Goal: Communication & Community: Answer question/provide support

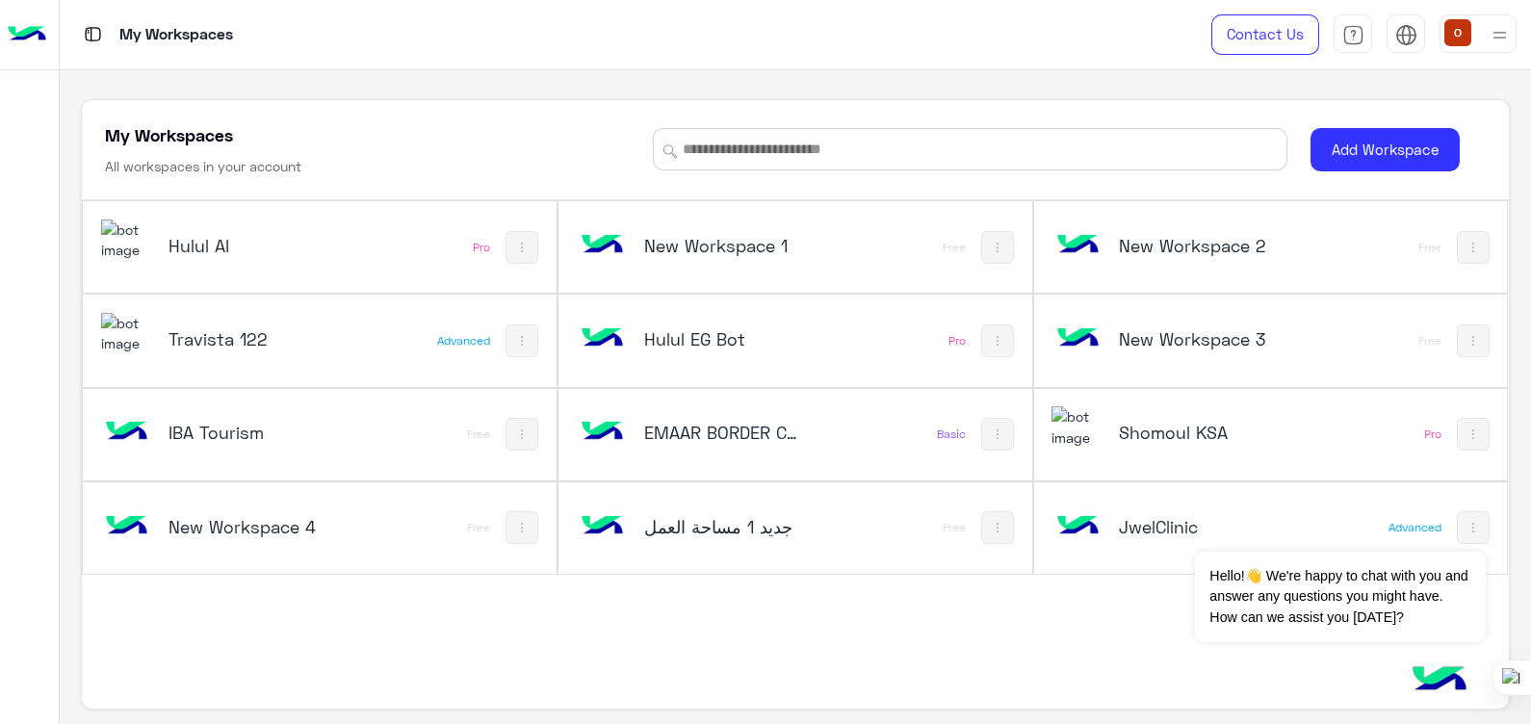
click at [116, 261] on img at bounding box center [127, 240] width 52 height 41
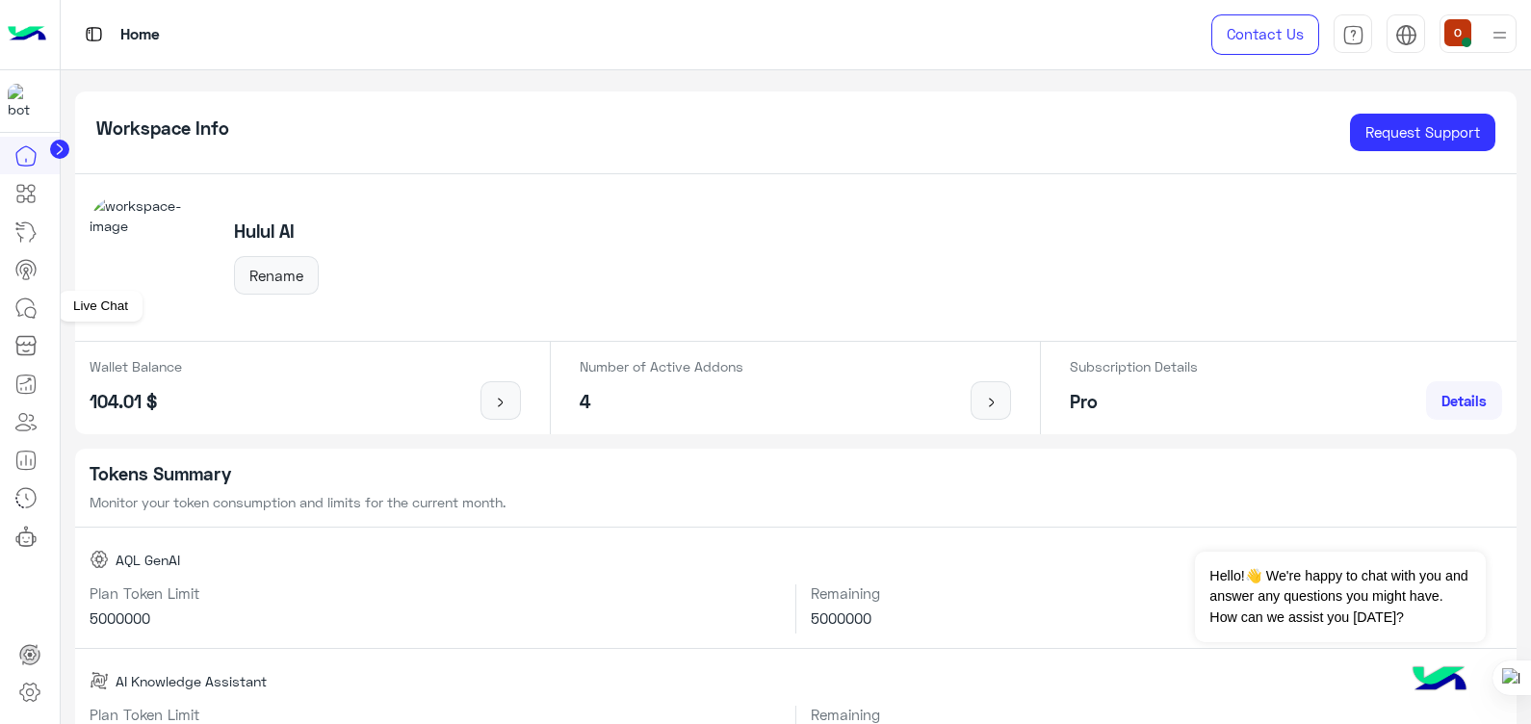
click at [29, 311] on icon at bounding box center [25, 308] width 23 height 23
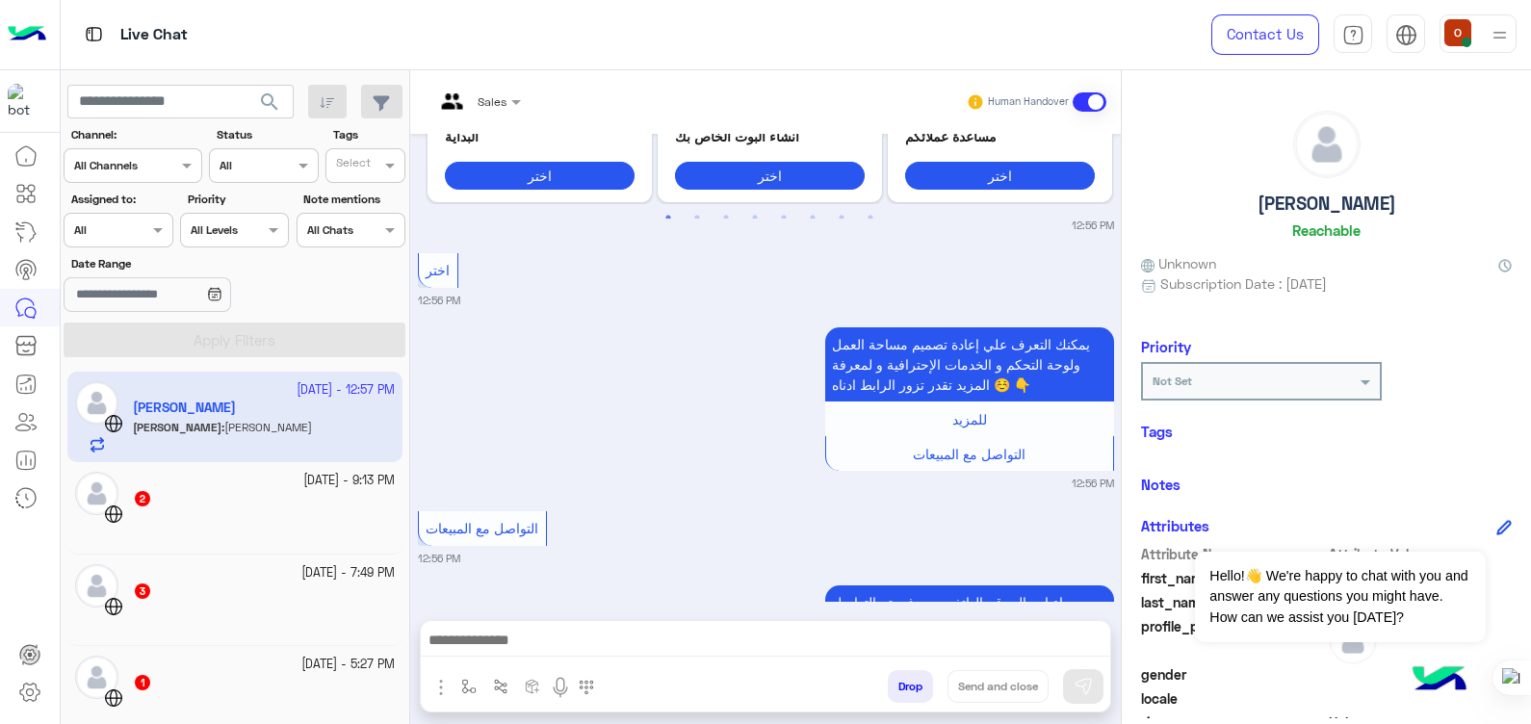
scroll to position [920, 0]
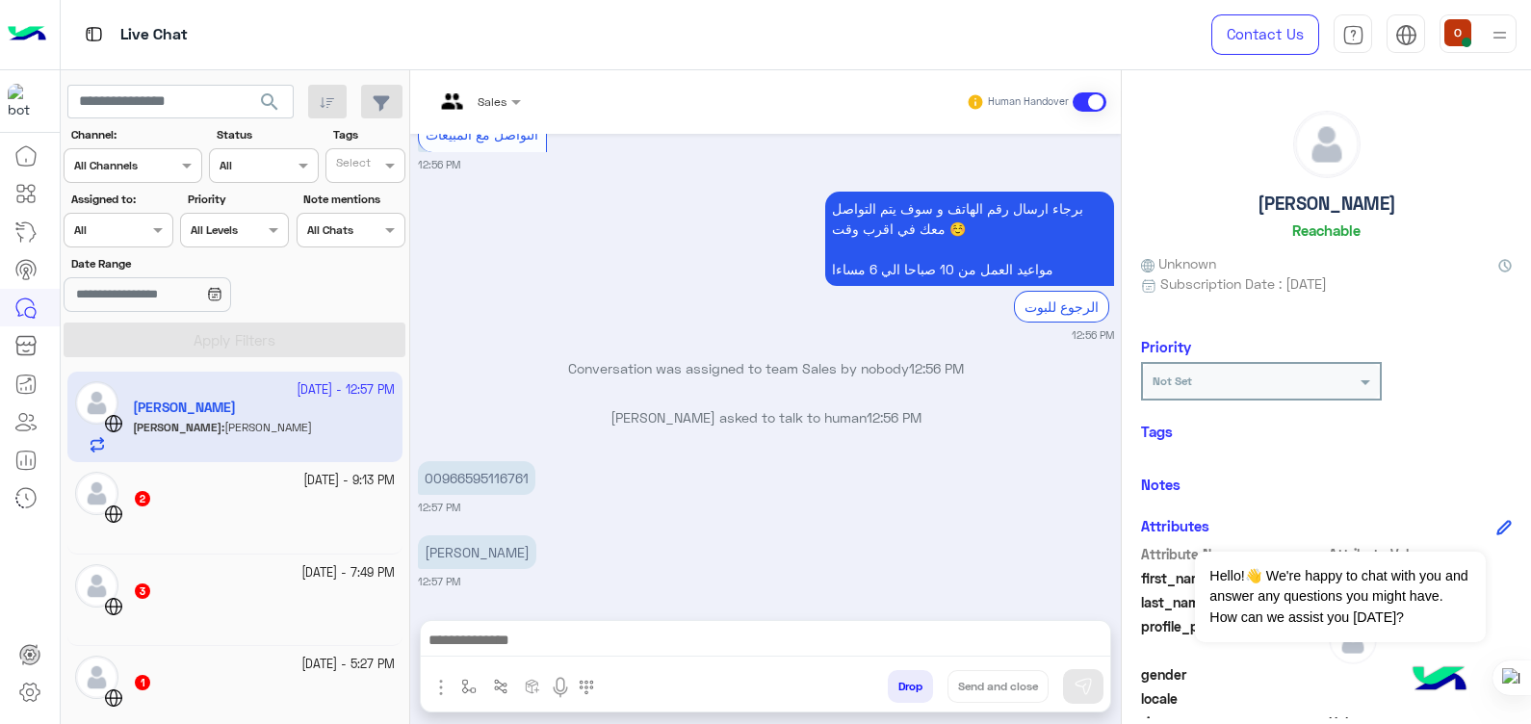
click at [593, 622] on div at bounding box center [766, 645] width 690 height 48
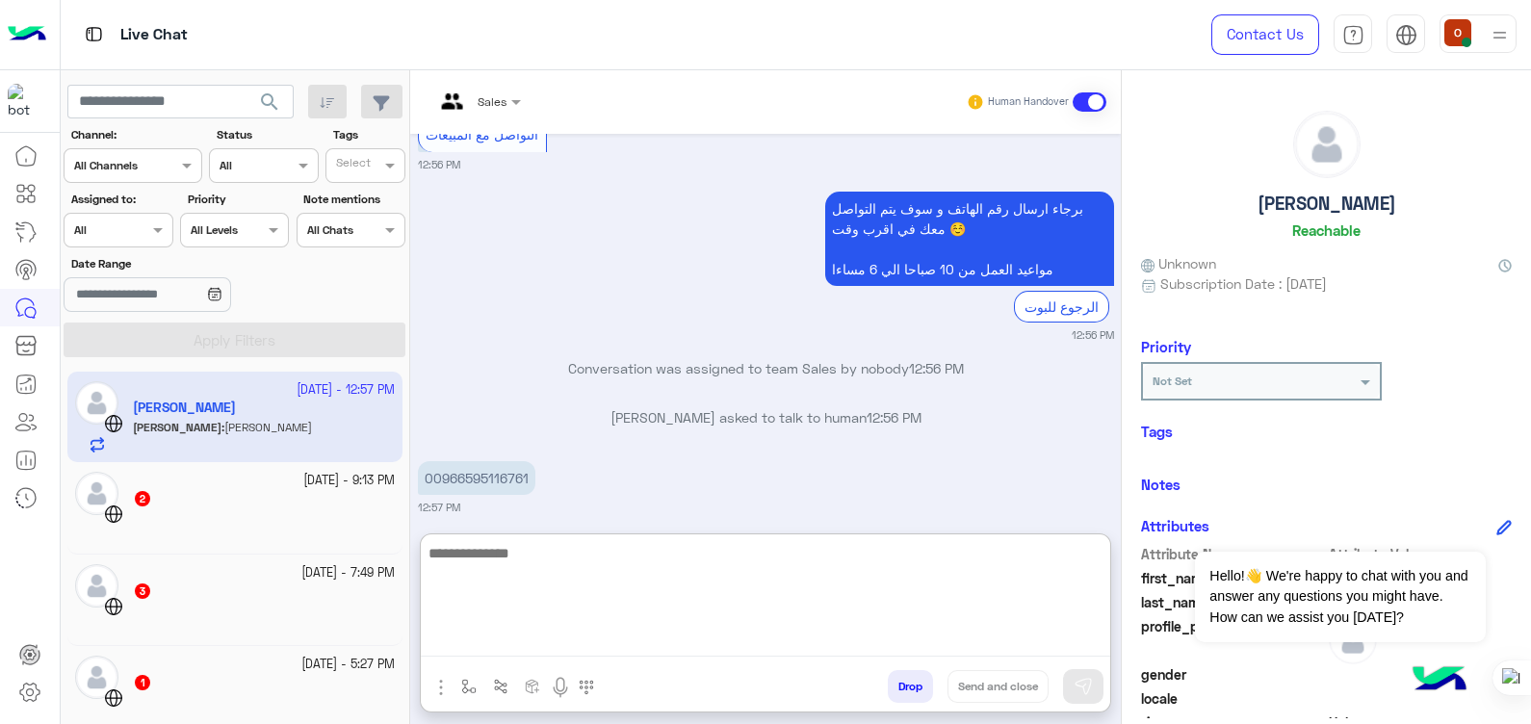
scroll to position [957, 0]
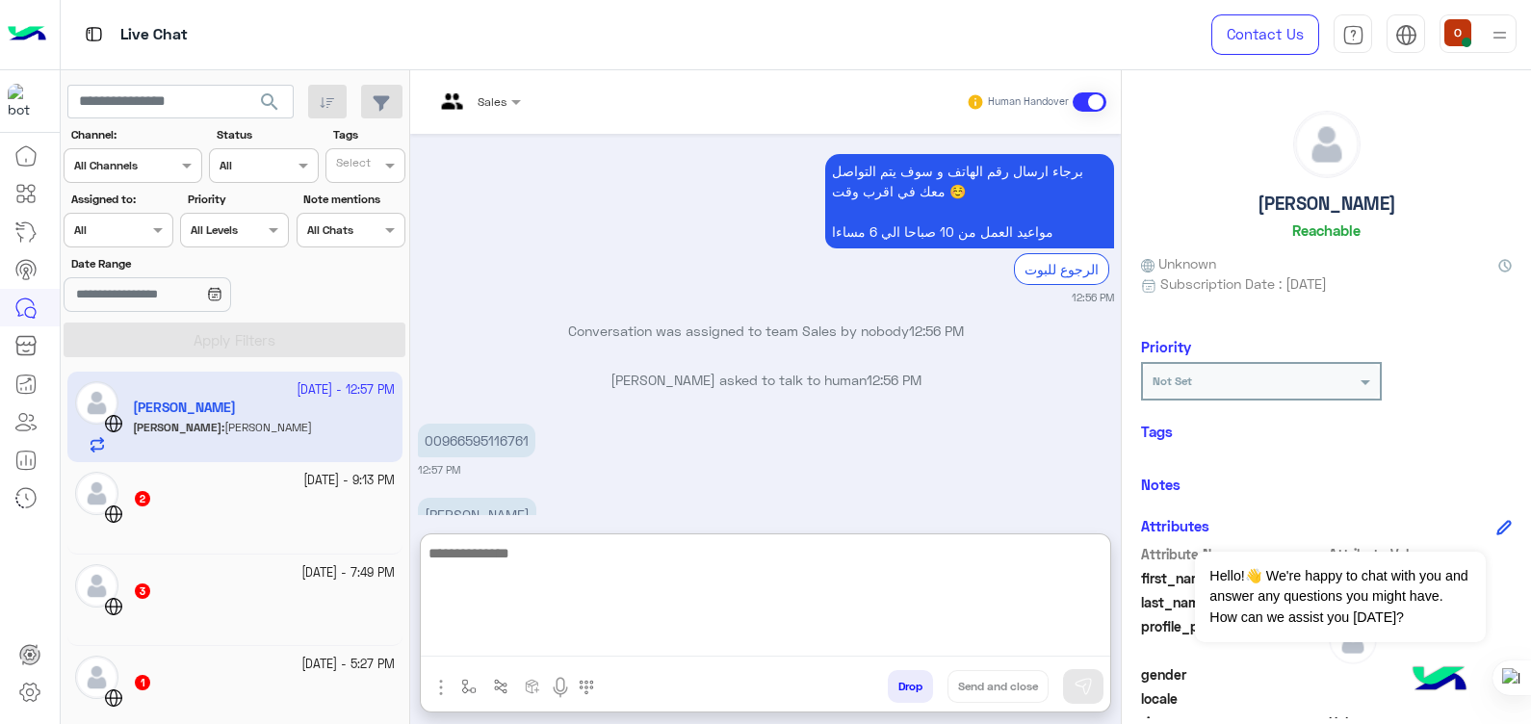
click at [595, 649] on textarea at bounding box center [766, 599] width 690 height 116
type textarea "*"
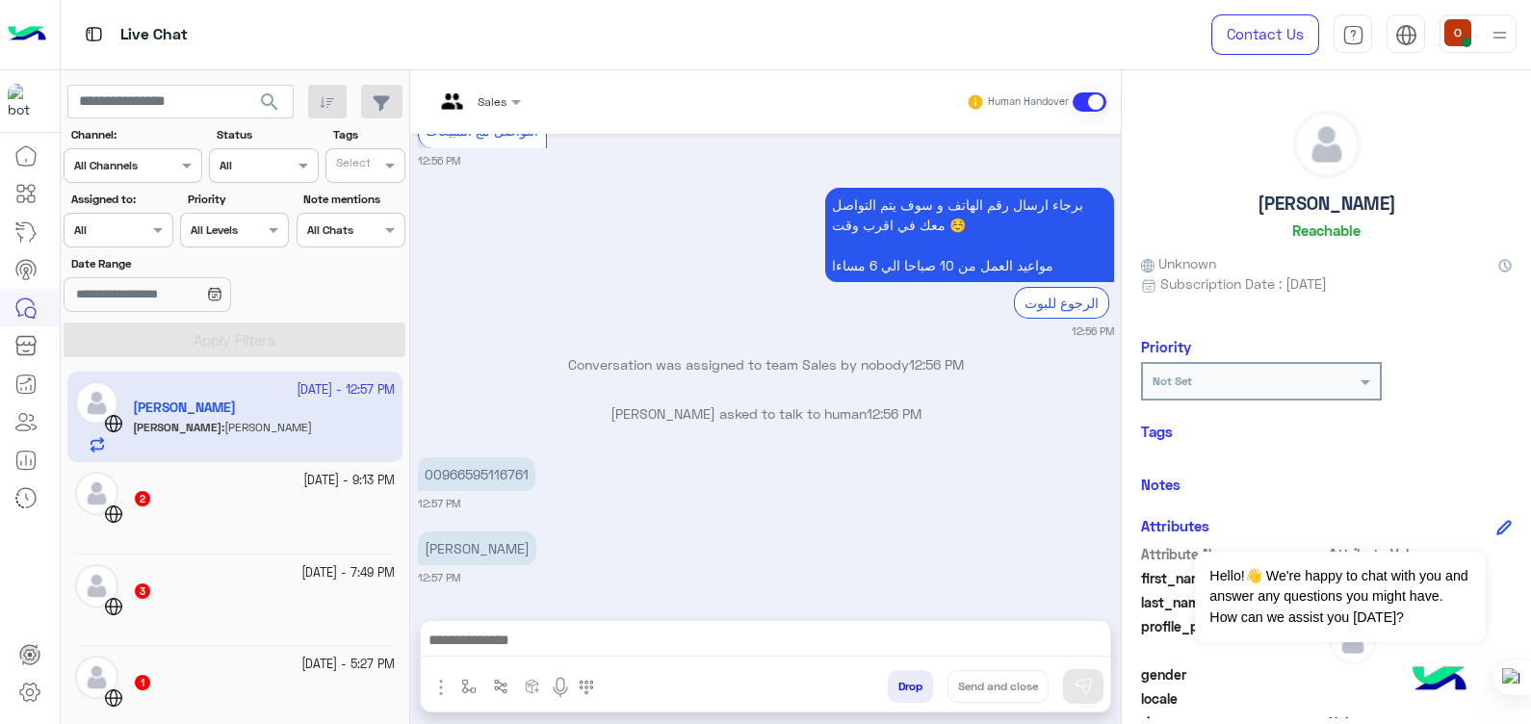
scroll to position [920, 0]
click at [1113, 419] on div "Sep 29, 2025 GetStarted 12:56 PM أهلًا Abdelrahman 👋، أنا شات بوت حلول الذكي، أ…" at bounding box center [765, 367] width 711 height 467
drag, startPoint x: 402, startPoint y: 409, endPoint x: 416, endPoint y: 468, distance: 60.5
click at [416, 468] on mat-drawer-container "search Channel: Channel All Channels Status Channel All Tags Select Assigned to…" at bounding box center [797, 401] width 1472 height 662
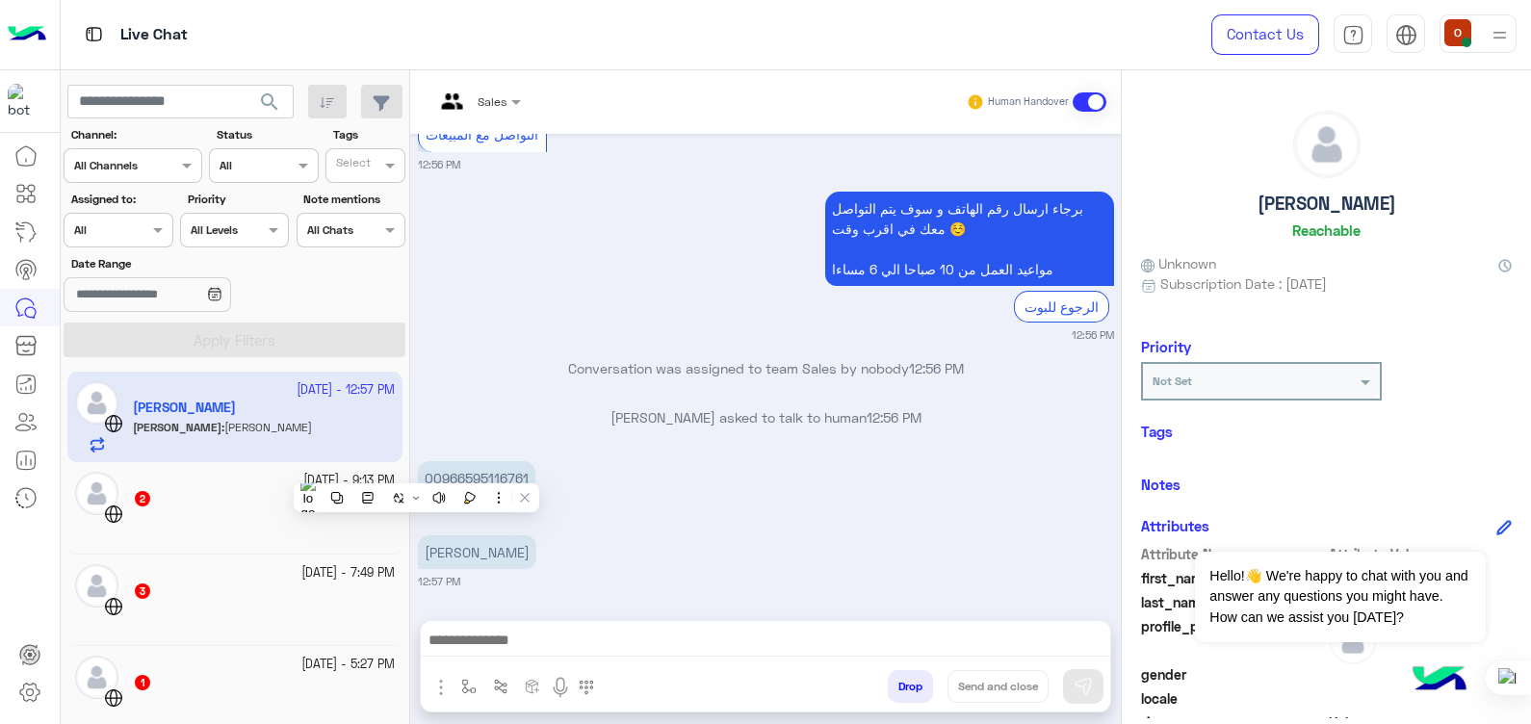
drag, startPoint x: 416, startPoint y: 468, endPoint x: 702, endPoint y: 505, distance: 288.4
click at [702, 505] on small "12:57 PM" at bounding box center [766, 507] width 696 height 15
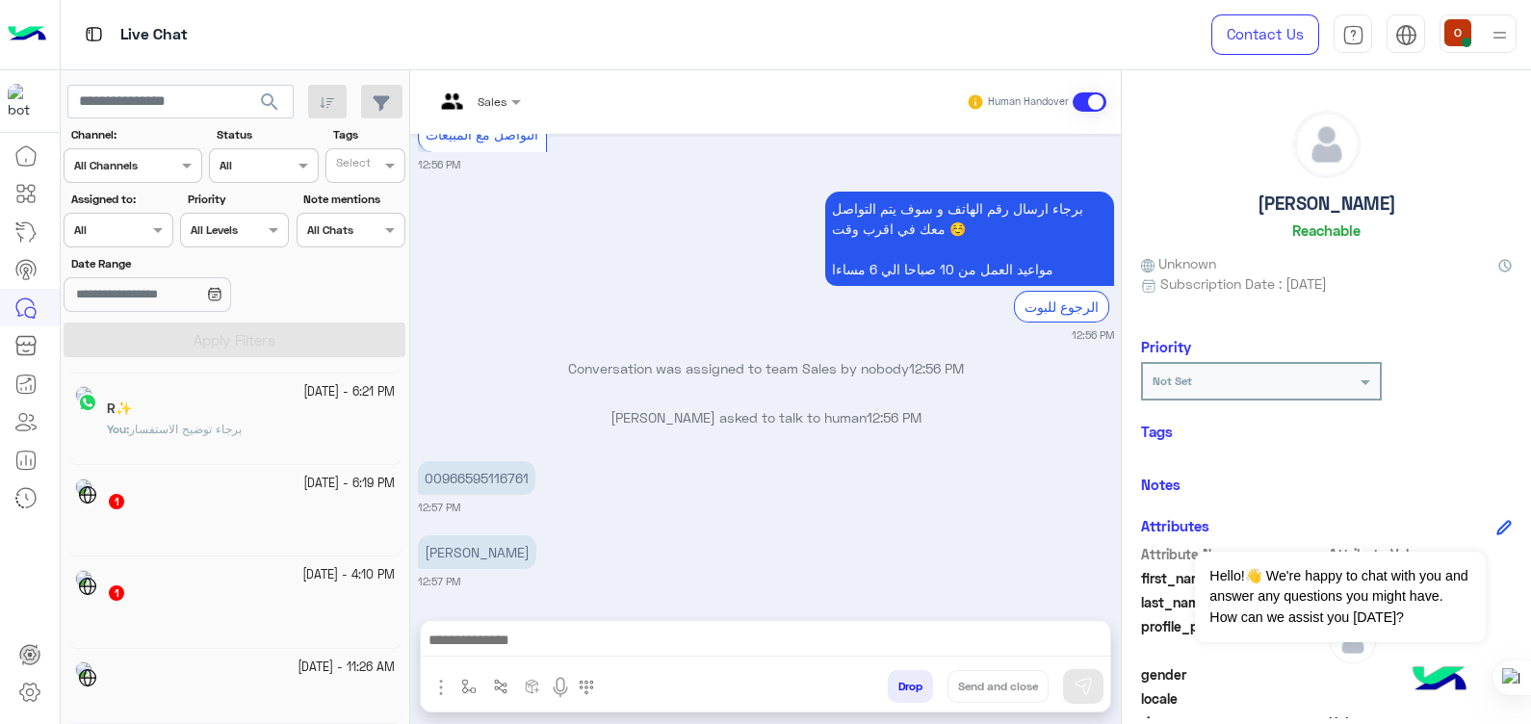
scroll to position [10, 0]
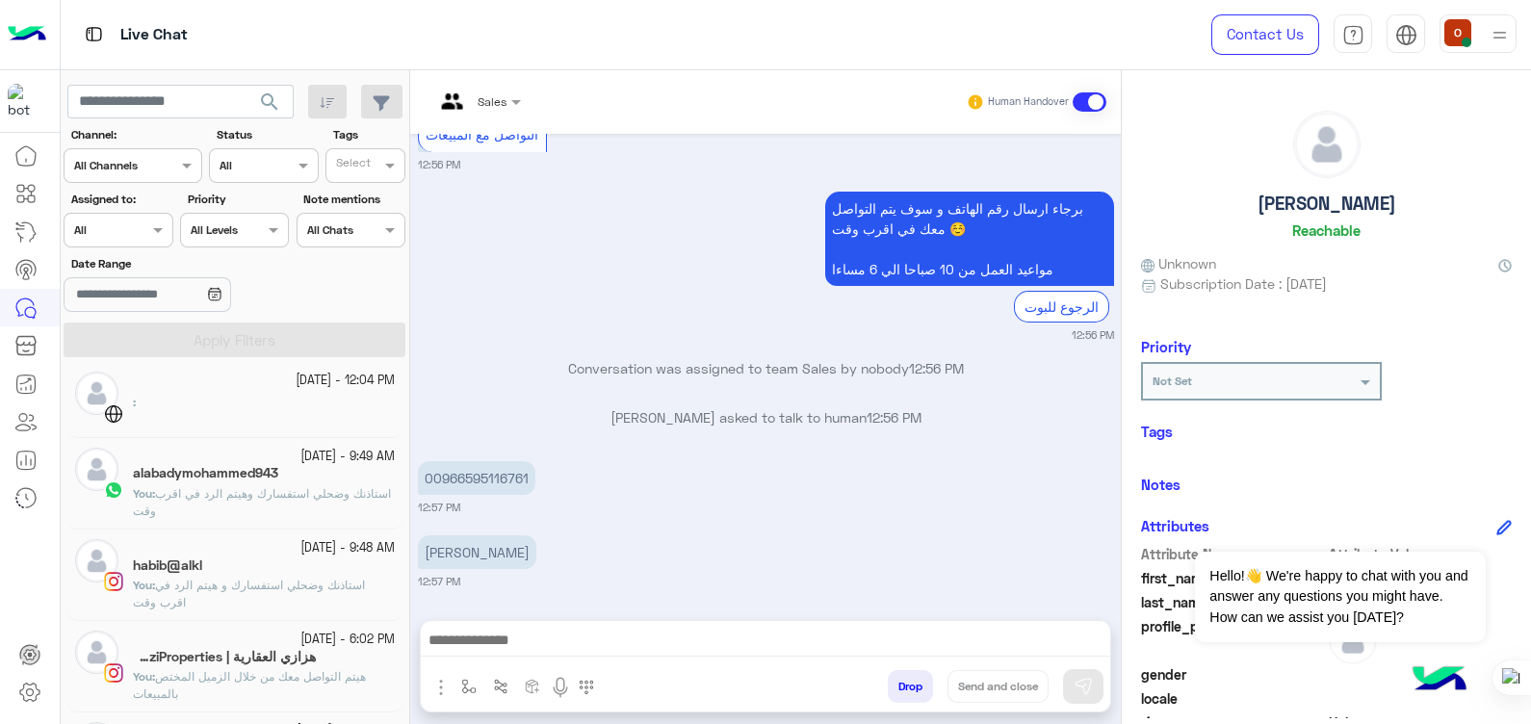
click at [327, 582] on span "استاذنك وضحلي استفسارك و هيتم الرد في اقرب وقت" at bounding box center [249, 594] width 232 height 32
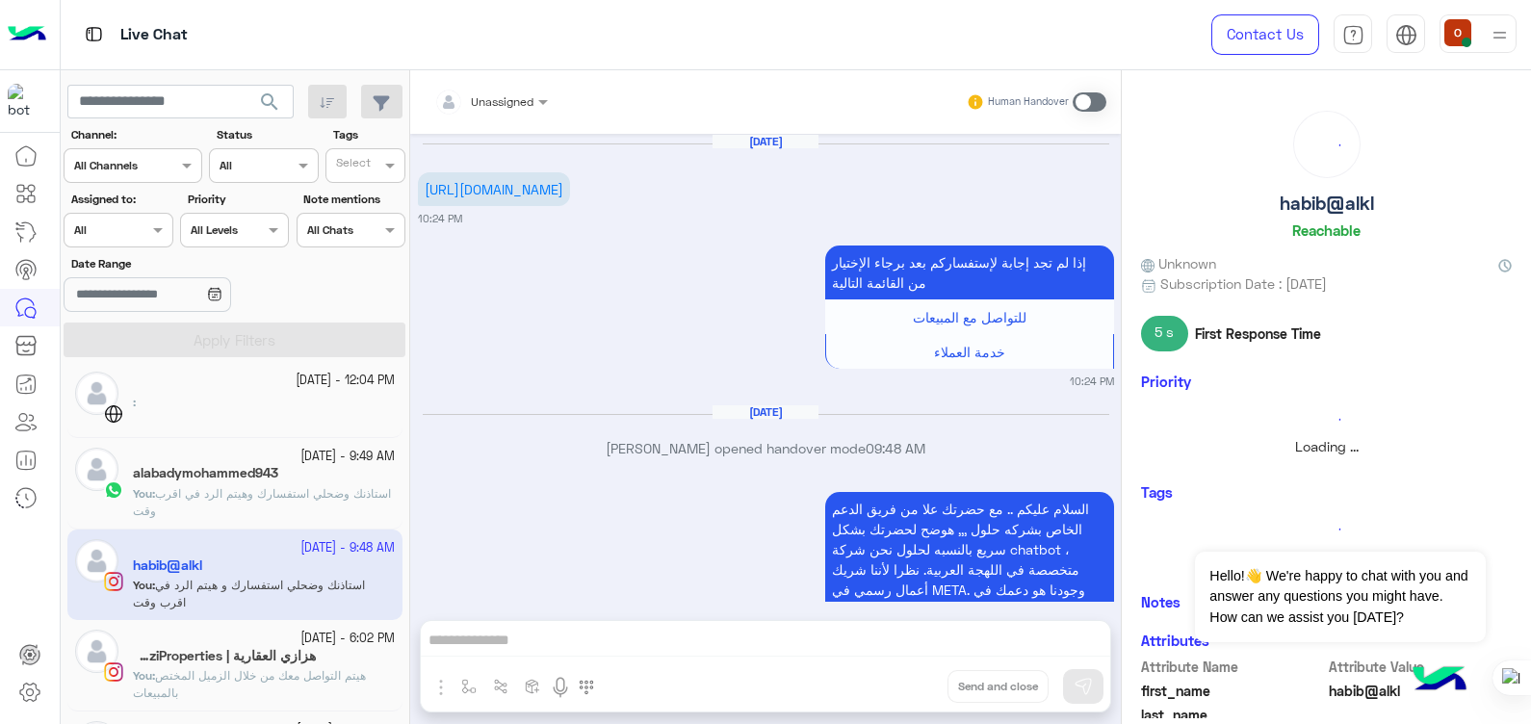
scroll to position [324, 0]
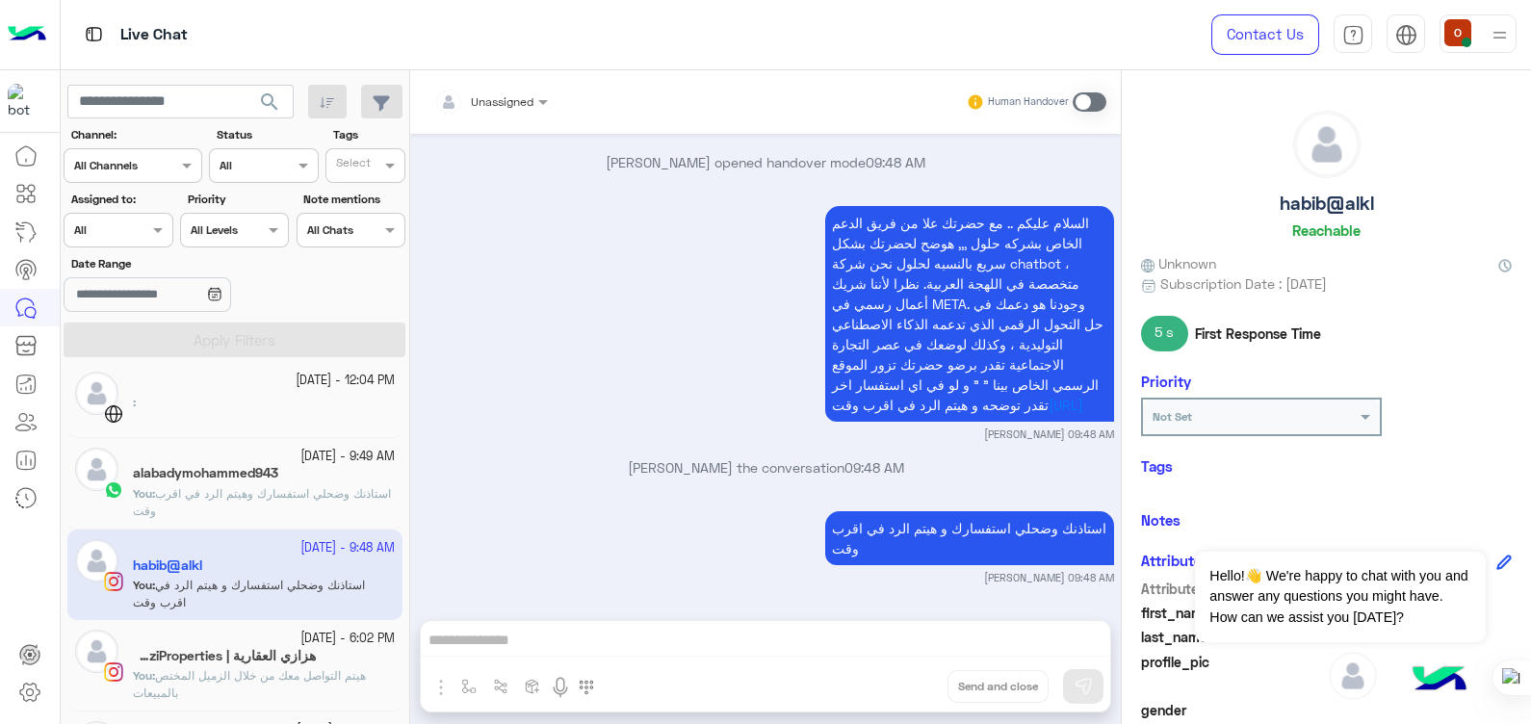
click at [1079, 215] on span "السلام عليكم .. مع حضرتك علا من فريق الدعم الخاص بشركه حلول ,,, هوضح لحضرتك بشك…" at bounding box center [968, 314] width 272 height 198
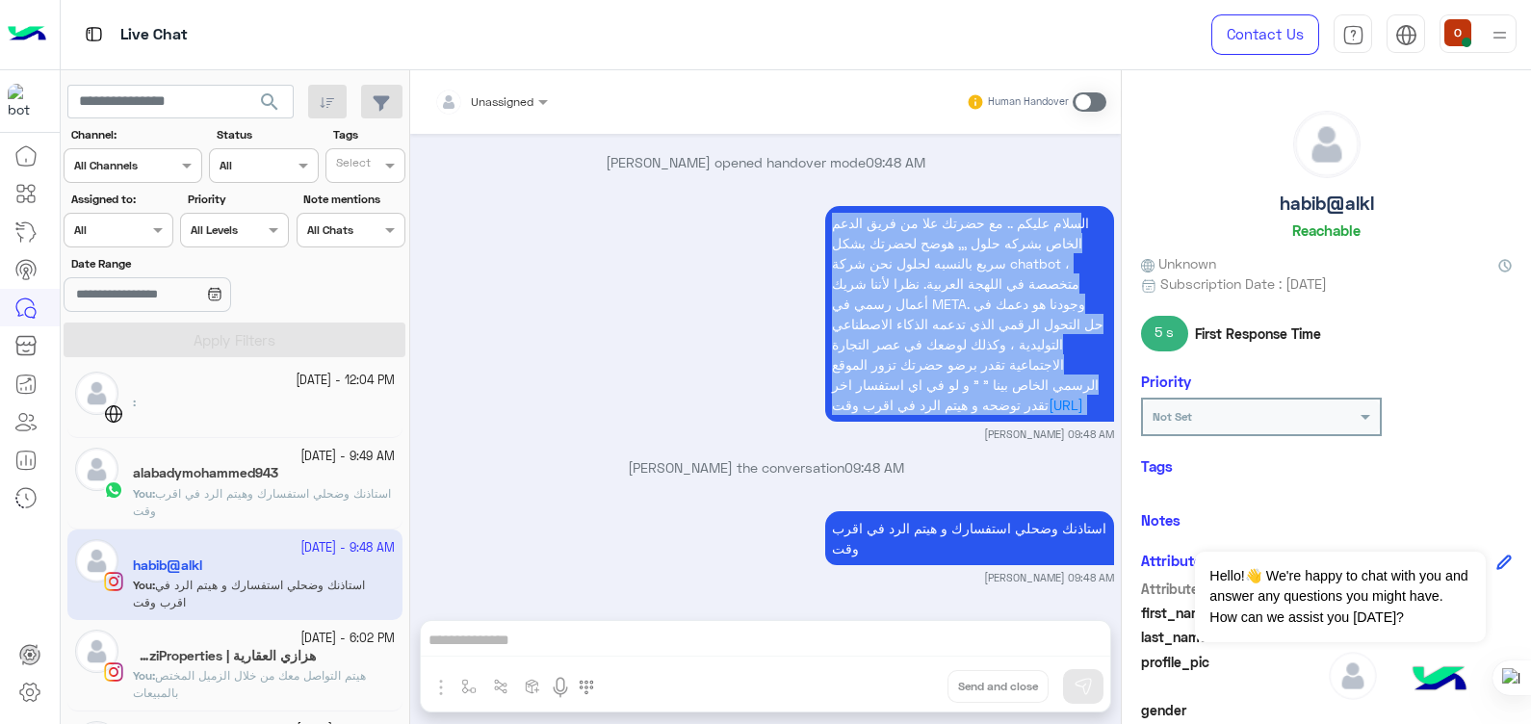
drag, startPoint x: 1079, startPoint y: 201, endPoint x: 981, endPoint y: 412, distance: 232.3
click at [981, 412] on p "السلام عليكم .. مع حضرتك علا من فريق الدعم الخاص بشركه حلول ,,, هوضح لحضرتك بشك…" at bounding box center [969, 314] width 289 height 216
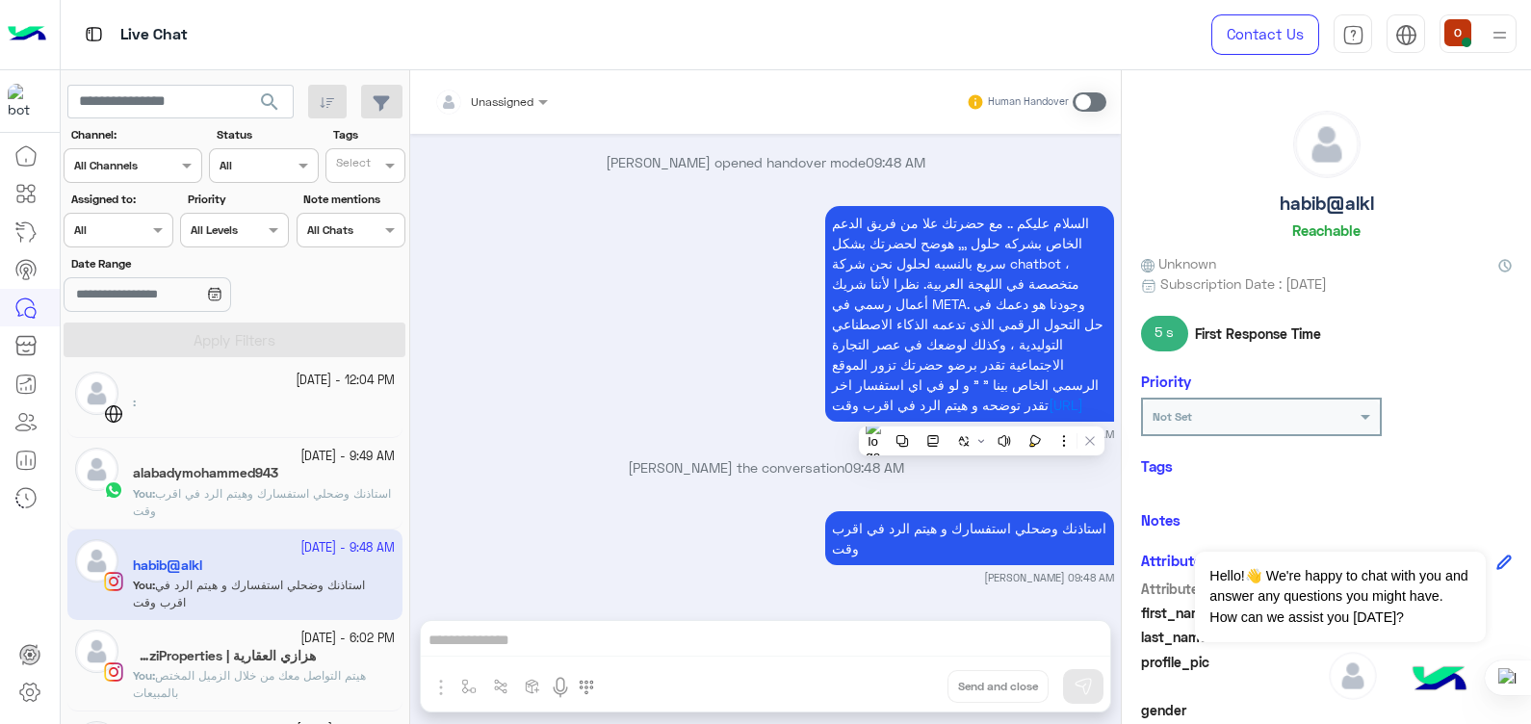
drag, startPoint x: 981, startPoint y: 412, endPoint x: 1084, endPoint y: 152, distance: 279.7
click at [1084, 152] on p "ola mohsen opened handover mode 09:48 AM" at bounding box center [766, 162] width 696 height 20
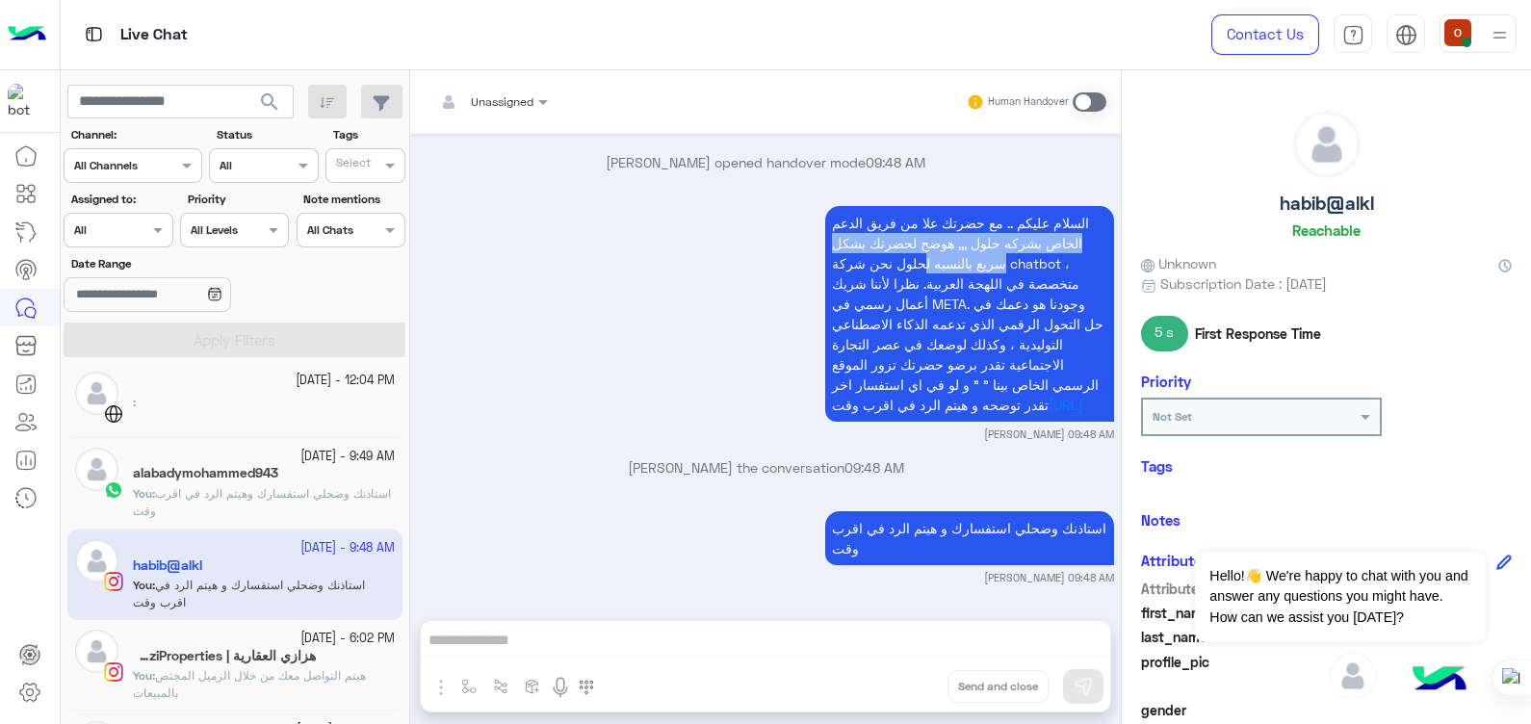
drag, startPoint x: 1088, startPoint y: 195, endPoint x: 915, endPoint y: 243, distance: 179.9
click at [915, 243] on p "السلام عليكم .. مع حضرتك علا من فريق الدعم الخاص بشركه حلول ,,, هوضح لحضرتك بشك…" at bounding box center [969, 314] width 289 height 216
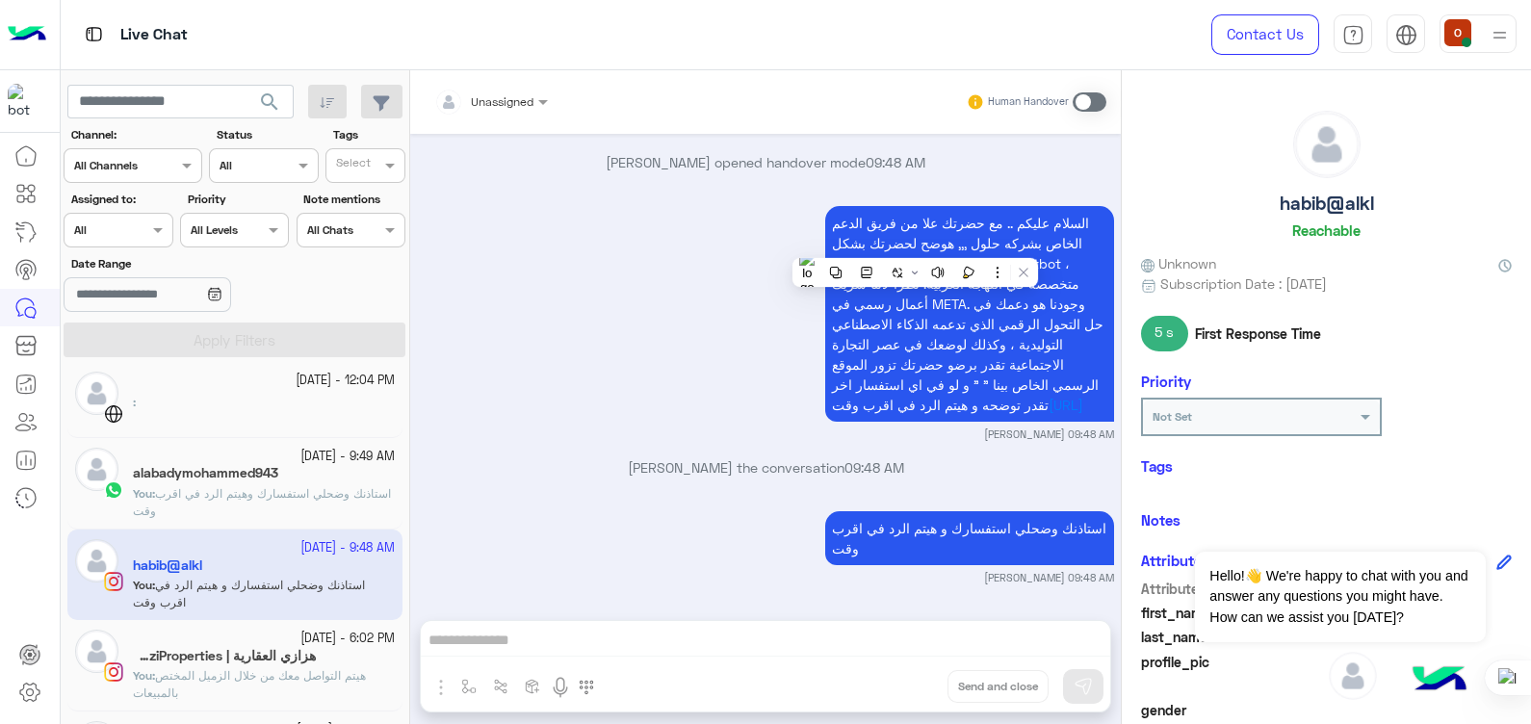
drag, startPoint x: 915, startPoint y: 243, endPoint x: 1052, endPoint y: 188, distance: 147.4
click at [1052, 206] on p "السلام عليكم .. مع حضرتك علا من فريق الدعم الخاص بشركه حلول ,,, هوضح لحضرتك بشك…" at bounding box center [969, 314] width 289 height 216
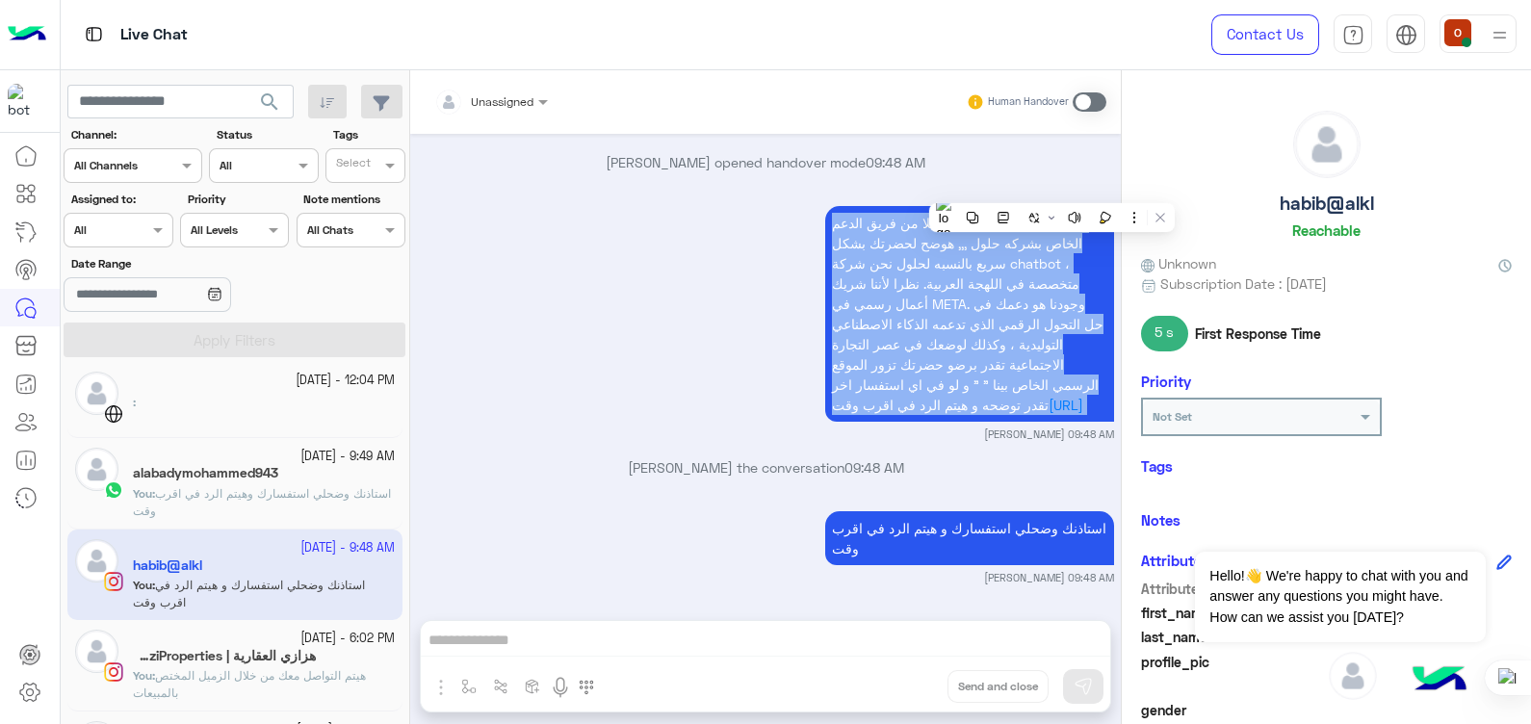
drag, startPoint x: 1052, startPoint y: 188, endPoint x: 1052, endPoint y: 199, distance: 11.6
click at [1052, 206] on p "السلام عليكم .. مع حضرتك علا من فريق الدعم الخاص بشركه حلول ,,, هوضح لحضرتك بشك…" at bounding box center [969, 314] width 289 height 216
click at [1052, 215] on span "السلام عليكم .. مع حضرتك علا من فريق الدعم الخاص بشركه حلول ,,, هوضح لحضرتك بشك…" at bounding box center [968, 314] width 272 height 198
copy app-message "السلام عليكم .. مع حضرتك علا من فريق الدعم الخاص بشركه حلول ,,, هوضح لحضرتك بشك…"
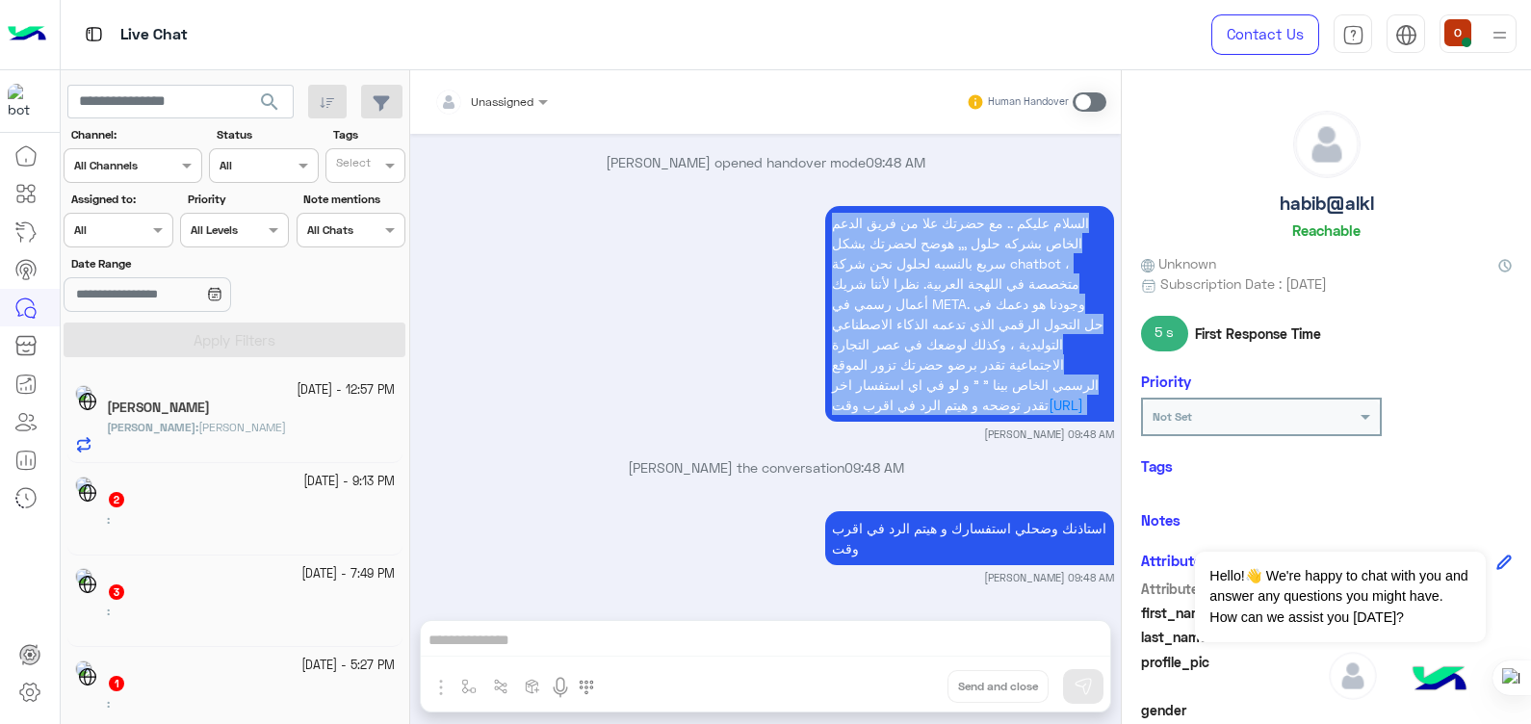
scroll to position [10, 0]
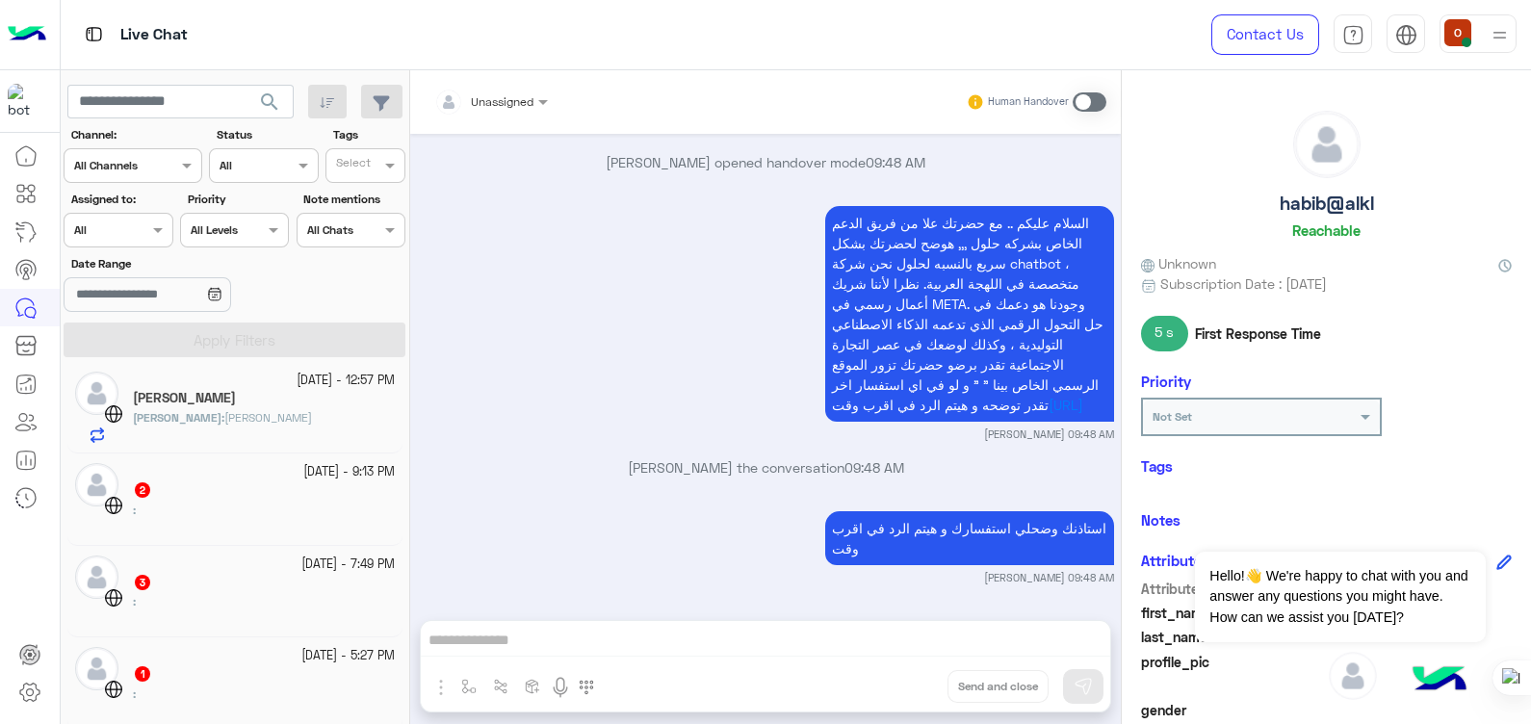
click at [295, 396] on div "[PERSON_NAME]" at bounding box center [264, 400] width 262 height 20
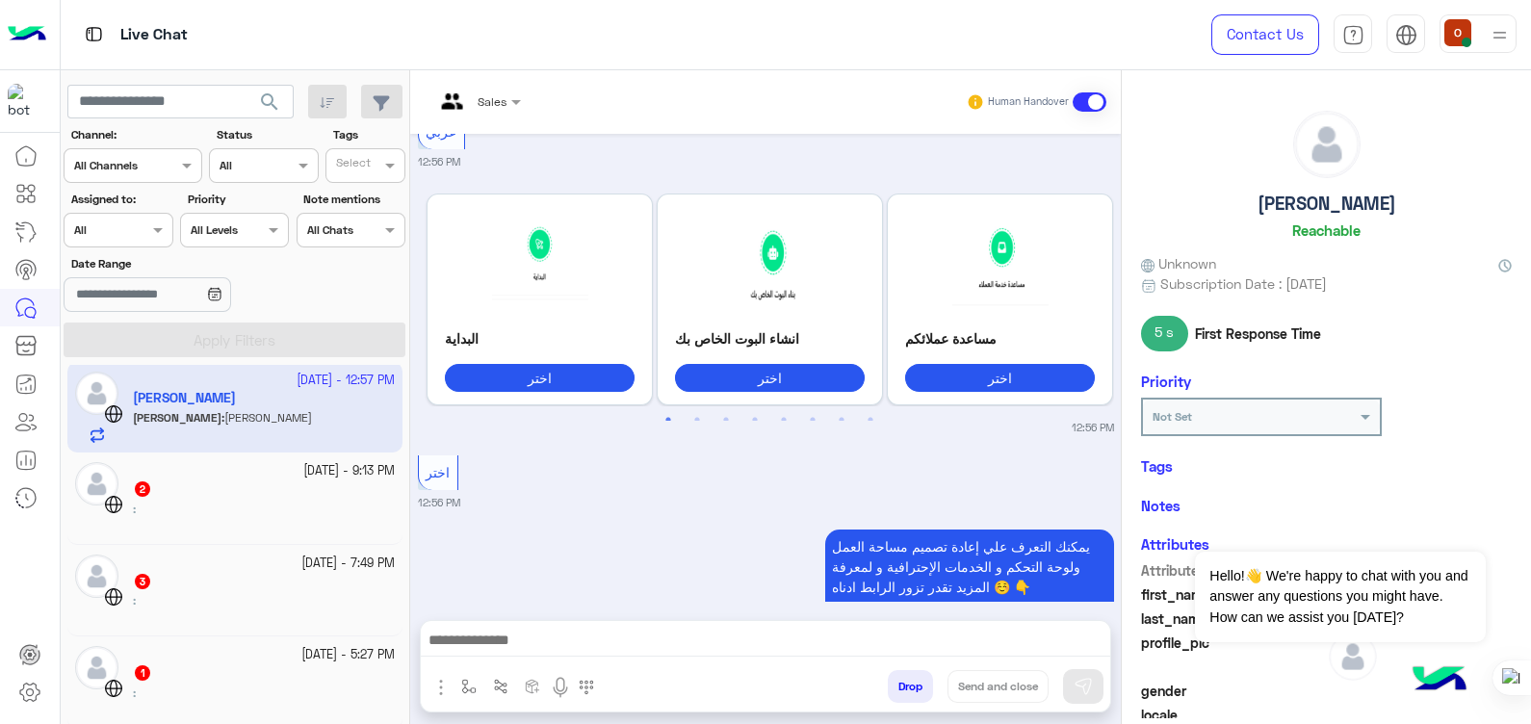
scroll to position [920, 0]
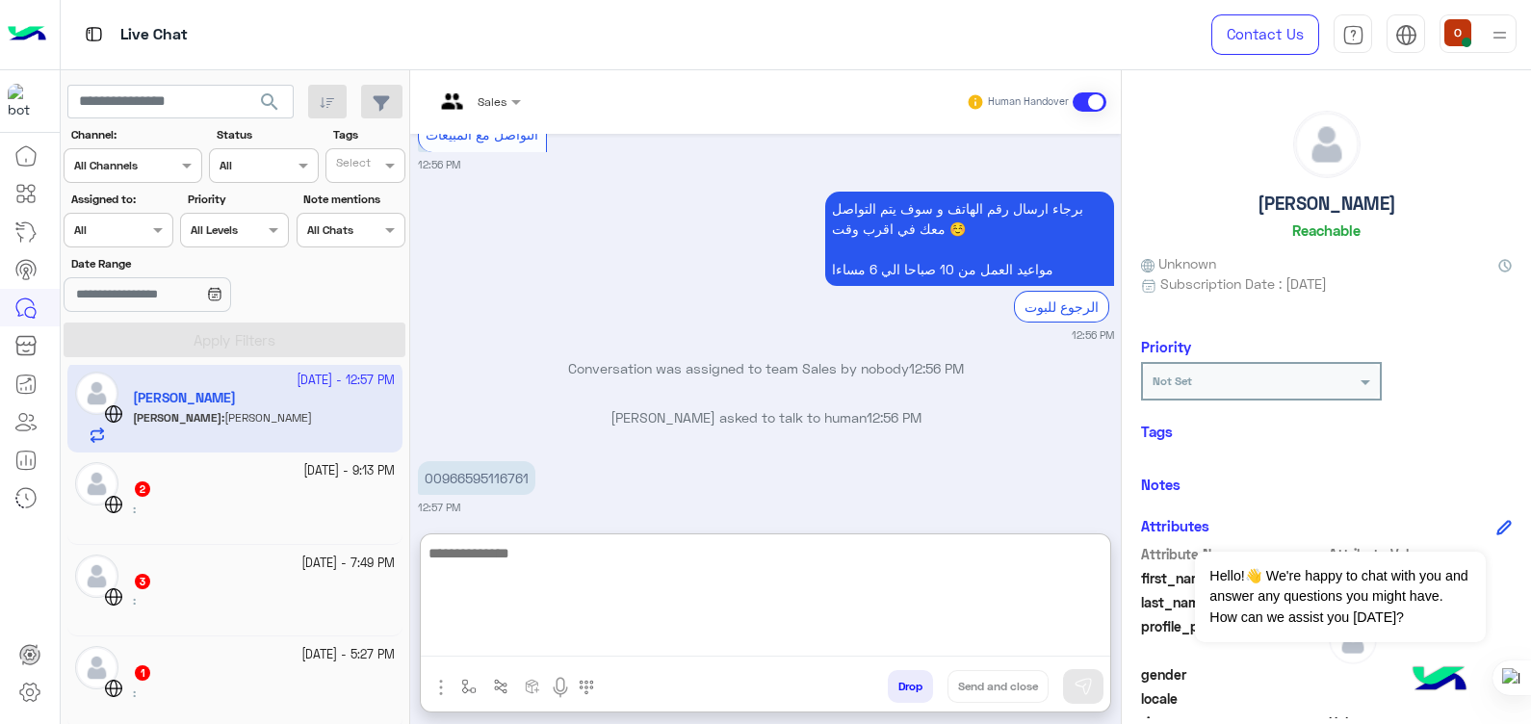
click at [681, 646] on textarea at bounding box center [766, 599] width 690 height 116
paste textarea "**********"
type textarea "**********"
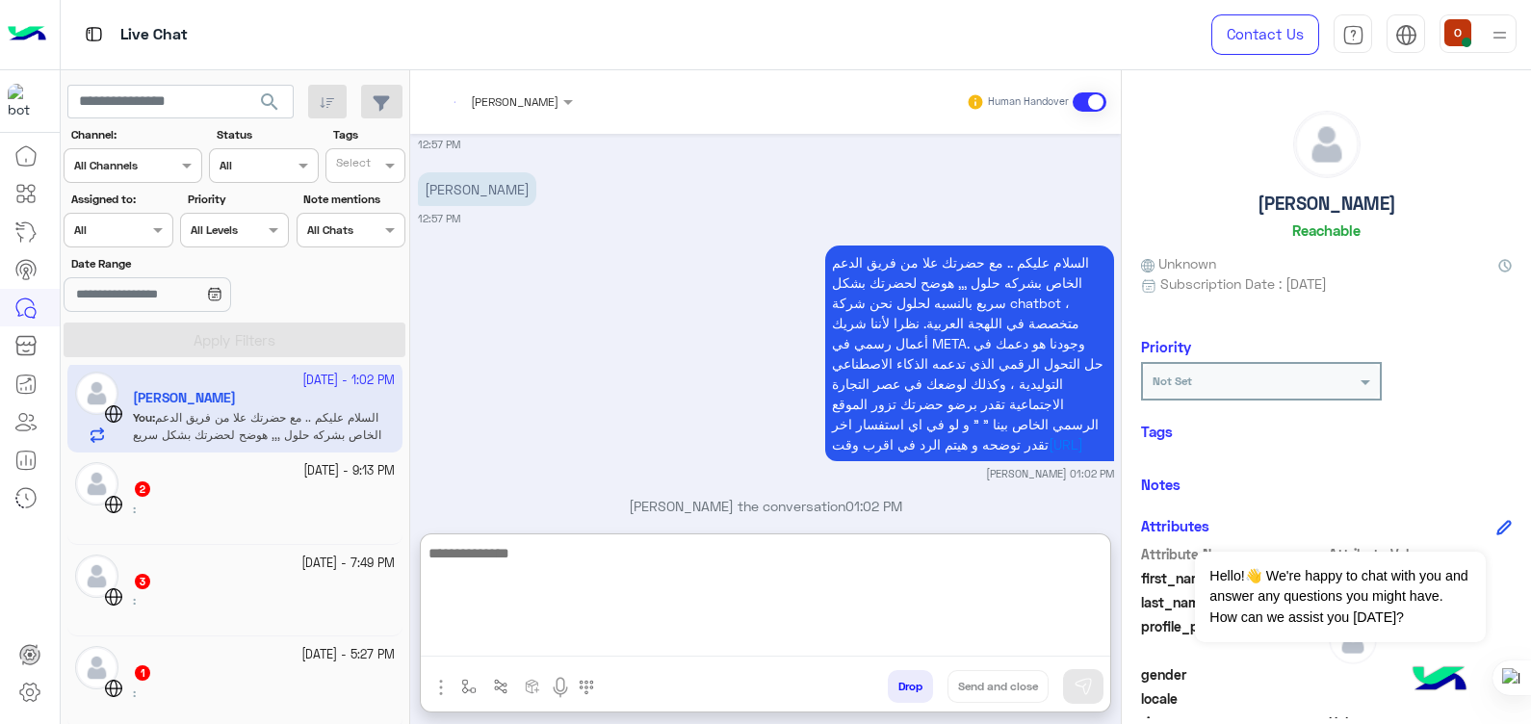
scroll to position [1332, 0]
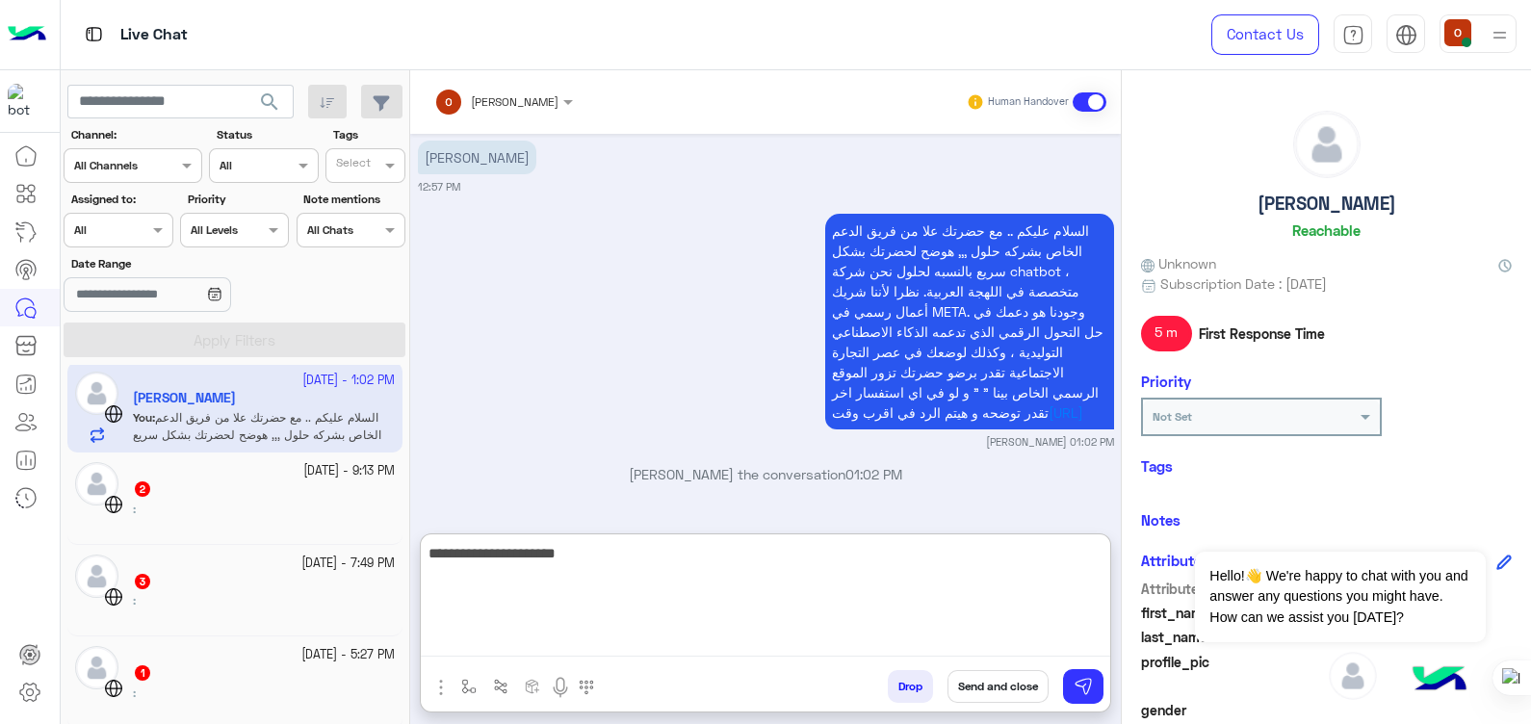
type textarea "**********"
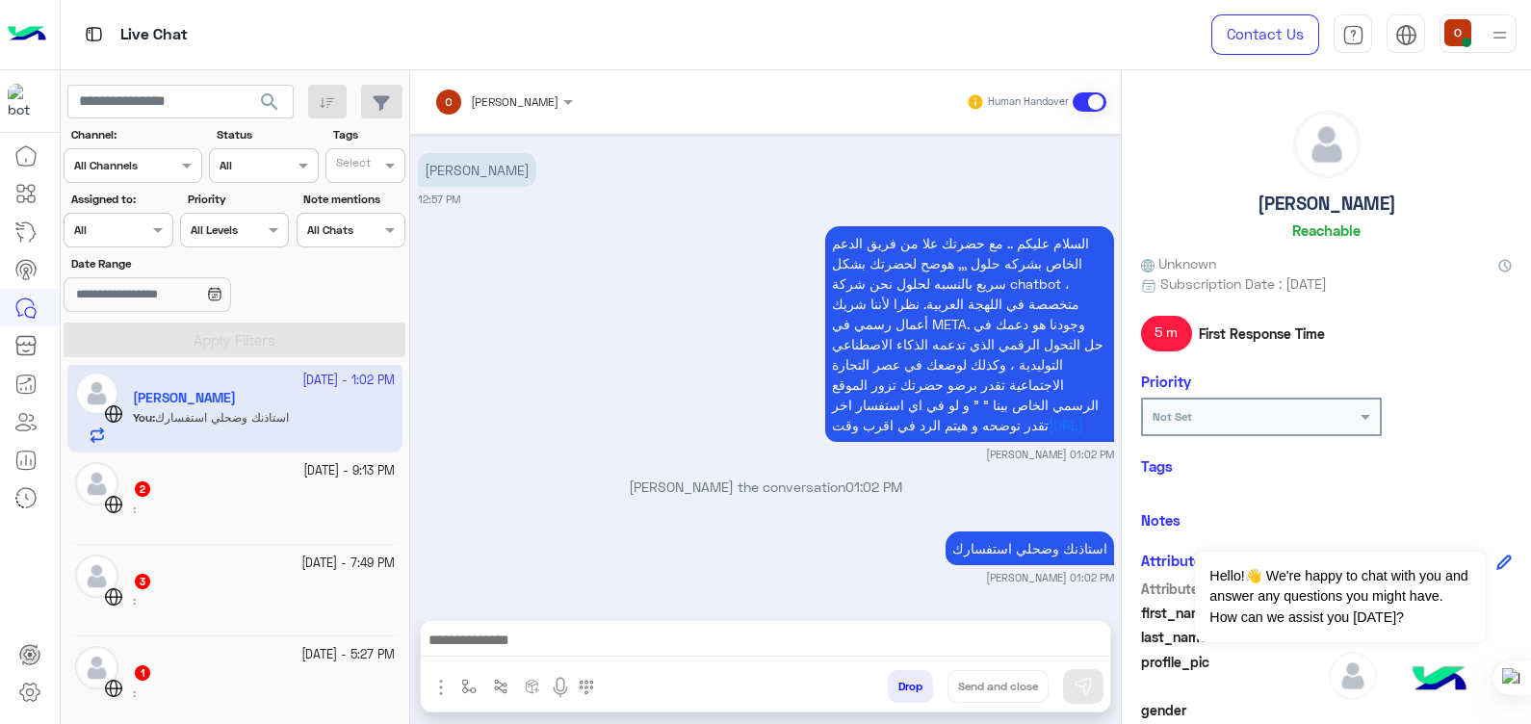
scroll to position [1319, 0]
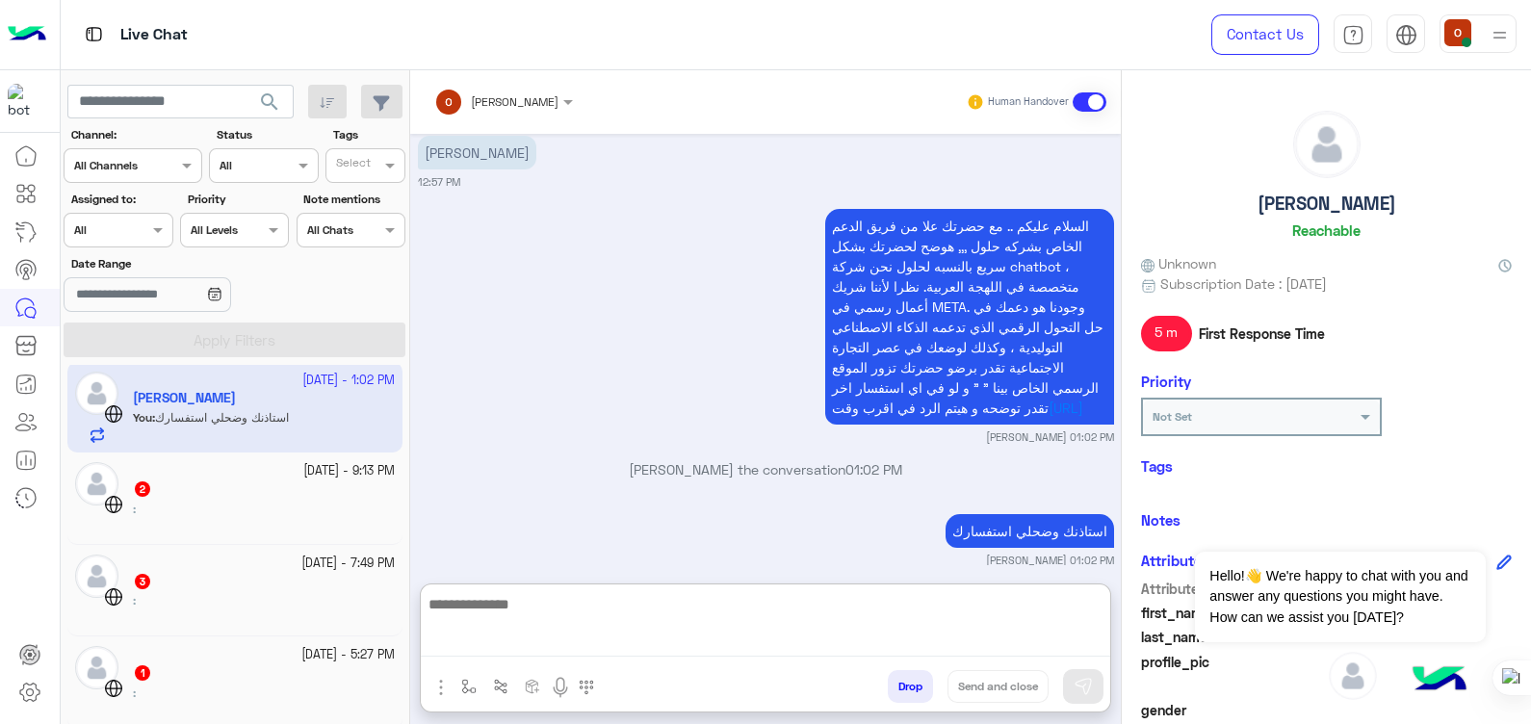
click at [792, 640] on textarea at bounding box center [766, 624] width 690 height 65
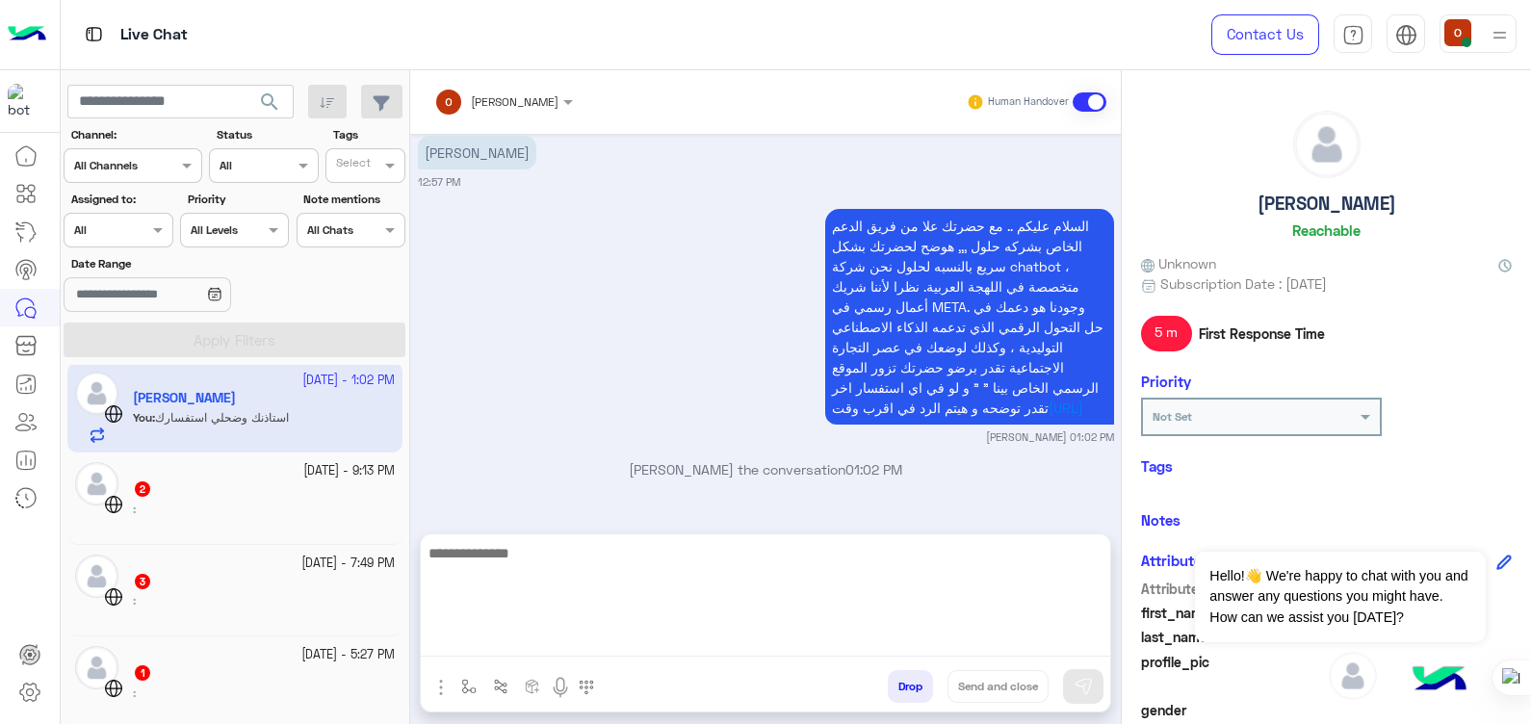
click at [472, 354] on div "السلام عليكم .. مع حضرتك علا من فريق الدعم الخاص بشركه حلول ,,, هوضح لحضرتك بشك…" at bounding box center [766, 324] width 696 height 241
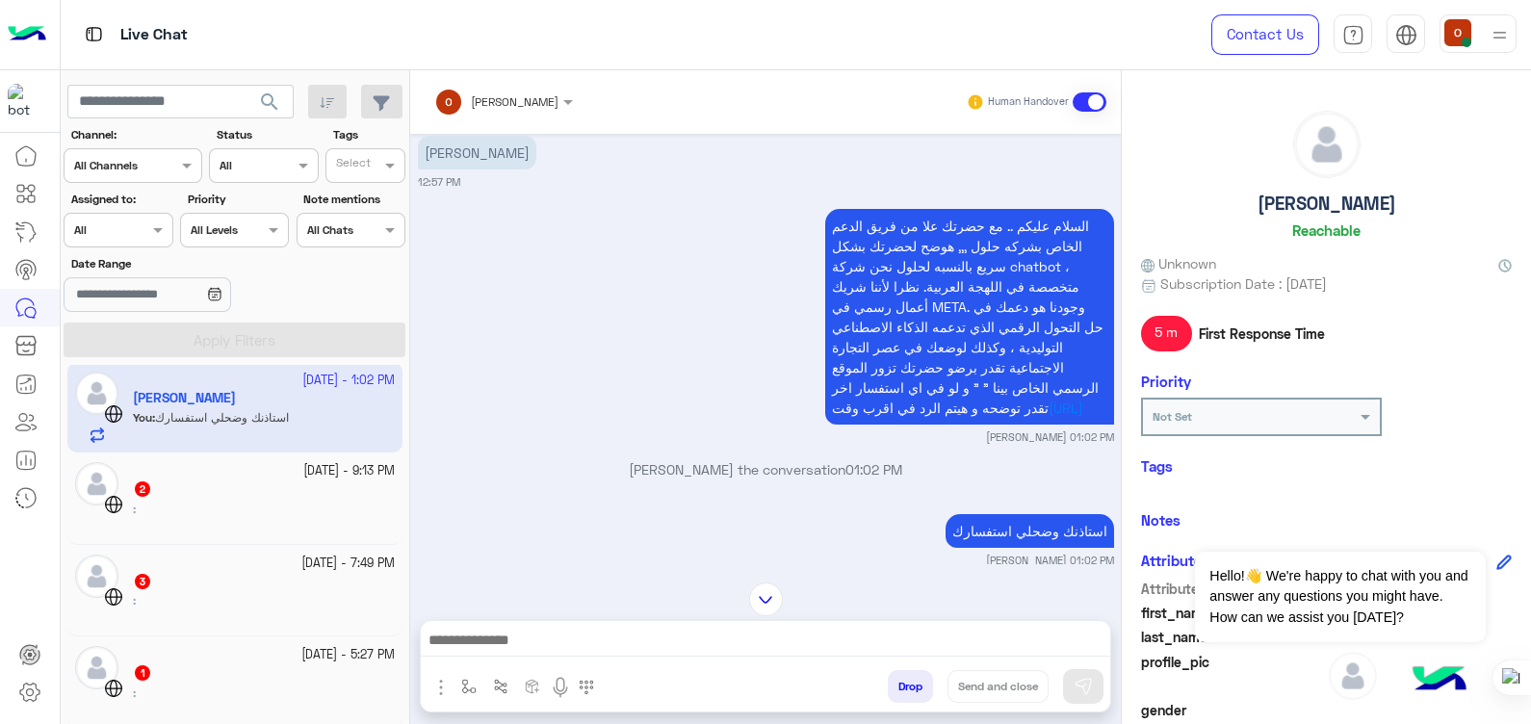
scroll to position [1093, 0]
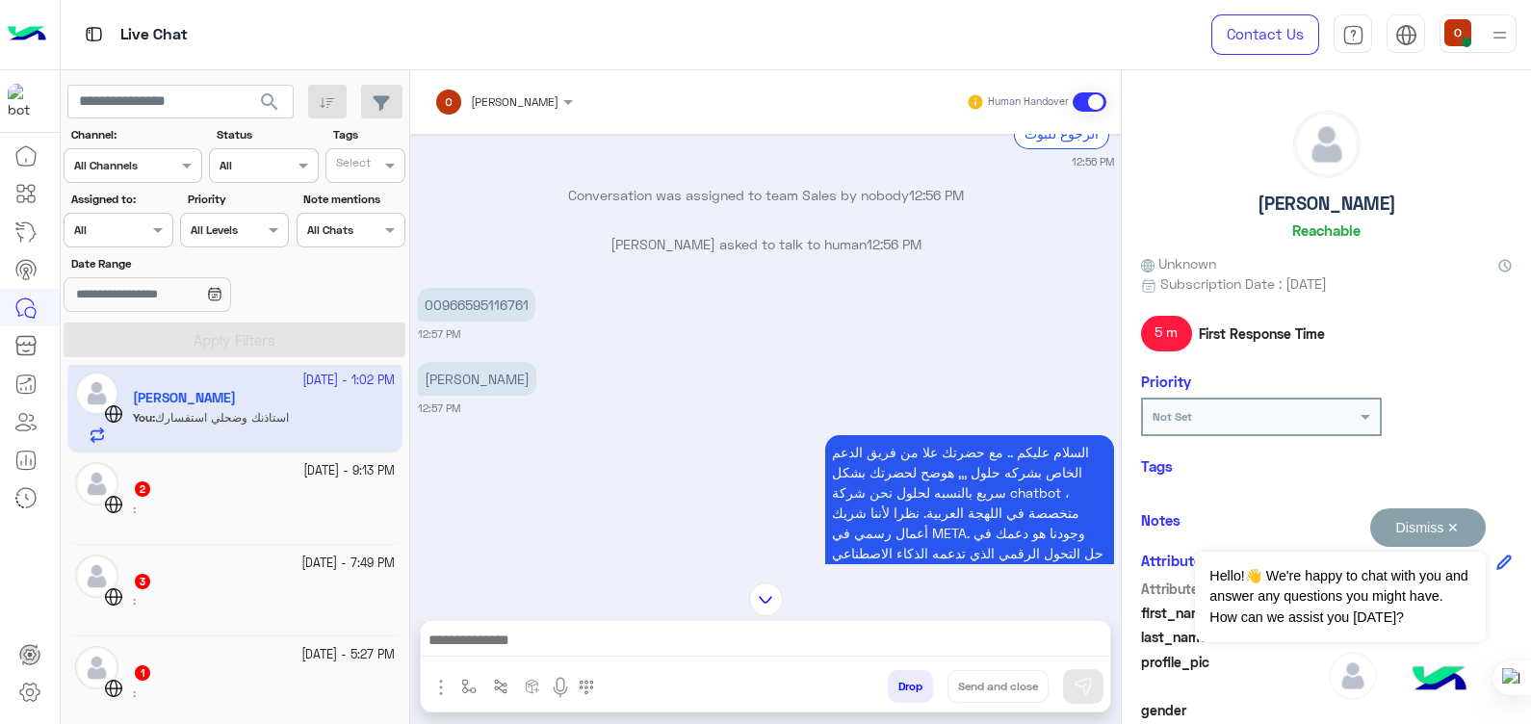
click at [1419, 531] on button "Dismiss ✕" at bounding box center [1429, 528] width 116 height 39
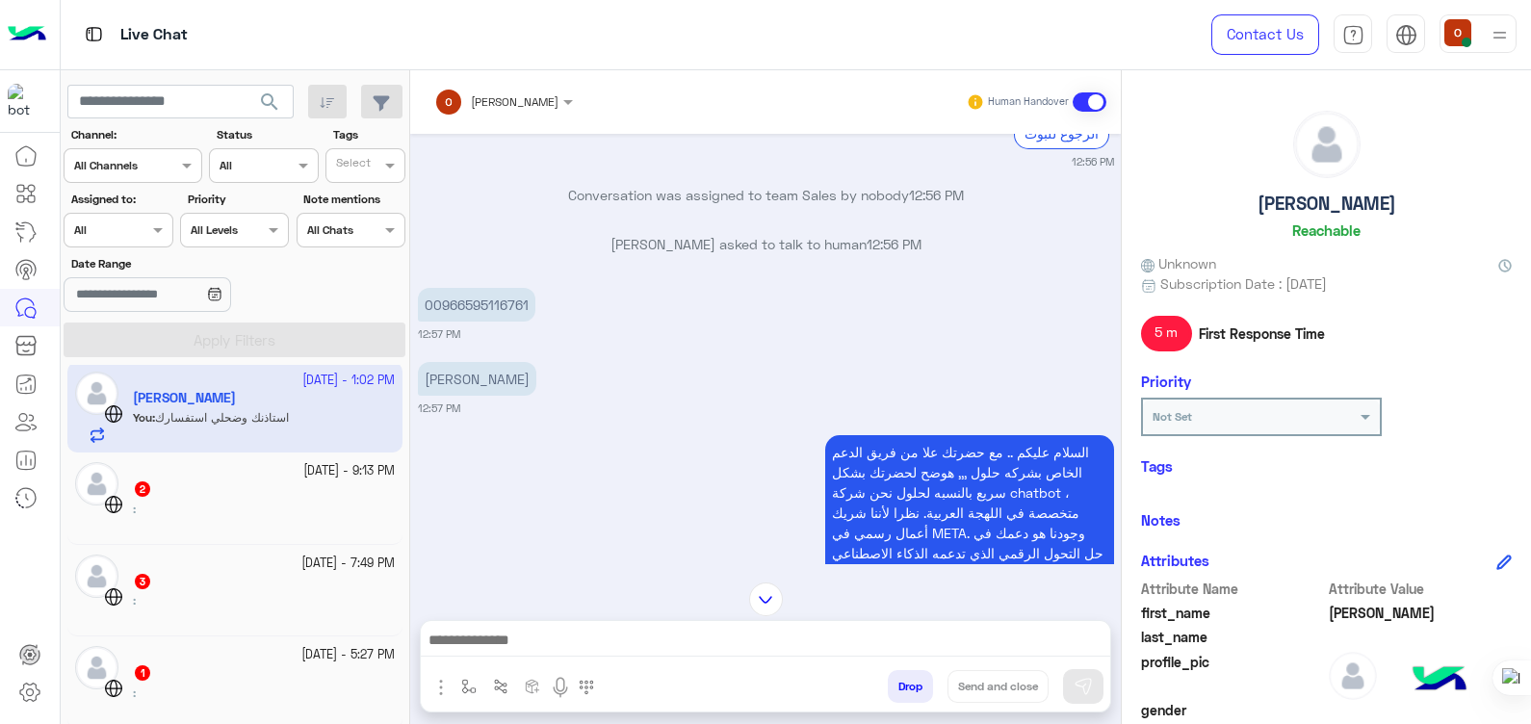
click at [799, 335] on small "12:57 PM" at bounding box center [766, 334] width 696 height 15
click at [453, 380] on p "[PERSON_NAME]" at bounding box center [477, 379] width 118 height 34
copy app-message "[PERSON_NAME]"
click at [443, 299] on p "00966595116761" at bounding box center [477, 305] width 118 height 34
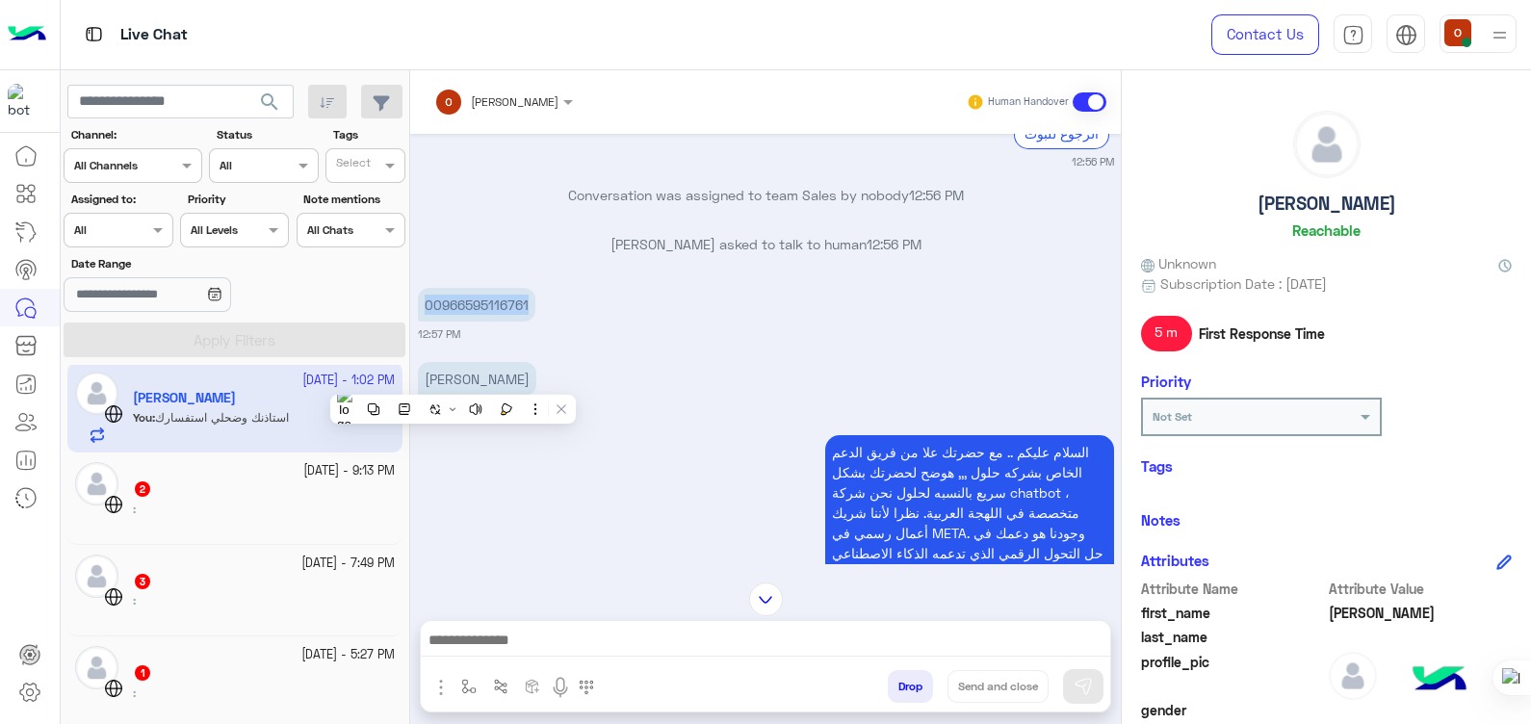
click at [443, 299] on p "00966595116761" at bounding box center [477, 305] width 118 height 34
copy p "00966595116761"
click at [606, 329] on small "12:57 PM" at bounding box center [766, 334] width 696 height 15
drag, startPoint x: 534, startPoint y: 297, endPoint x: 465, endPoint y: 299, distance: 68.4
click at [465, 299] on p "00966595116761" at bounding box center [477, 305] width 118 height 34
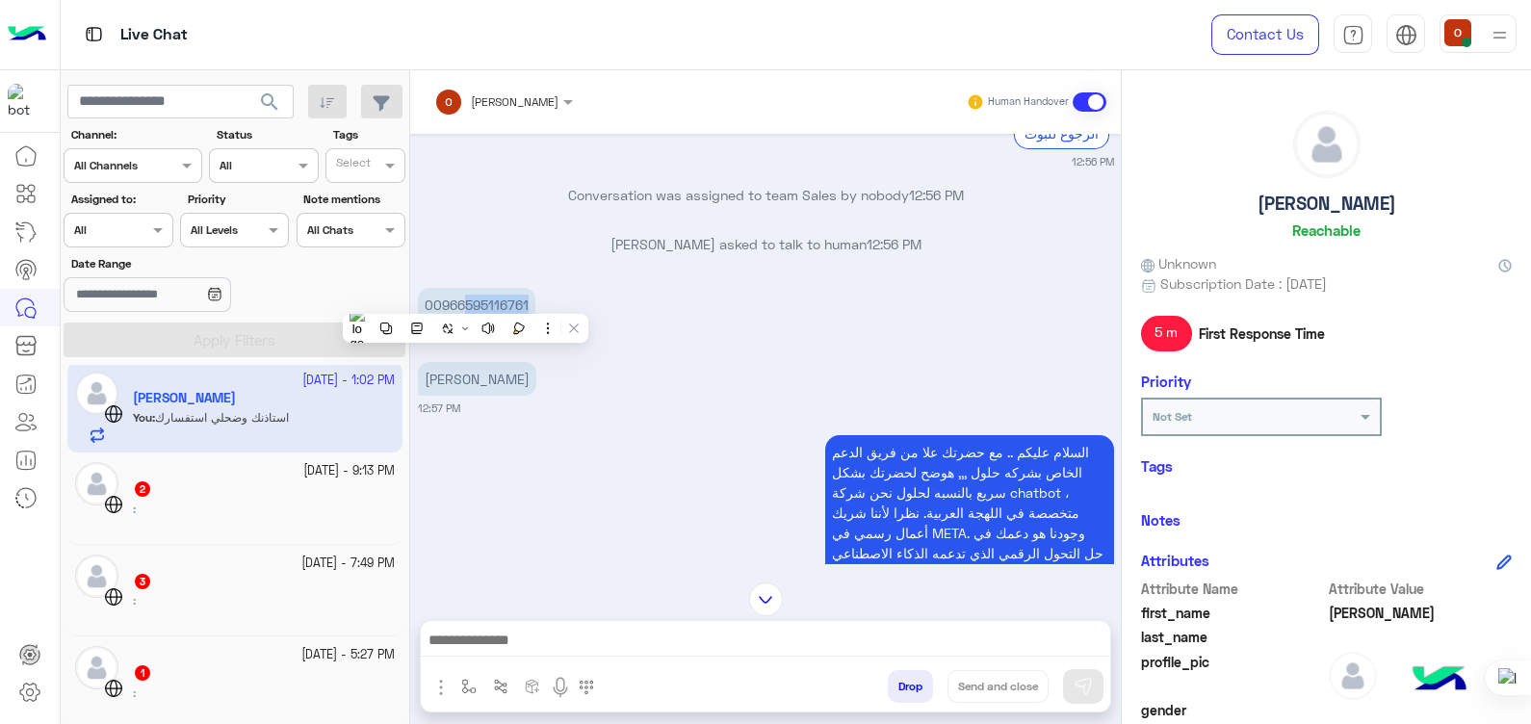
copy p "595116761"
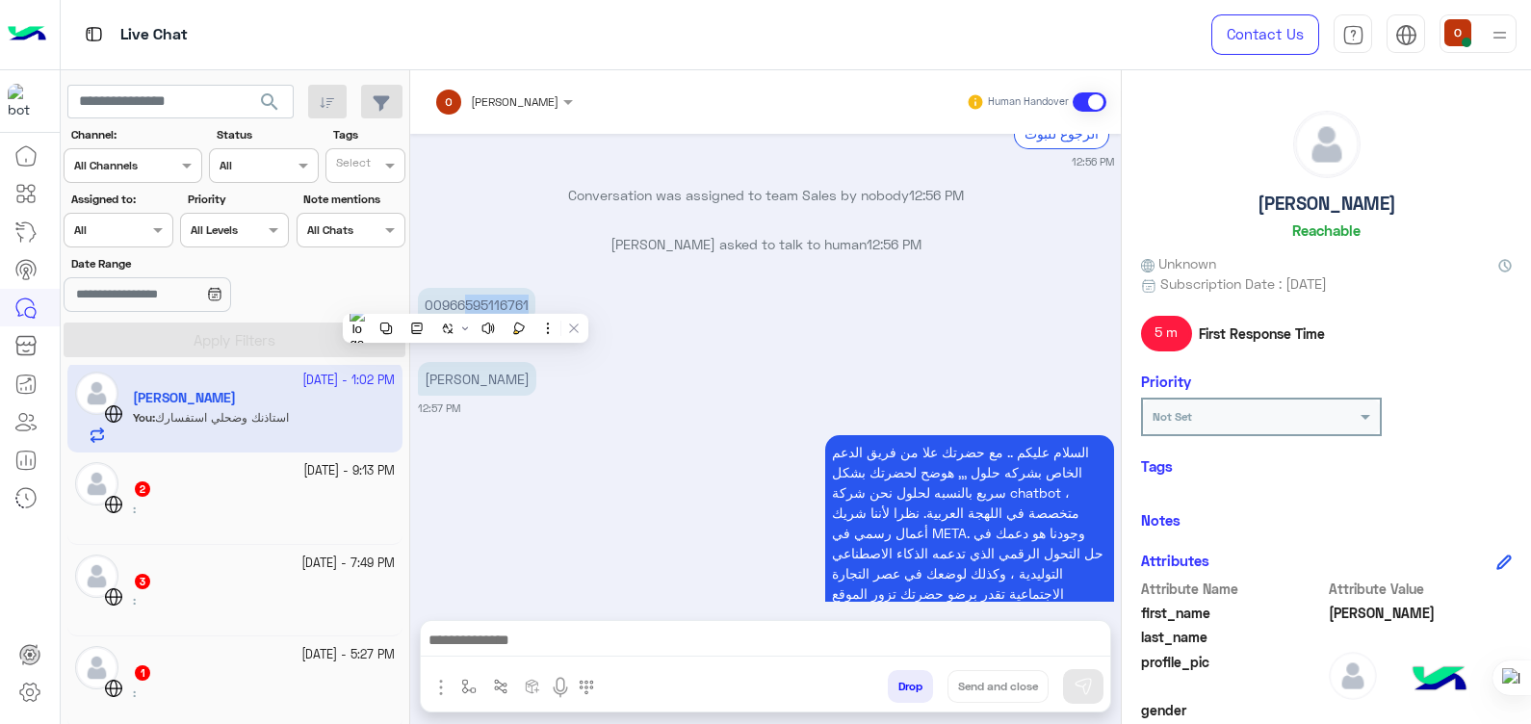
scroll to position [1319, 0]
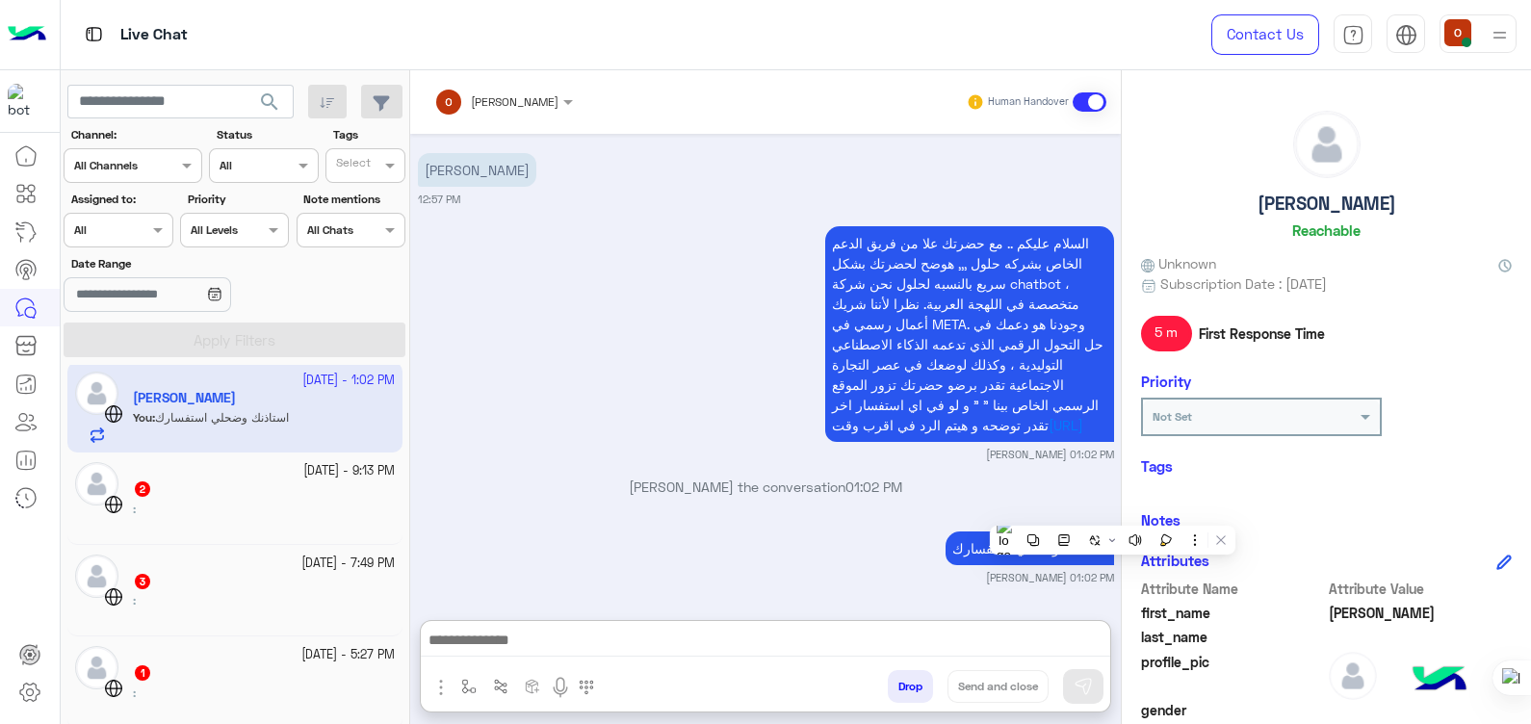
click at [676, 643] on textarea at bounding box center [766, 642] width 690 height 29
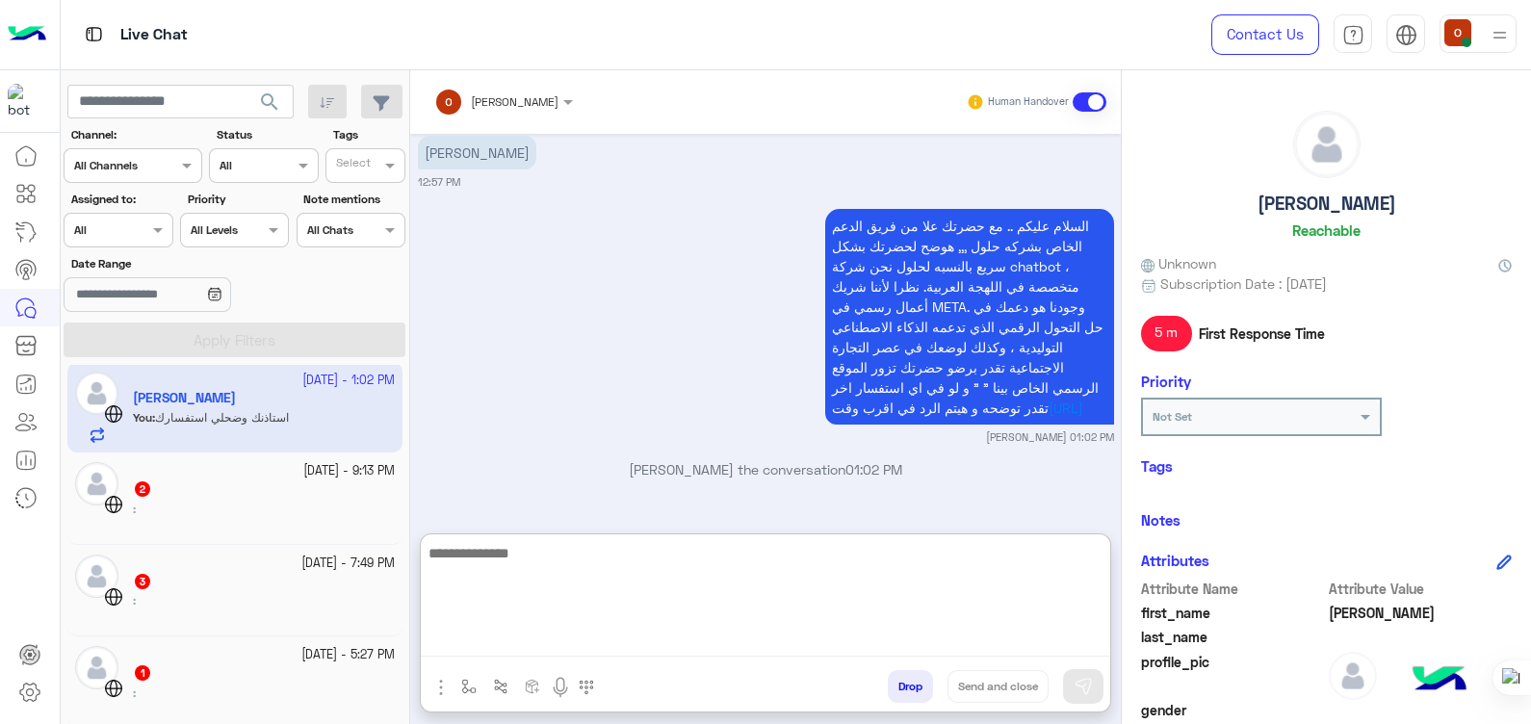
type textarea "*"
type textarea "**********"
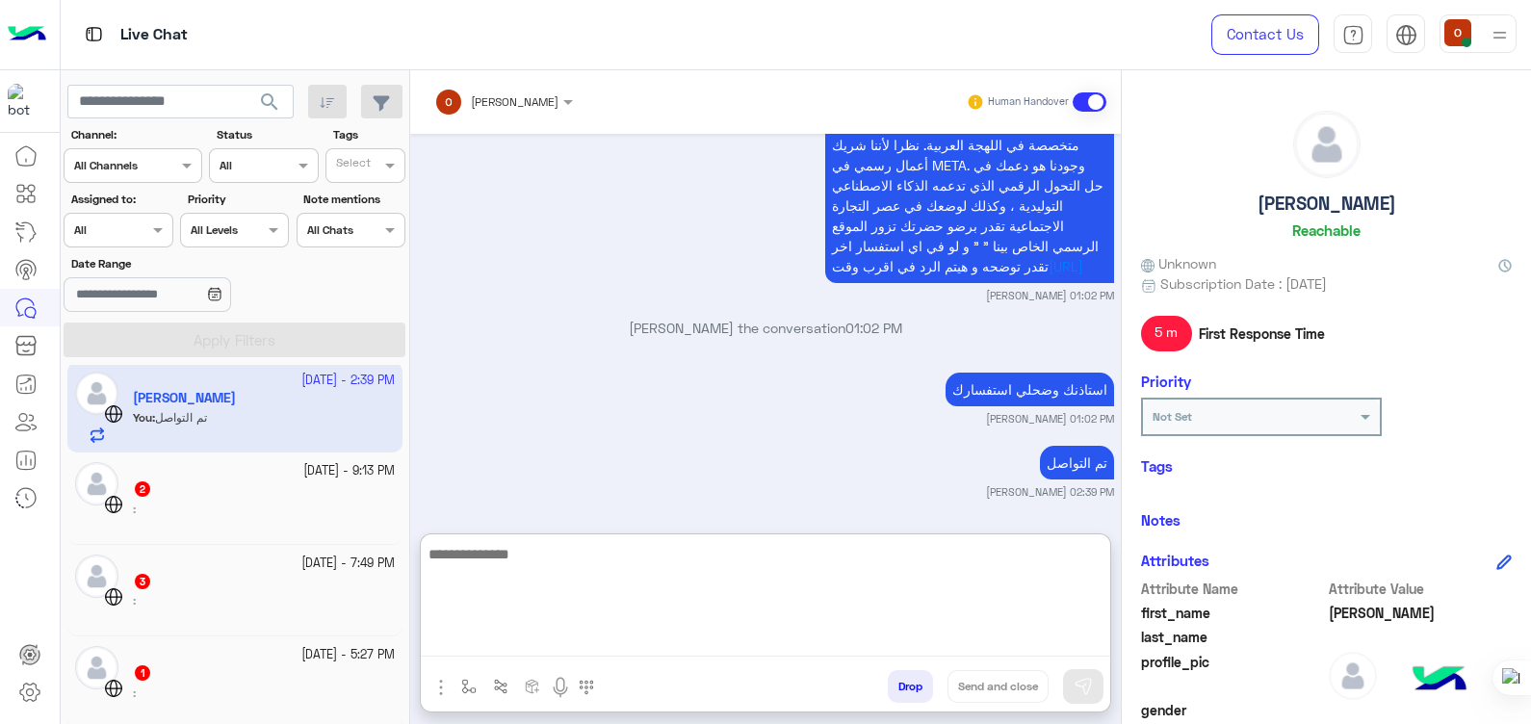
scroll to position [1479, 0]
click at [700, 489] on div "تم التواصل ola mohsen 02:39 PM" at bounding box center [766, 469] width 696 height 59
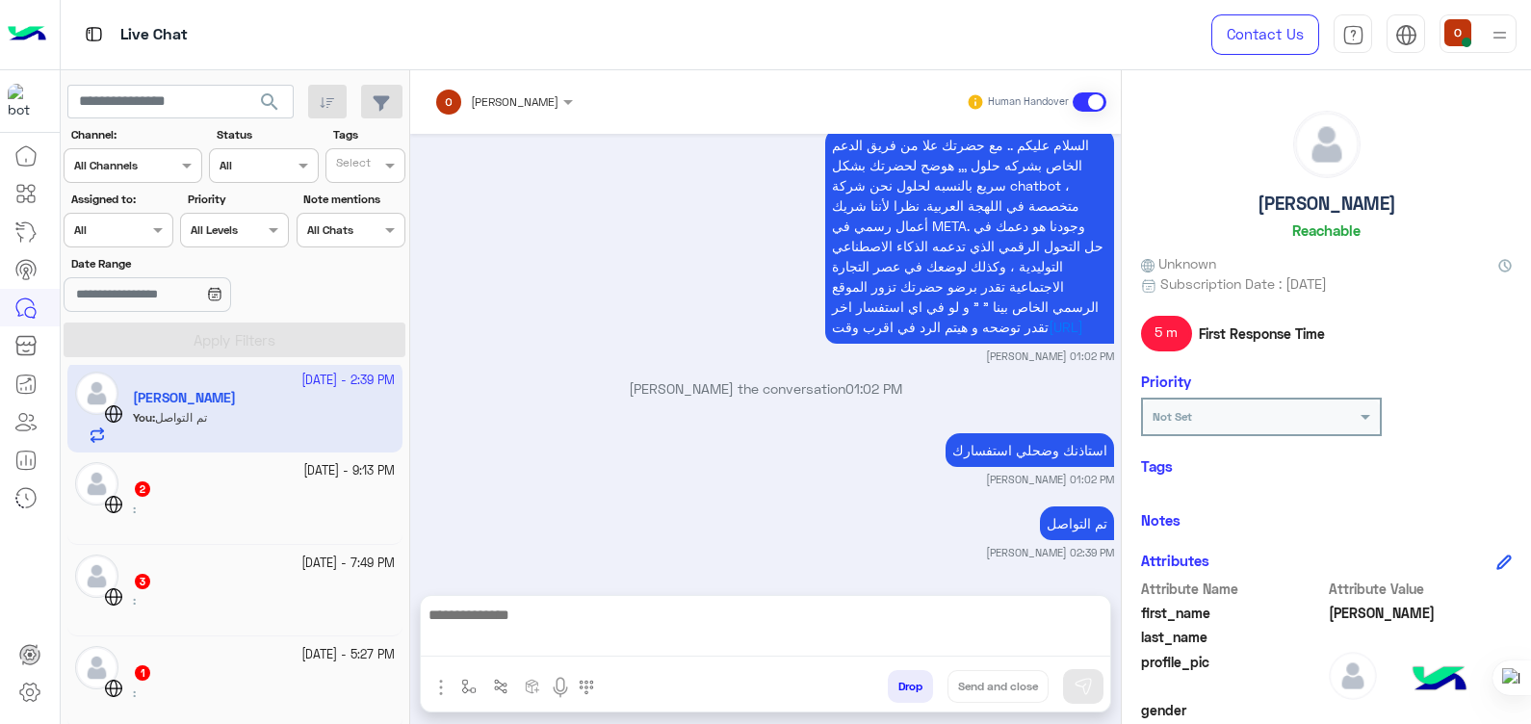
scroll to position [1393, 0]
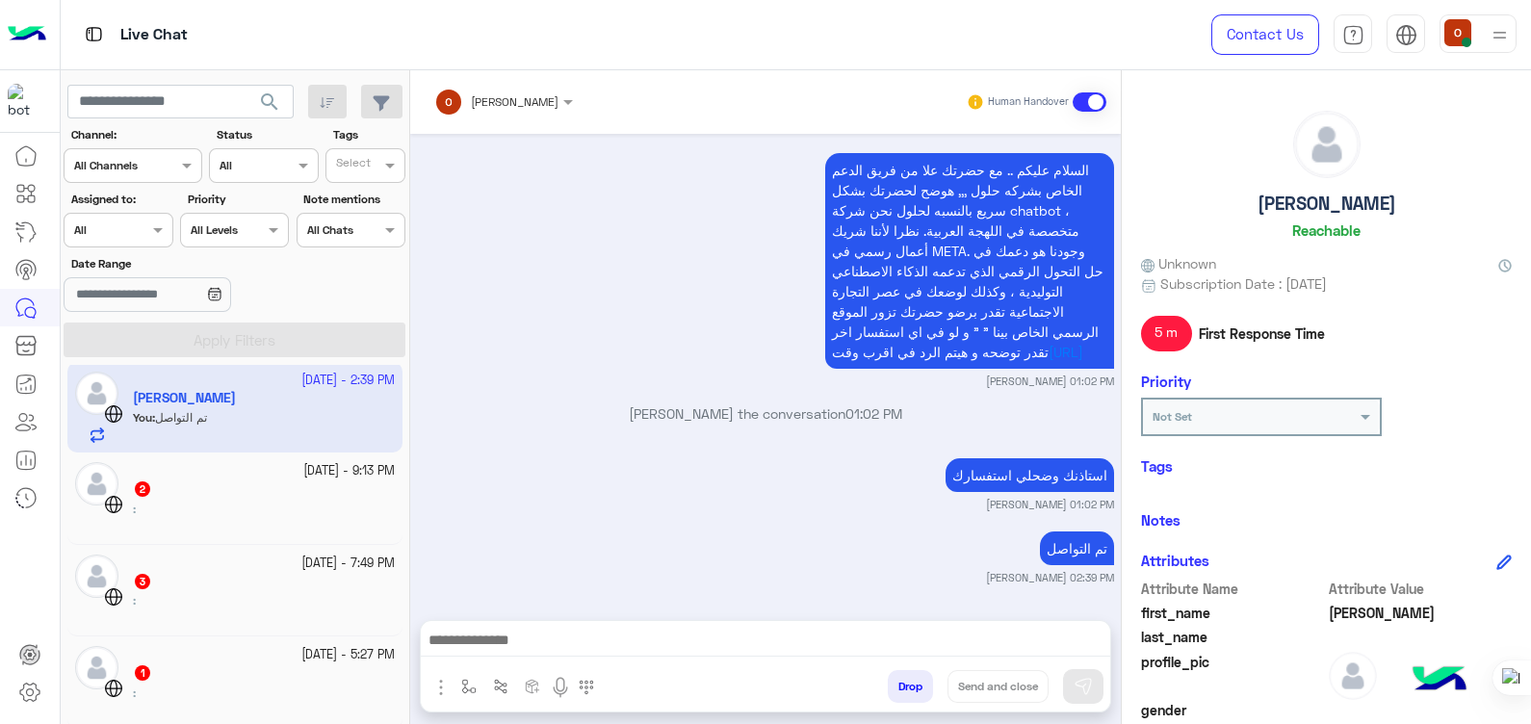
click at [614, 510] on small "[PERSON_NAME] 01:02 PM" at bounding box center [766, 504] width 696 height 15
click at [24, 41] on img at bounding box center [27, 34] width 39 height 40
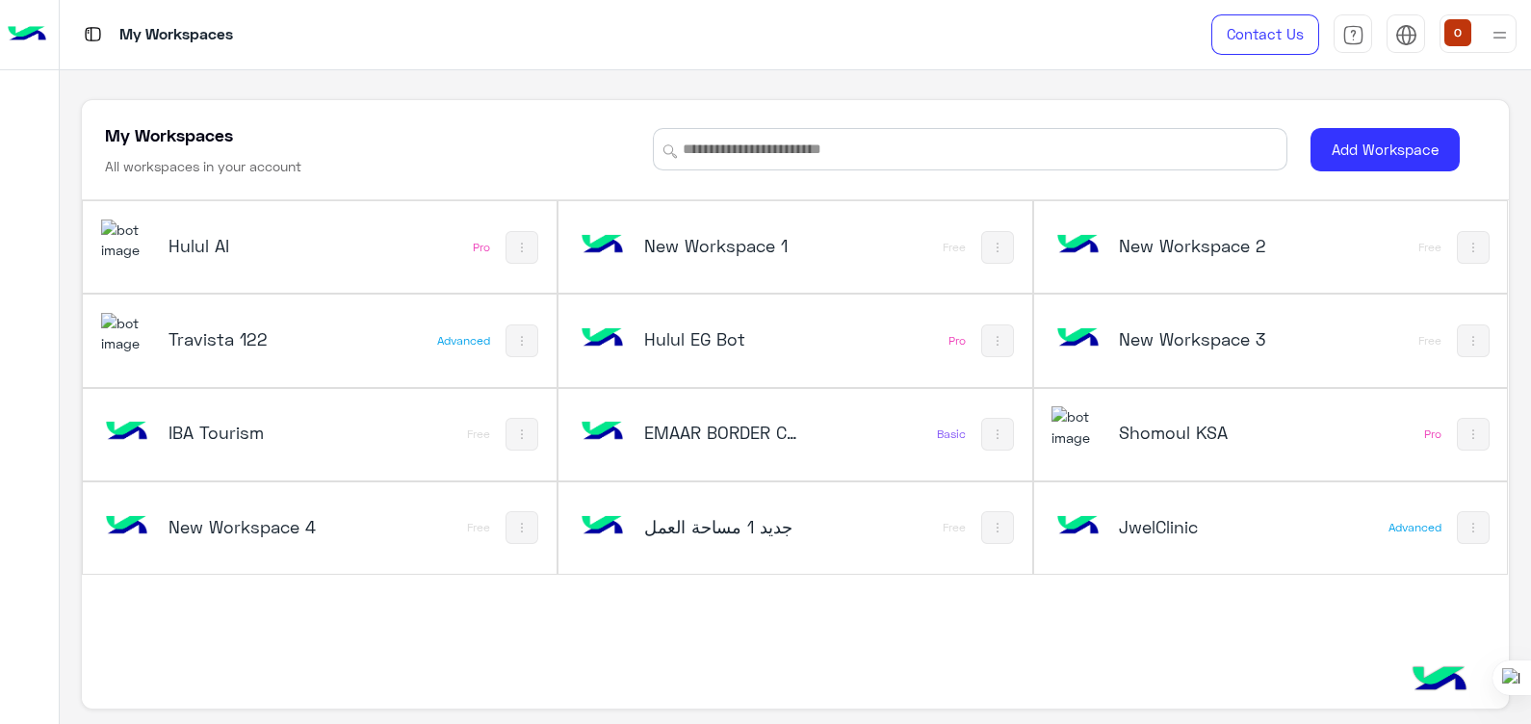
click at [1082, 429] on img at bounding box center [1078, 426] width 52 height 41
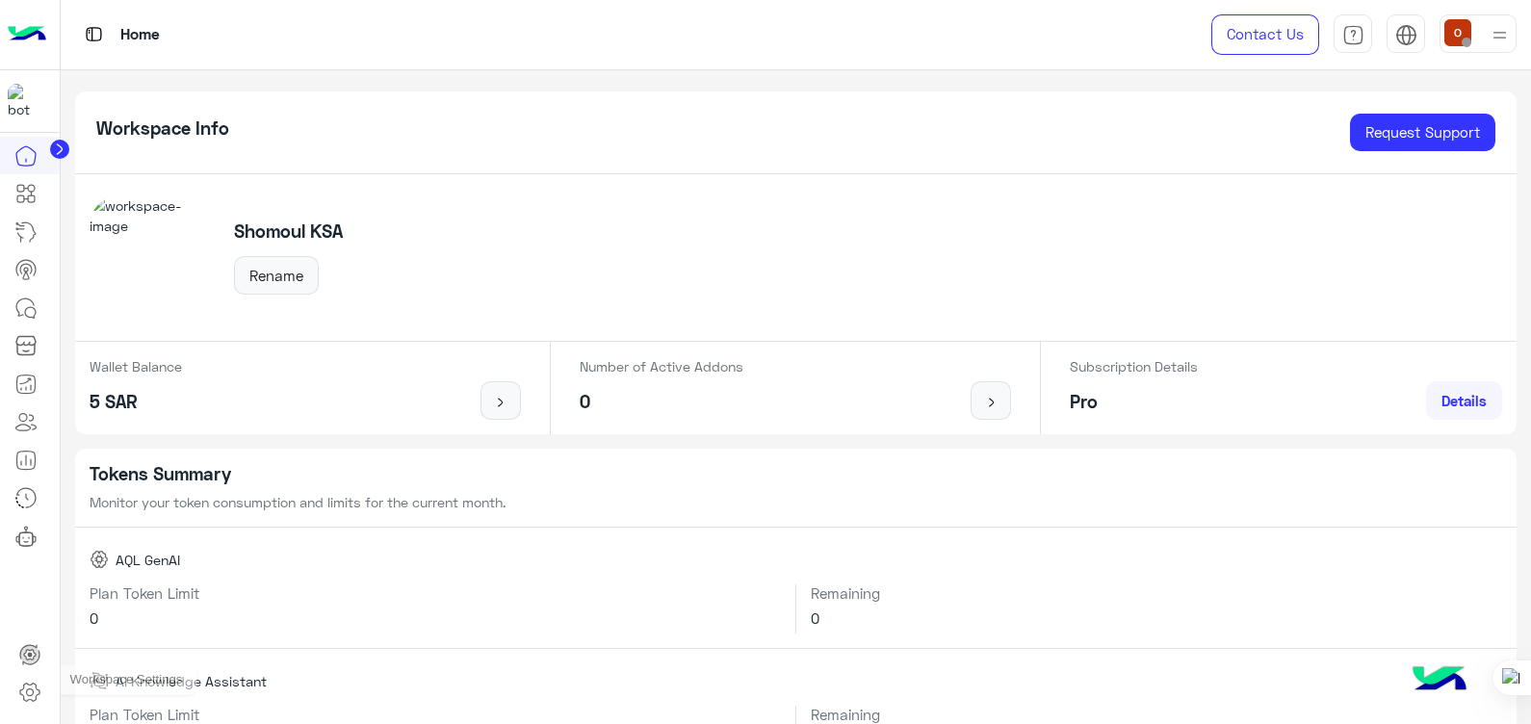
click at [29, 688] on icon at bounding box center [29, 692] width 23 height 23
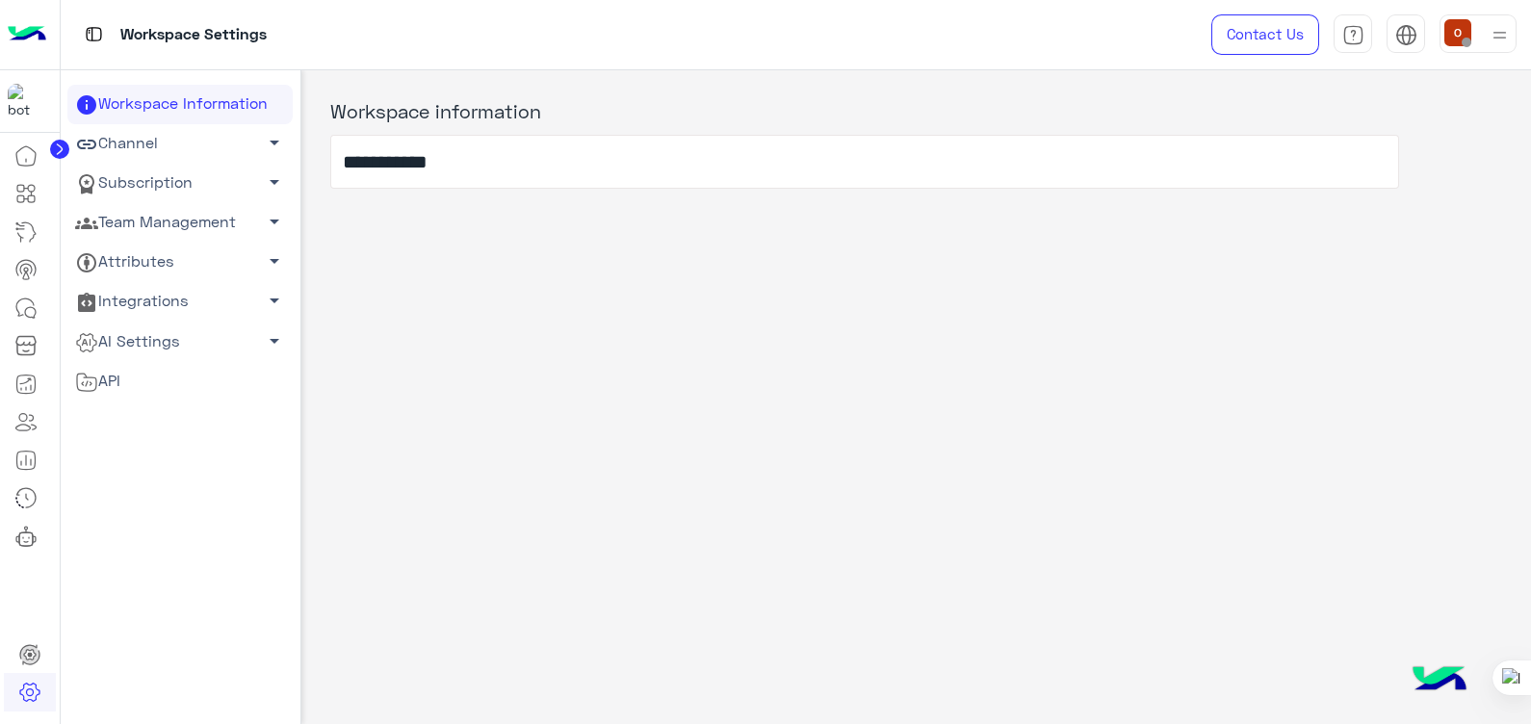
click at [263, 132] on span "arrow_drop_down" at bounding box center [274, 142] width 23 height 23
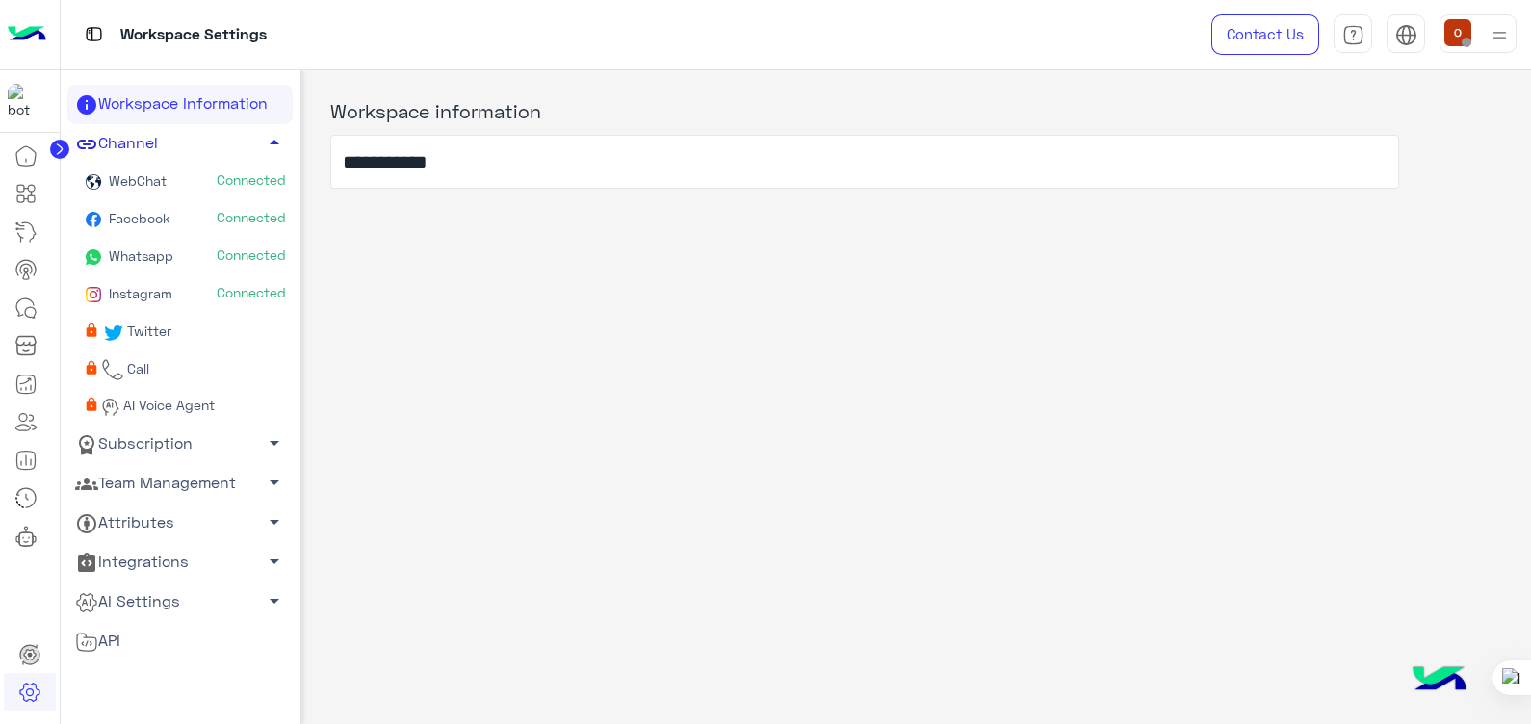
click at [138, 214] on span "Facebook" at bounding box center [137, 218] width 65 height 16
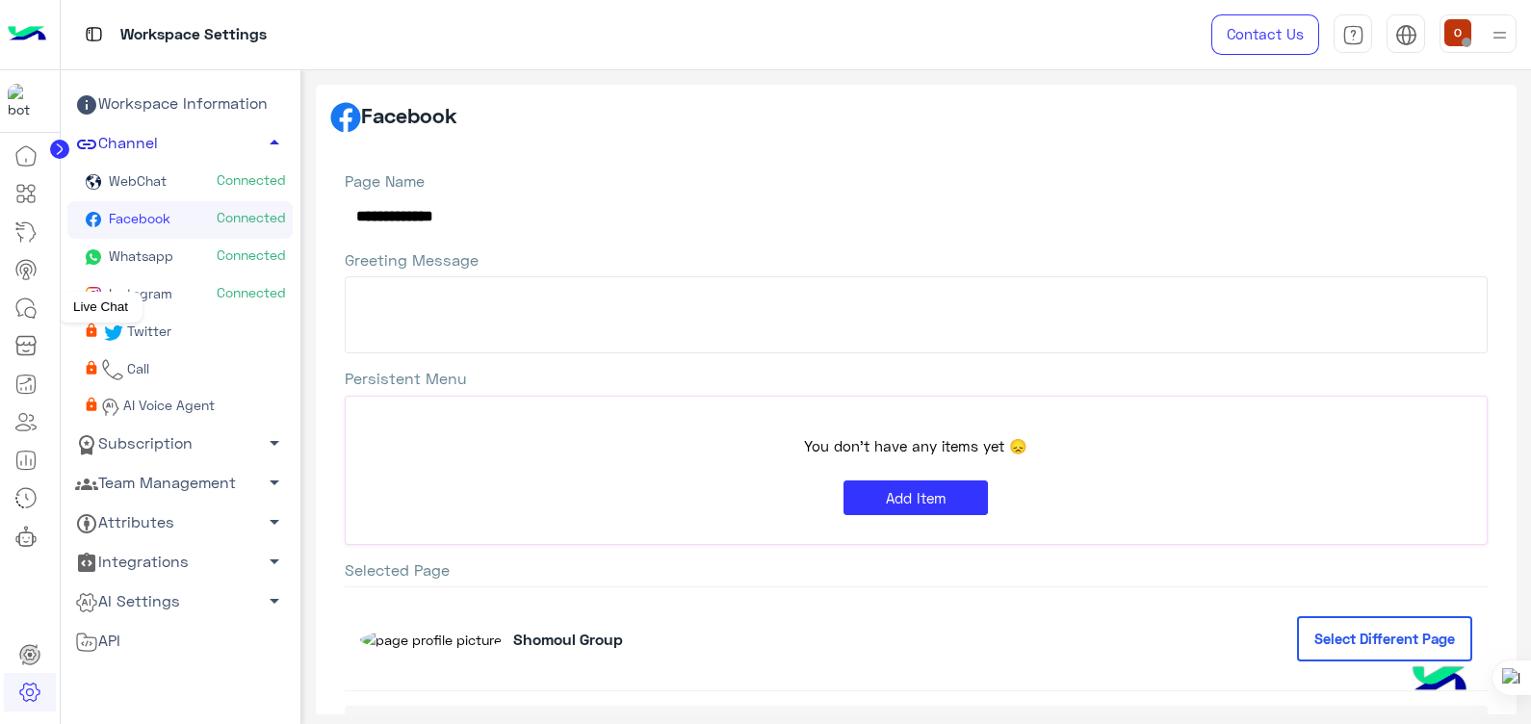
click at [29, 310] on icon at bounding box center [25, 308] width 23 height 23
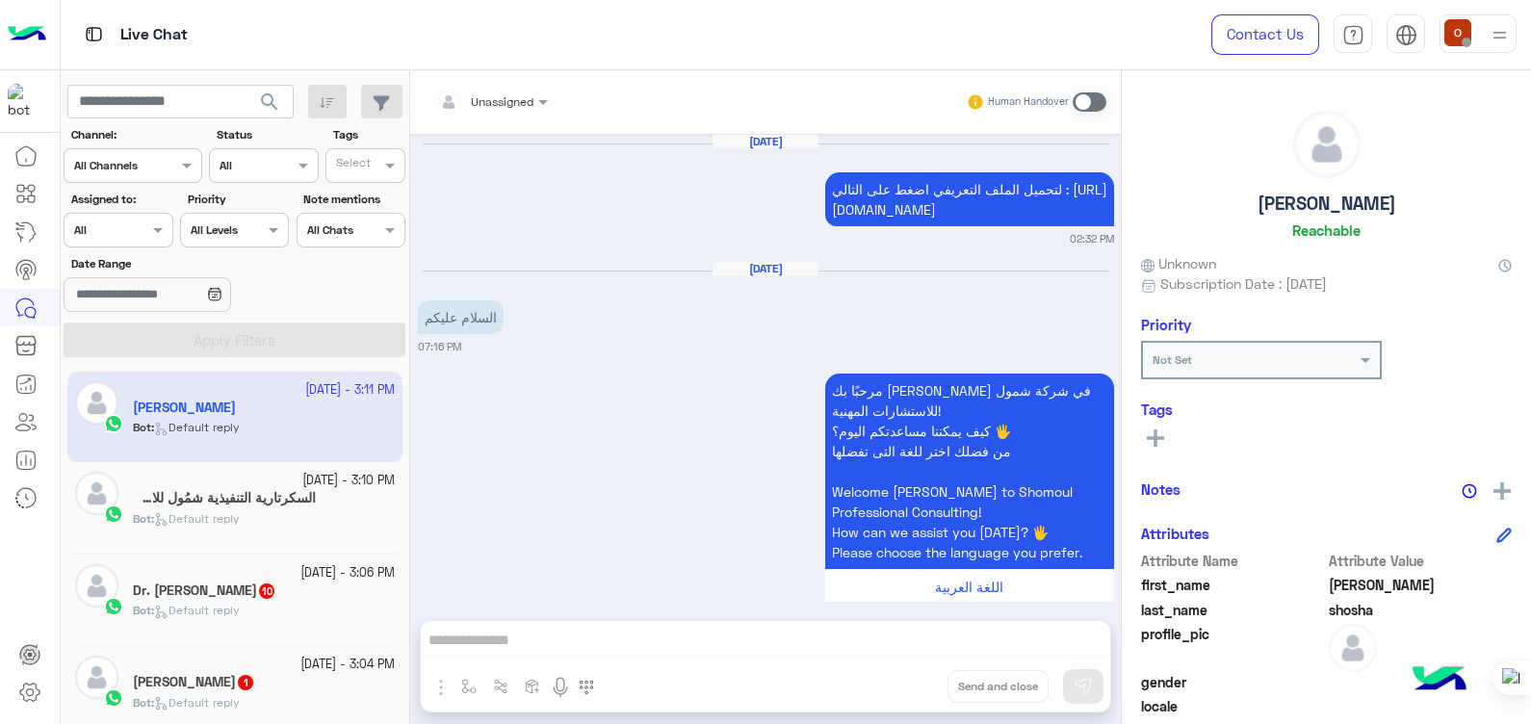
scroll to position [2338, 0]
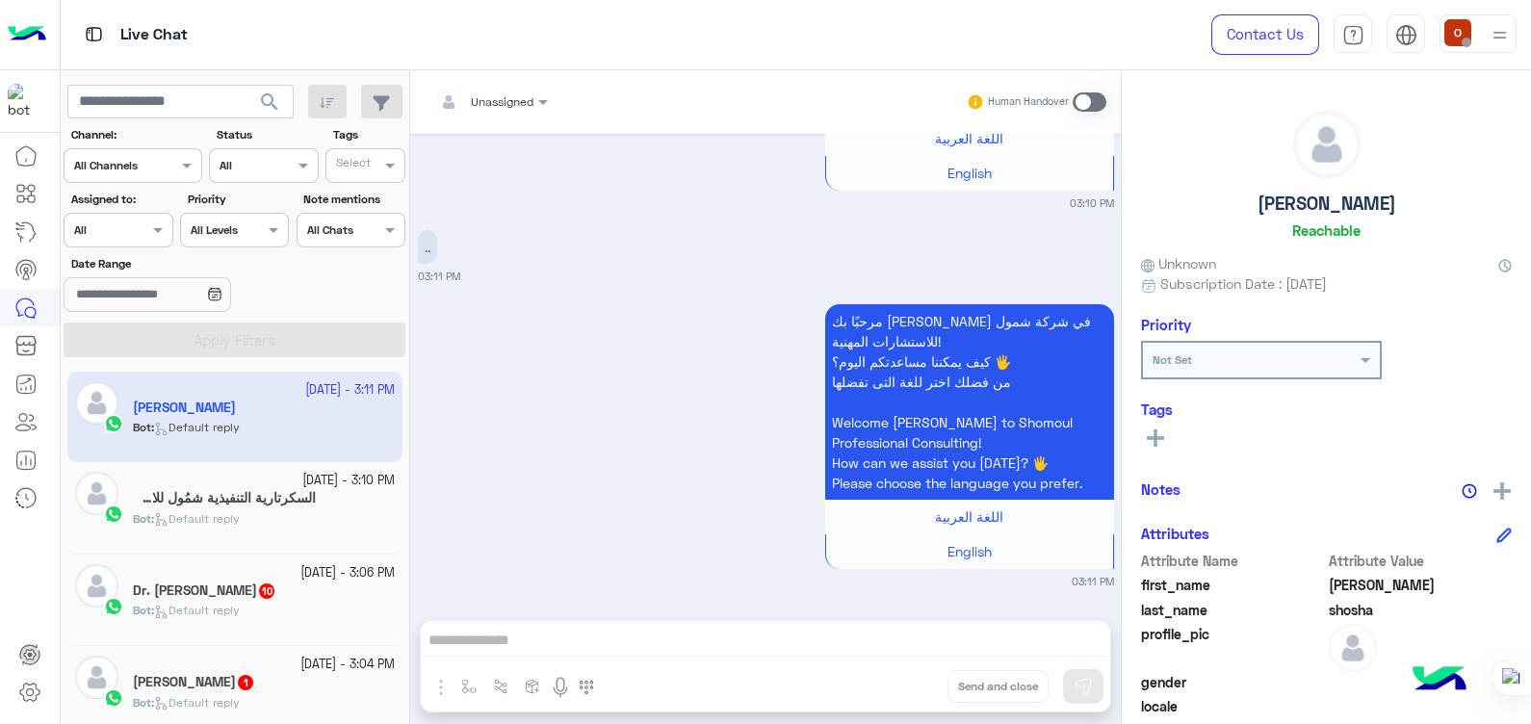
click at [238, 443] on app-inbox-user "29 September - 3:11 PM Ibrahim shosha Bot : Default reply" at bounding box center [234, 417] width 335 height 91
click at [279, 509] on div "السكرتارية التنفيذية شمُول للاستشارات 1" at bounding box center [264, 500] width 262 height 20
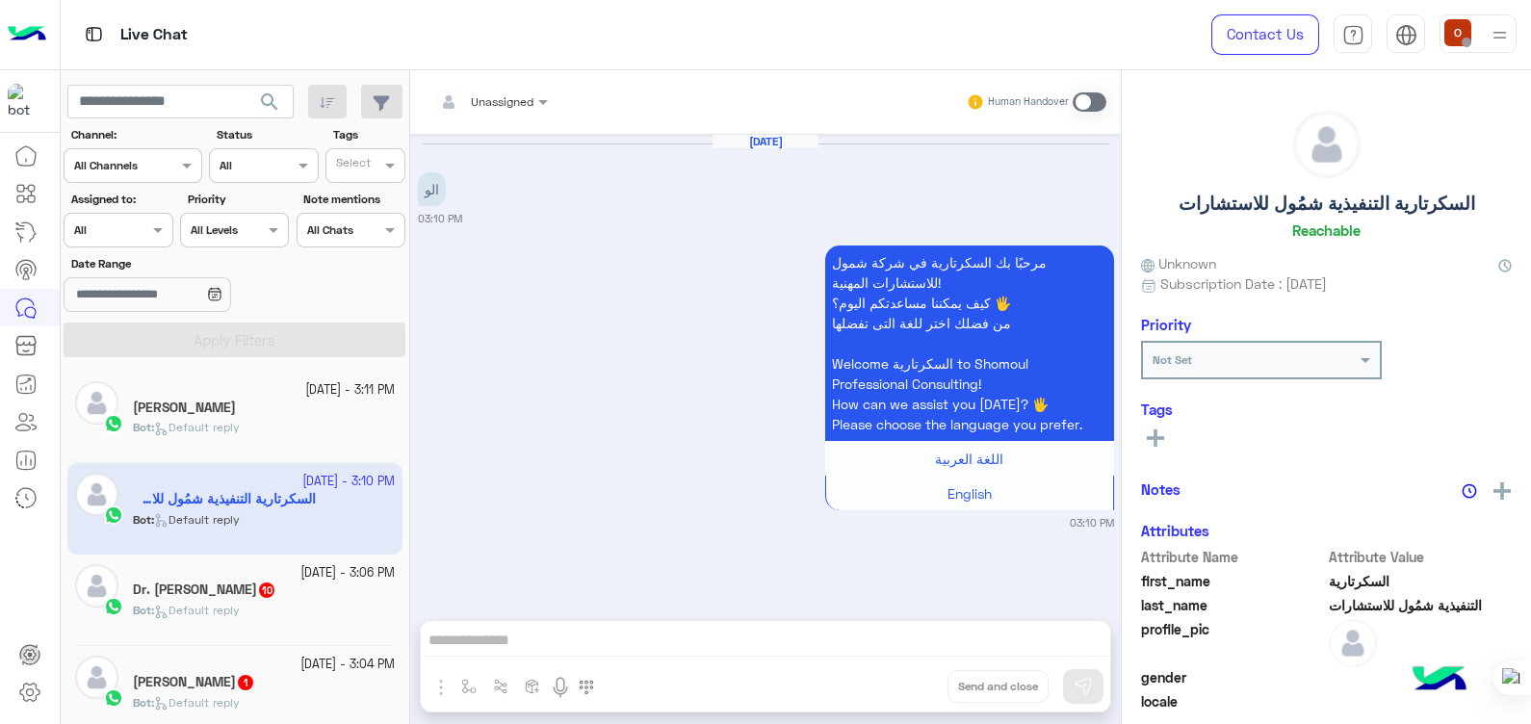
click at [259, 416] on div "[PERSON_NAME]" at bounding box center [264, 410] width 262 height 20
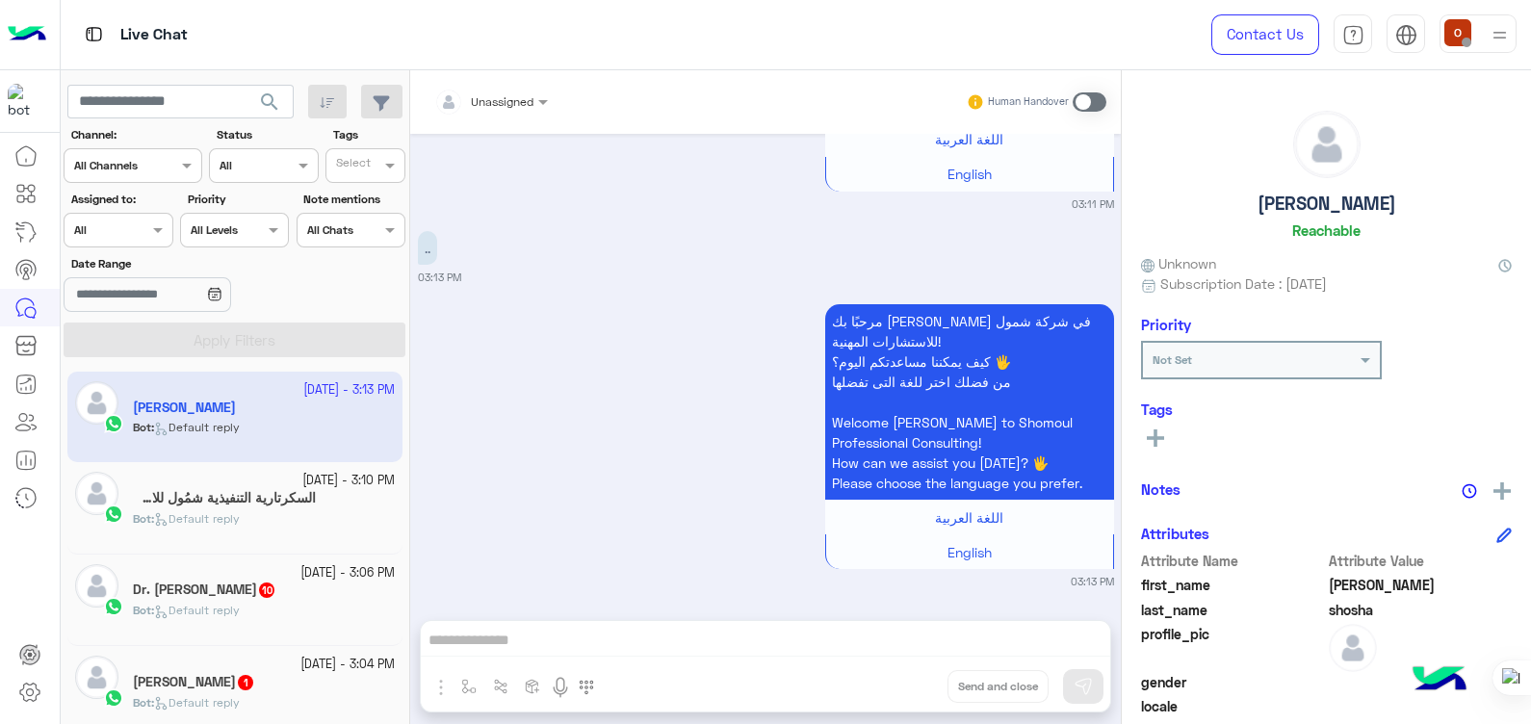
scroll to position [3095, 0]
click at [36, 681] on icon at bounding box center [29, 692] width 23 height 23
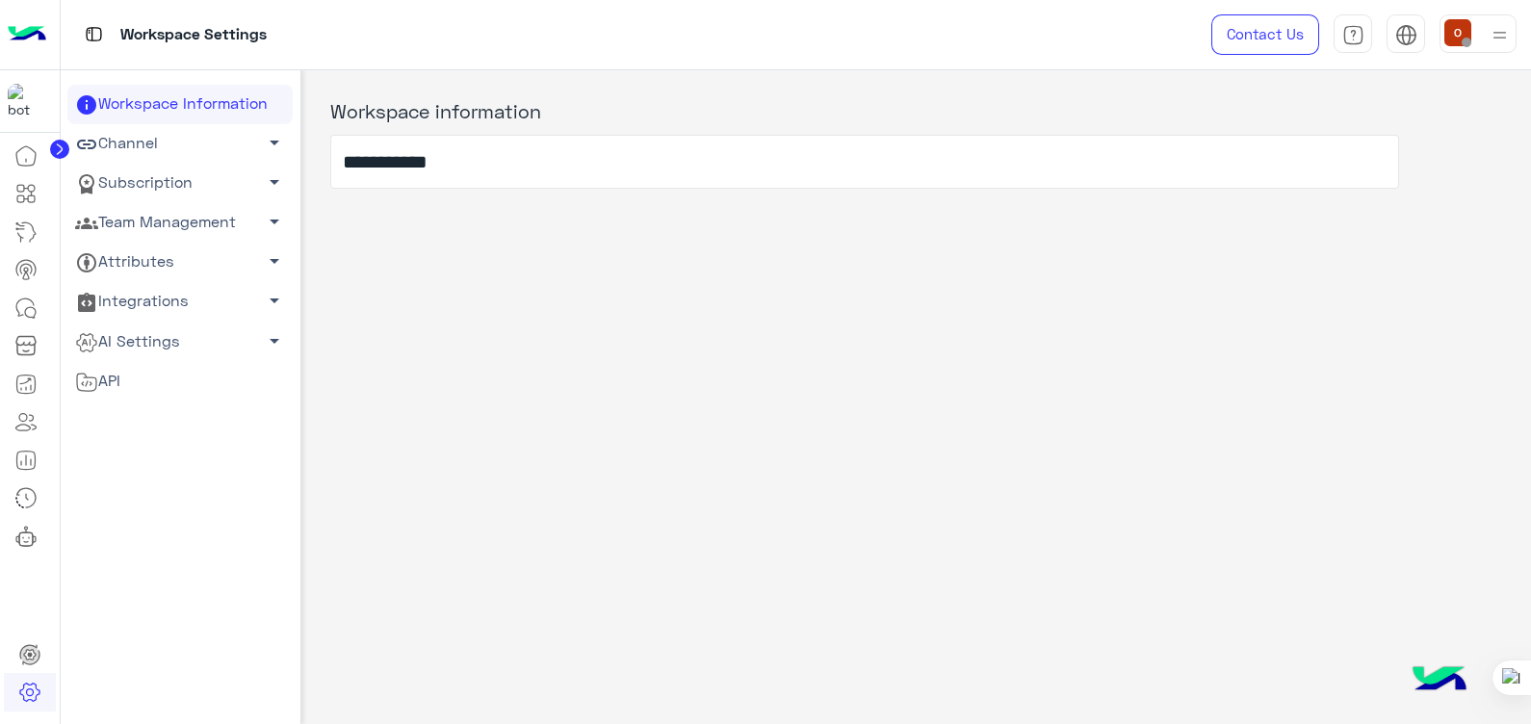
click at [269, 139] on span "arrow_drop_down" at bounding box center [274, 142] width 23 height 23
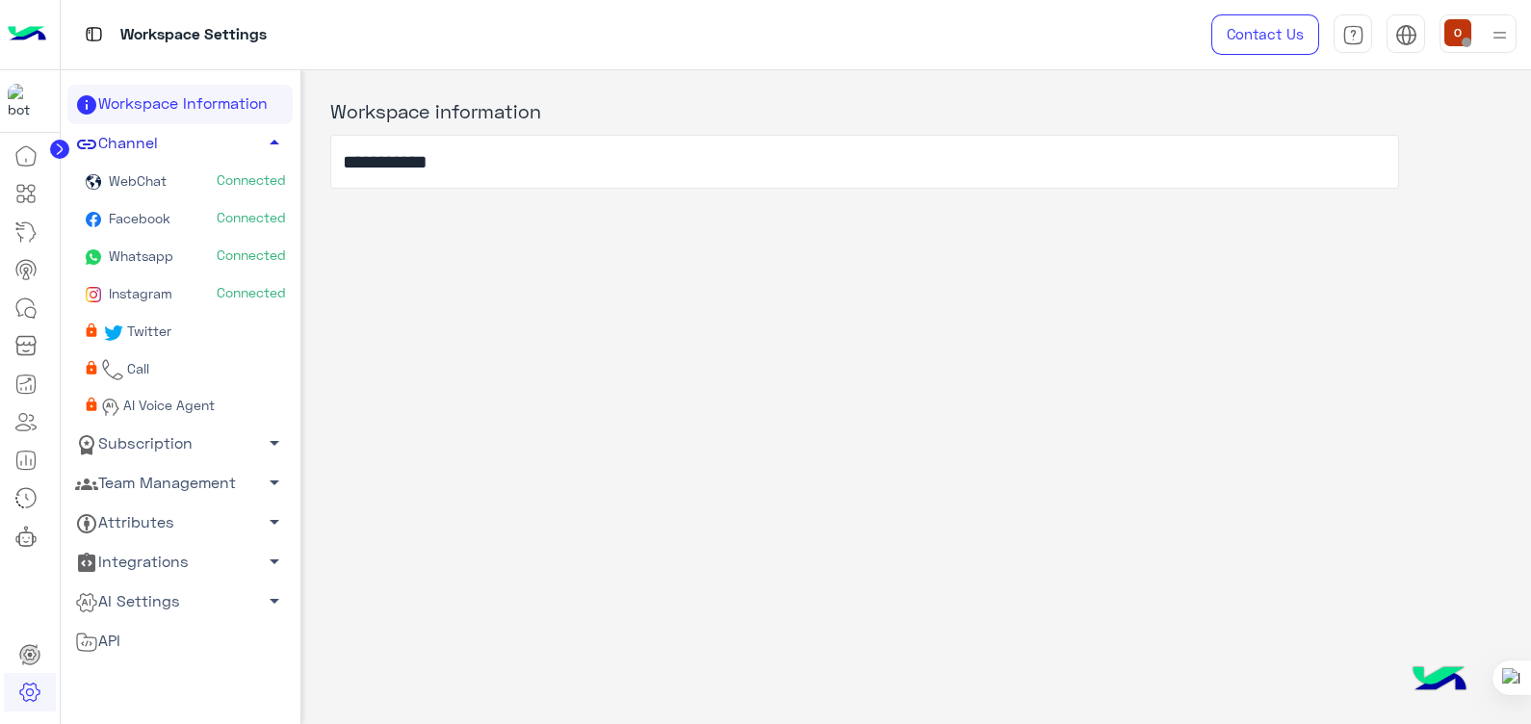
click at [130, 255] on span "Whatsapp" at bounding box center [139, 256] width 68 height 16
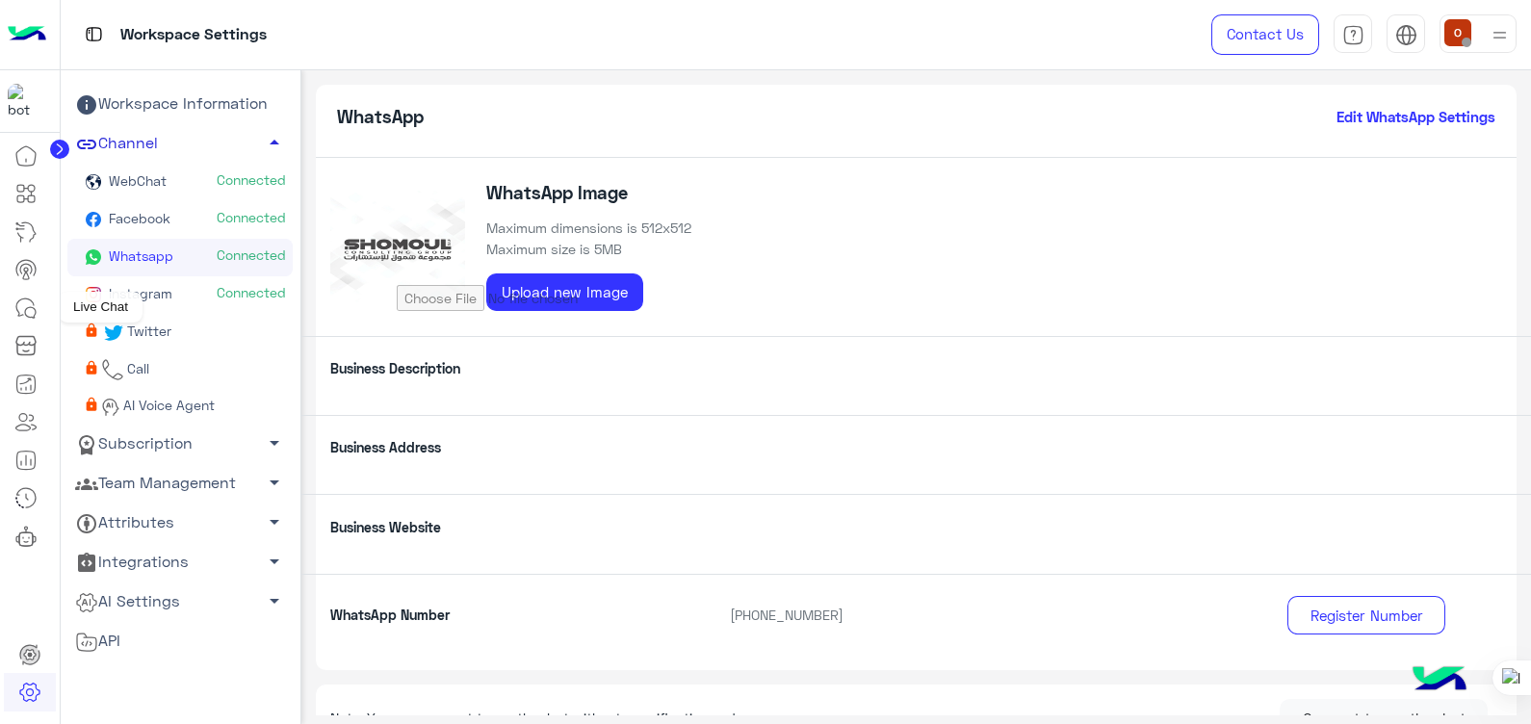
click at [23, 303] on icon at bounding box center [25, 308] width 23 height 23
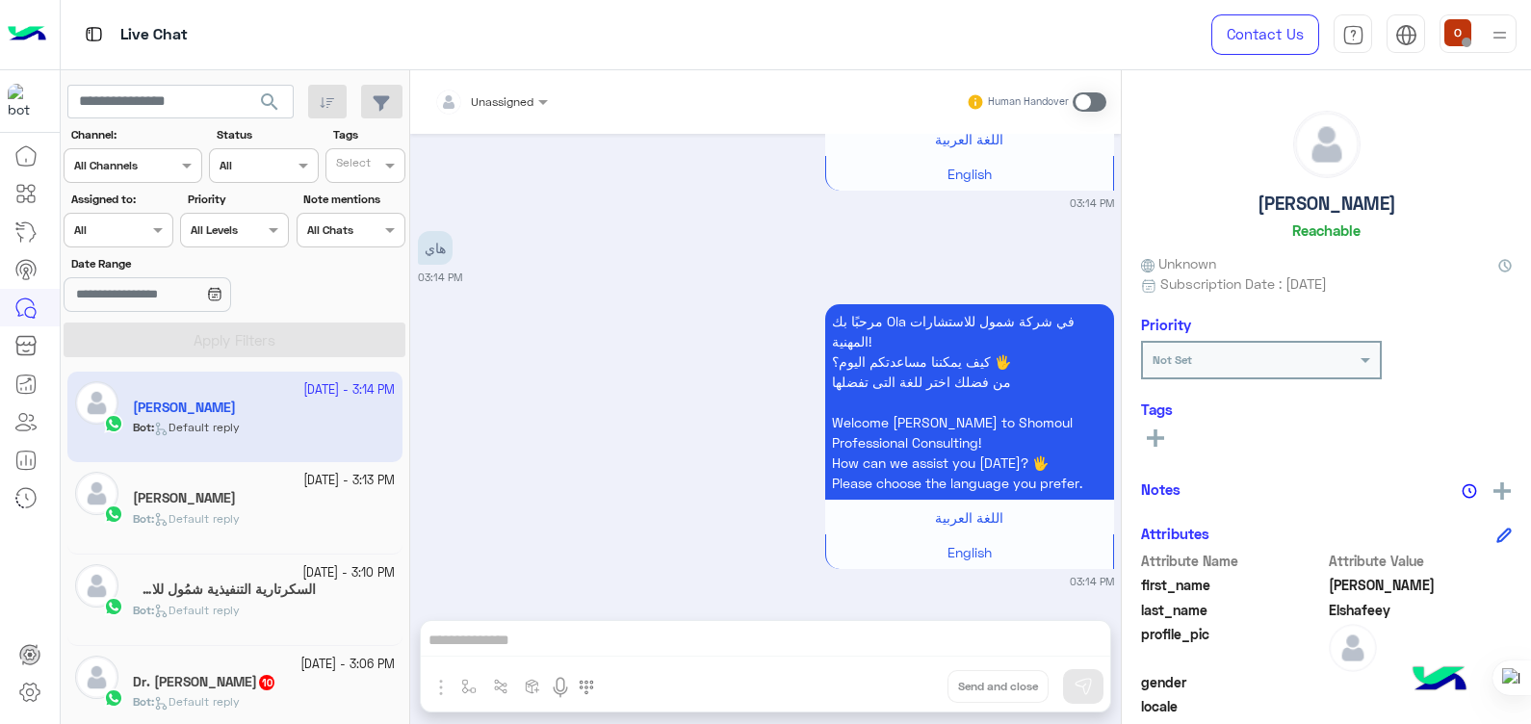
scroll to position [1901, 0]
click at [197, 500] on h5 "[PERSON_NAME]" at bounding box center [184, 498] width 103 height 16
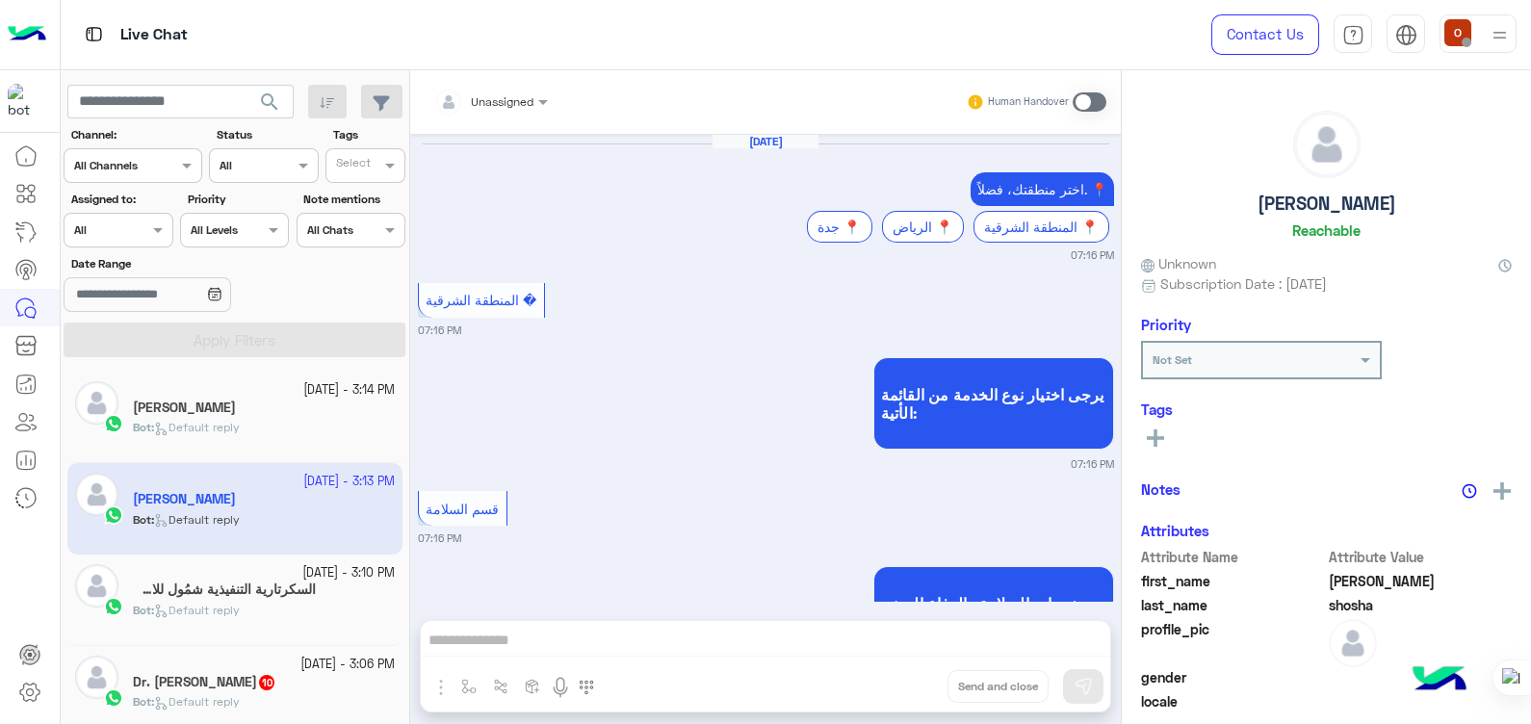
scroll to position [2514, 0]
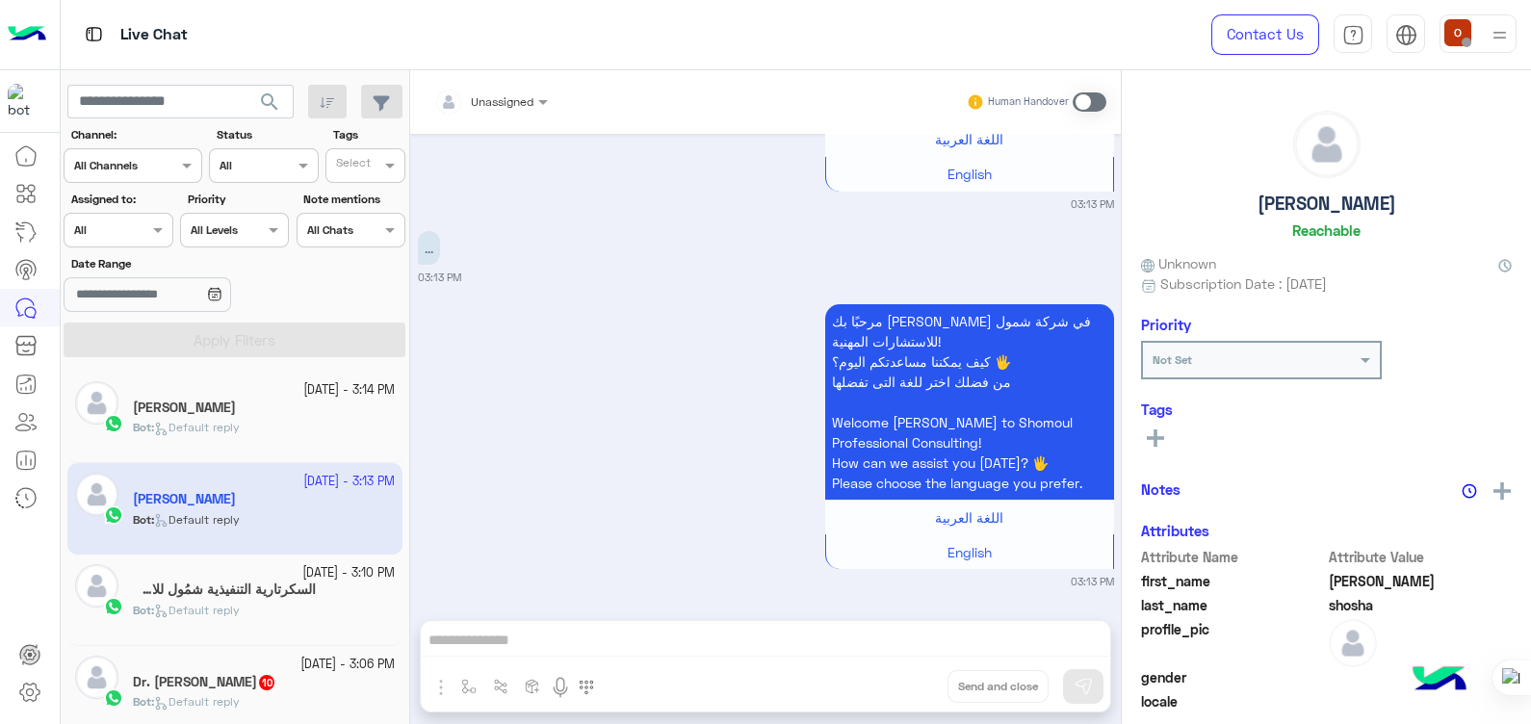
click at [212, 408] on h5 "[PERSON_NAME]" at bounding box center [184, 408] width 103 height 16
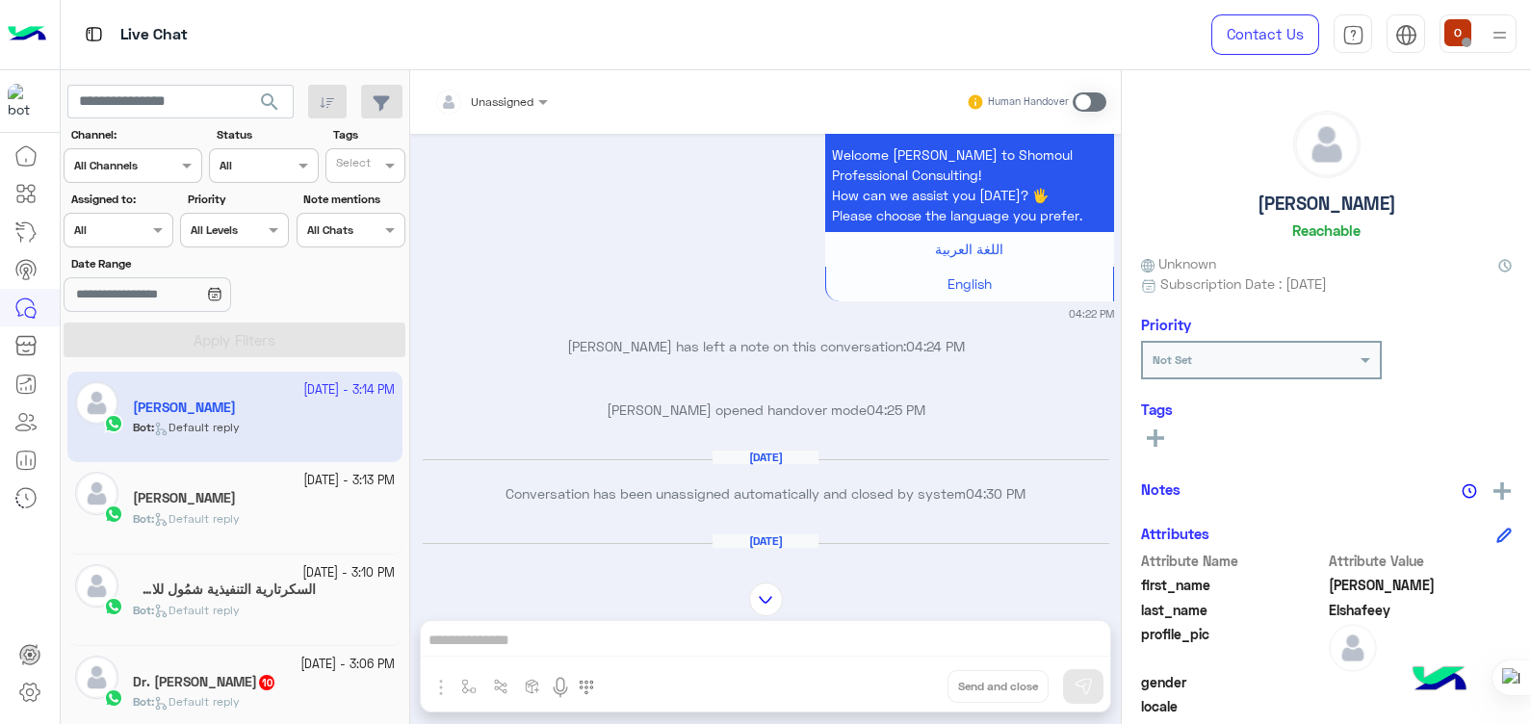
scroll to position [1717, 0]
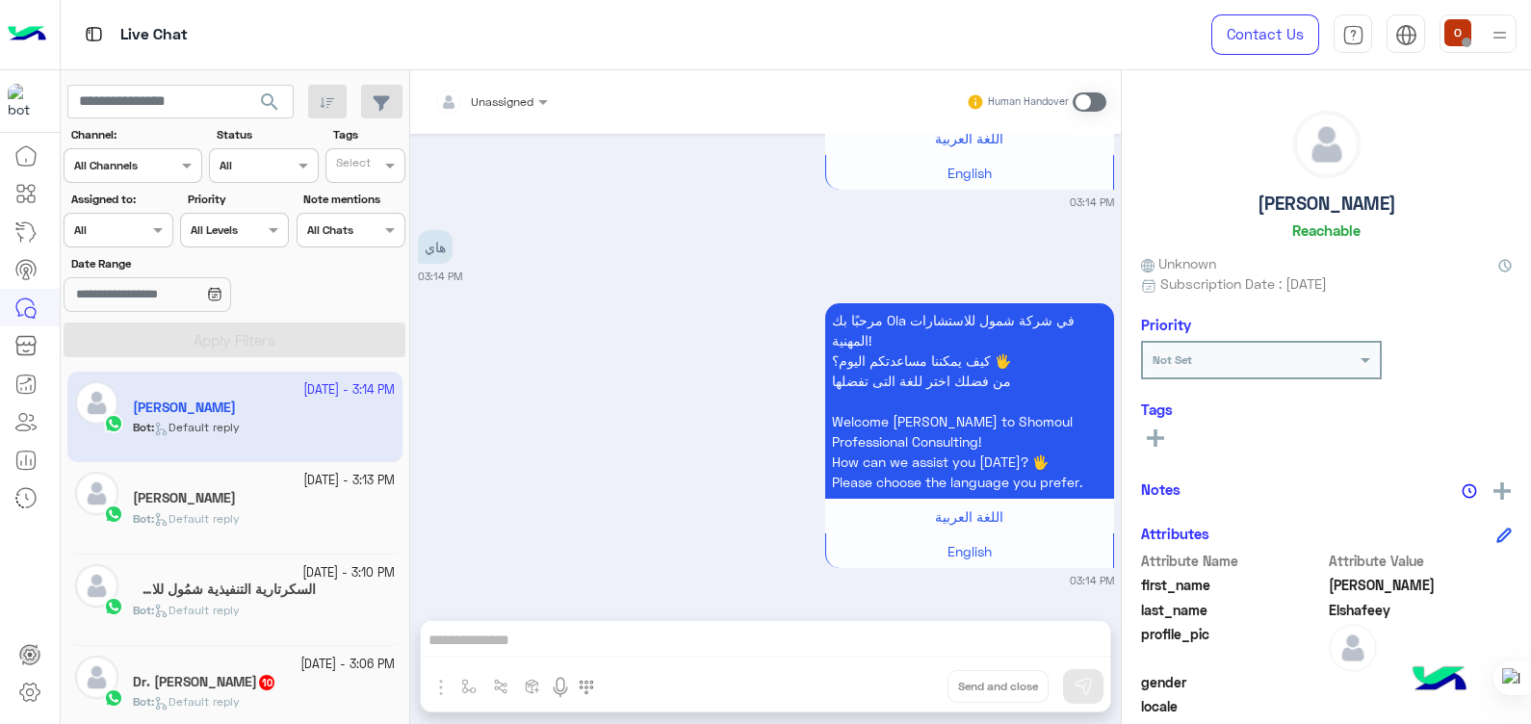
click at [250, 518] on div "Bot : Default reply" at bounding box center [264, 527] width 262 height 34
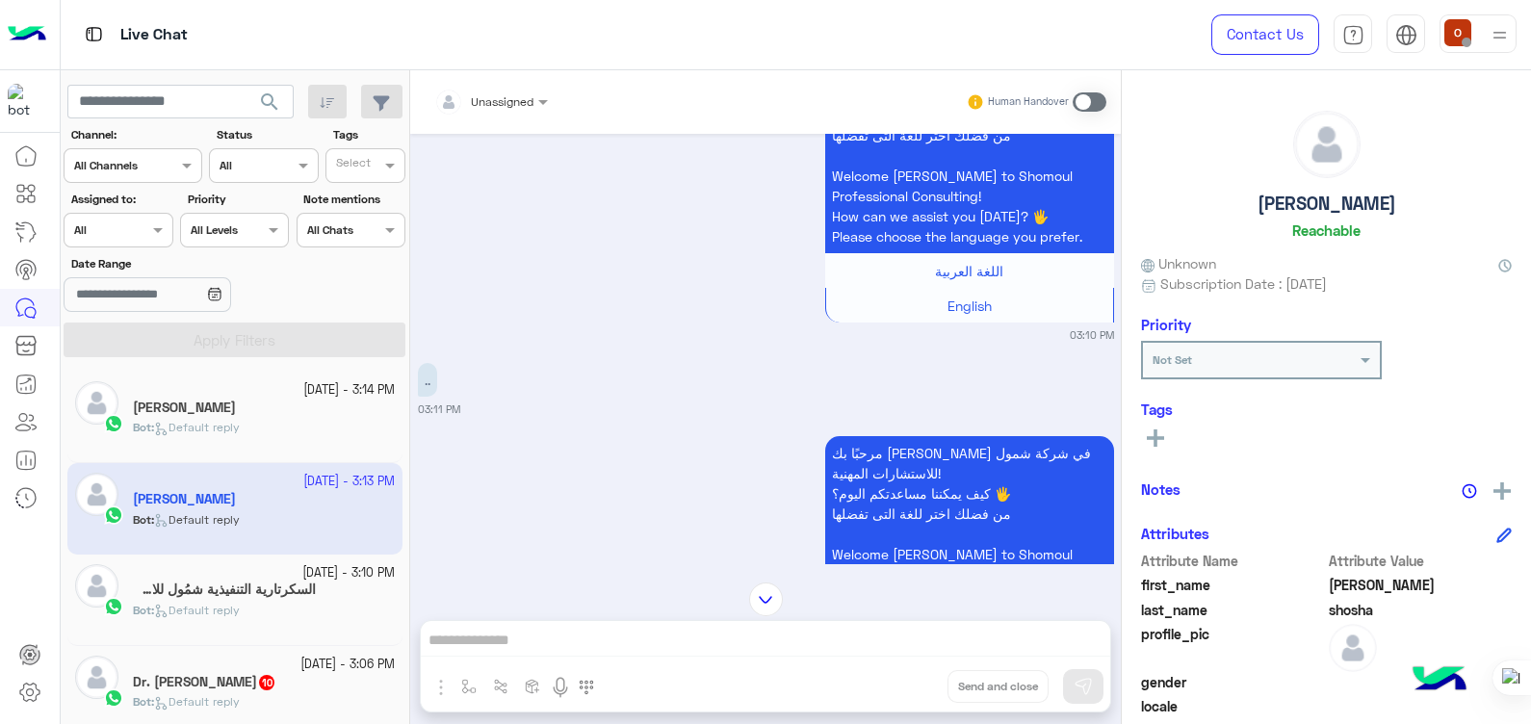
scroll to position [2514, 0]
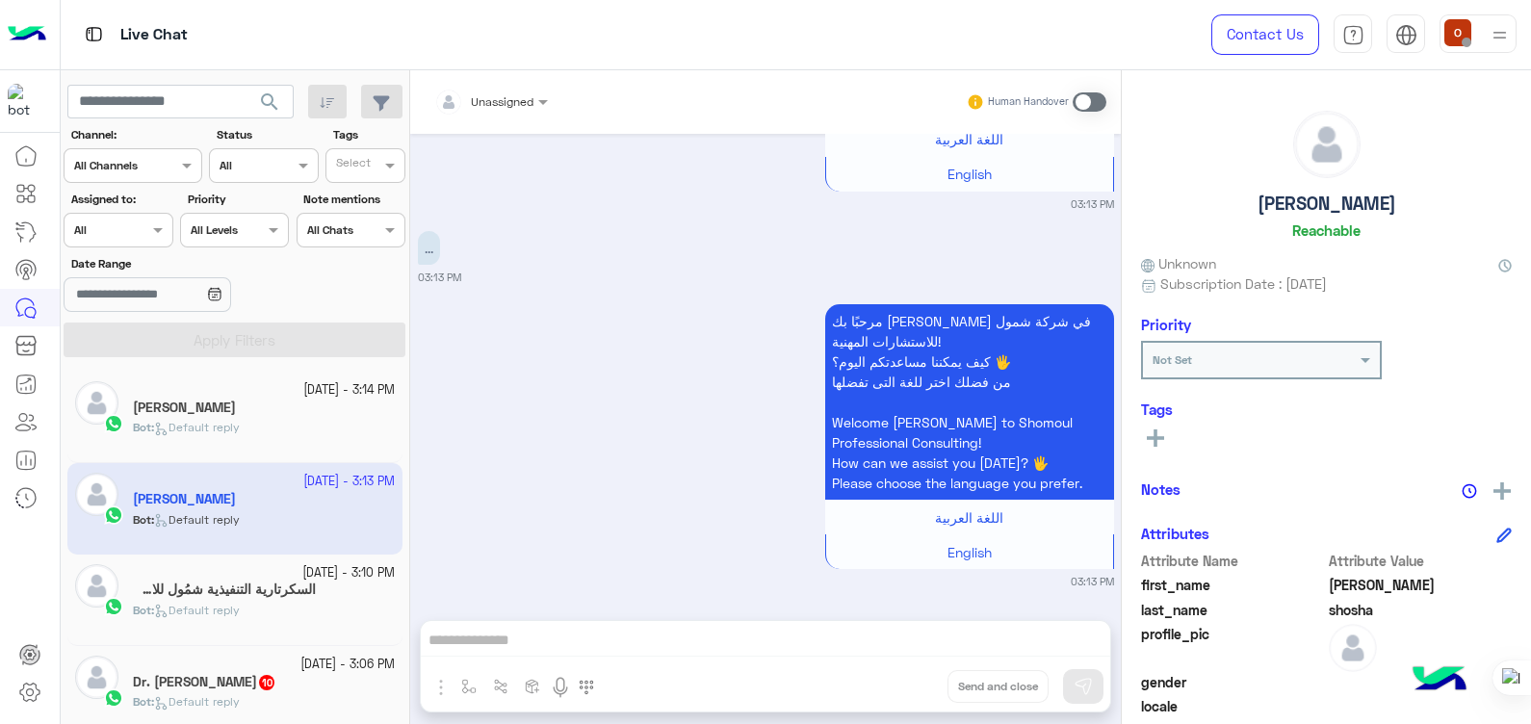
click at [240, 427] on span "Default reply" at bounding box center [197, 427] width 86 height 14
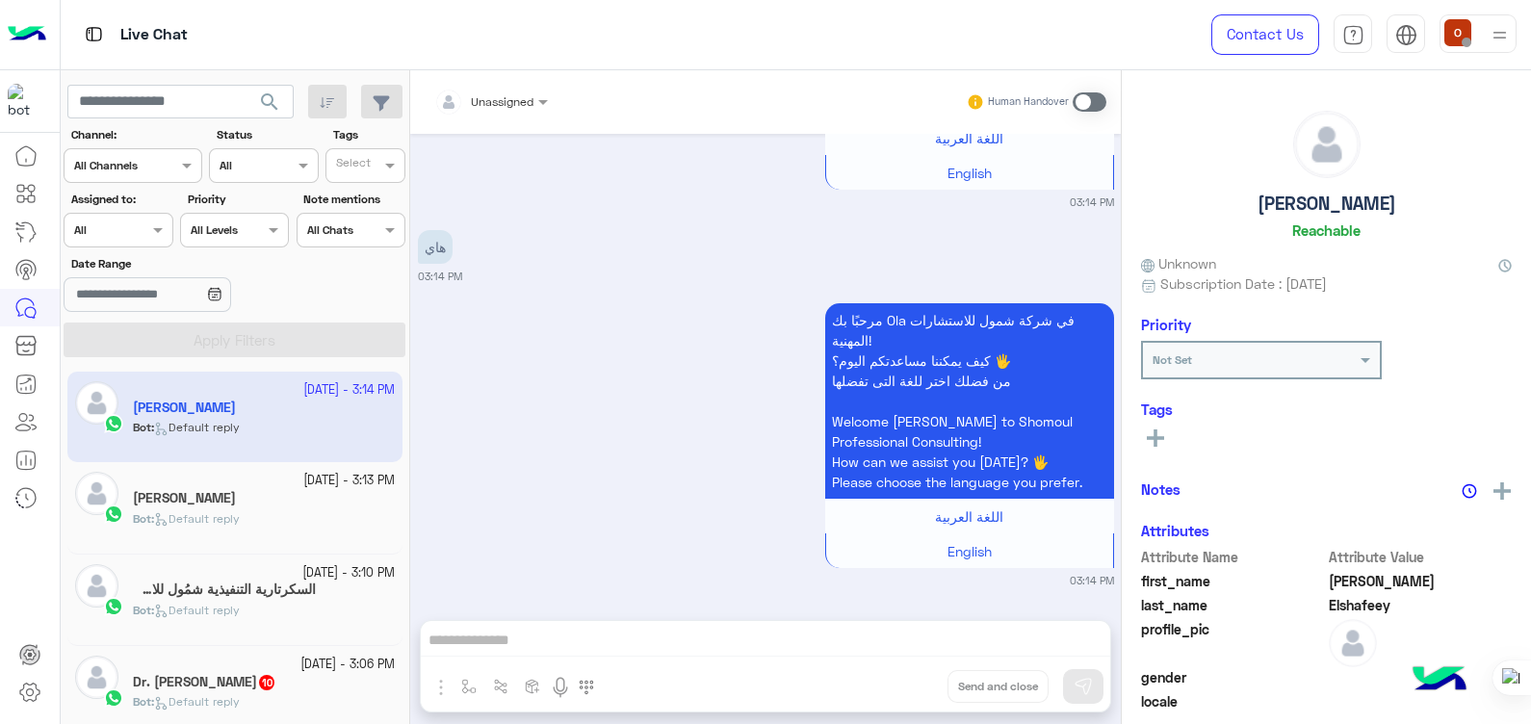
scroll to position [1717, 0]
click at [231, 696] on span "Default reply" at bounding box center [197, 701] width 86 height 14
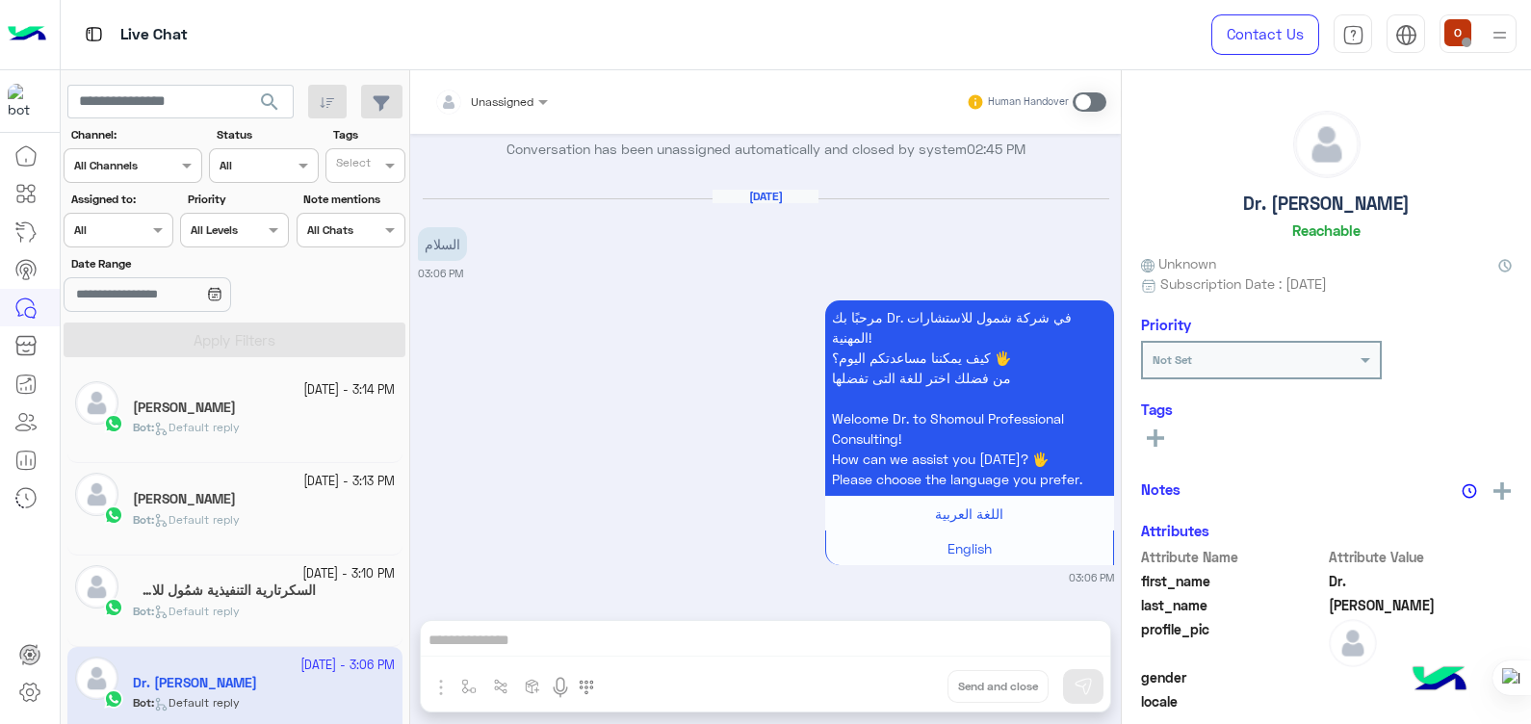
scroll to position [1690, 0]
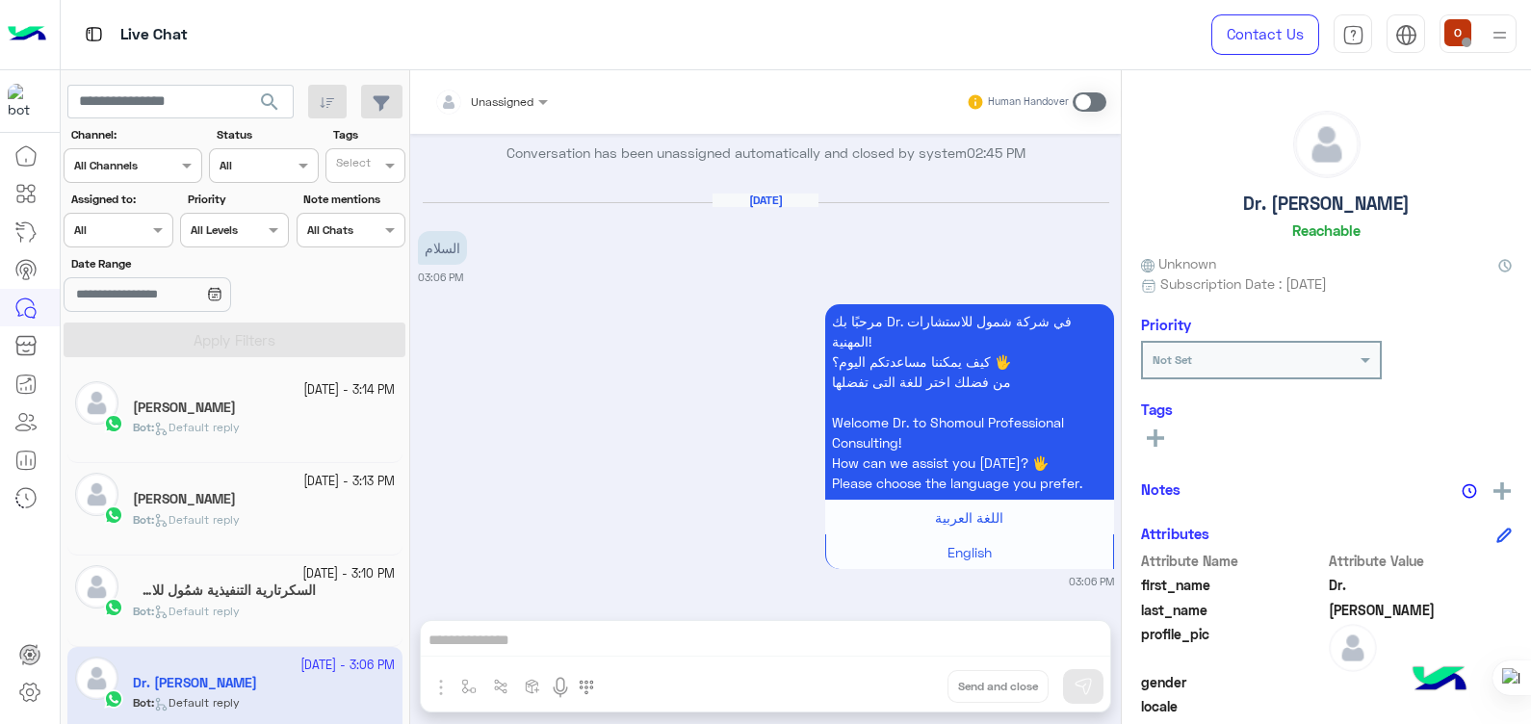
click at [223, 438] on div "Bot : Default reply" at bounding box center [264, 436] width 262 height 34
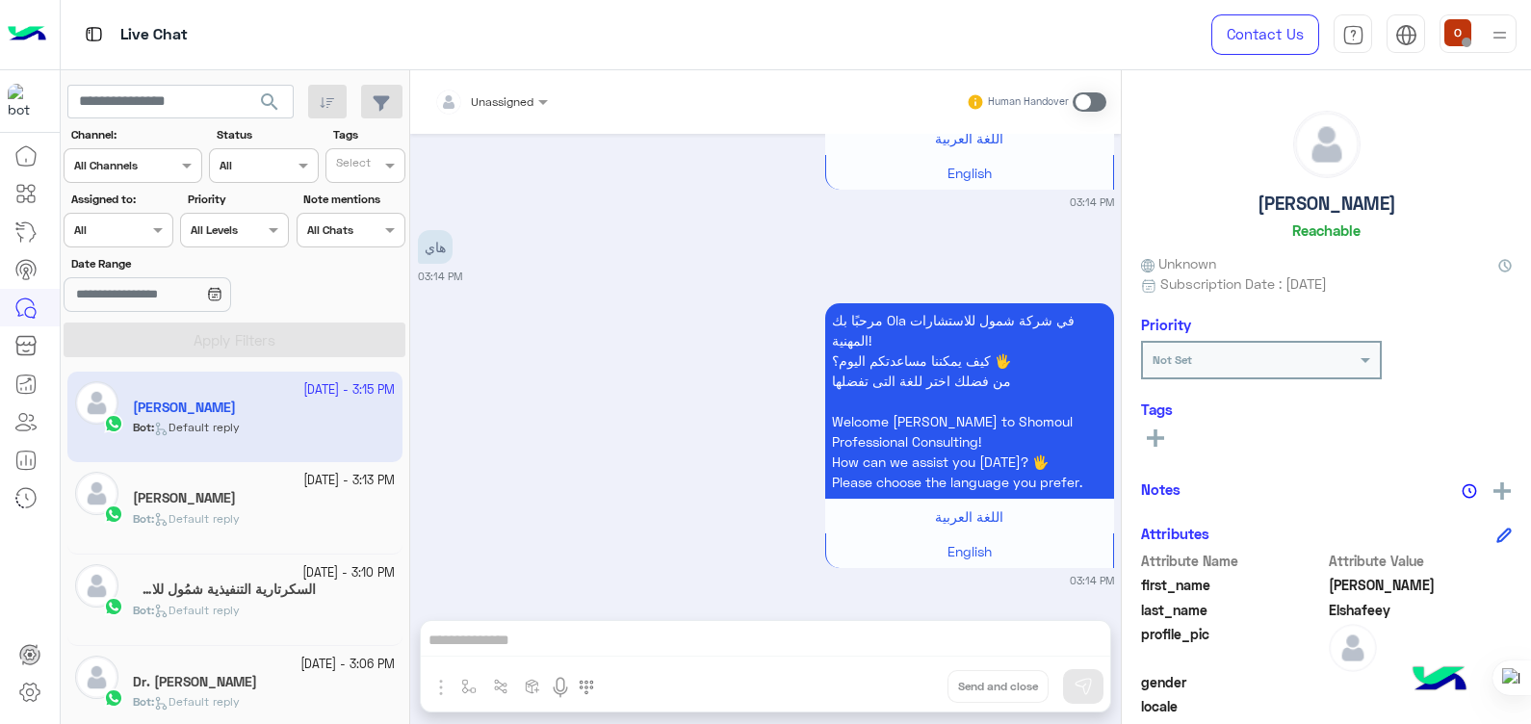
scroll to position [2095, 0]
click at [223, 427] on app-inbox-user "29 September - 3:15 PM Ola Elshafeey Bot : Default reply" at bounding box center [234, 417] width 335 height 91
click at [26, 689] on icon at bounding box center [29, 692] width 23 height 23
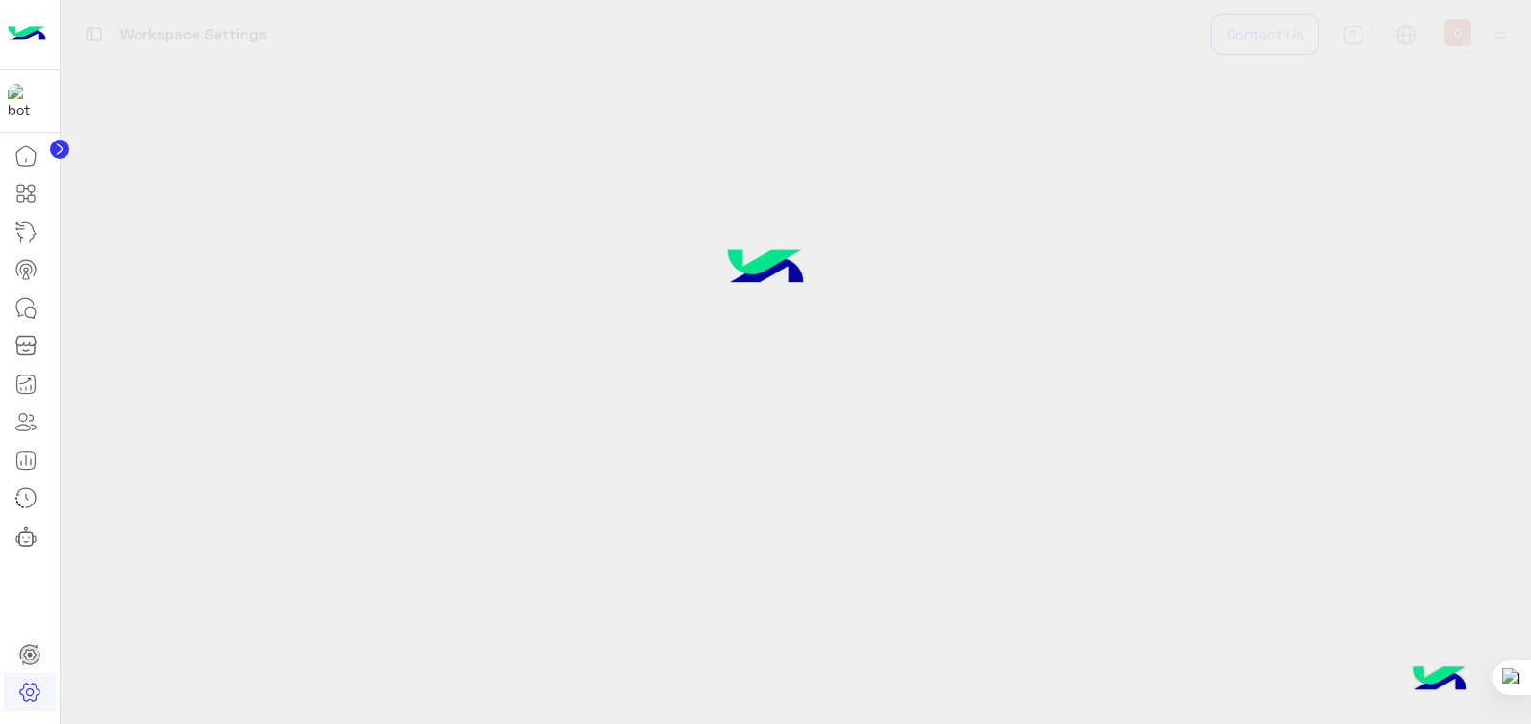
click at [26, 689] on icon at bounding box center [29, 692] width 23 height 23
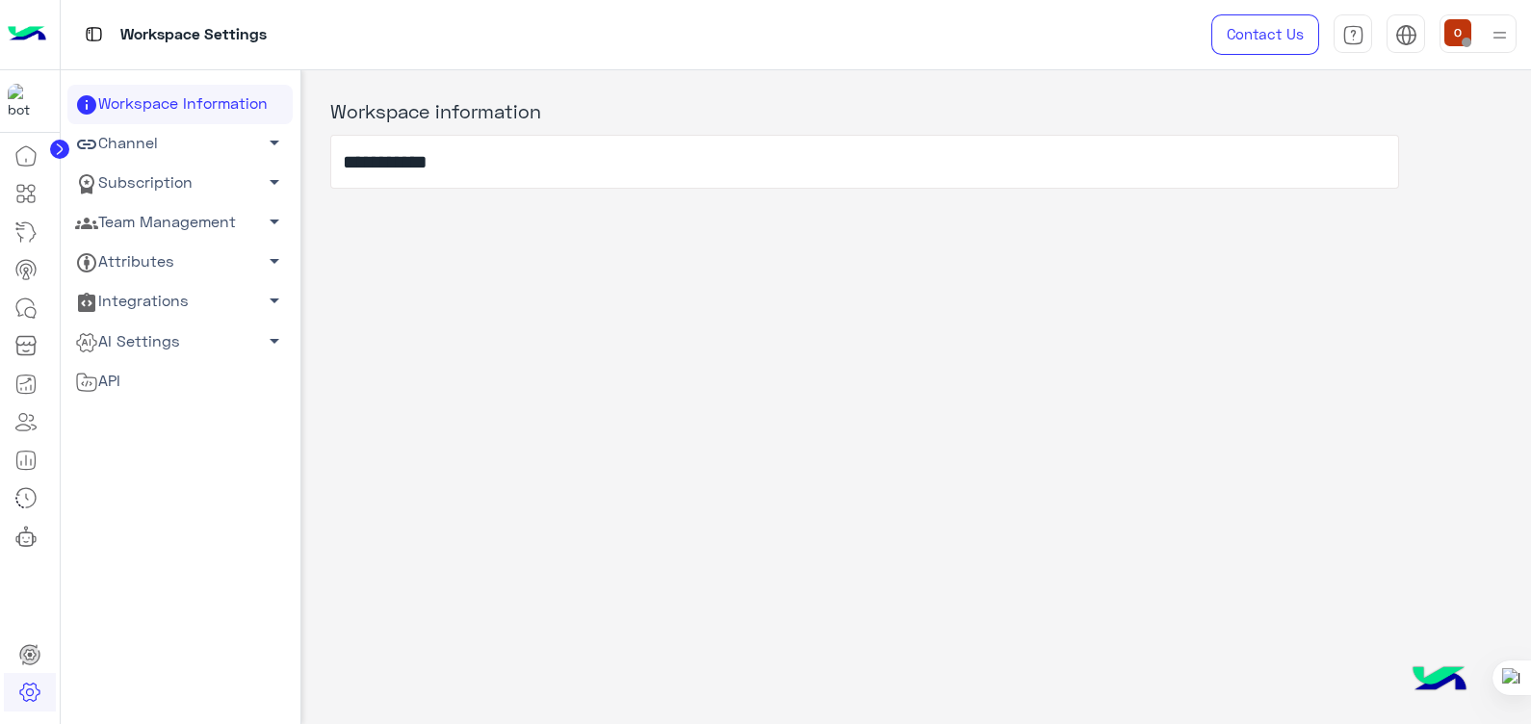
click at [267, 173] on span "arrow_drop_down" at bounding box center [274, 181] width 23 height 23
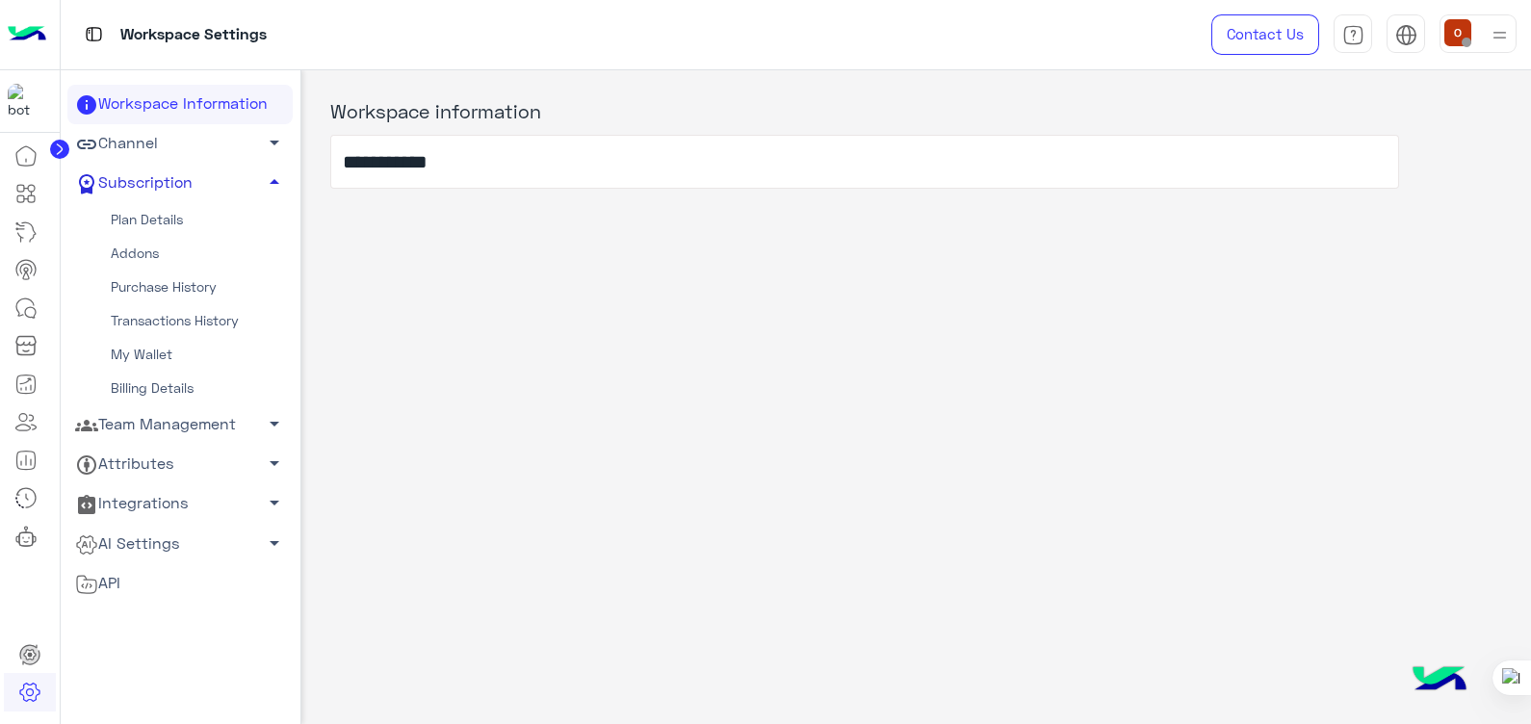
click at [141, 212] on link "Plan Details" at bounding box center [179, 220] width 225 height 34
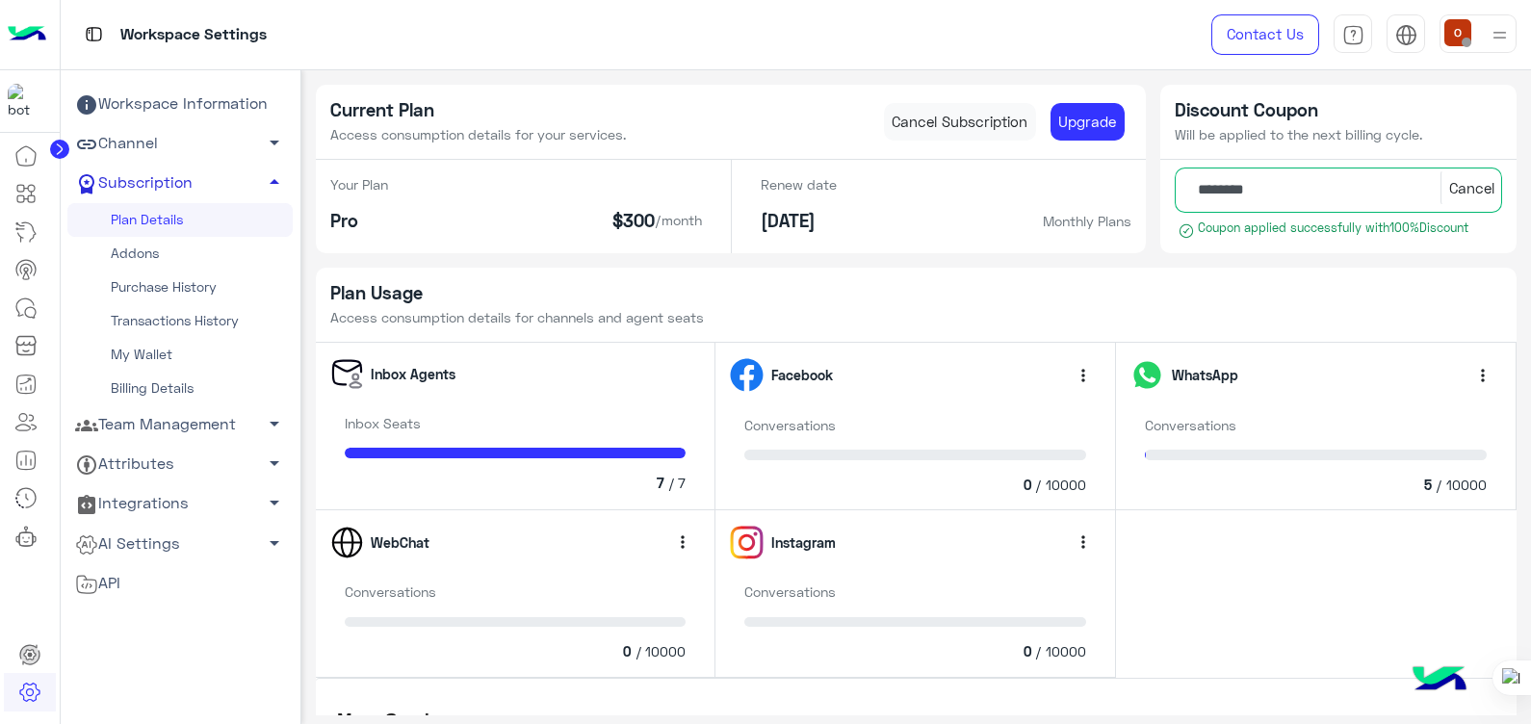
drag, startPoint x: 1529, startPoint y: 258, endPoint x: 1529, endPoint y: 350, distance: 91.5
click at [1530, 350] on div at bounding box center [1530, 362] width 1 height 724
click at [267, 138] on span "arrow_drop_down" at bounding box center [274, 142] width 23 height 23
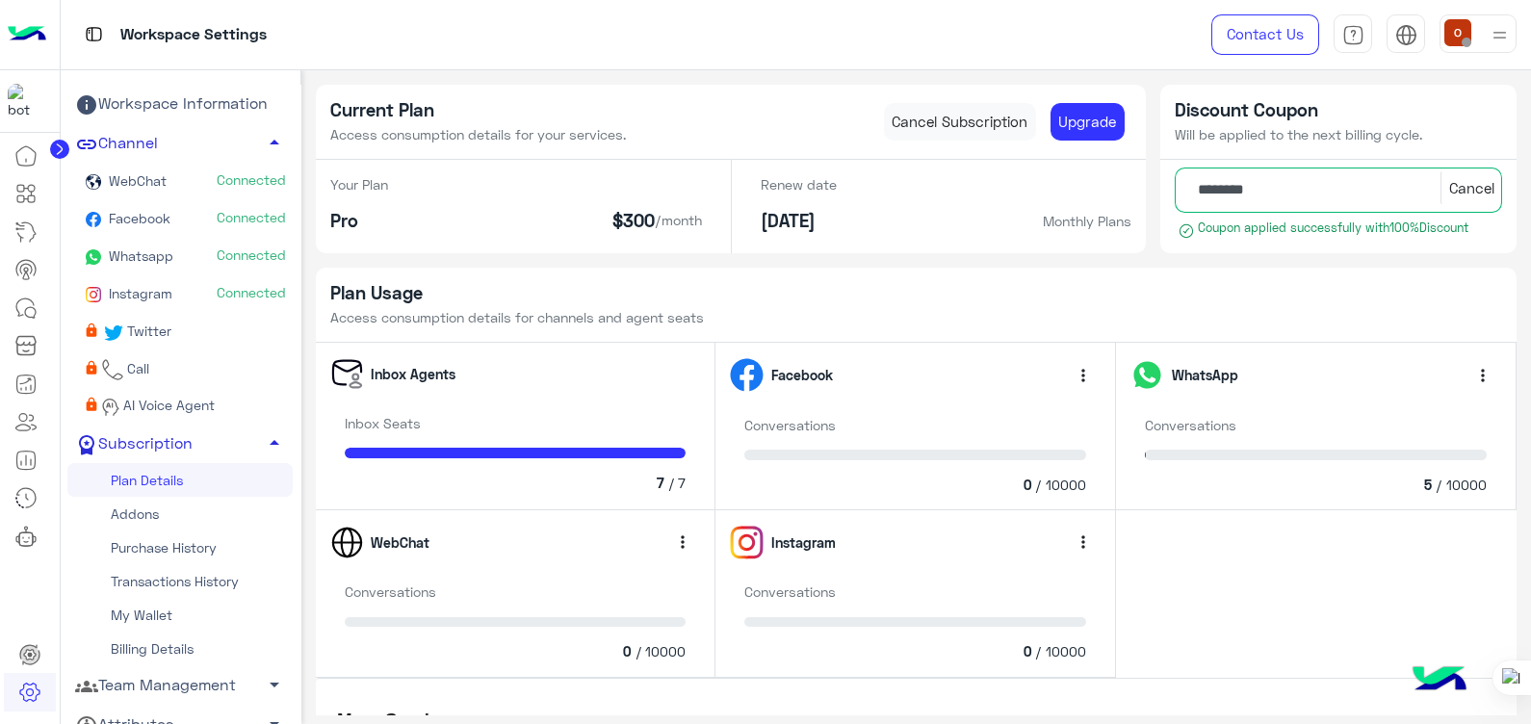
click at [267, 136] on span "arrow_drop_up" at bounding box center [274, 142] width 23 height 23
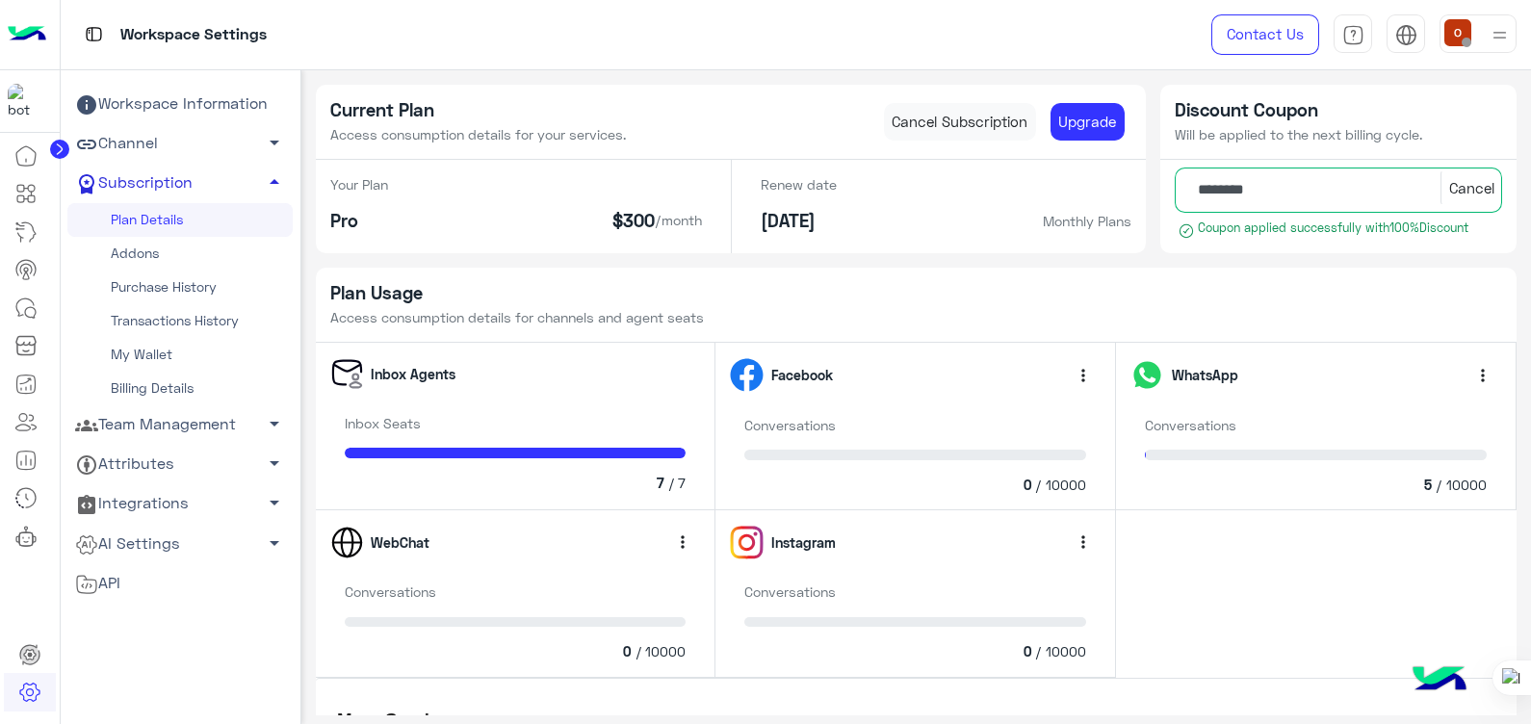
drag, startPoint x: 1530, startPoint y: 319, endPoint x: 1532, endPoint y: 431, distance: 112.7
click at [1530, 431] on html "Workspace Settings Contact Us Help Center عربي English Workspace Information Ch…" at bounding box center [765, 362] width 1531 height 724
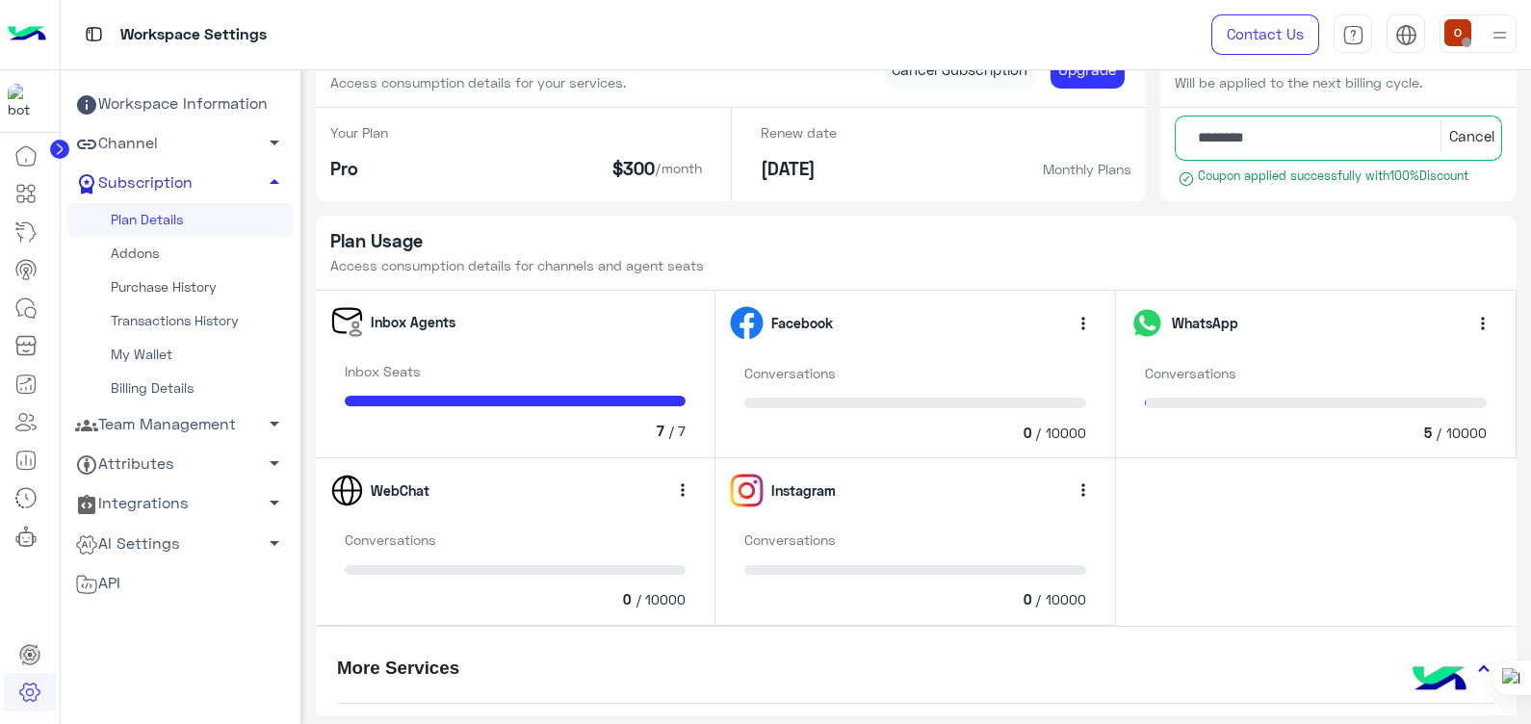
scroll to position [55, 0]
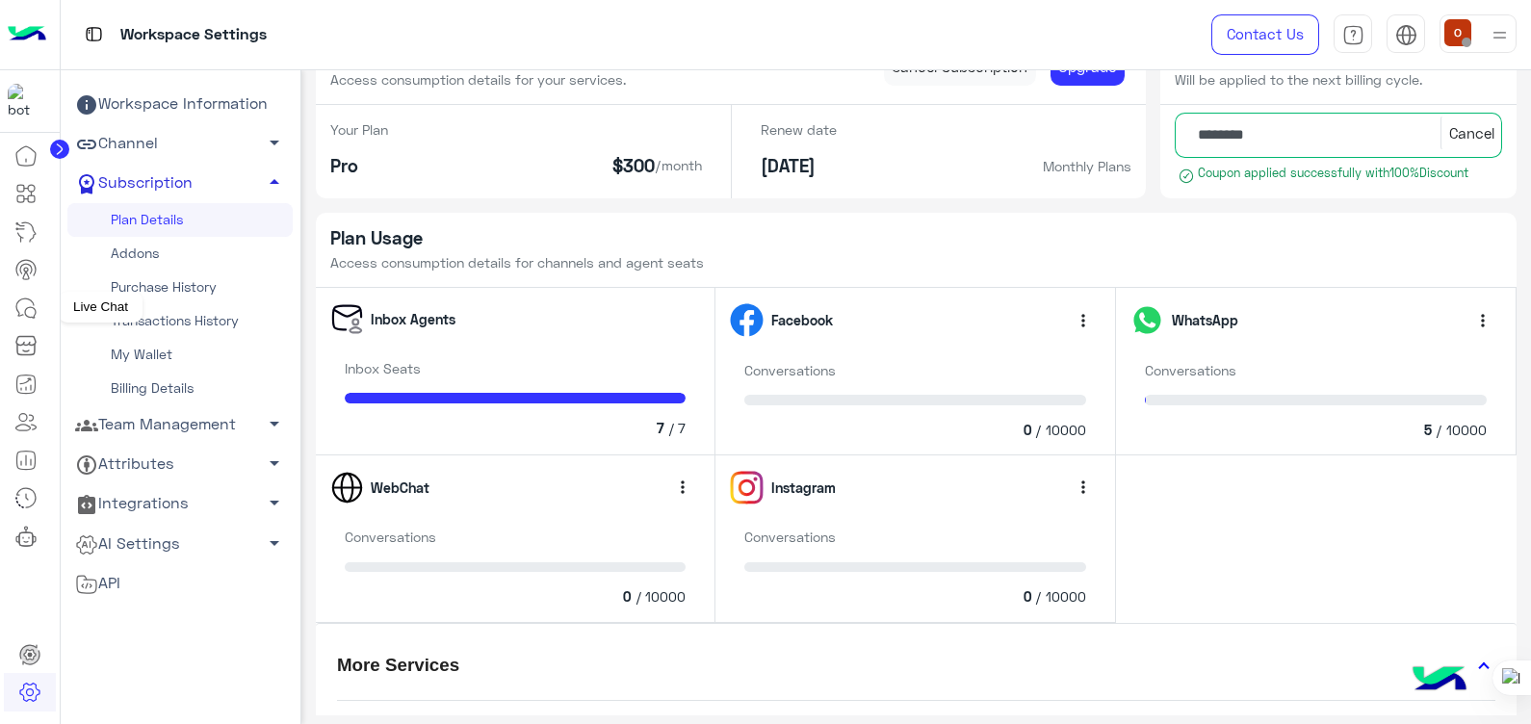
click at [22, 307] on icon at bounding box center [25, 308] width 23 height 23
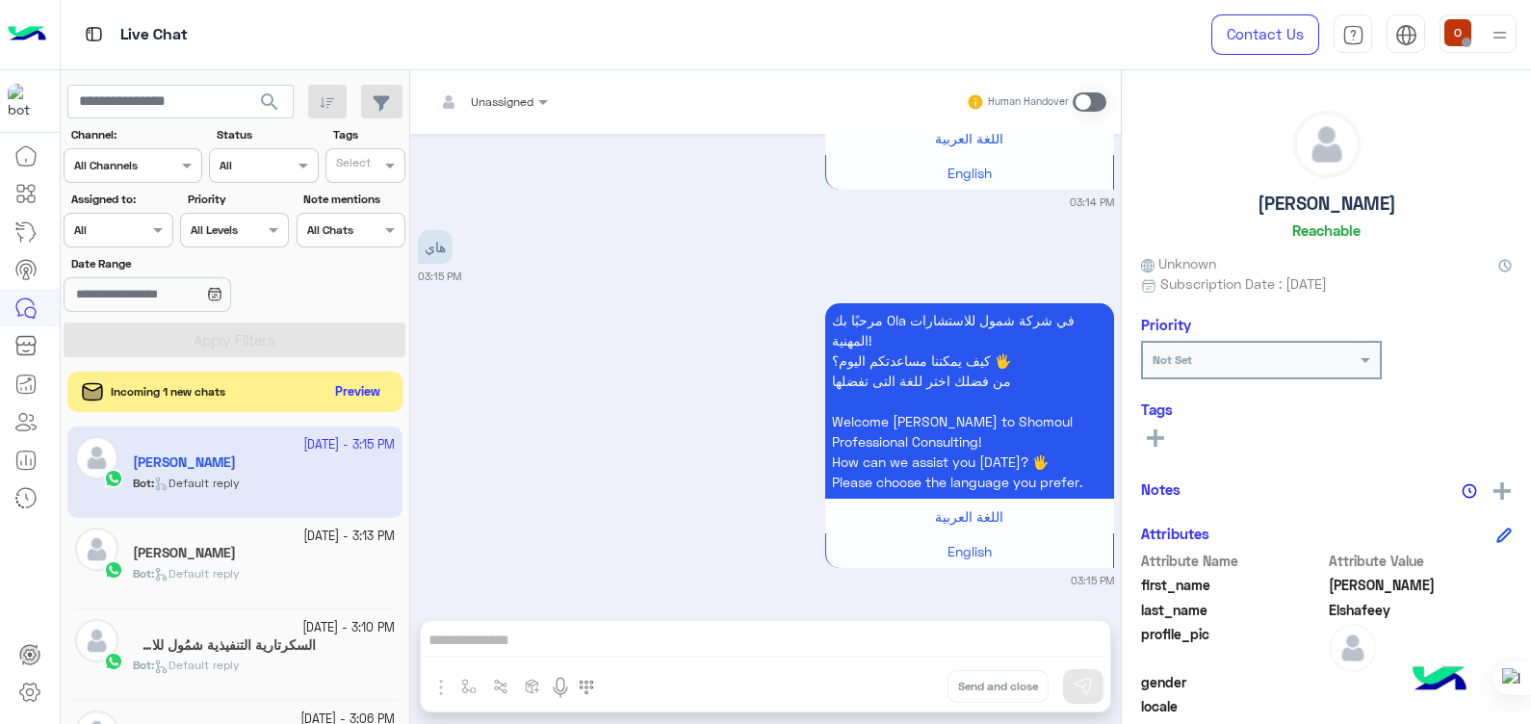
click at [373, 390] on button "Preview" at bounding box center [358, 392] width 60 height 26
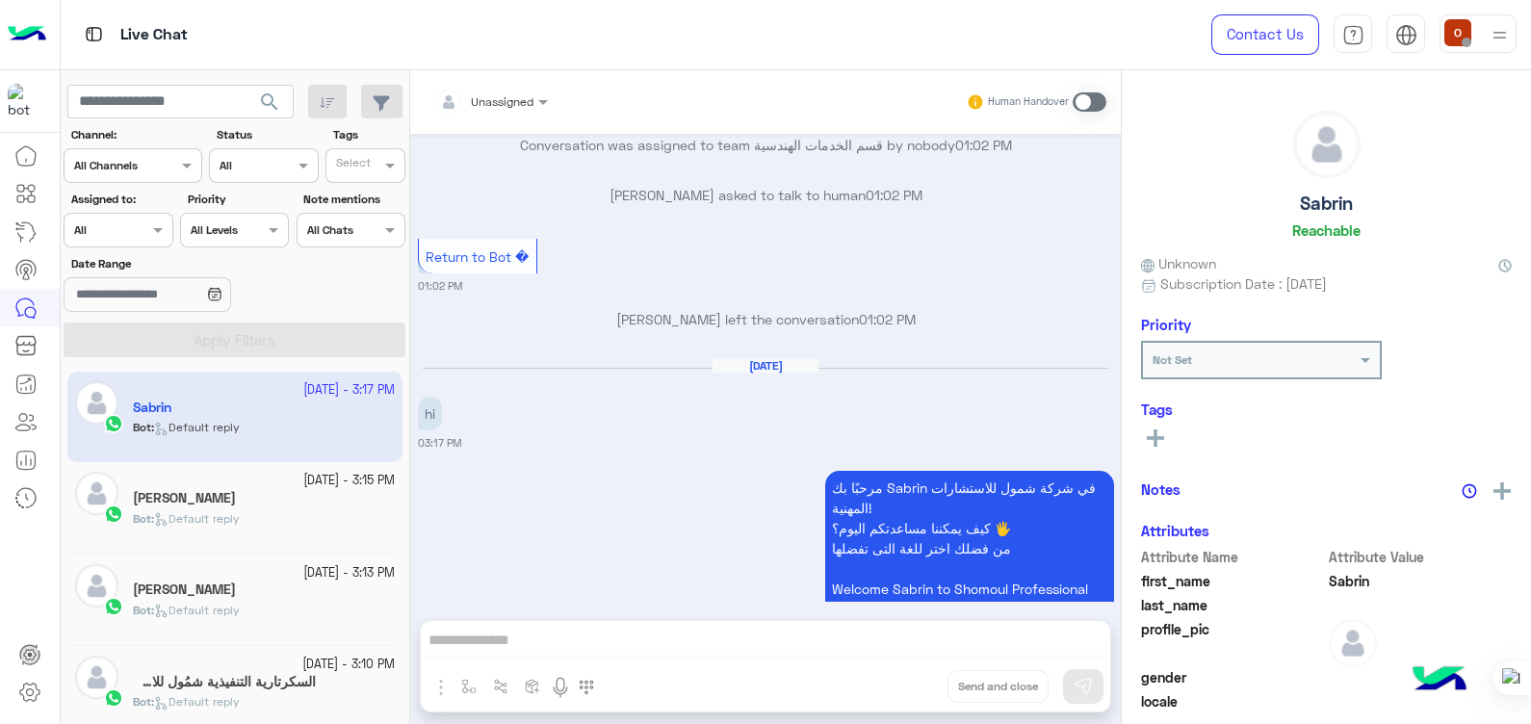
scroll to position [2052, 0]
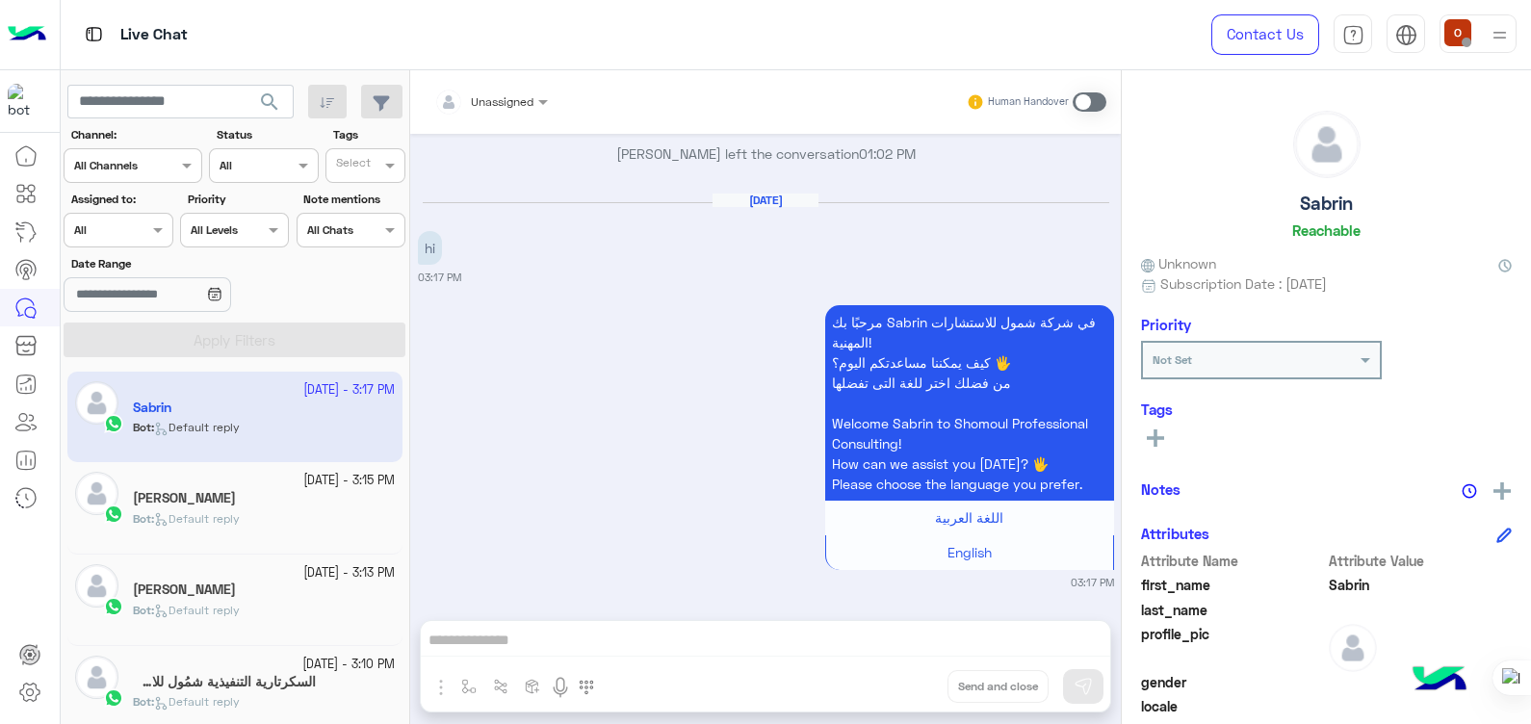
click at [191, 602] on p "Bot : Default reply" at bounding box center [186, 610] width 107 height 17
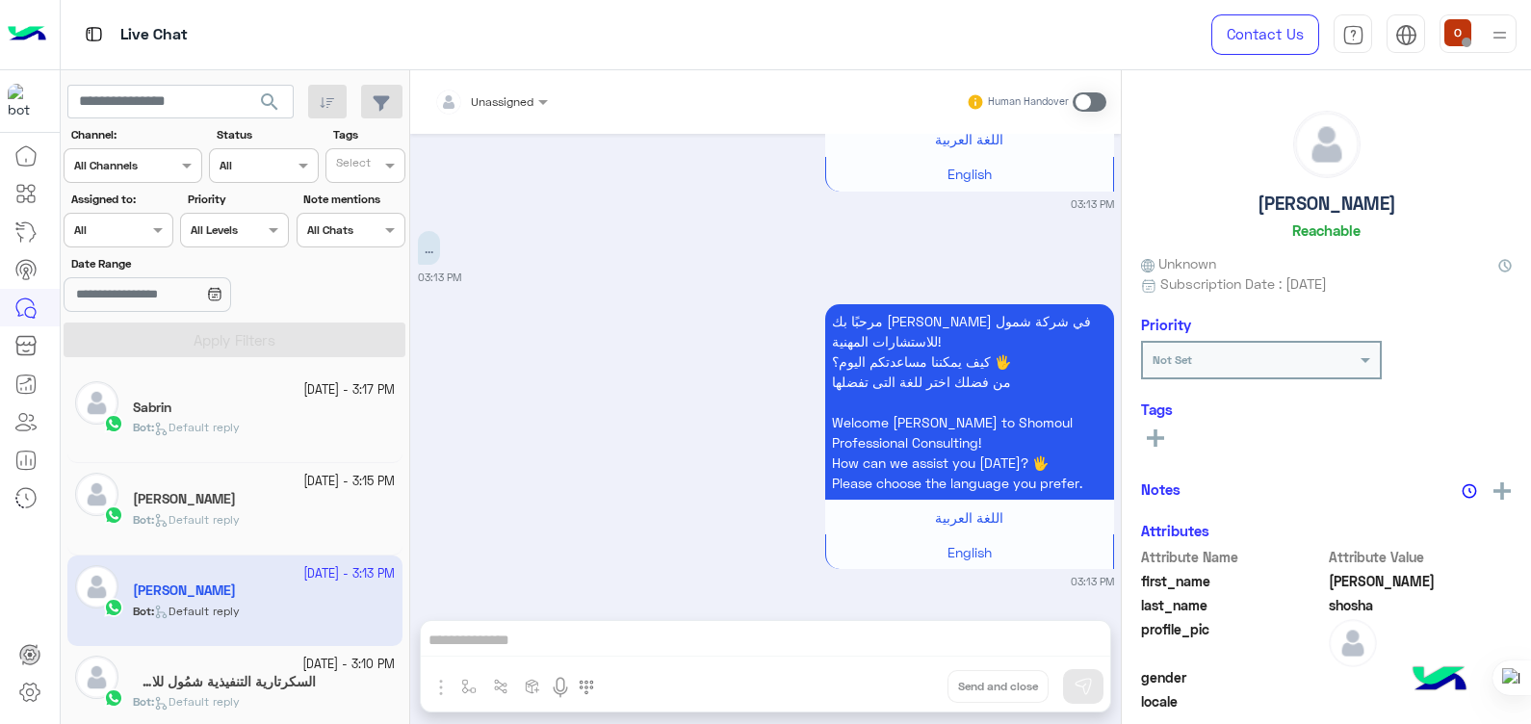
scroll to position [2514, 0]
click at [210, 520] on span "Default reply" at bounding box center [197, 519] width 86 height 14
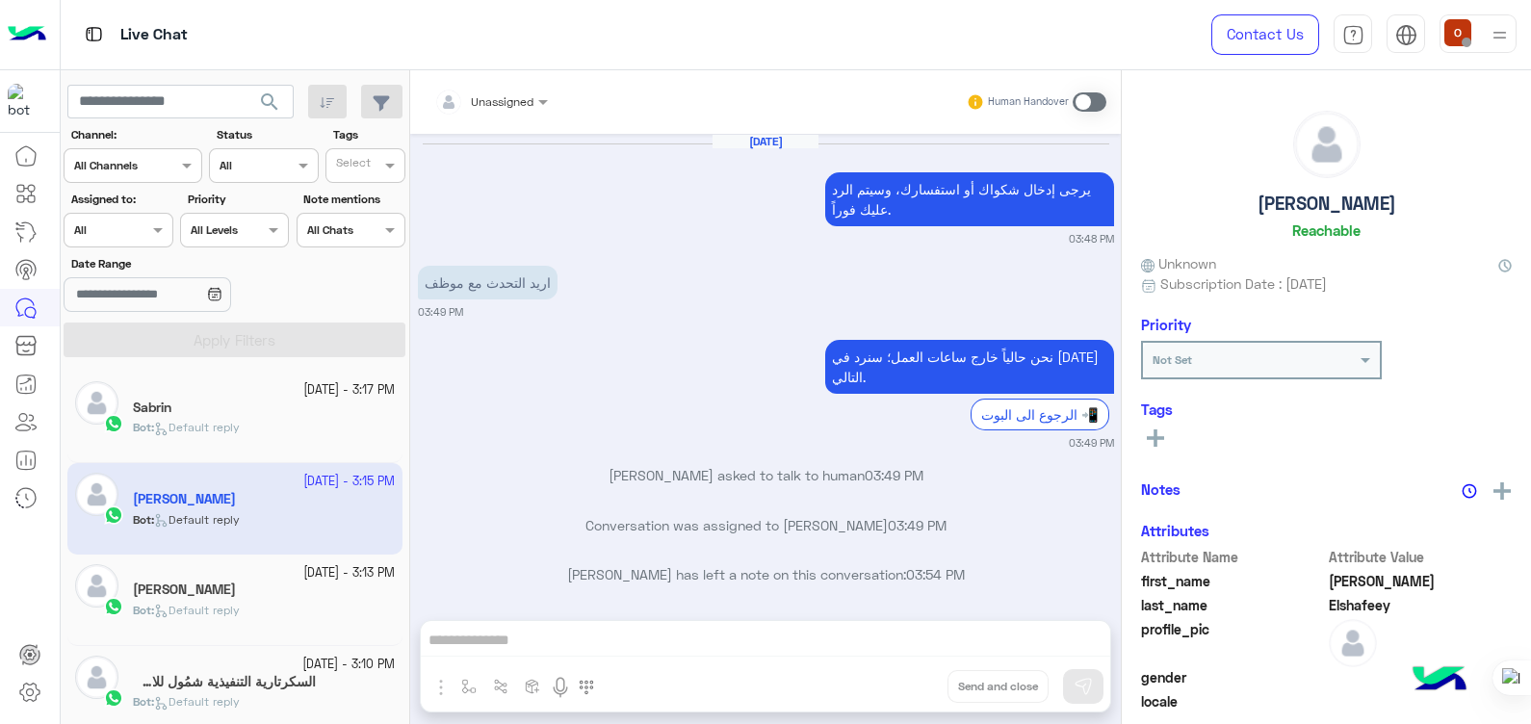
scroll to position [1887, 0]
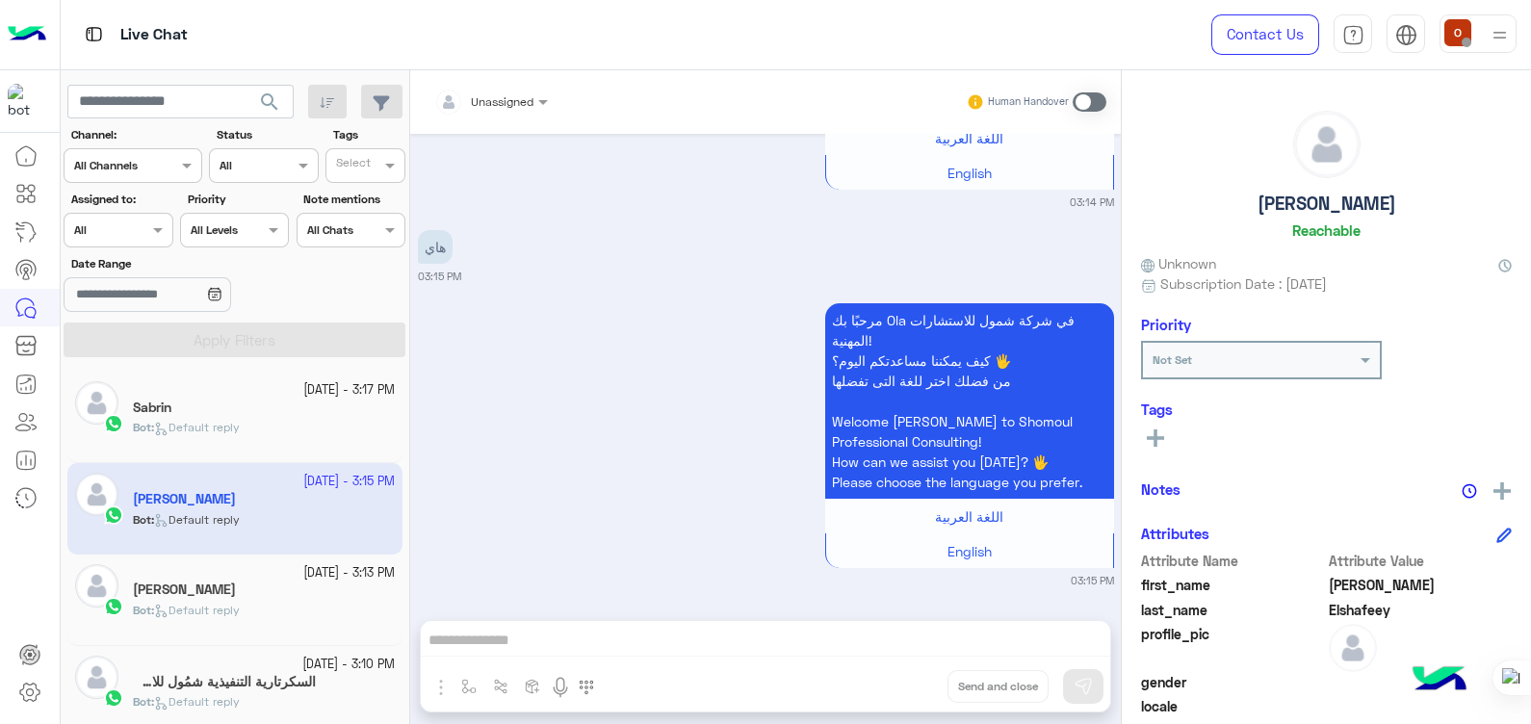
click at [340, 586] on div "[PERSON_NAME]" at bounding box center [264, 592] width 262 height 20
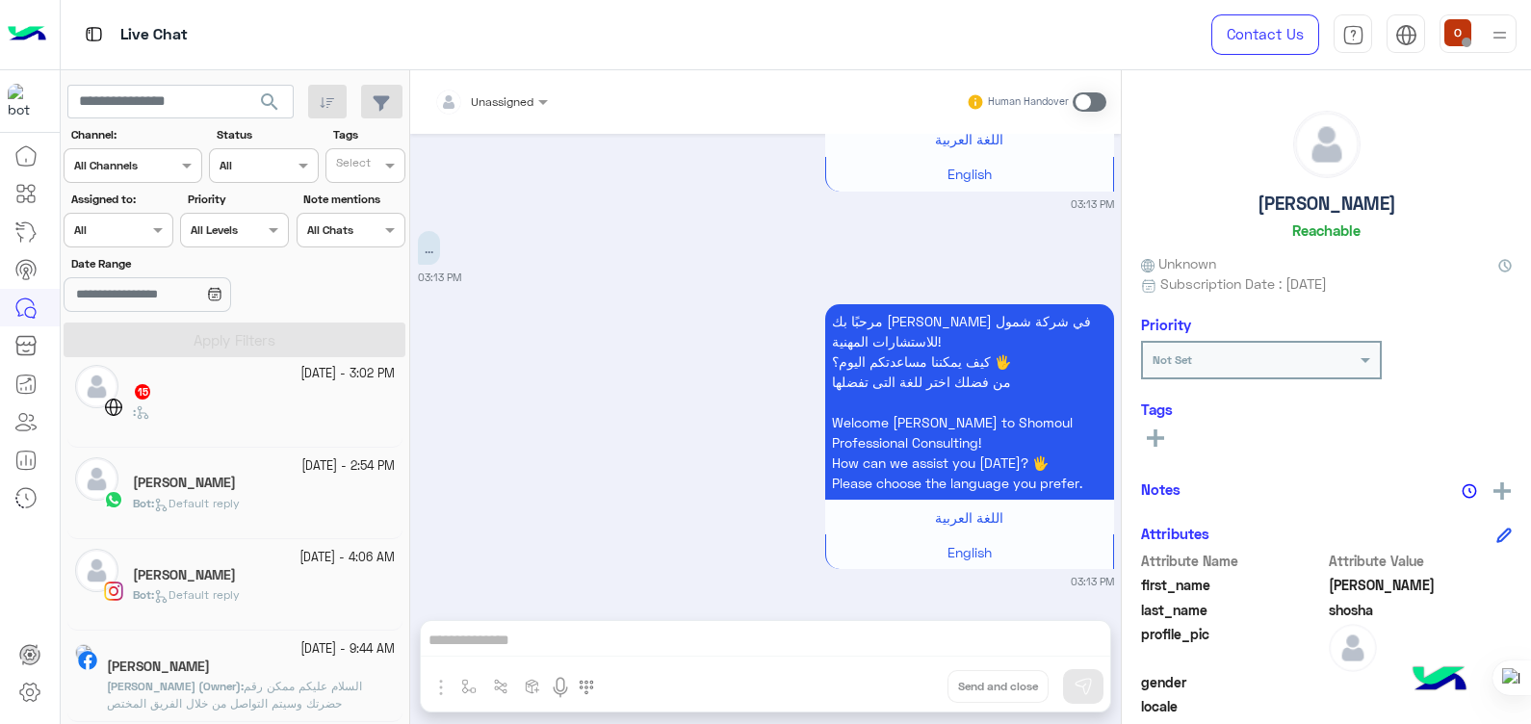
scroll to position [567, 0]
click at [173, 91] on input "text" at bounding box center [180, 102] width 226 height 35
type input "**********"
click at [247, 85] on button "search" at bounding box center [270, 105] width 47 height 41
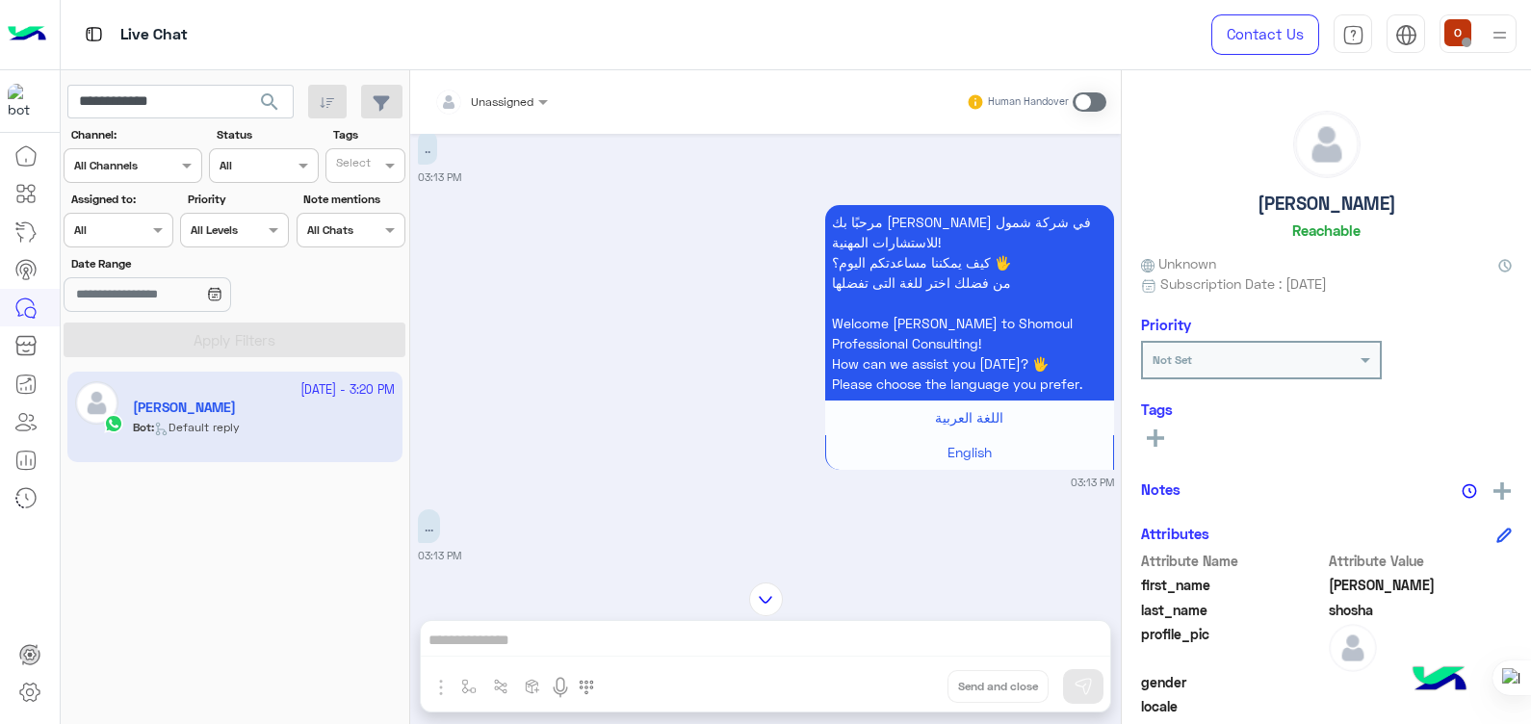
scroll to position [3270, 0]
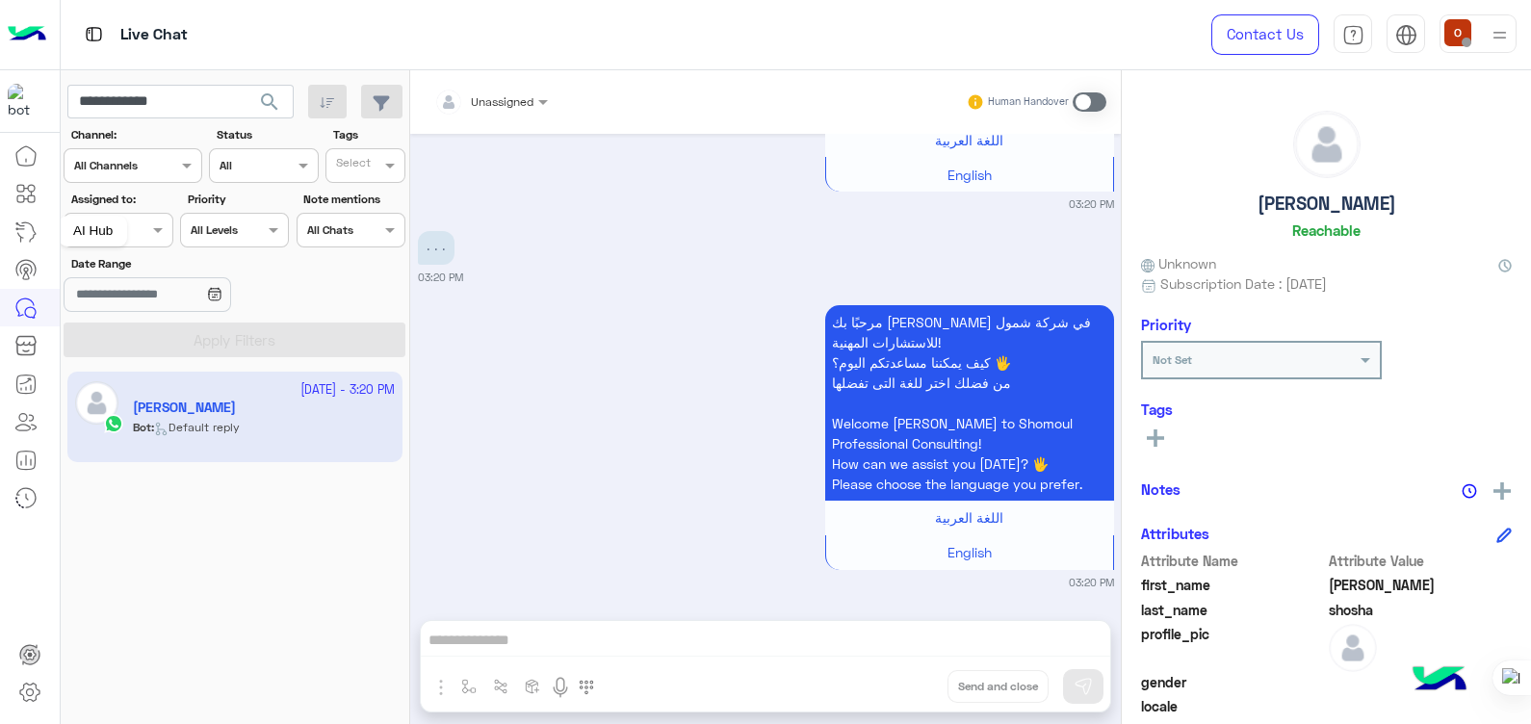
click at [27, 232] on icon at bounding box center [25, 232] width 23 height 23
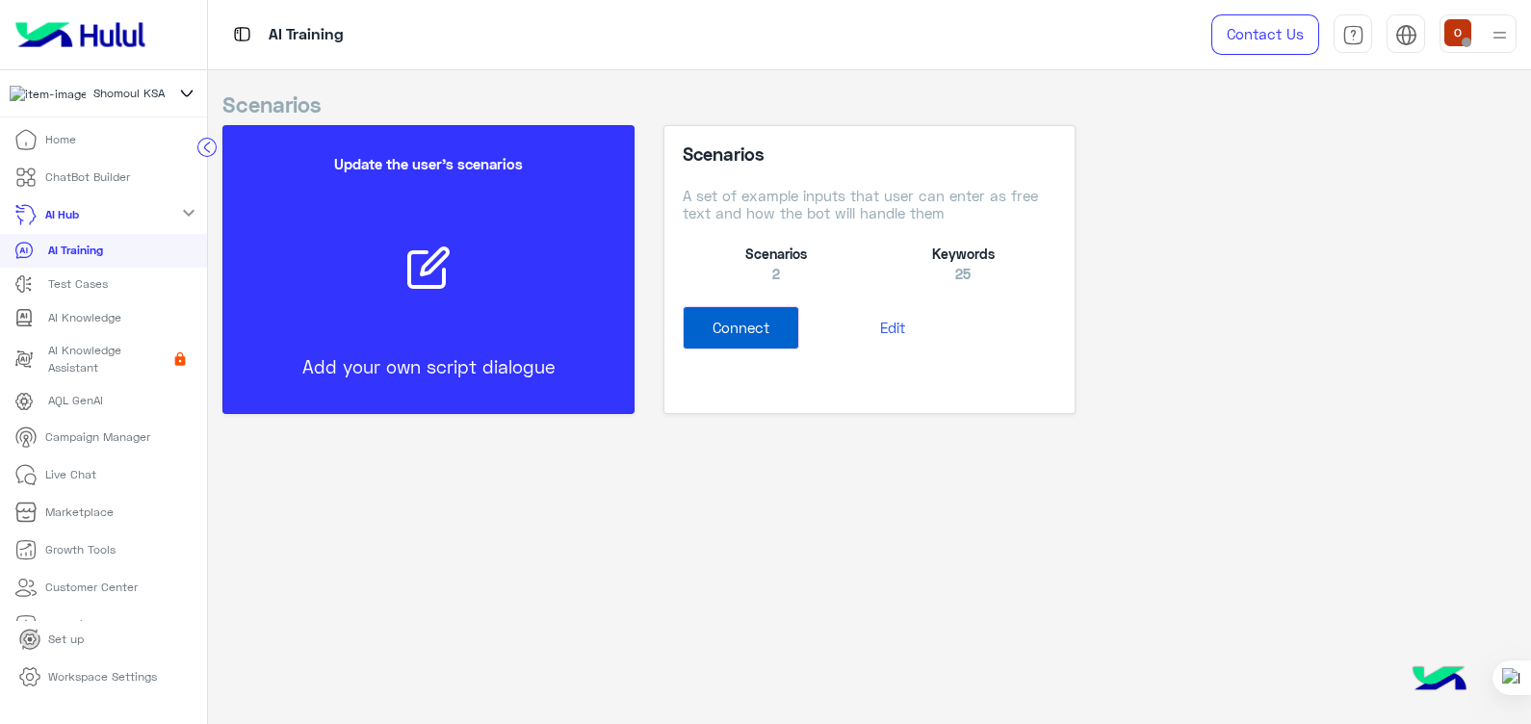
click at [178, 219] on mat-icon "expand_more" at bounding box center [188, 212] width 23 height 23
click at [190, 216] on mat-icon "chevron_right" at bounding box center [188, 212] width 23 height 23
click at [122, 181] on p "ChatBot Builder" at bounding box center [87, 177] width 85 height 17
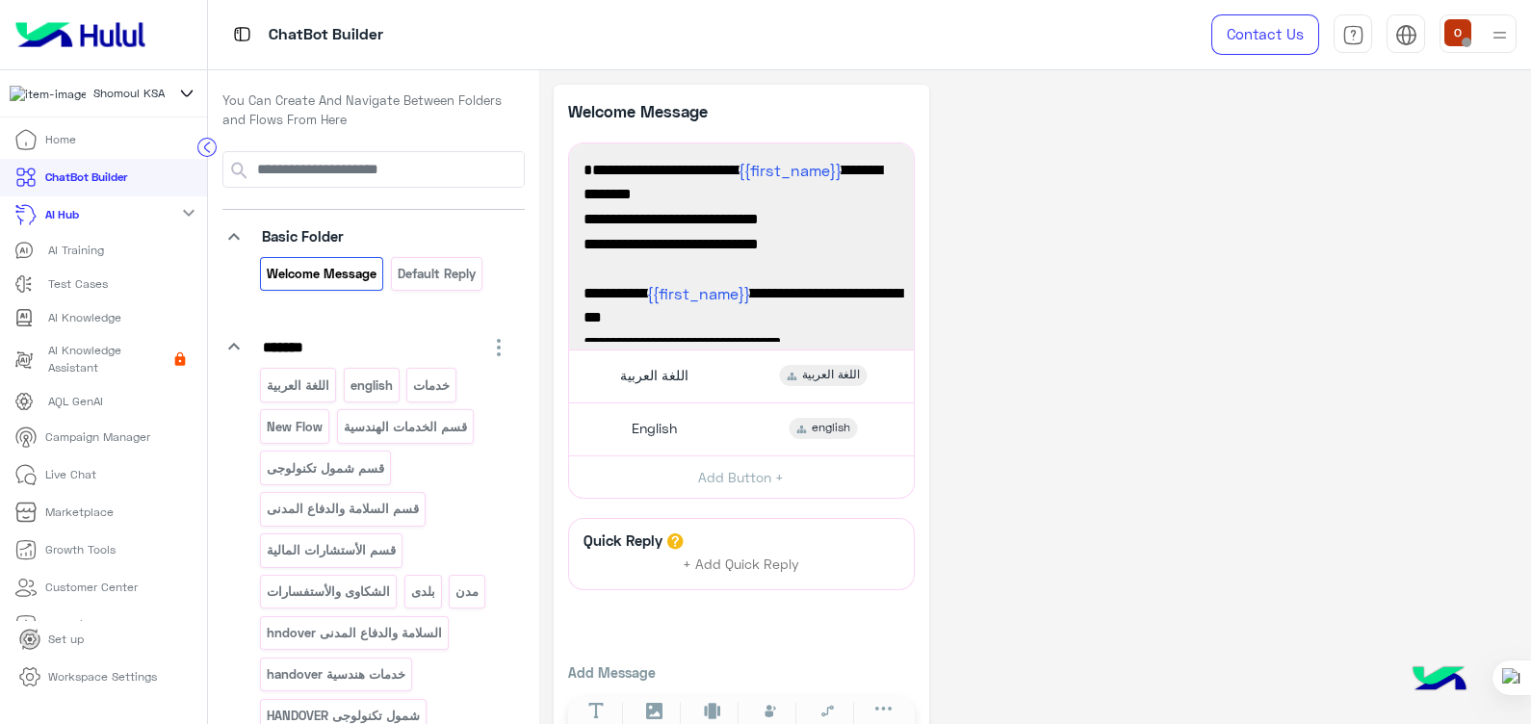
click at [185, 211] on mat-icon "expand_more" at bounding box center [188, 212] width 23 height 23
click at [65, 213] on p "AI Hub" at bounding box center [62, 214] width 35 height 17
click at [65, 255] on p "AI Training" at bounding box center [76, 250] width 56 height 17
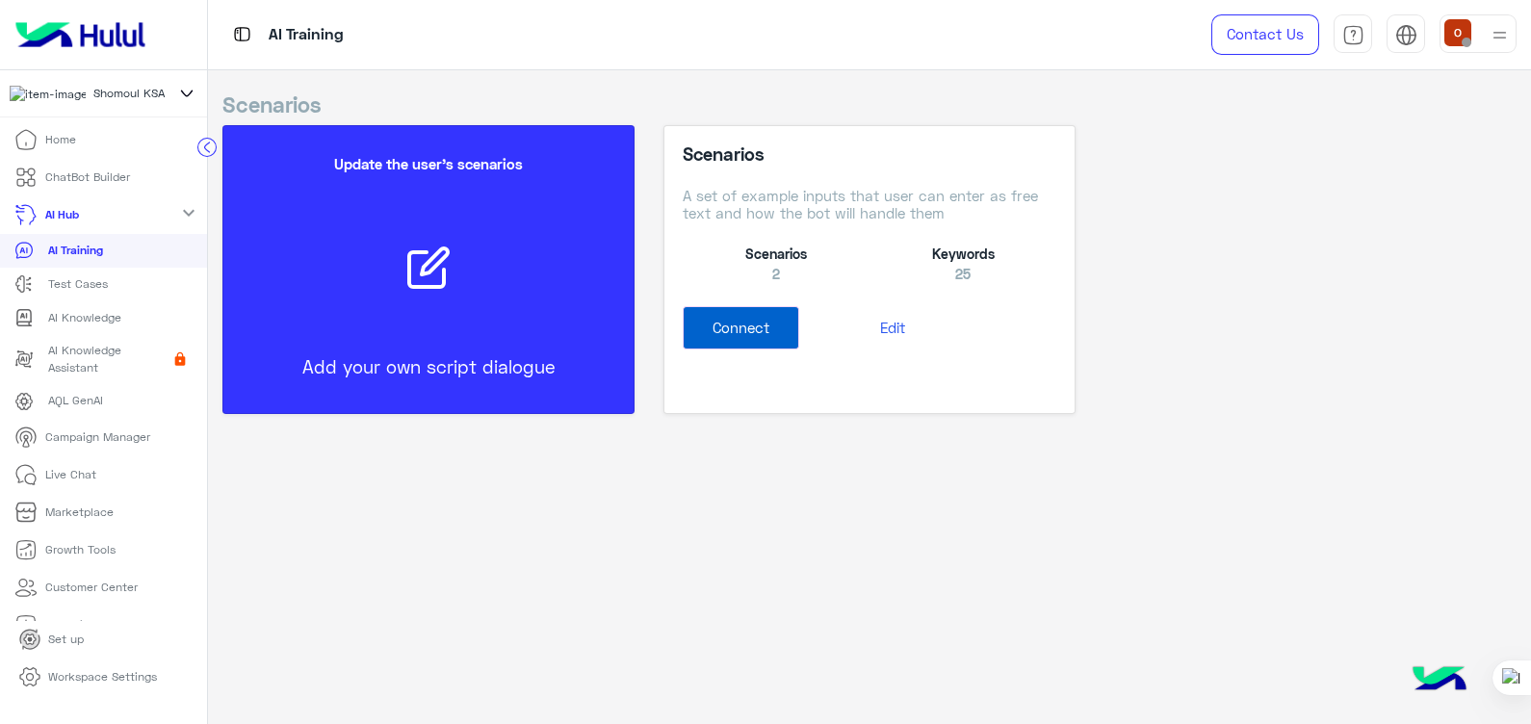
click at [761, 319] on button "Connect" at bounding box center [741, 327] width 117 height 43
click at [474, 273] on div at bounding box center [428, 268] width 379 height 56
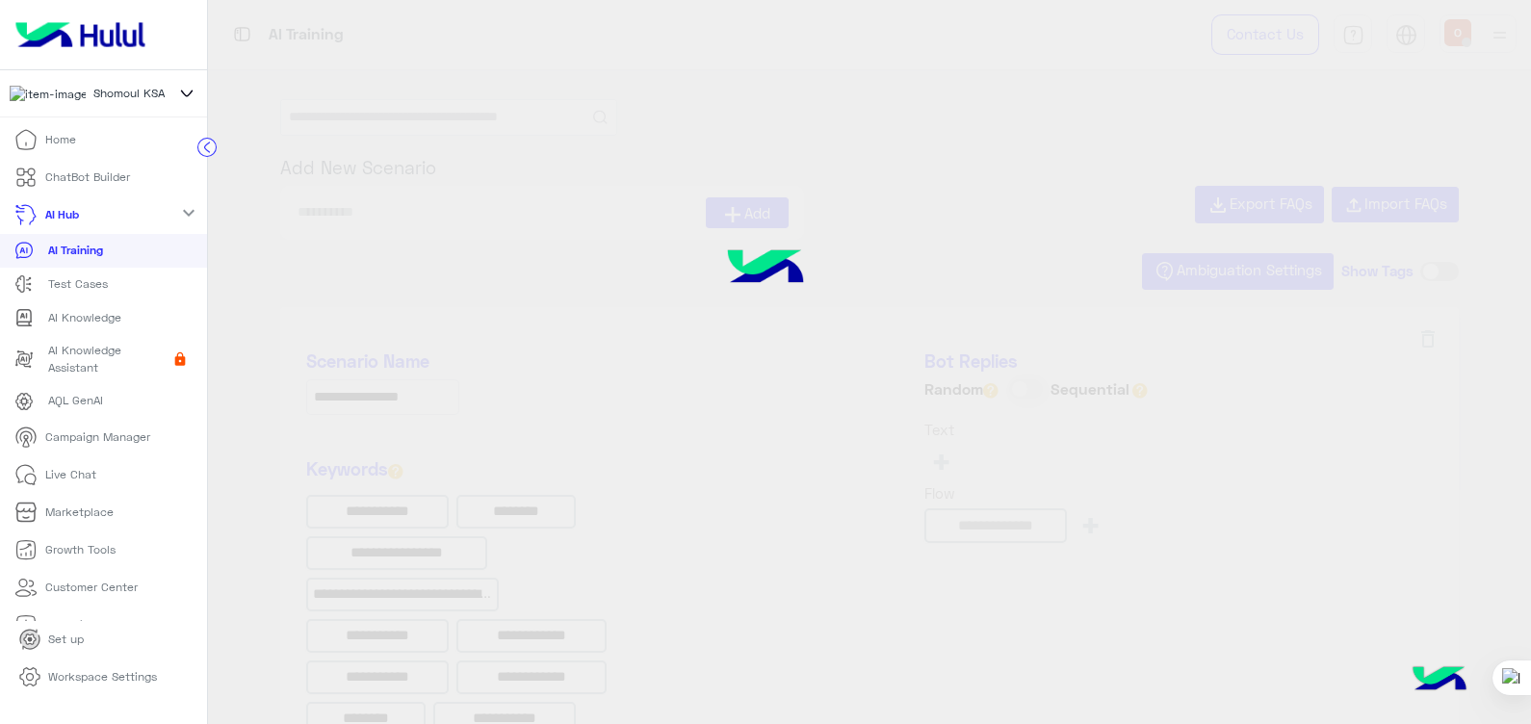
type input "**********"
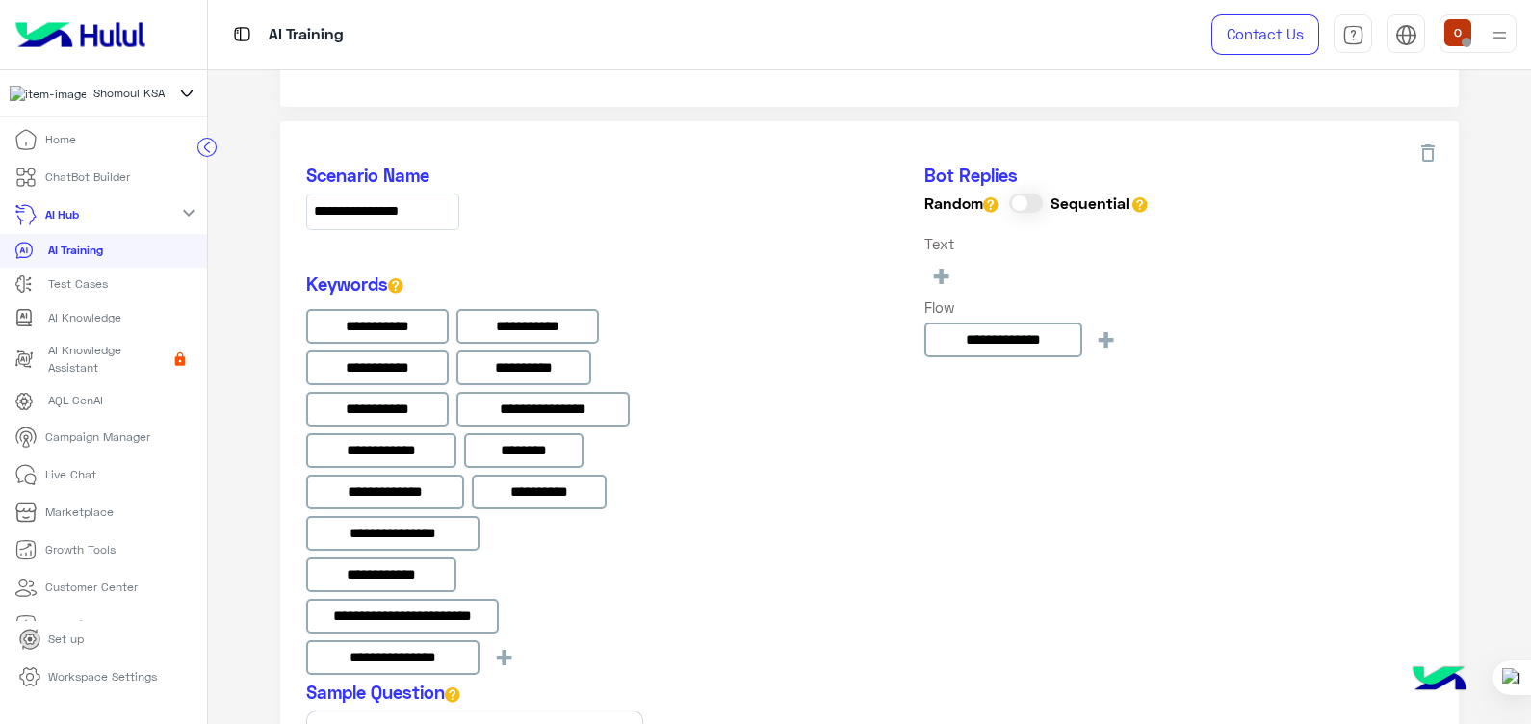
scroll to position [101, 0]
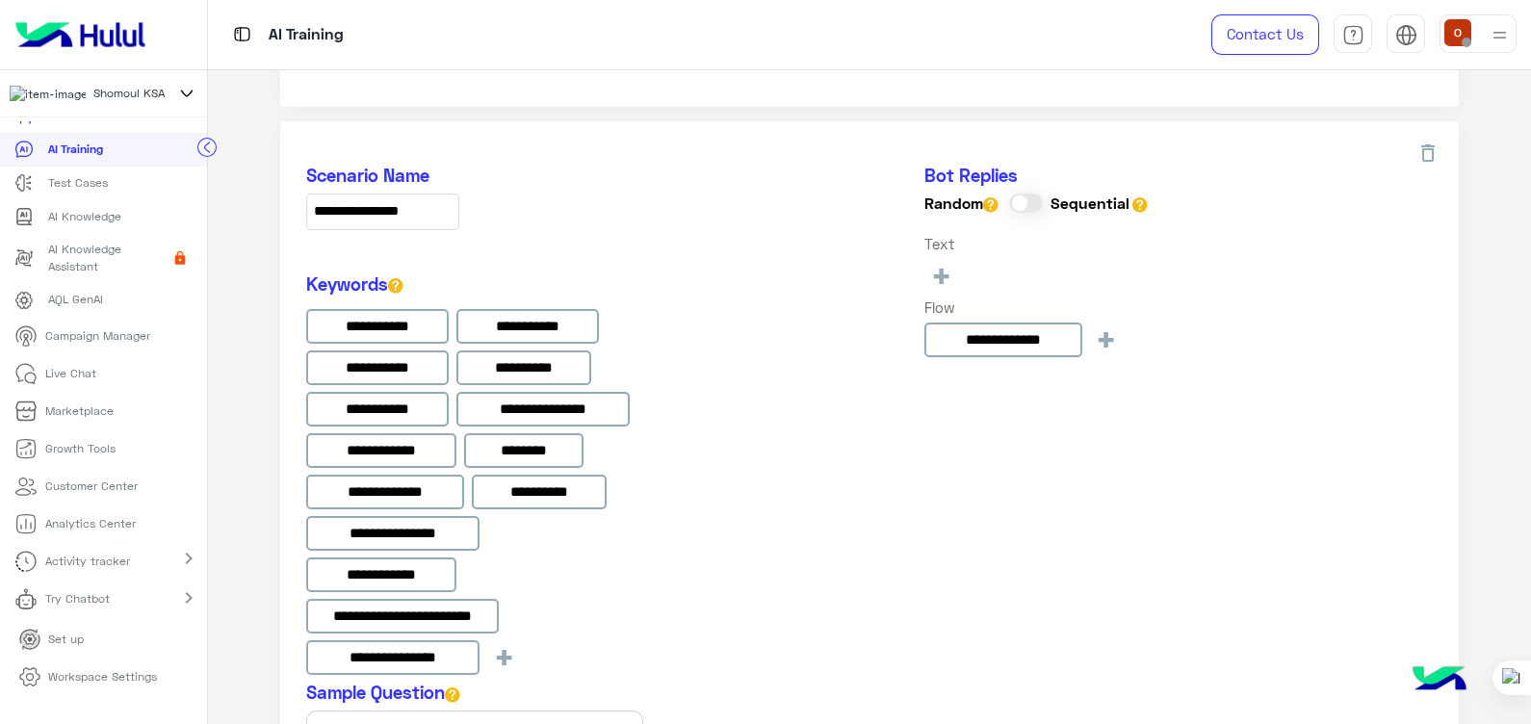
click at [129, 676] on p "Workspace Settings" at bounding box center [102, 676] width 109 height 17
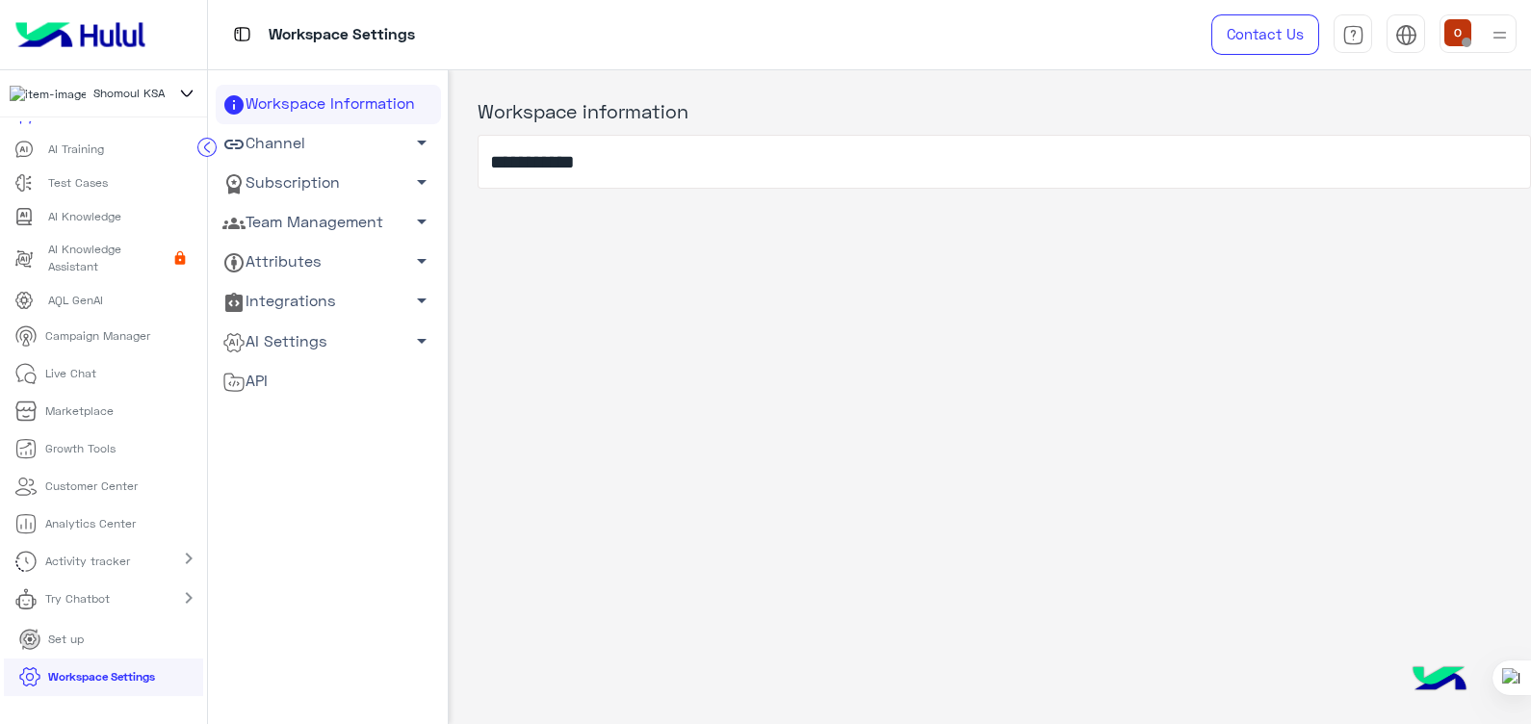
click at [335, 138] on link "Channel arrow_drop_down" at bounding box center [328, 143] width 225 height 39
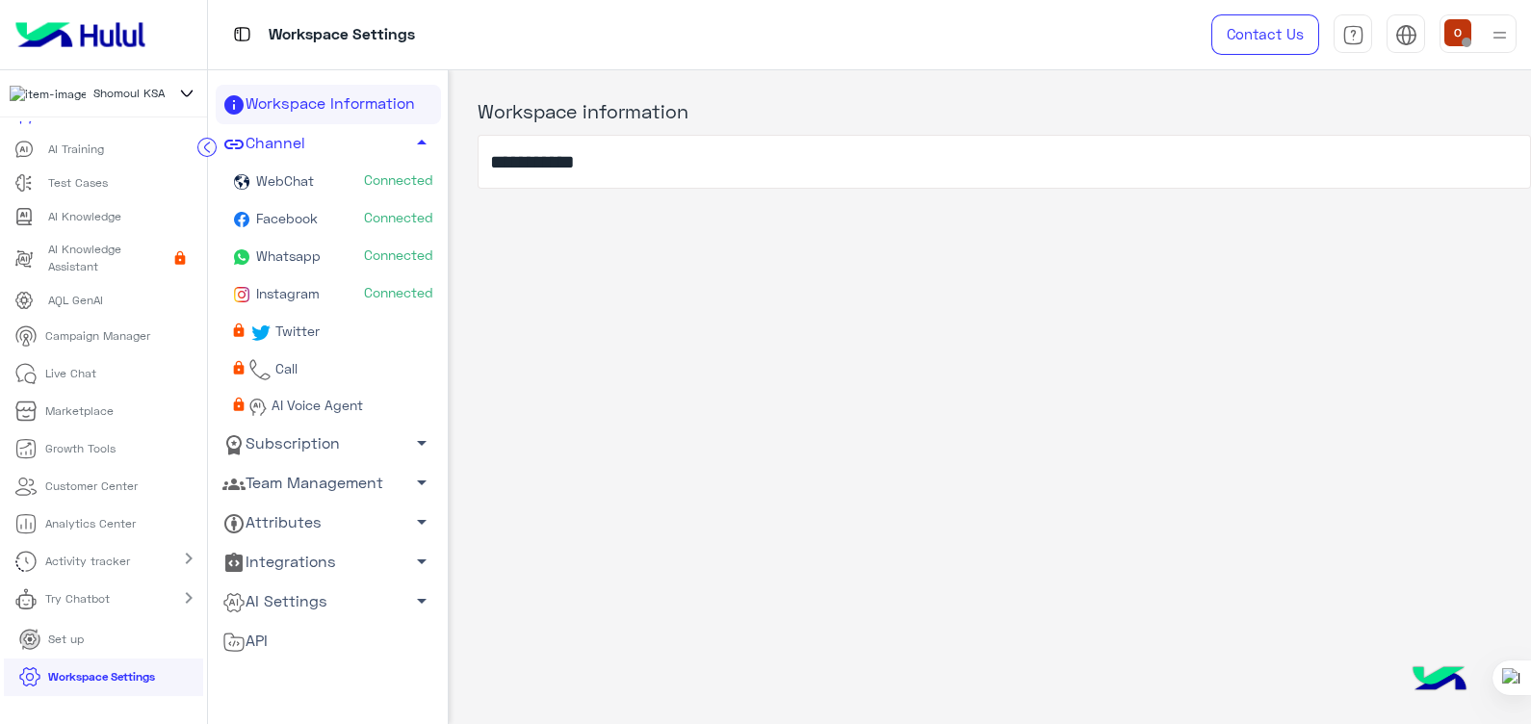
click at [373, 250] on span "Connected" at bounding box center [398, 255] width 69 height 19
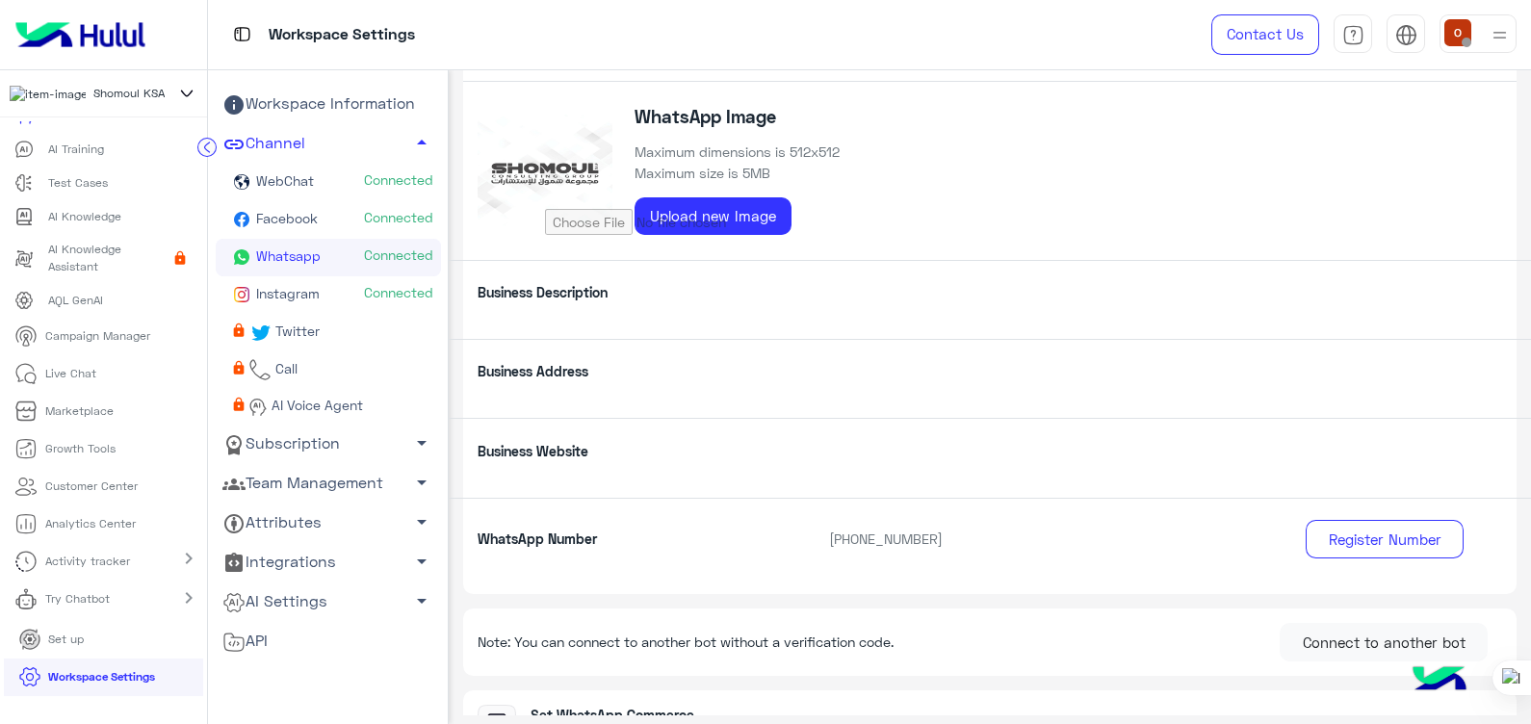
scroll to position [78, 0]
click at [180, 100] on icon at bounding box center [186, 93] width 21 height 23
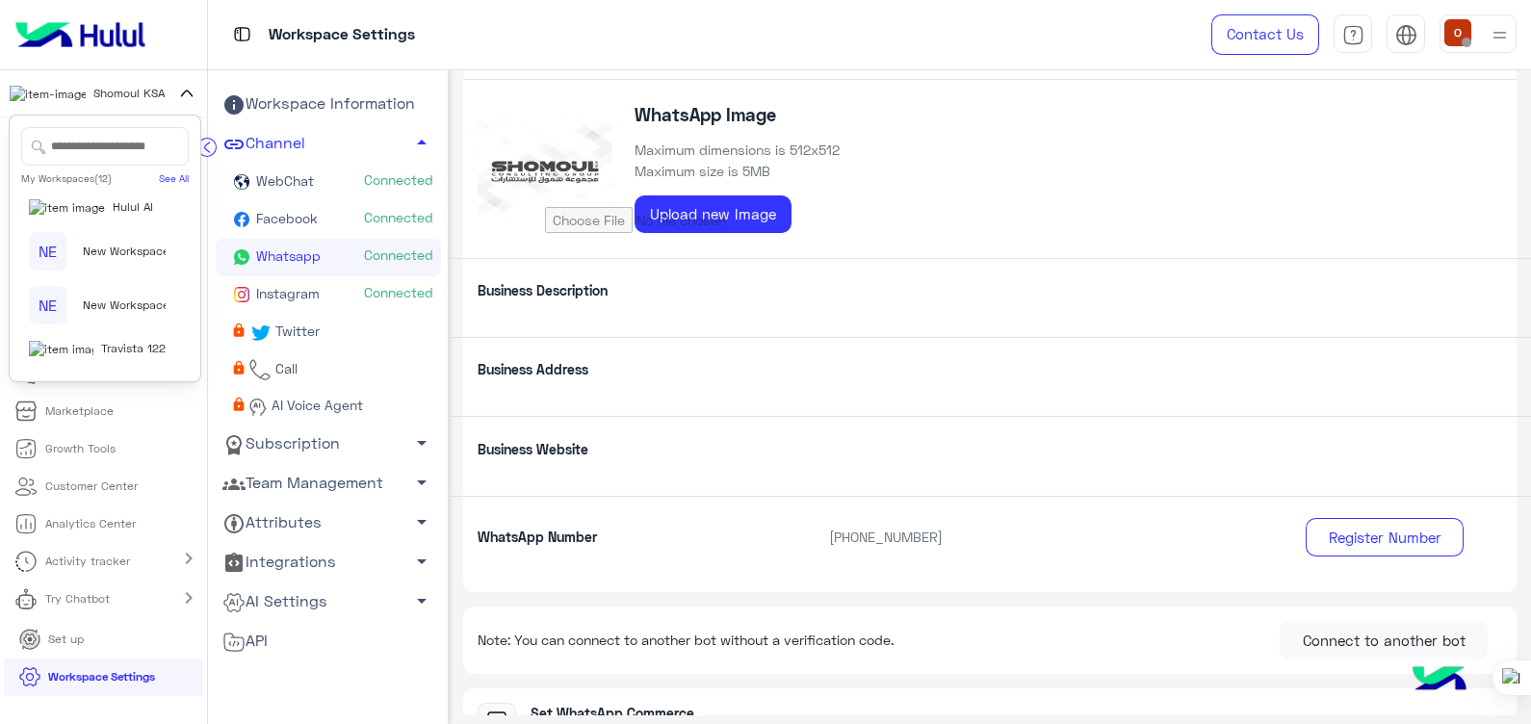
click at [182, 96] on icon at bounding box center [187, 94] width 11 height 6
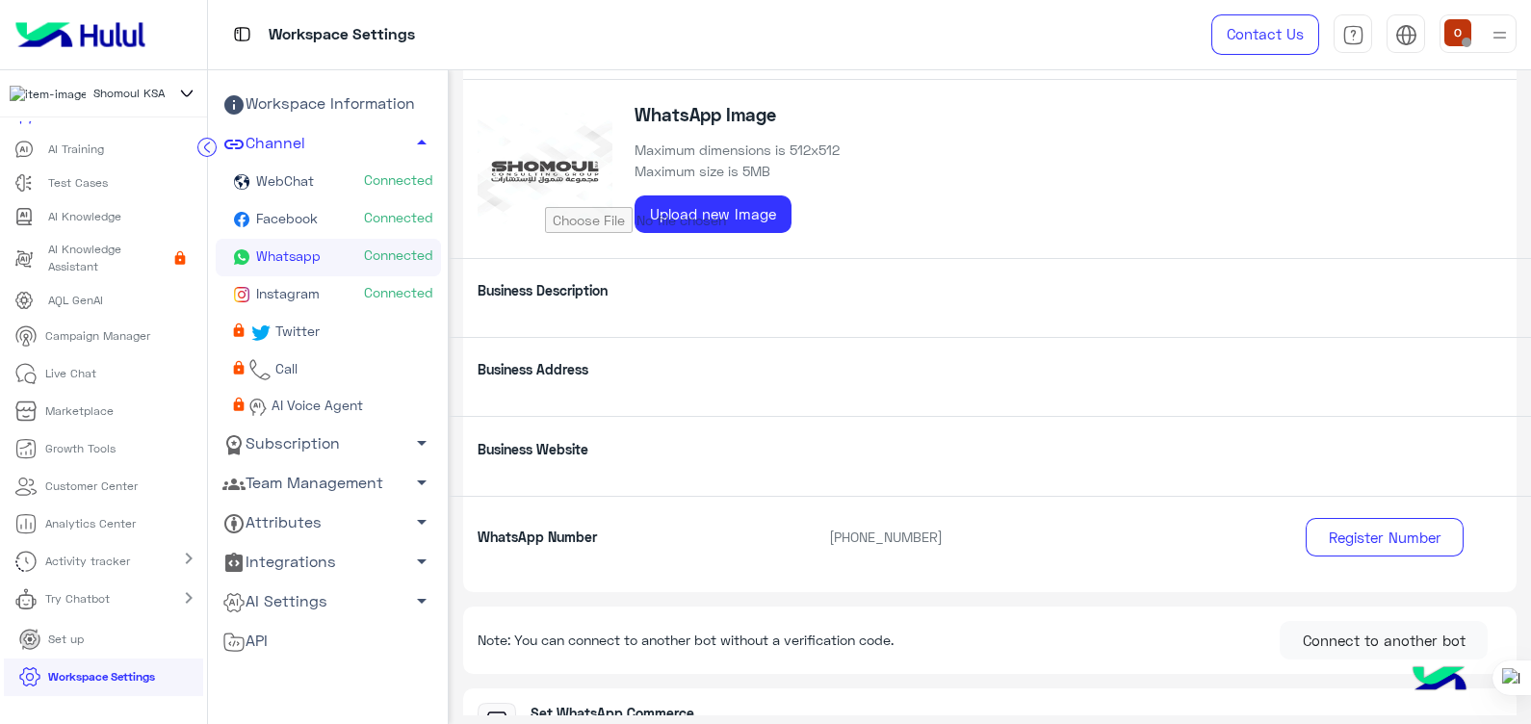
click at [198, 150] on circle at bounding box center [207, 147] width 18 height 18
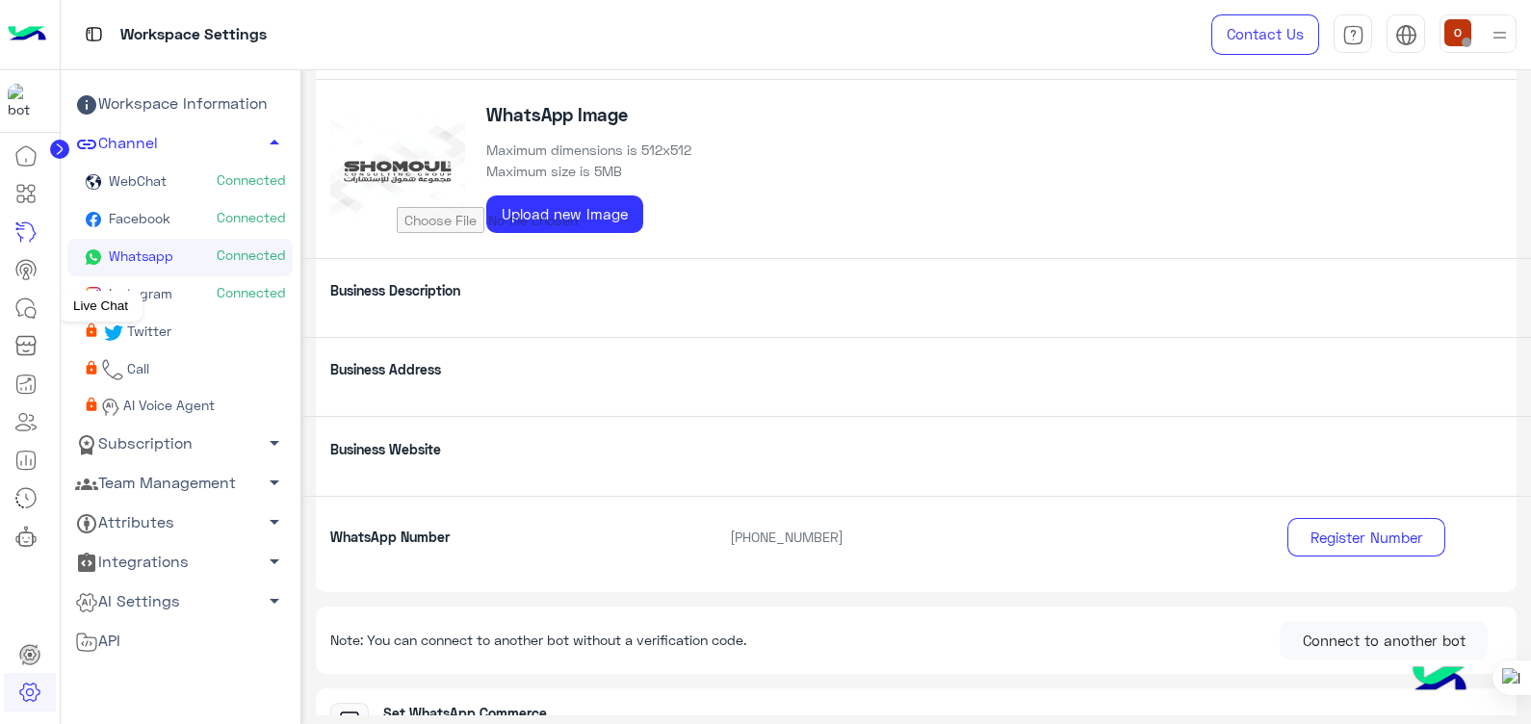
click at [28, 300] on icon at bounding box center [25, 308] width 23 height 23
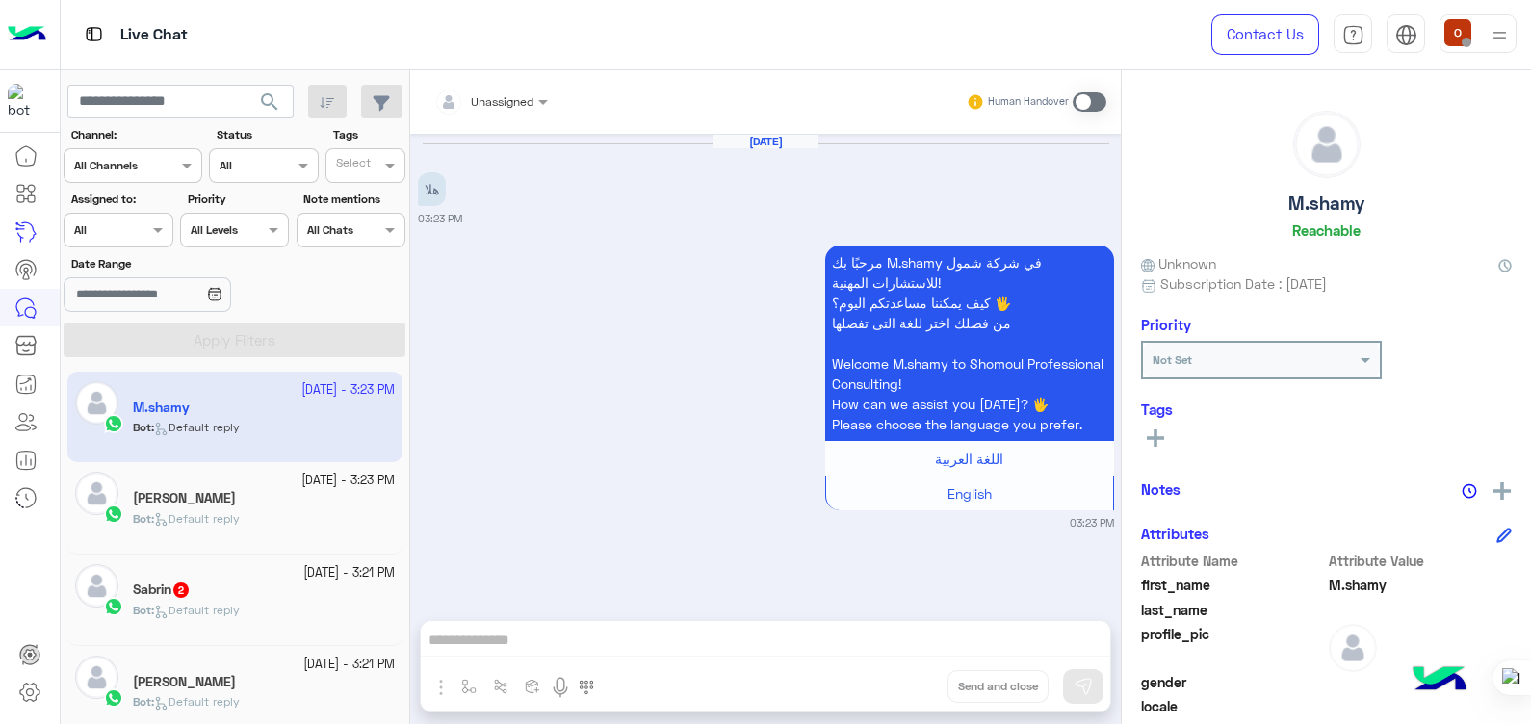
click at [181, 530] on div "Bot : Default reply" at bounding box center [264, 527] width 262 height 34
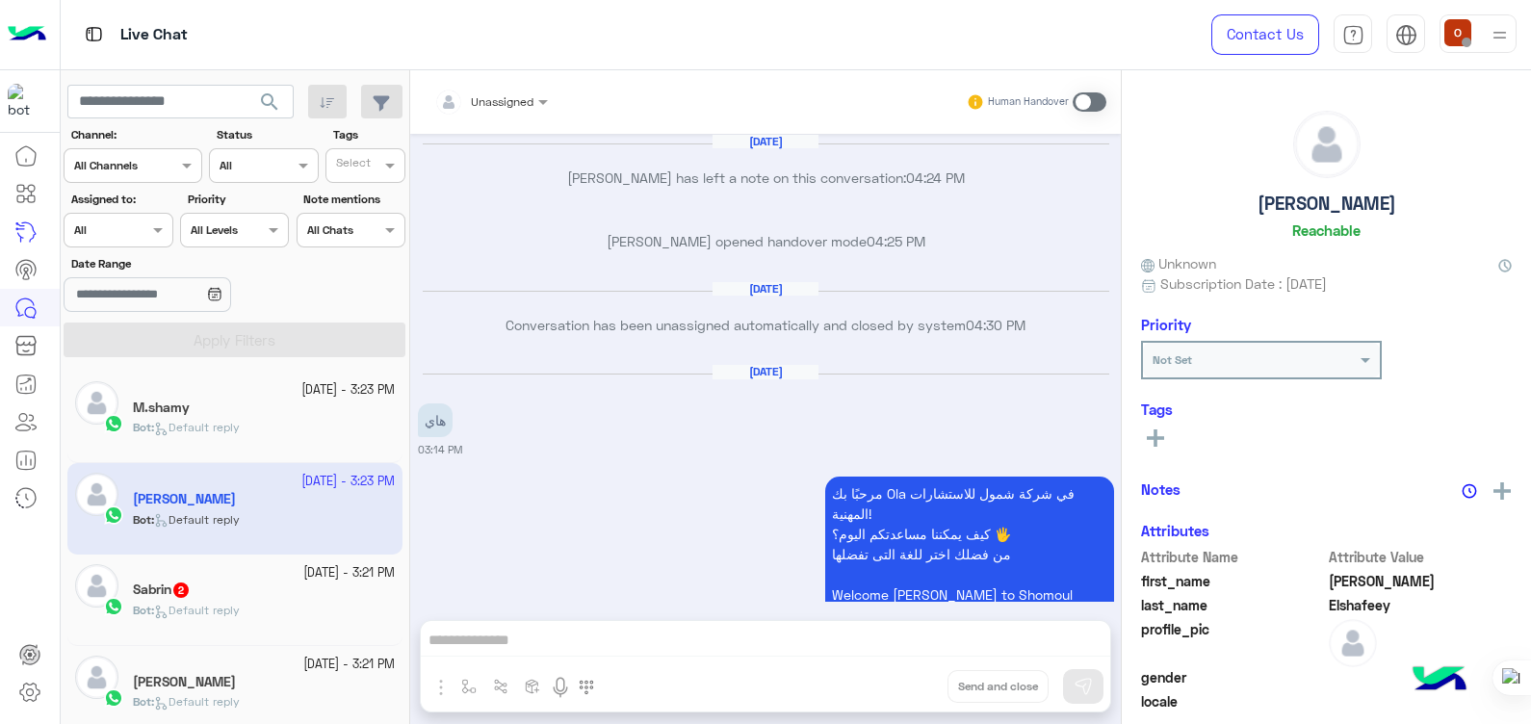
scroll to position [2628, 0]
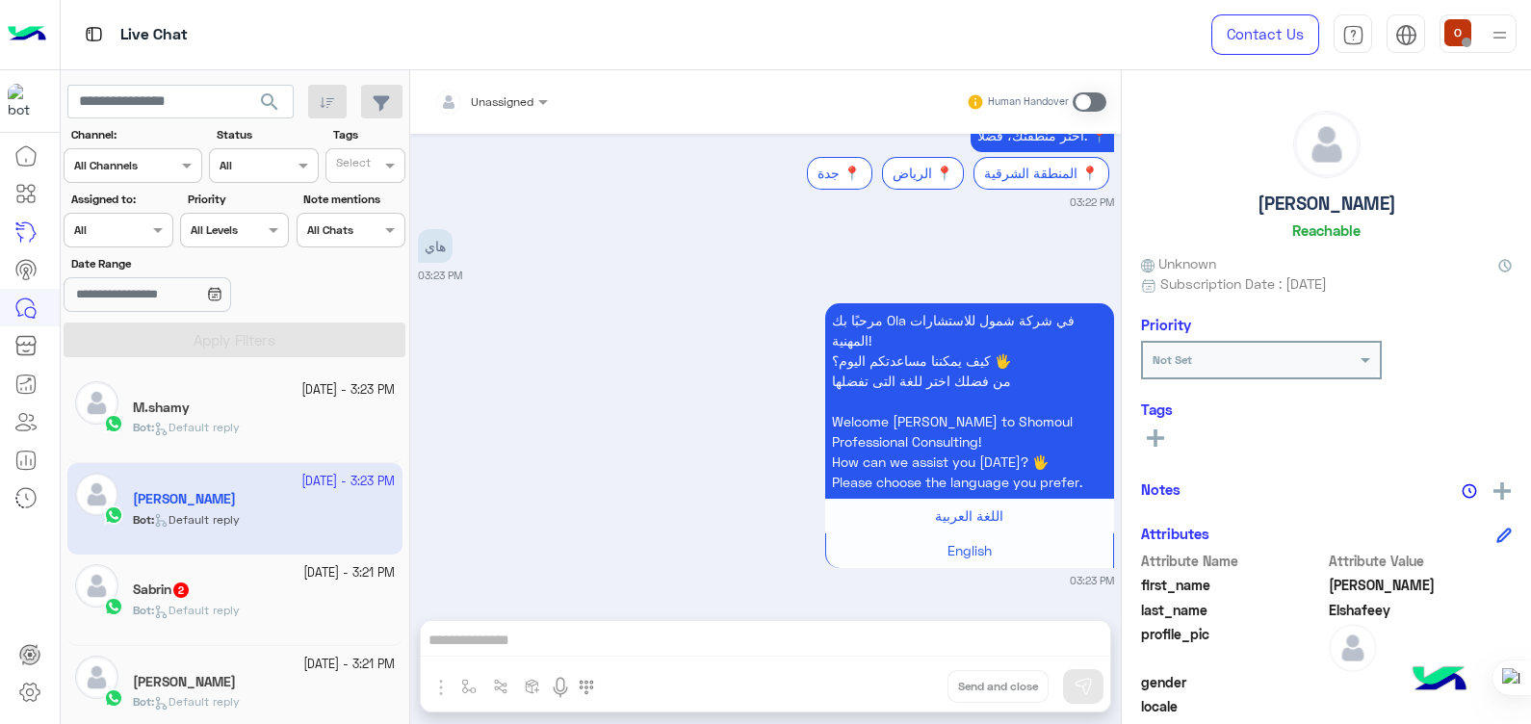
click at [268, 419] on div "Bot : Default reply" at bounding box center [264, 436] width 262 height 34
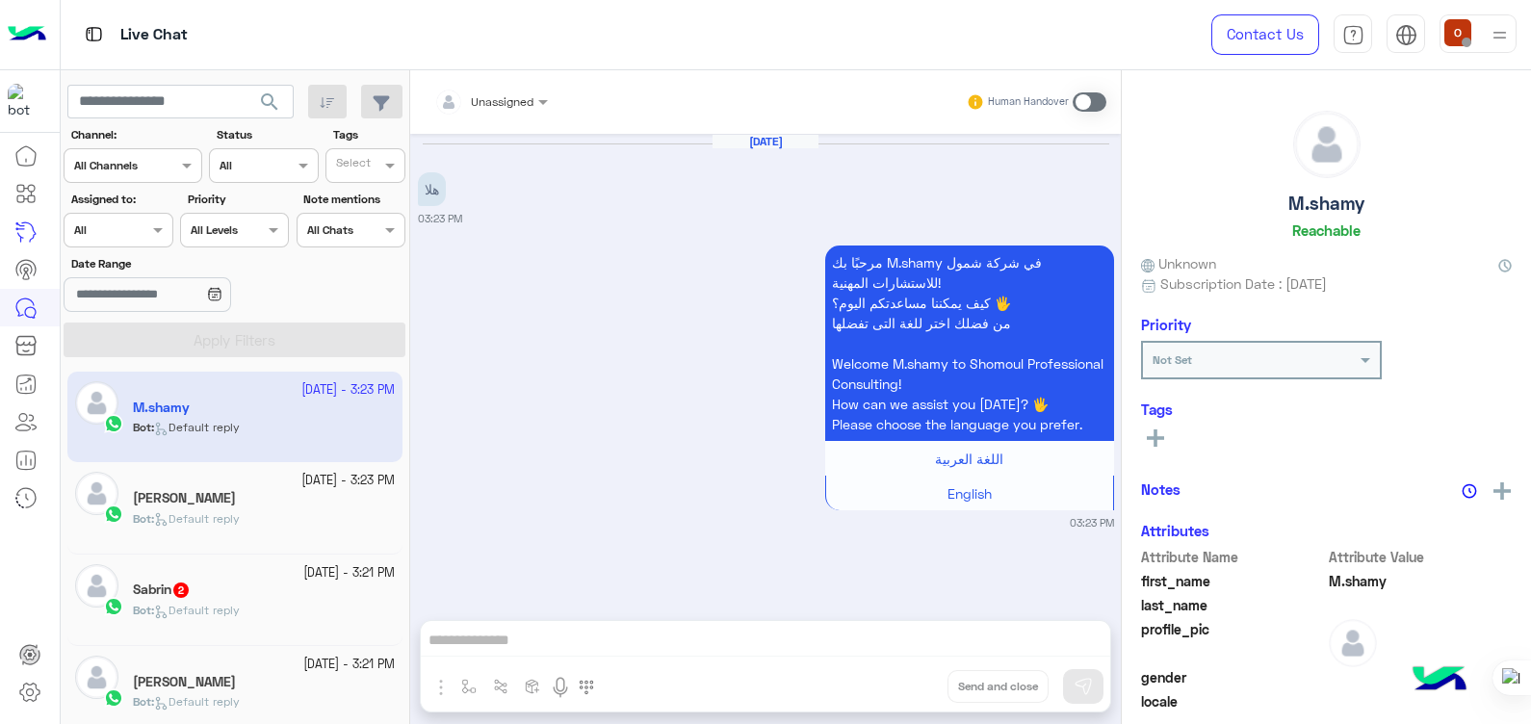
click at [1096, 99] on span at bounding box center [1090, 101] width 34 height 19
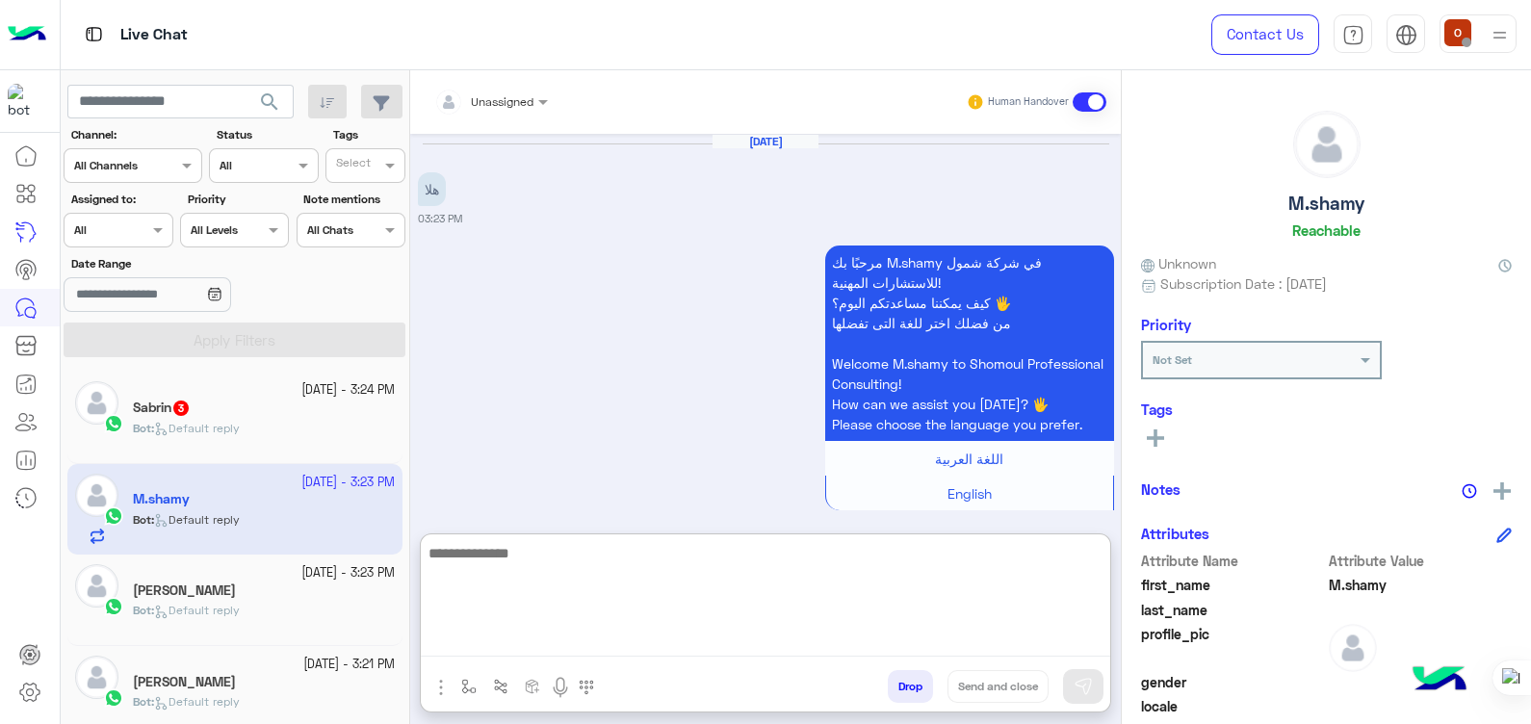
click at [664, 633] on textarea at bounding box center [766, 599] width 690 height 116
type textarea "*"
type textarea "**********"
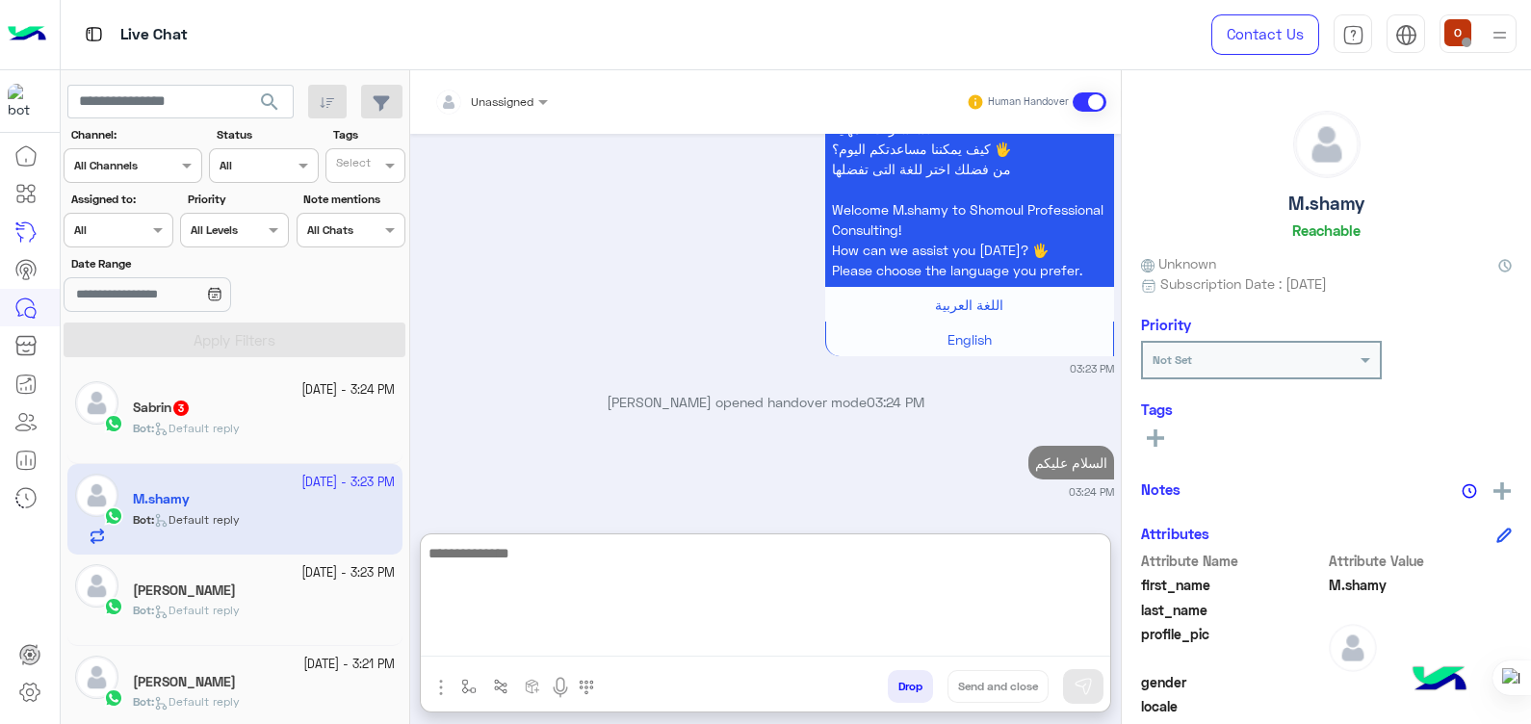
scroll to position [202, 0]
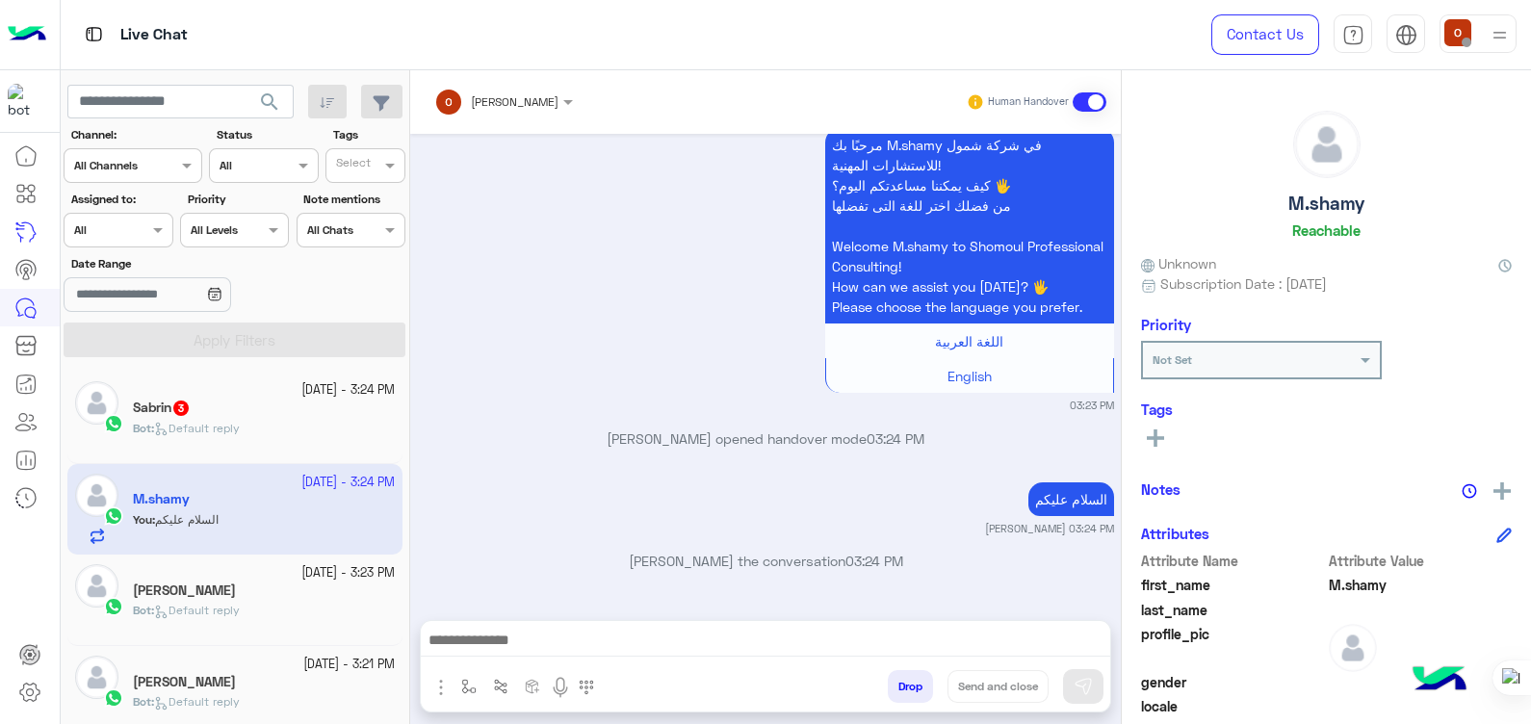
click at [274, 438] on div "Bot : Default reply" at bounding box center [264, 437] width 262 height 34
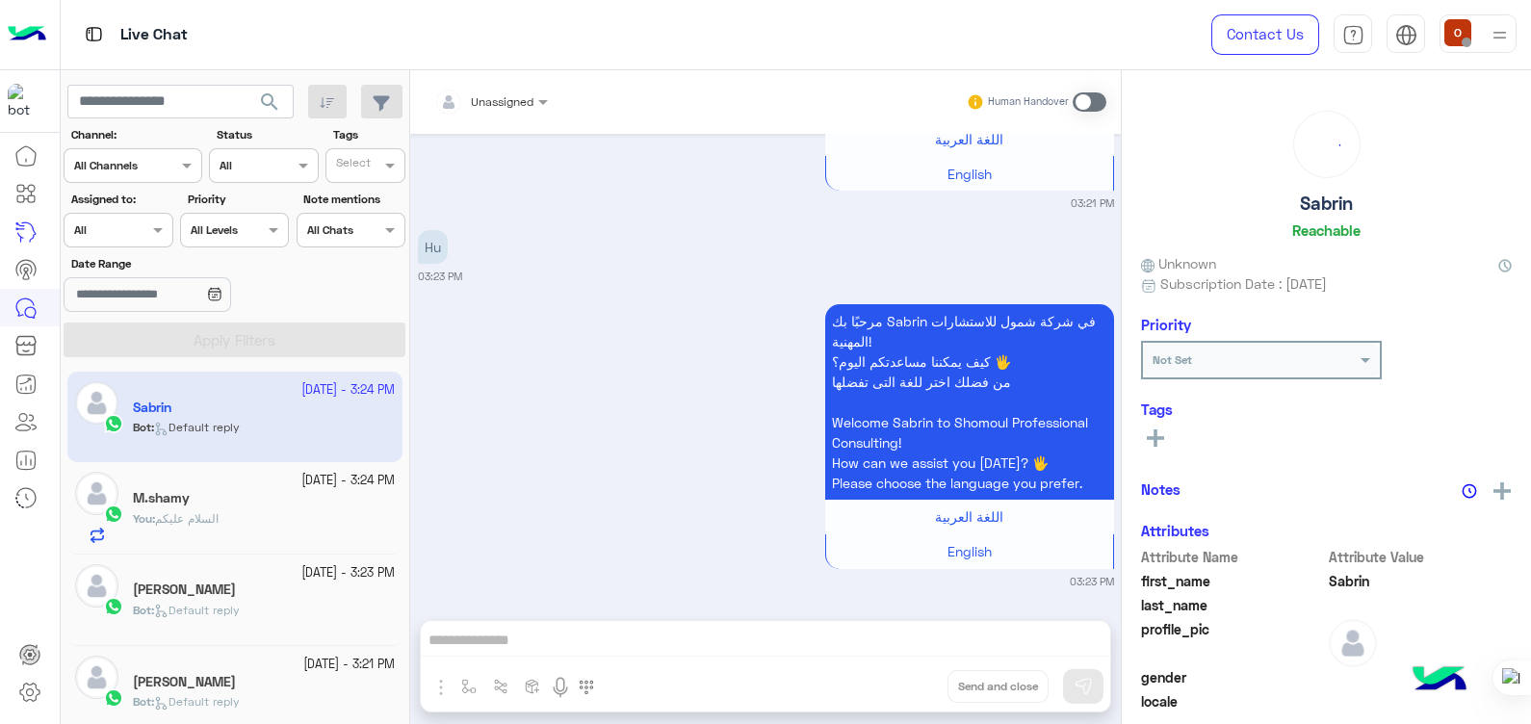
scroll to position [2766, 0]
click at [245, 595] on div "[PERSON_NAME]" at bounding box center [264, 592] width 262 height 20
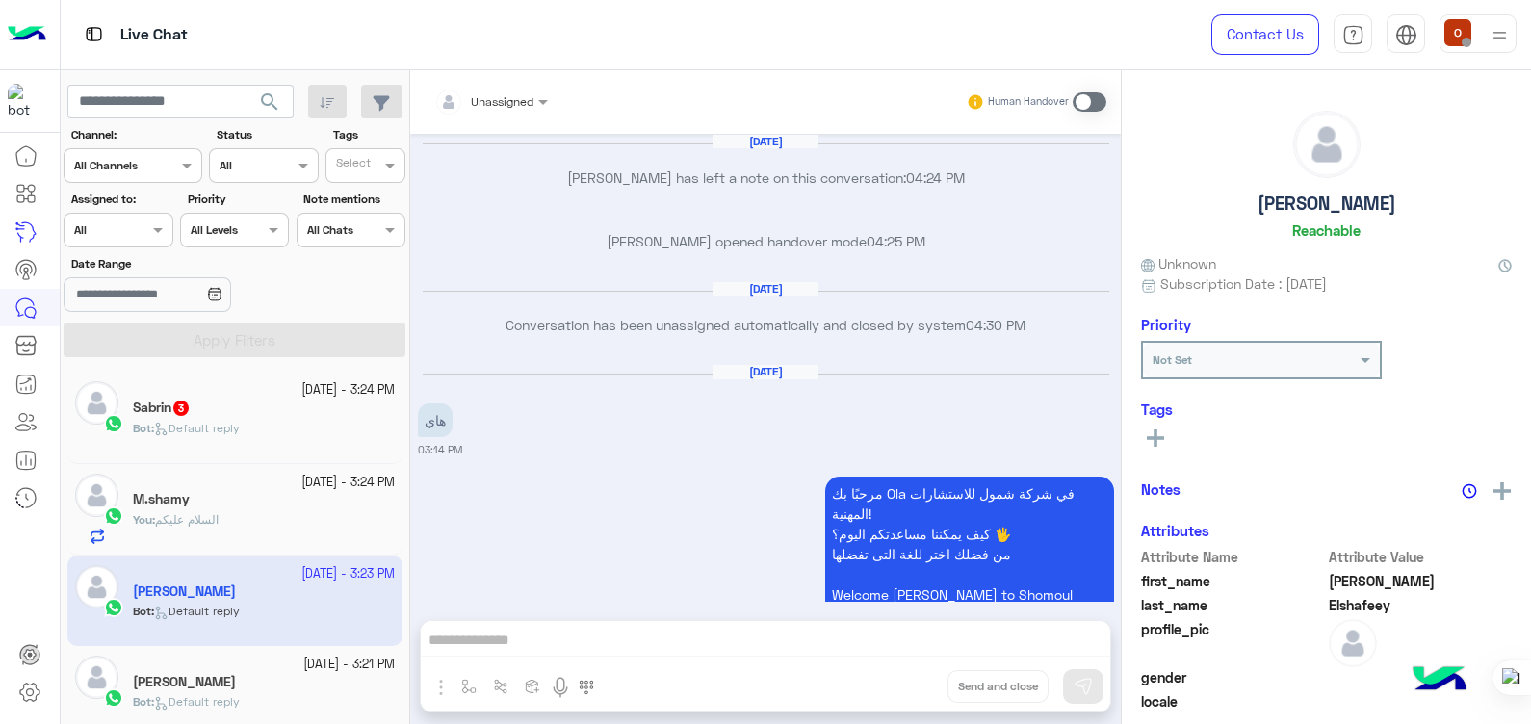
scroll to position [2628, 0]
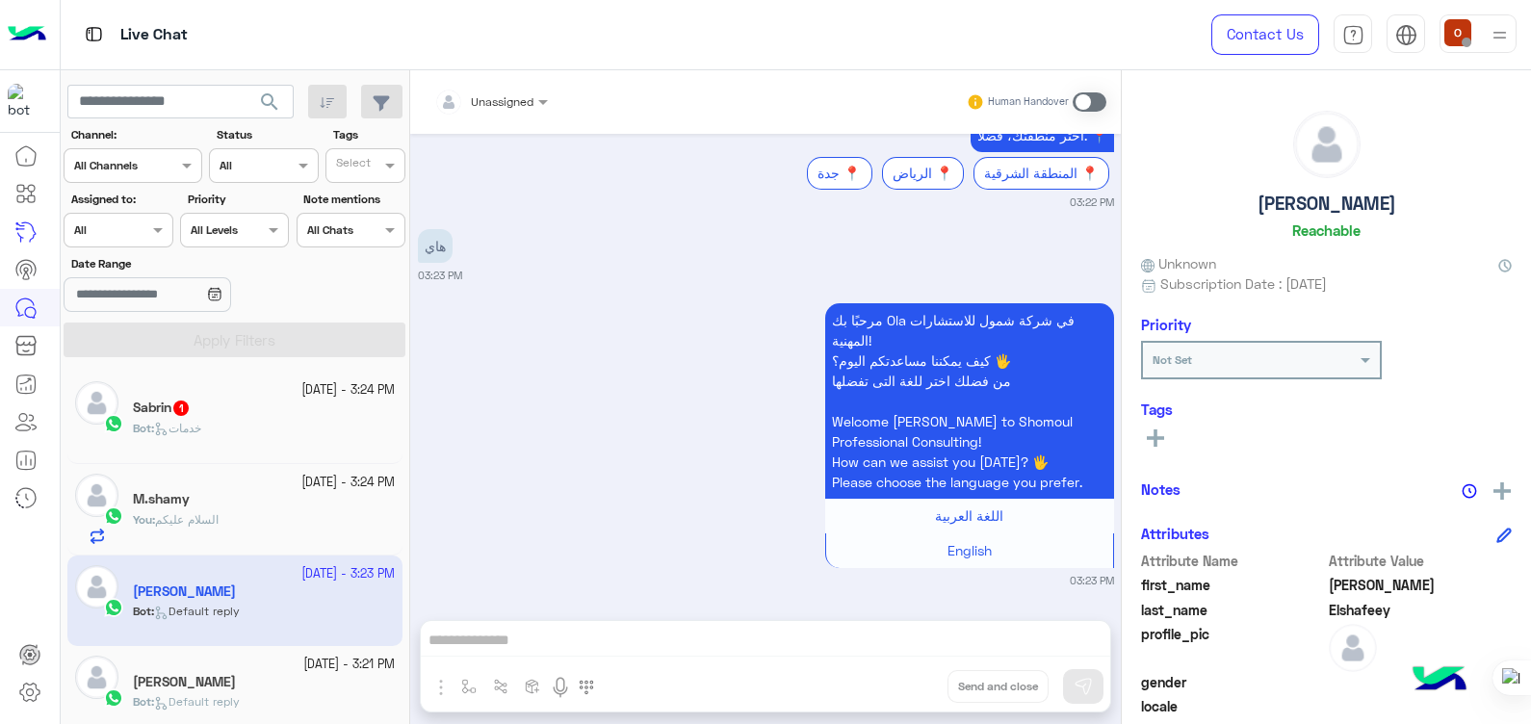
click at [206, 520] on span "السلام عليكم" at bounding box center [187, 519] width 64 height 14
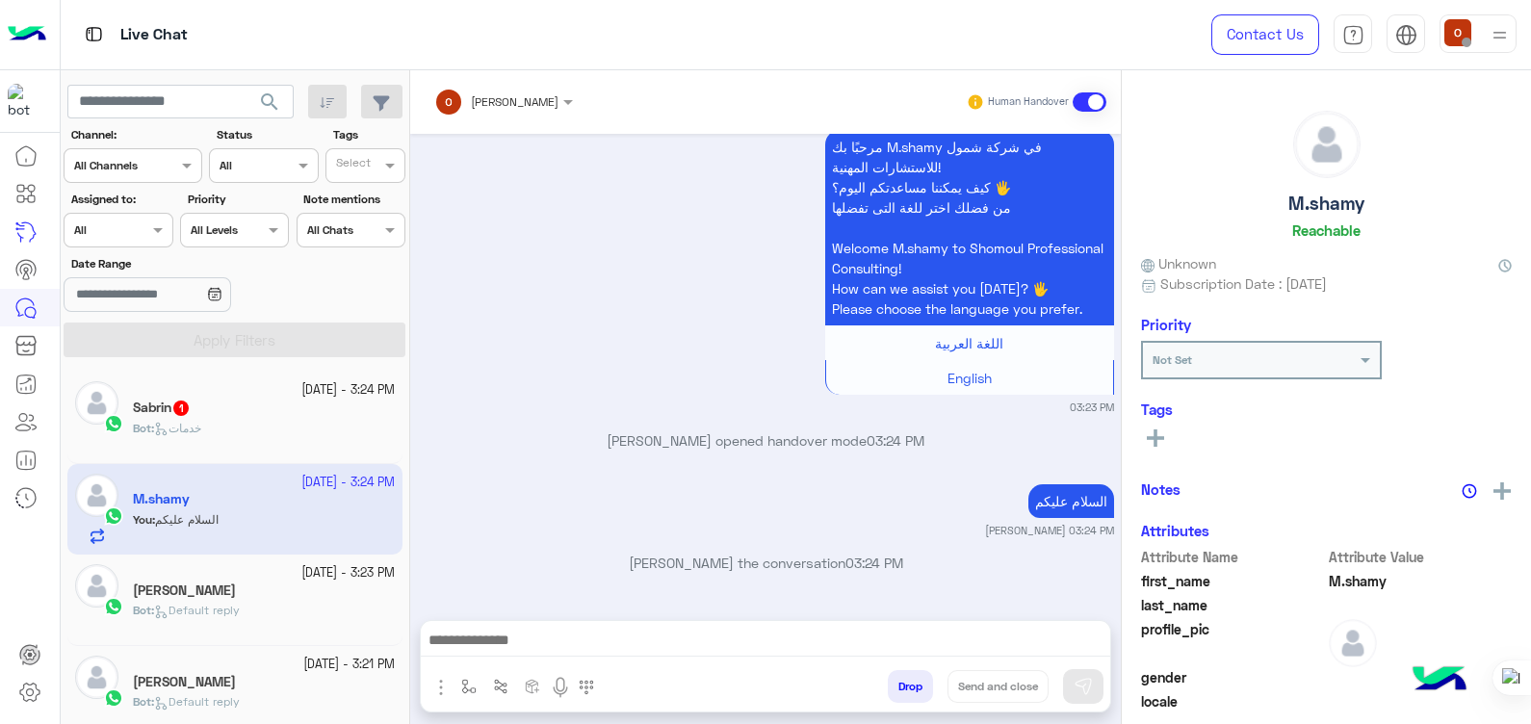
scroll to position [116, 0]
click at [207, 439] on div "Bot : خدمات" at bounding box center [264, 437] width 262 height 34
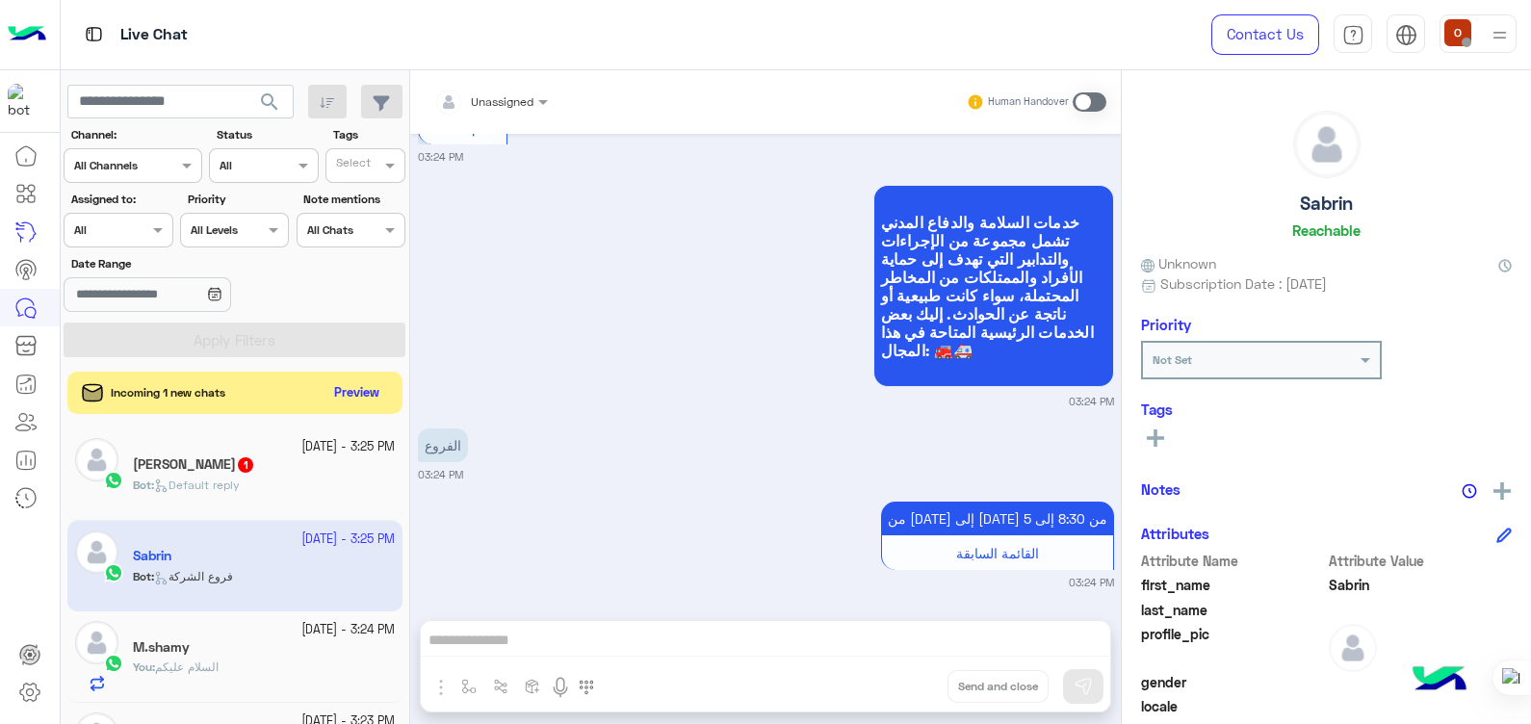
scroll to position [3642, 0]
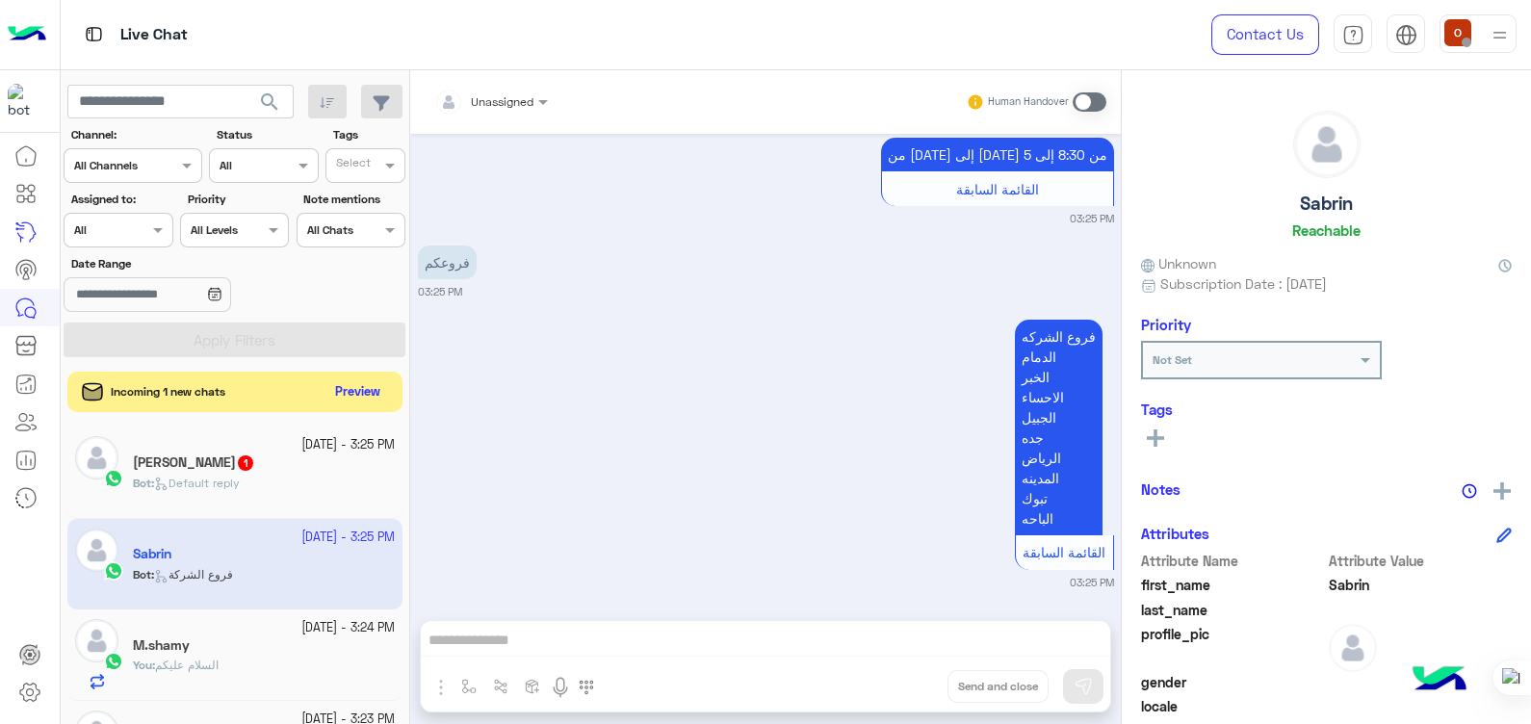
click at [359, 390] on button "Preview" at bounding box center [358, 392] width 60 height 26
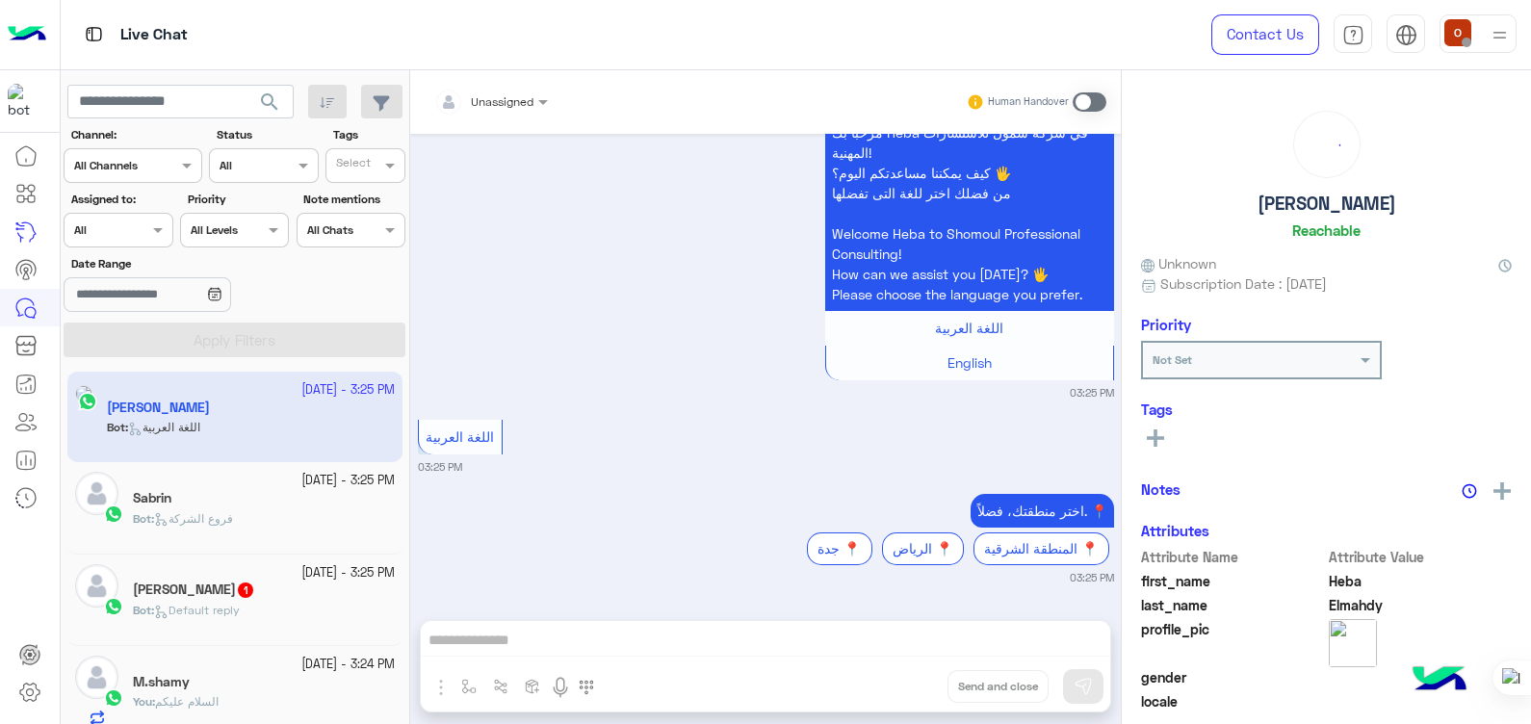
scroll to position [1842, 0]
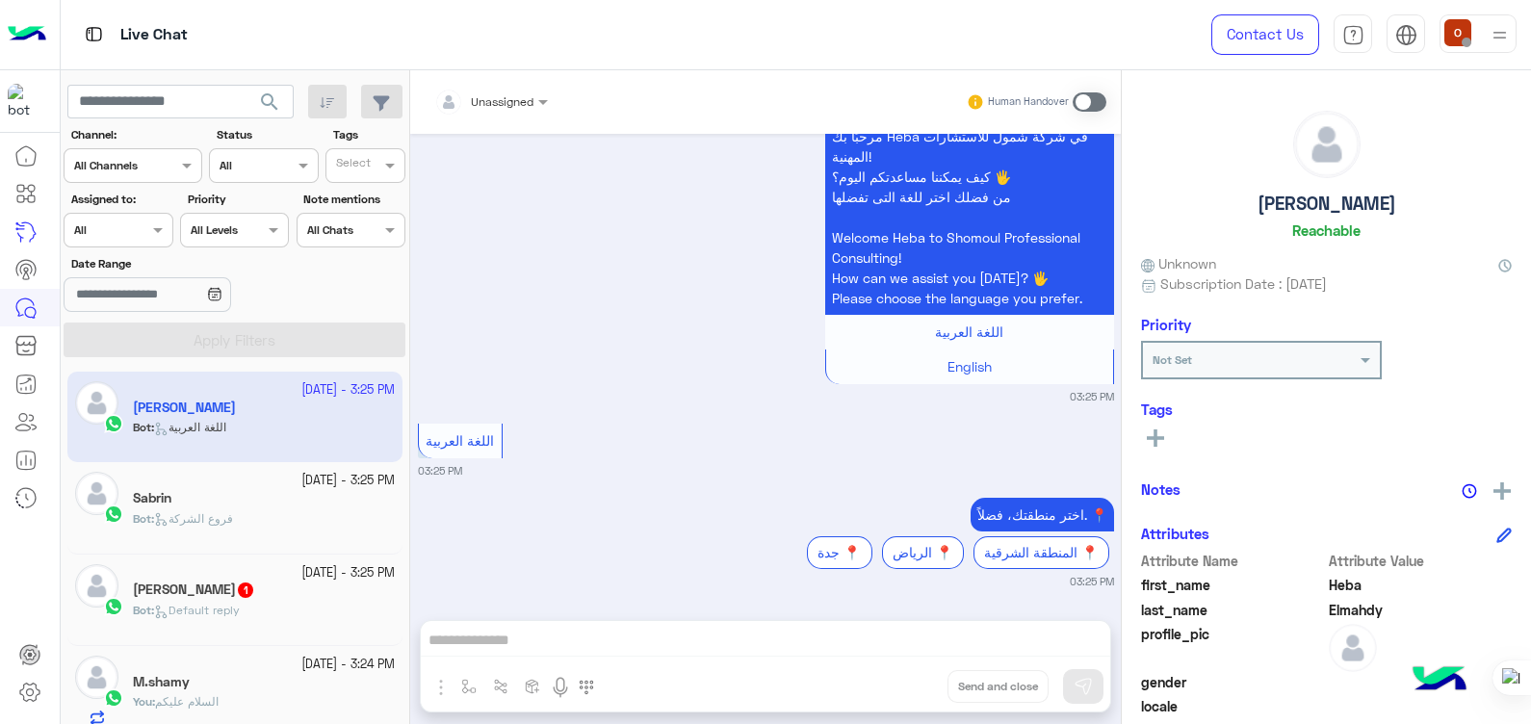
click at [230, 401] on app-inbox-user "29 September - 3:25 PM Heba Elmahdy Bot : اللغة العربية" at bounding box center [234, 417] width 335 height 91
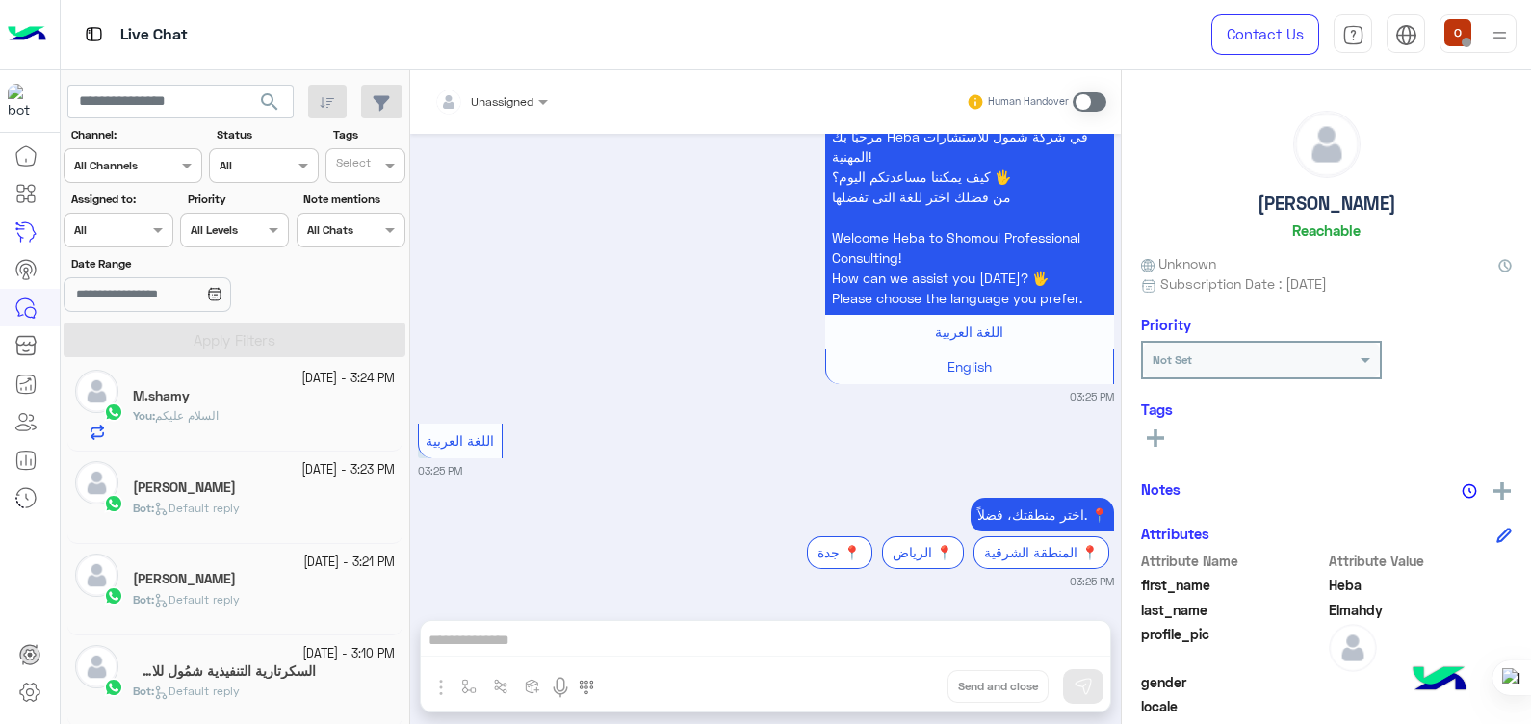
scroll to position [294, 0]
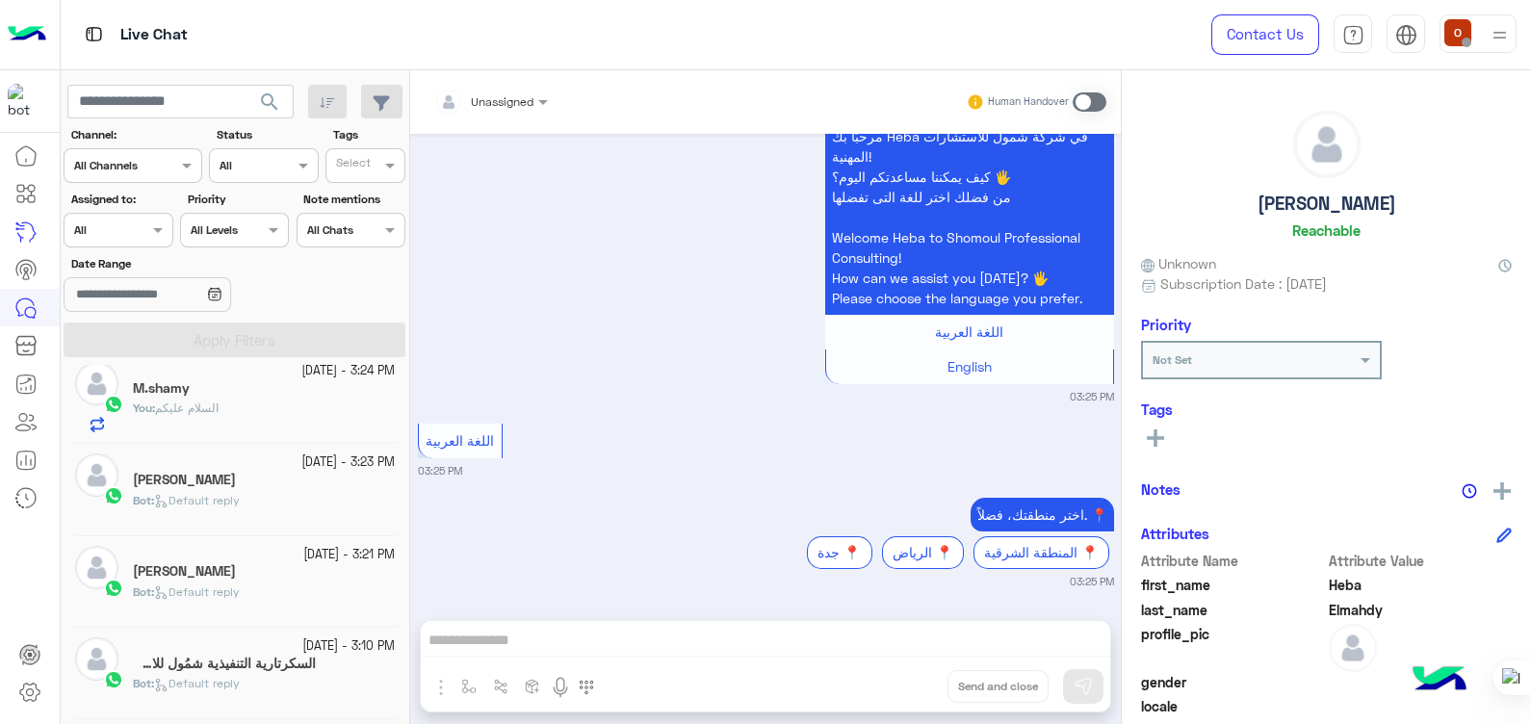
click at [240, 501] on span "Default reply" at bounding box center [197, 500] width 86 height 14
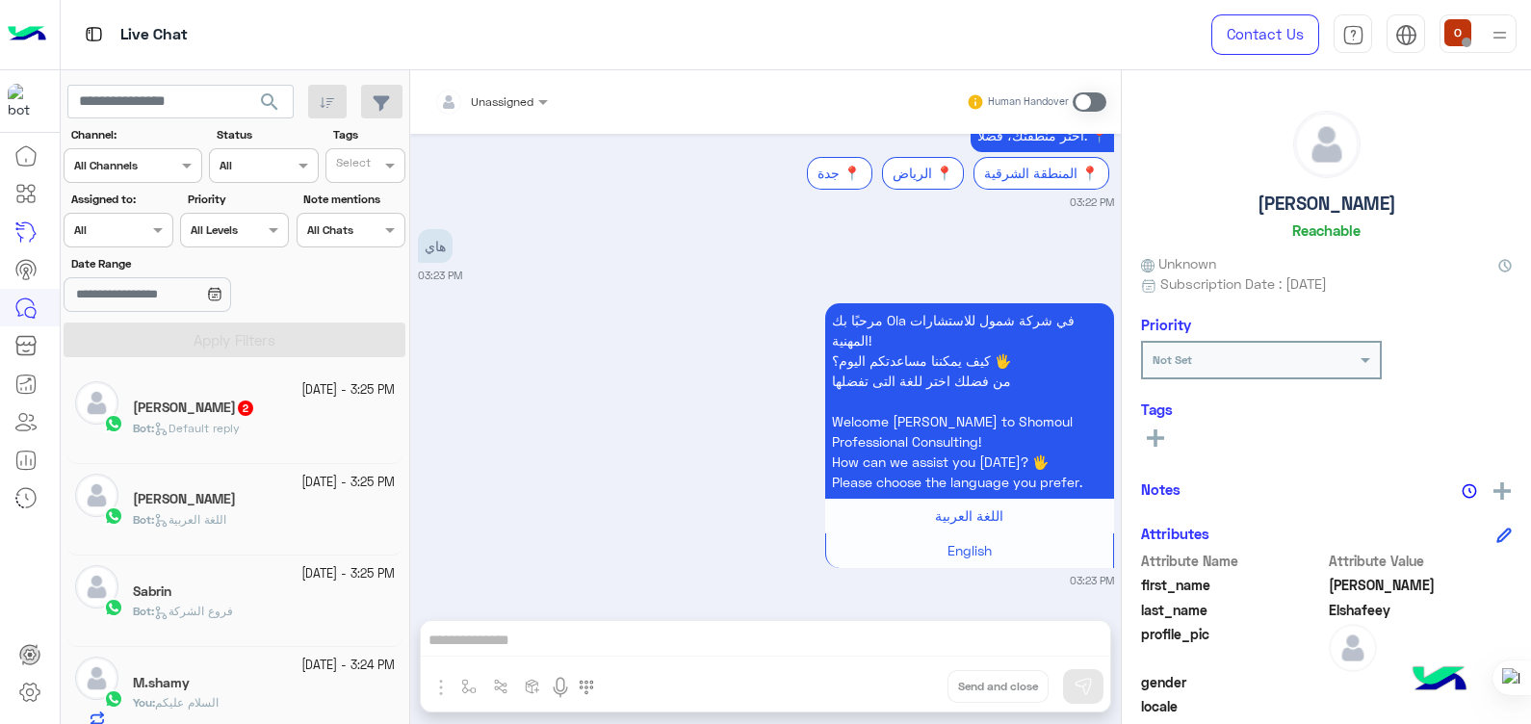
click at [200, 425] on span "Default reply" at bounding box center [197, 428] width 86 height 14
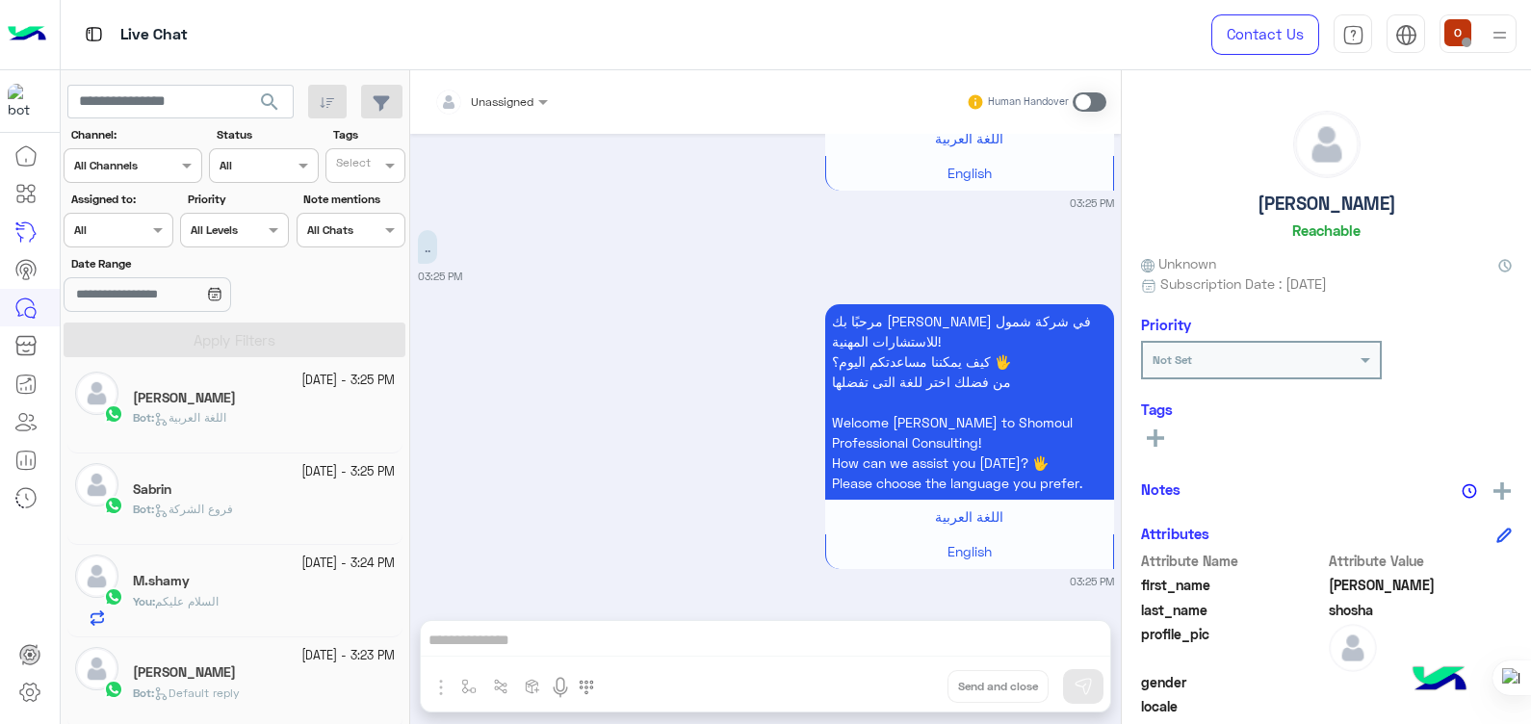
scroll to position [196, 0]
click at [260, 597] on div "You : السلام عليكم" at bounding box center [264, 606] width 262 height 34
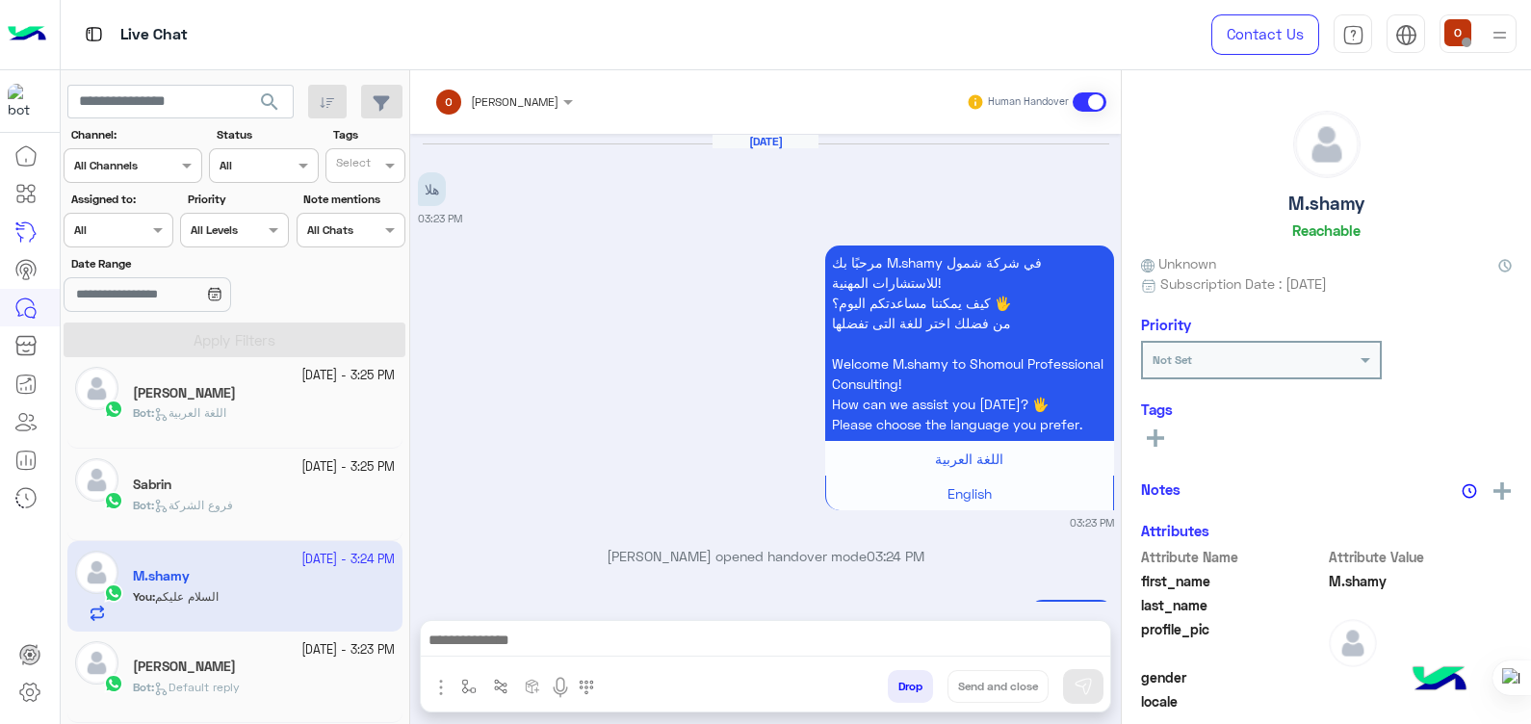
scroll to position [116, 0]
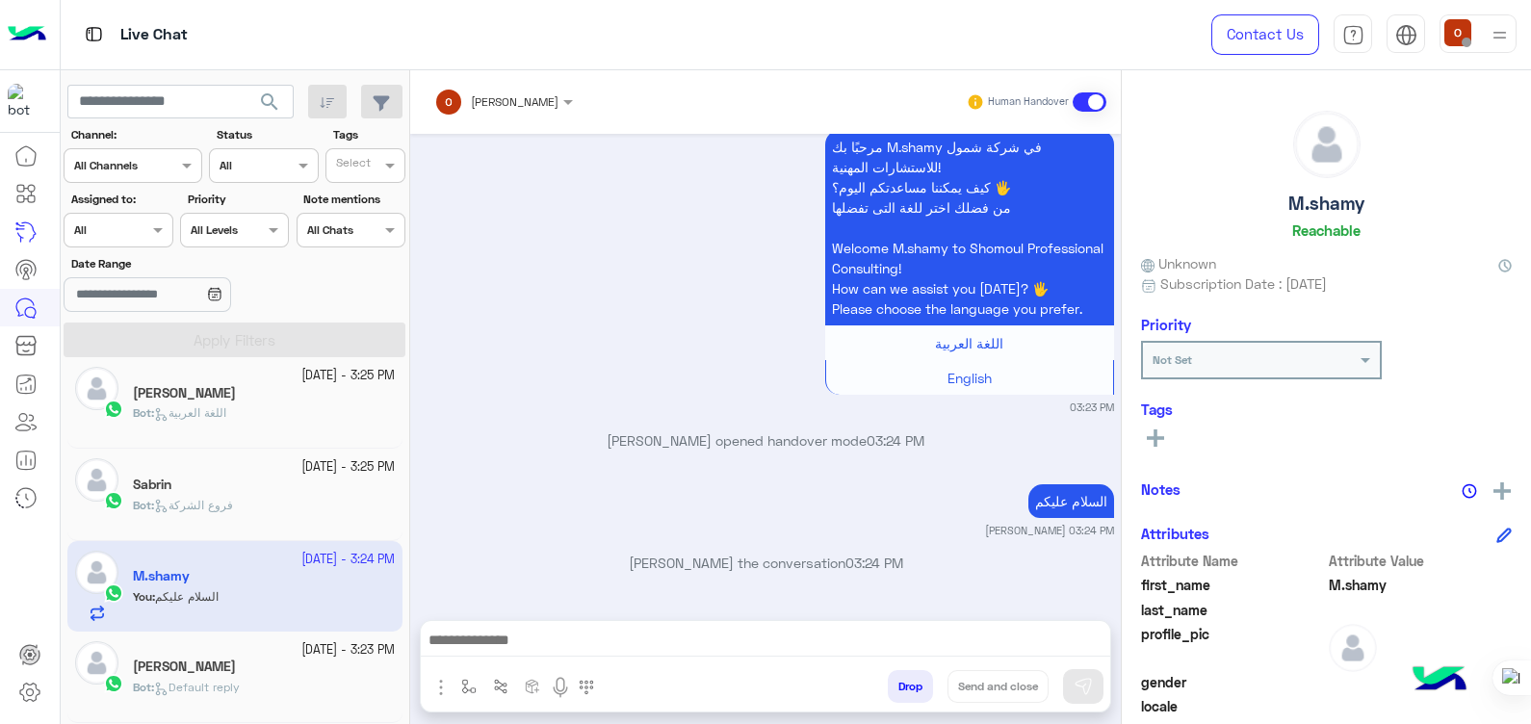
click at [245, 497] on div "Bot : فروع الشركة" at bounding box center [264, 514] width 262 height 34
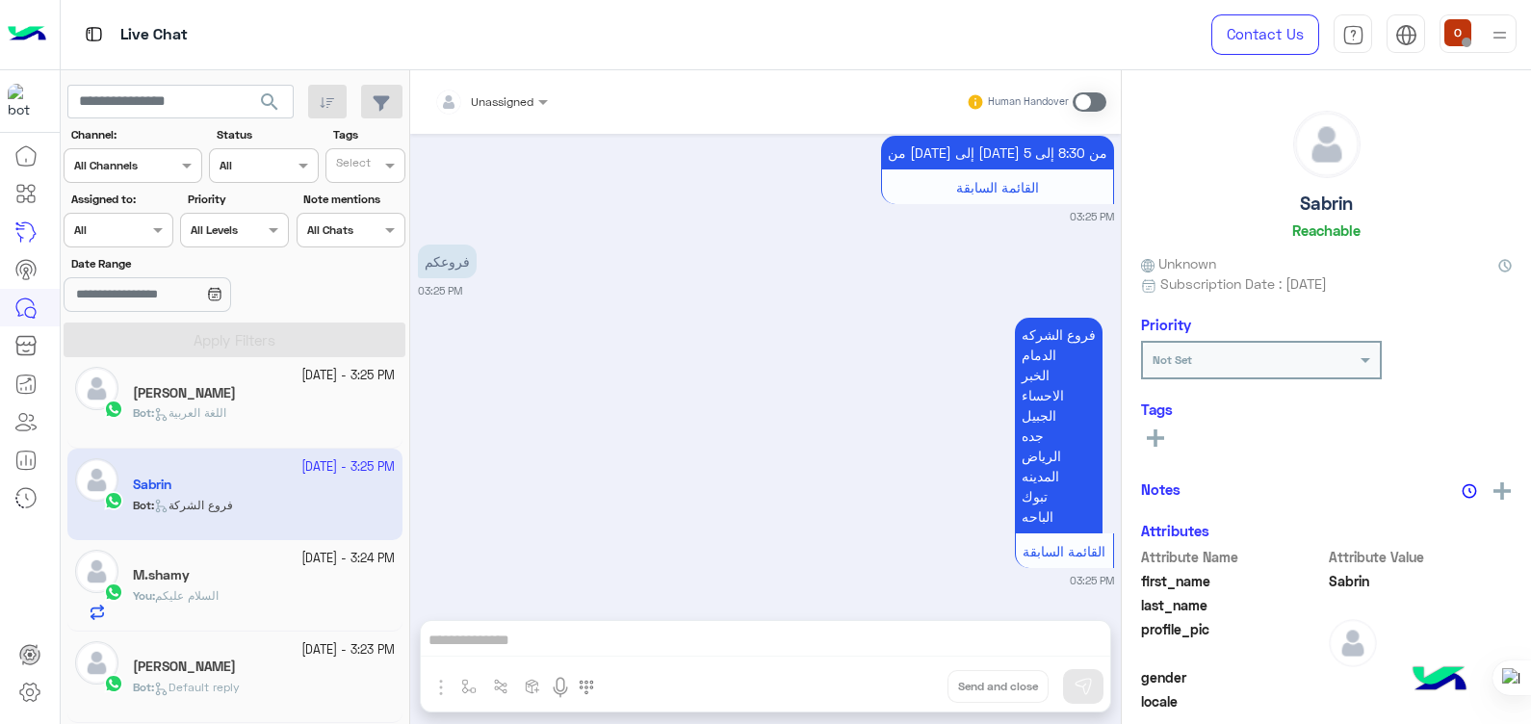
click at [256, 409] on div "Bot : اللغة العربية" at bounding box center [264, 422] width 262 height 34
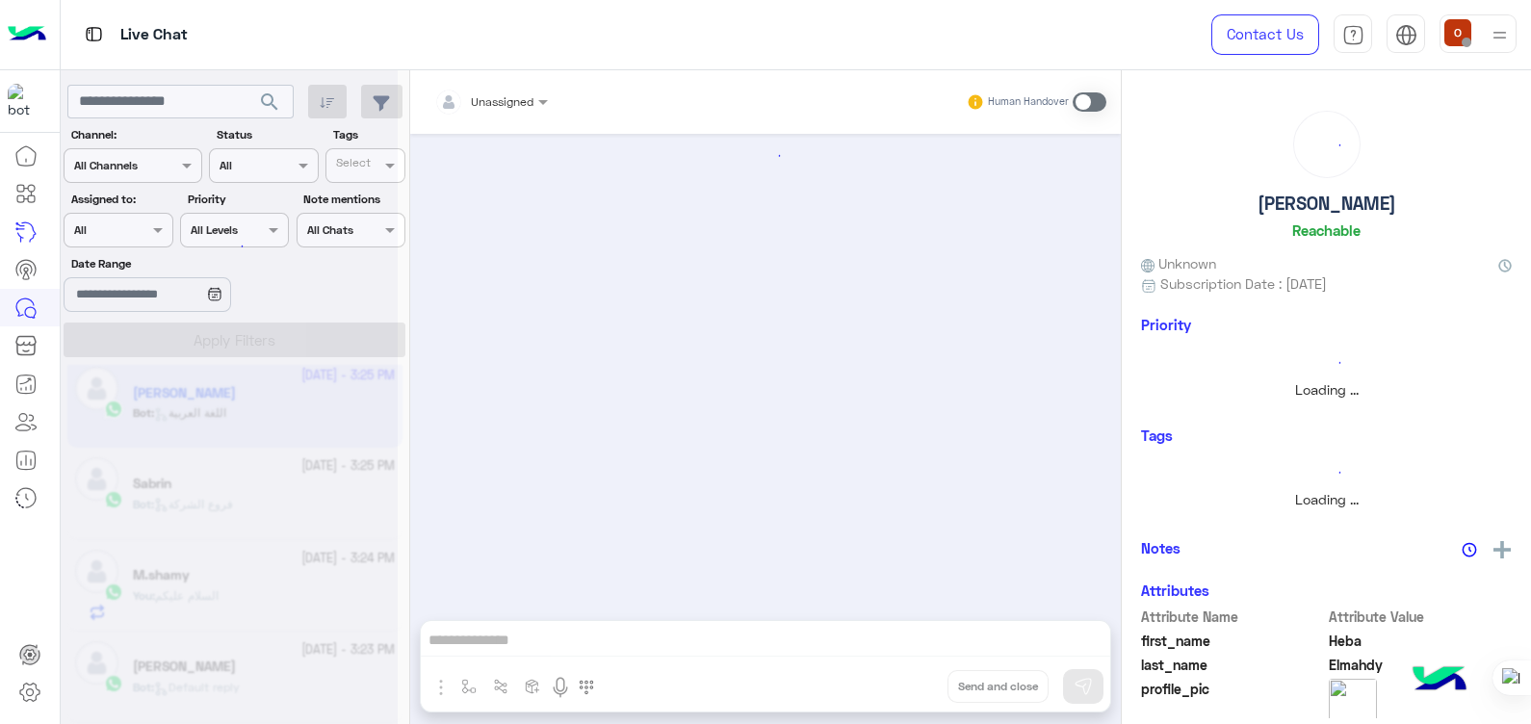
scroll to position [1842, 0]
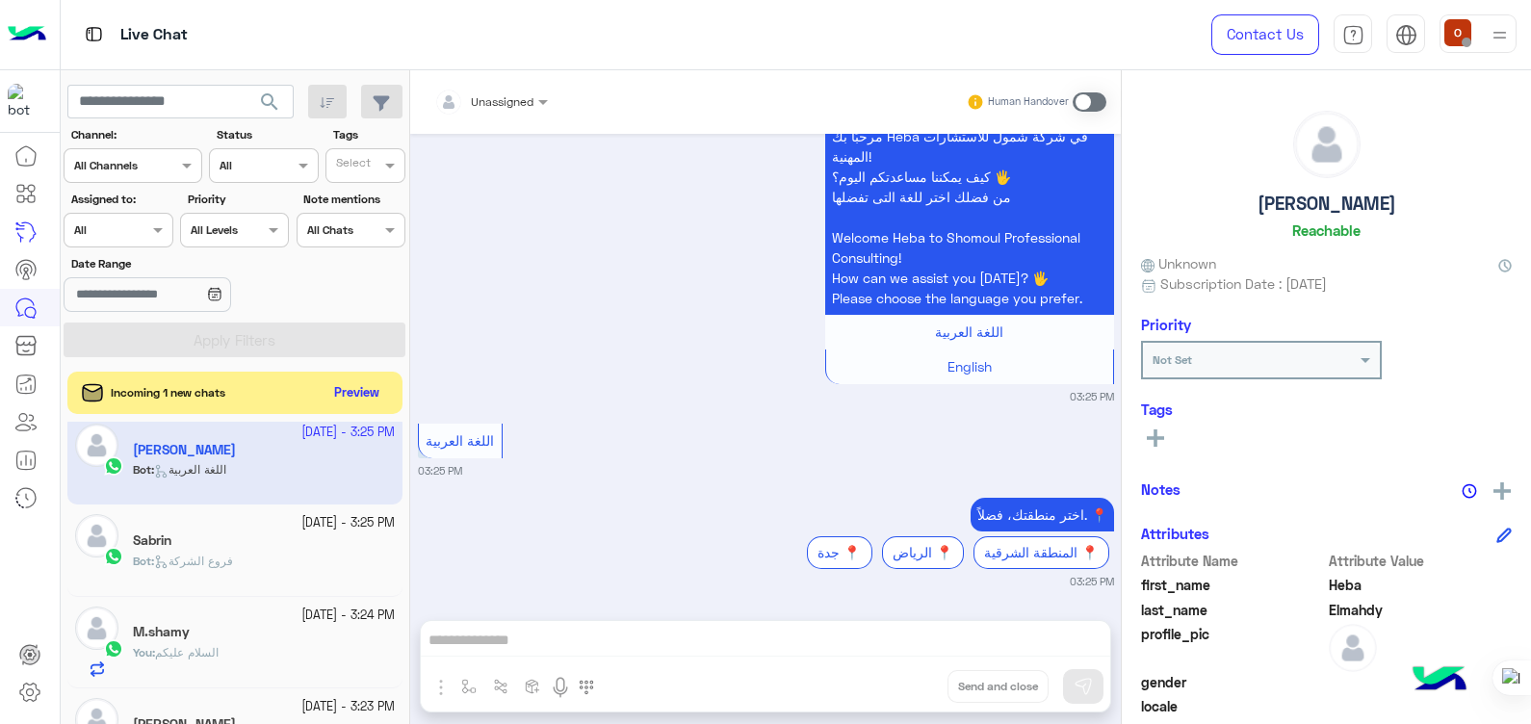
click at [202, 662] on div "You : السلام عليكم" at bounding box center [264, 661] width 262 height 34
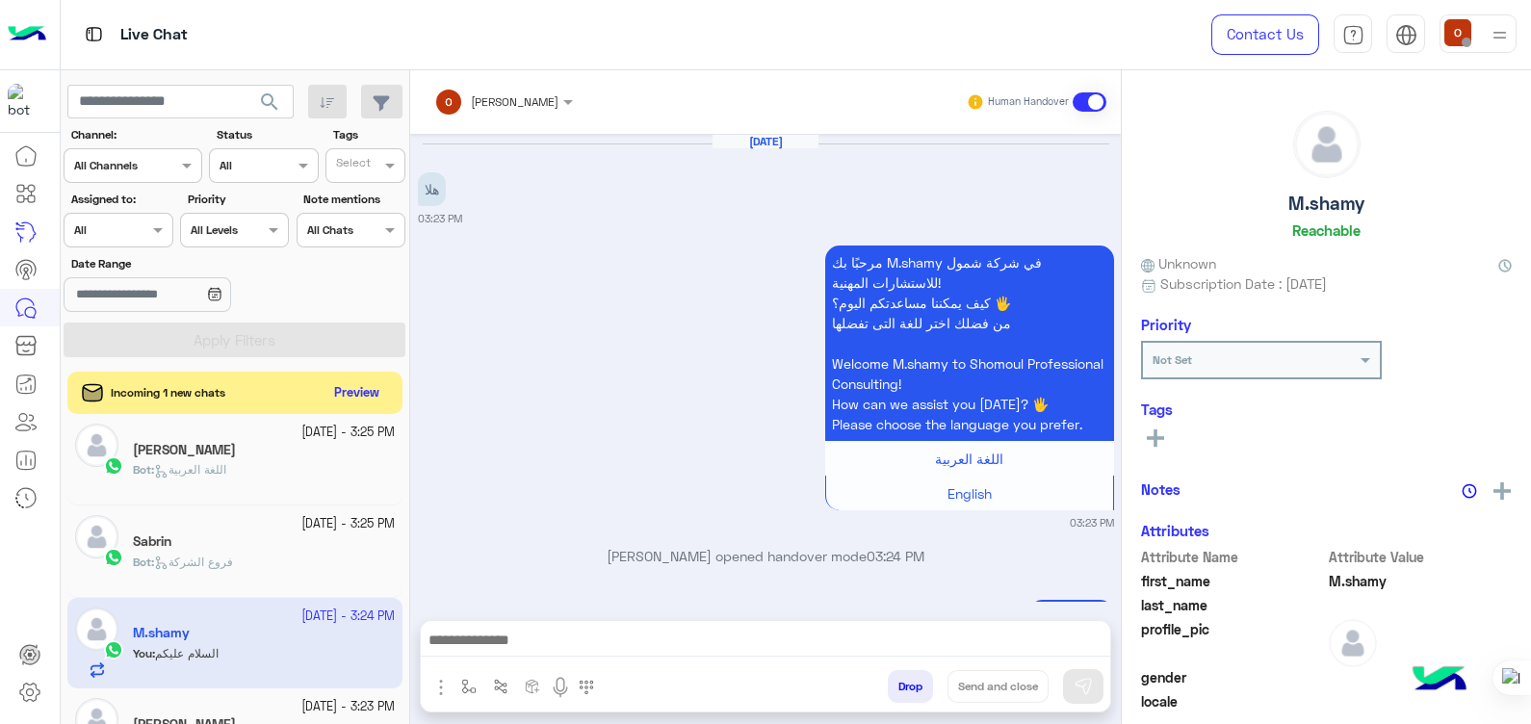
scroll to position [116, 0]
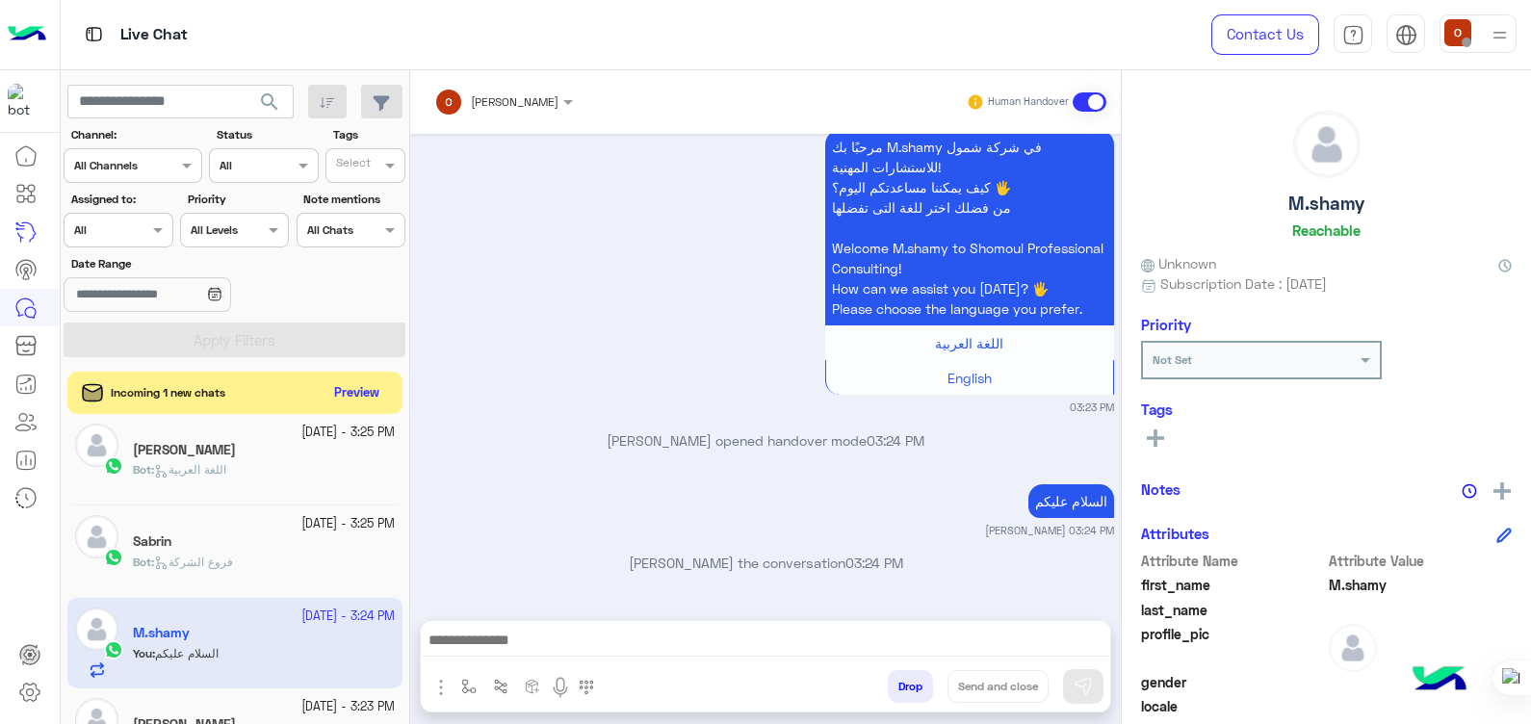
click at [1113, 542] on div "Sep 29, 2025 هلا 03:23 PM مرحبًا بك M.shamy في شركة شمول للاستشارات المهنية! كي…" at bounding box center [765, 367] width 711 height 467
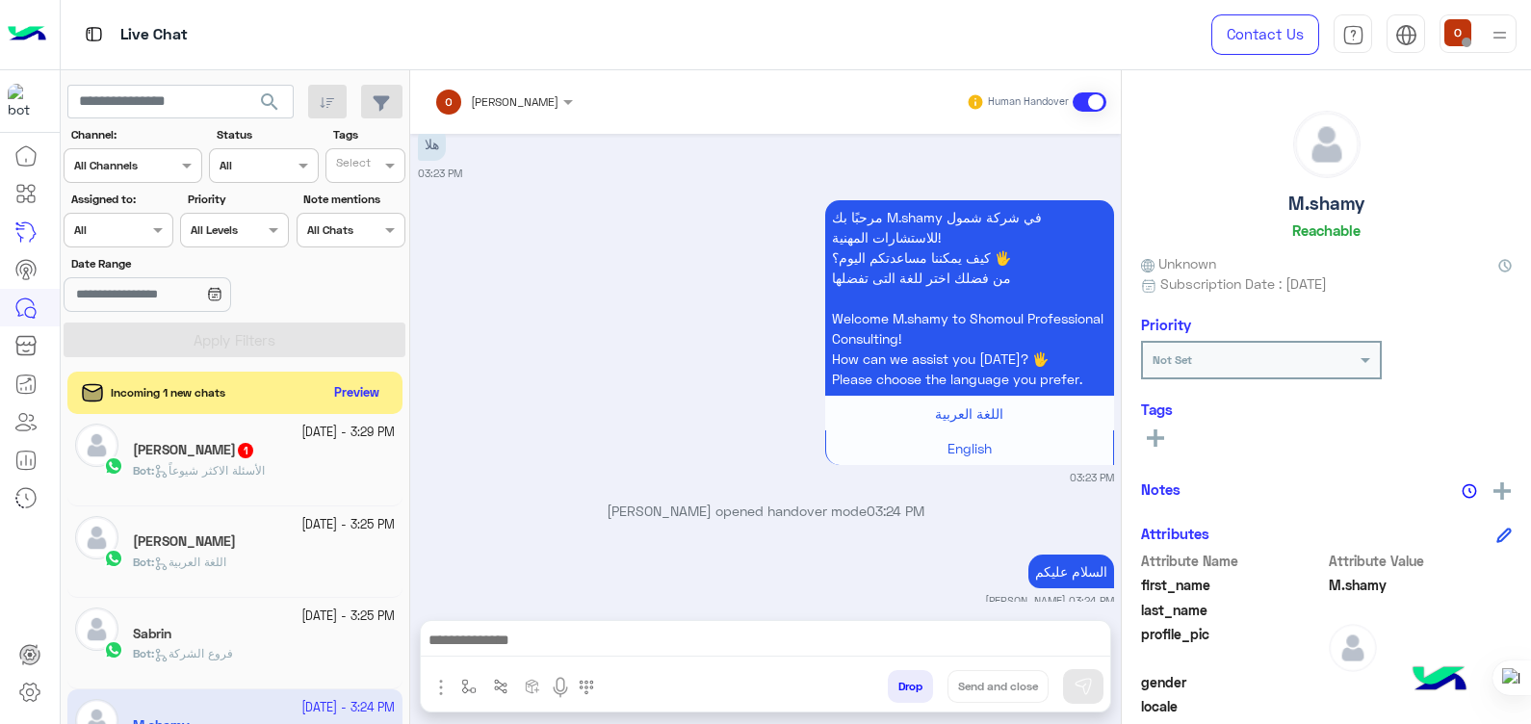
scroll to position [0, 0]
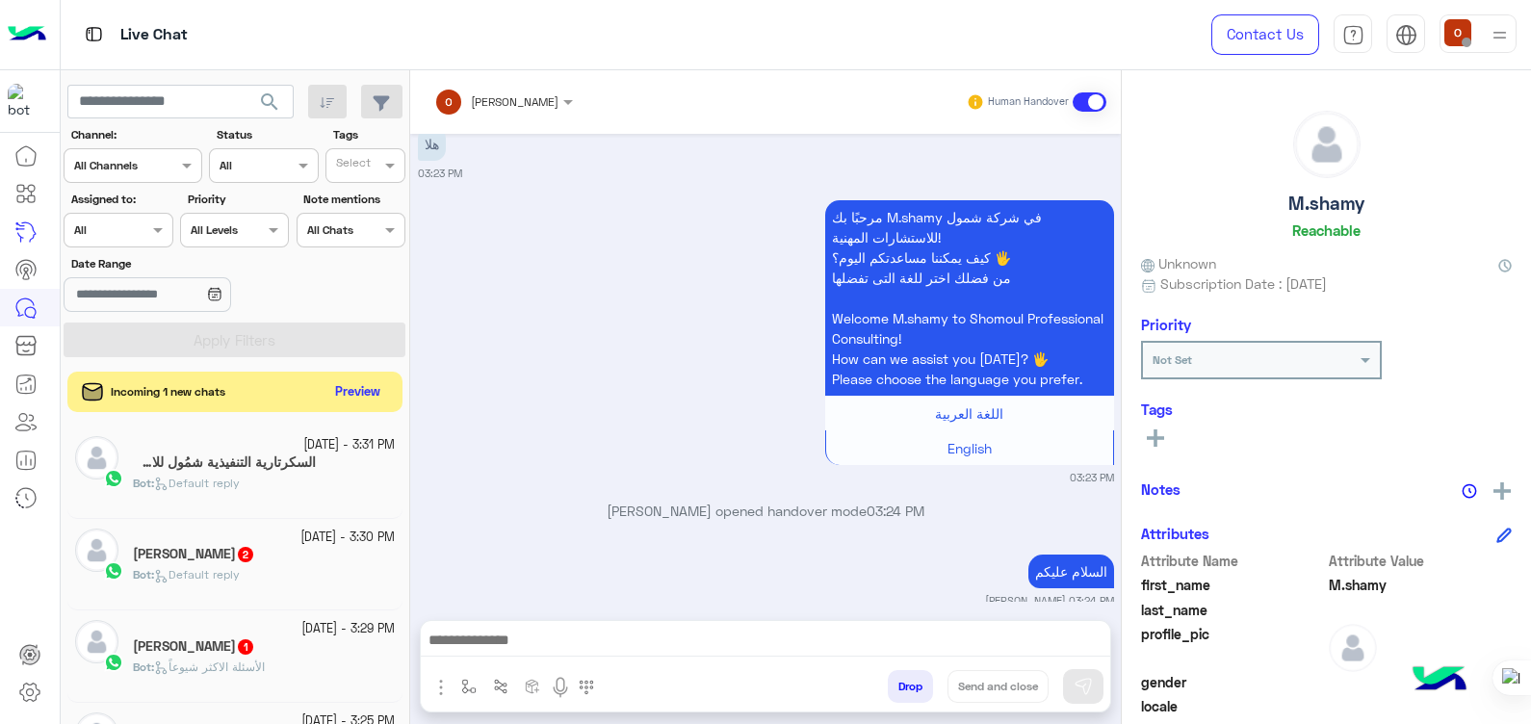
click at [366, 395] on button "Preview" at bounding box center [358, 392] width 60 height 26
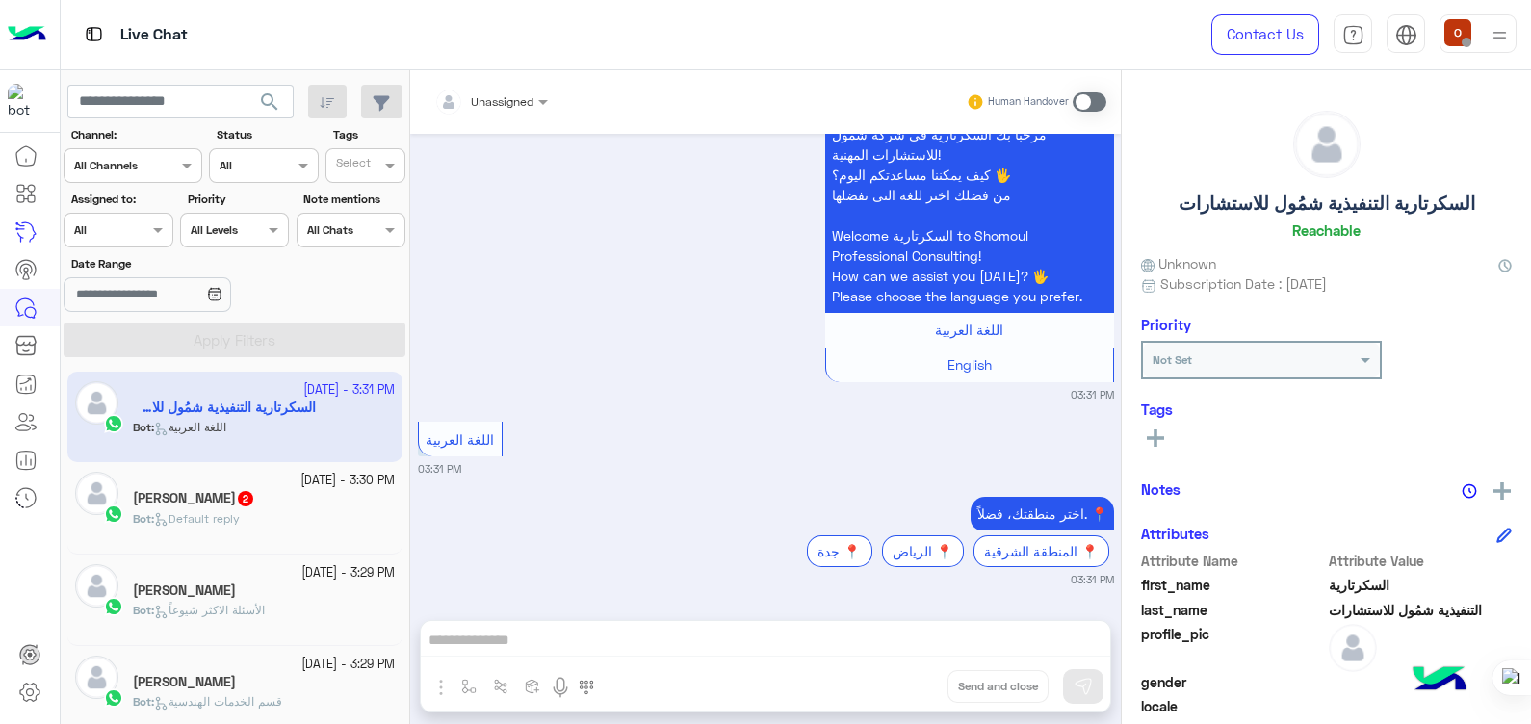
click at [29, 47] on img at bounding box center [27, 34] width 39 height 40
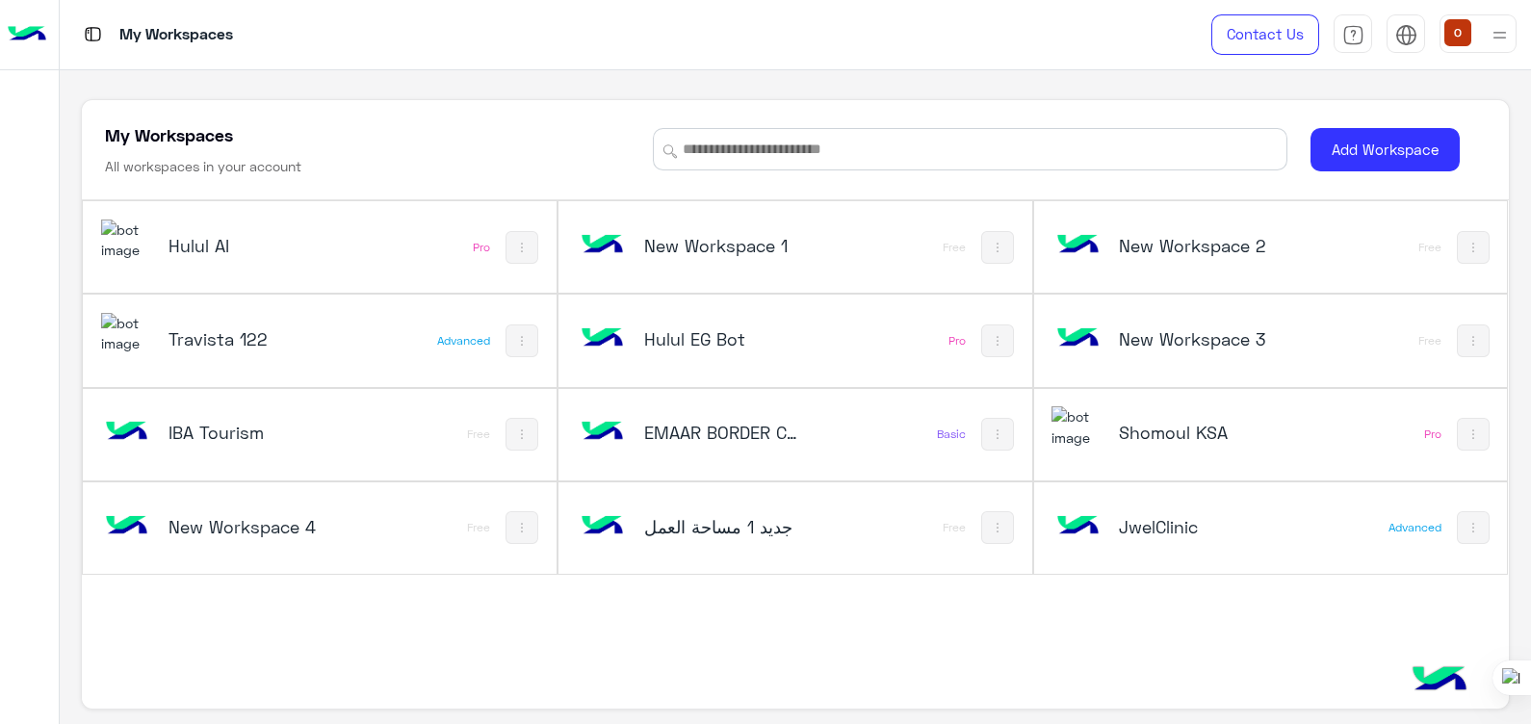
click at [129, 247] on img at bounding box center [127, 240] width 52 height 41
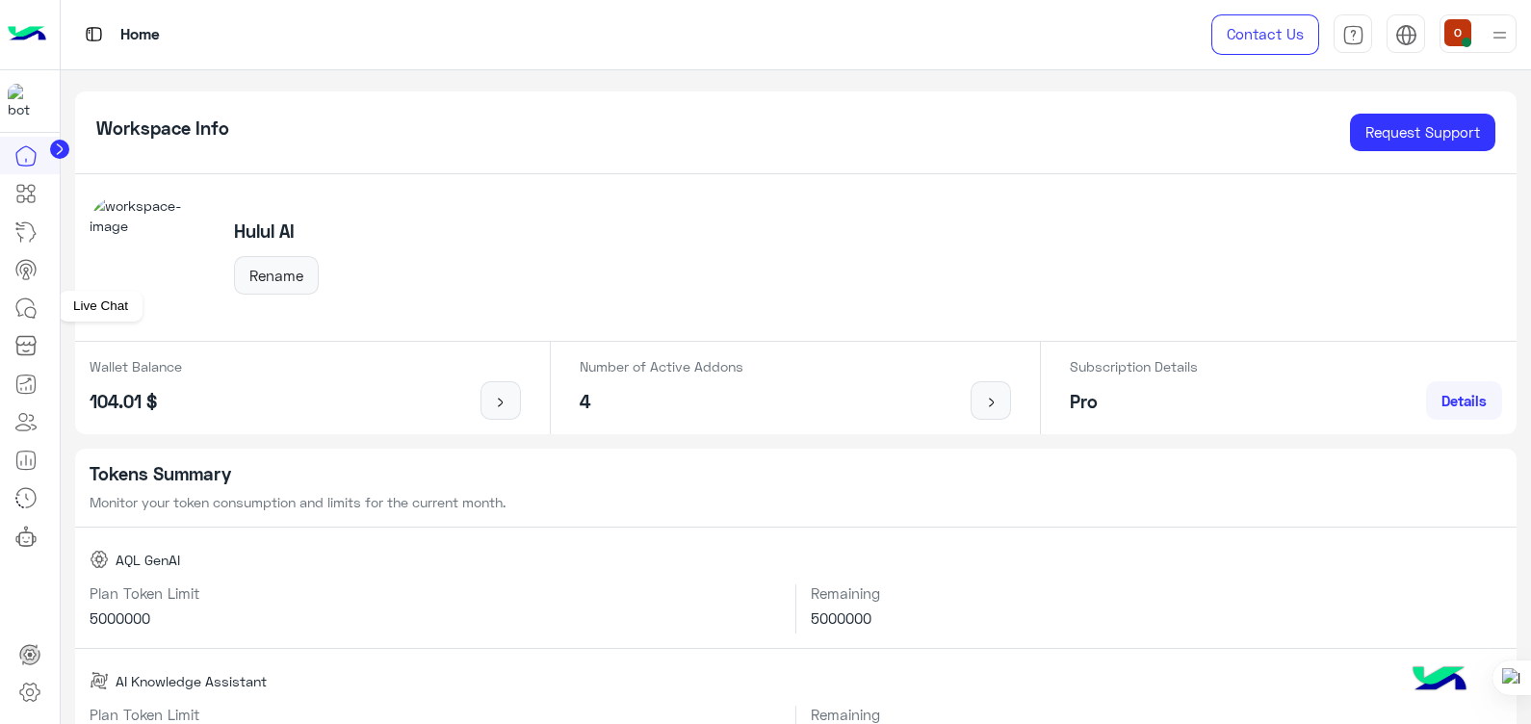
click at [29, 303] on icon at bounding box center [25, 308] width 23 height 23
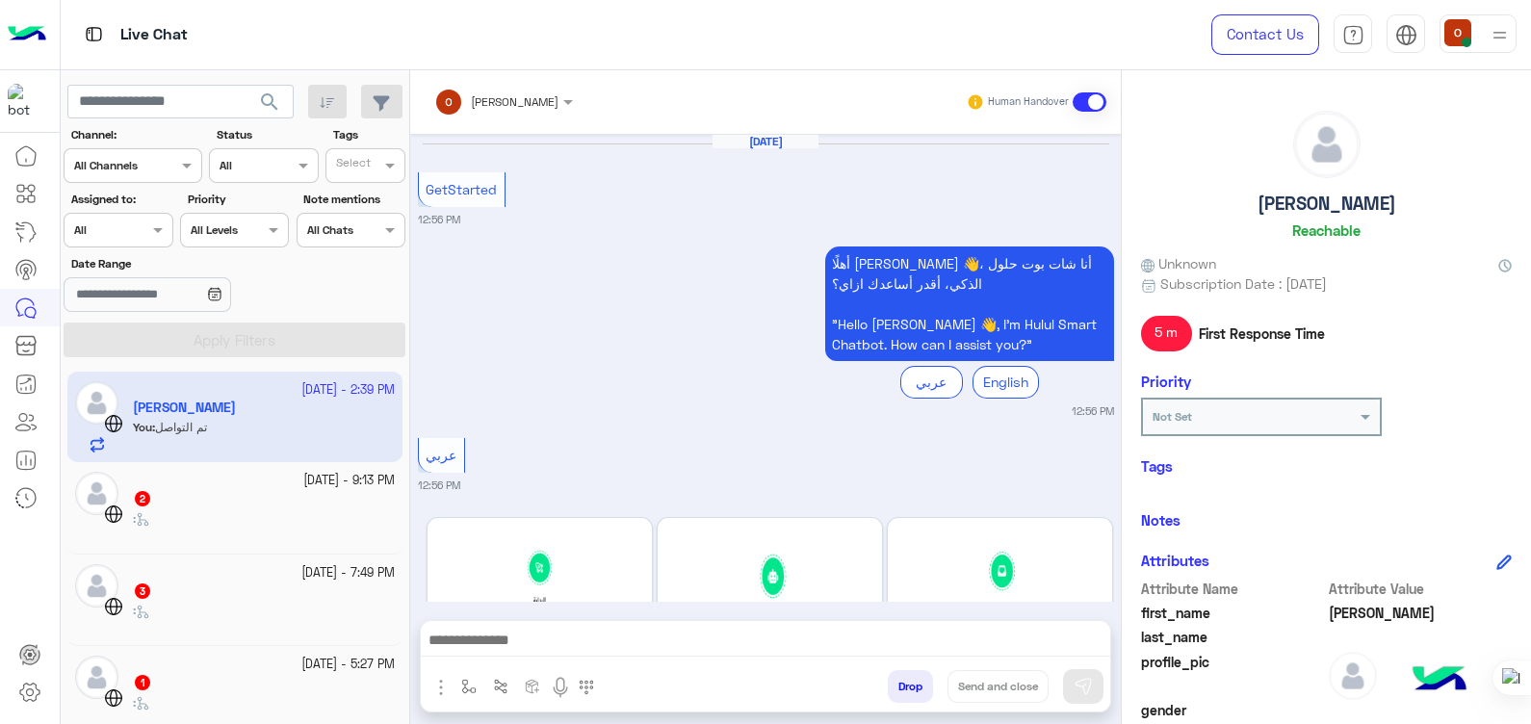
scroll to position [1393, 0]
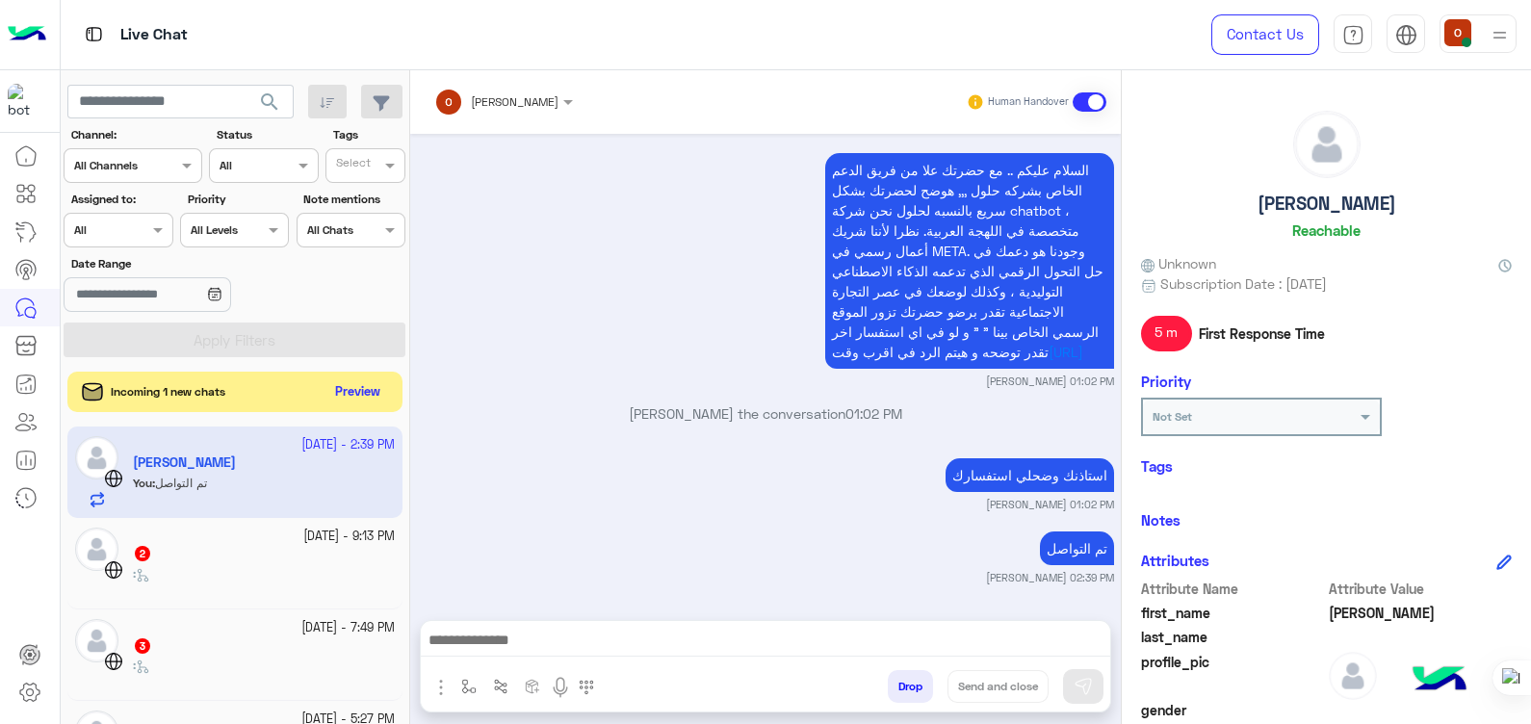
click at [362, 397] on button "Preview" at bounding box center [358, 392] width 60 height 26
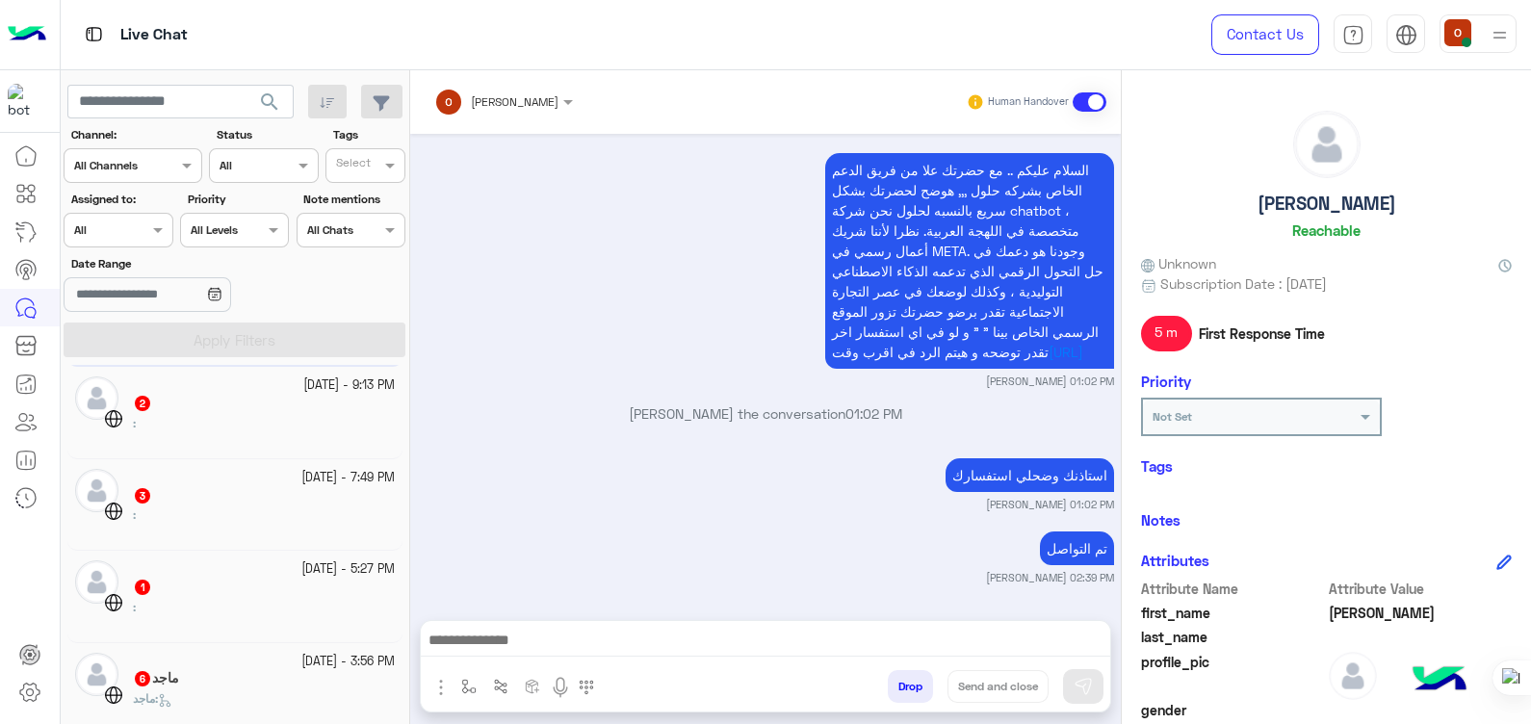
scroll to position [0, 0]
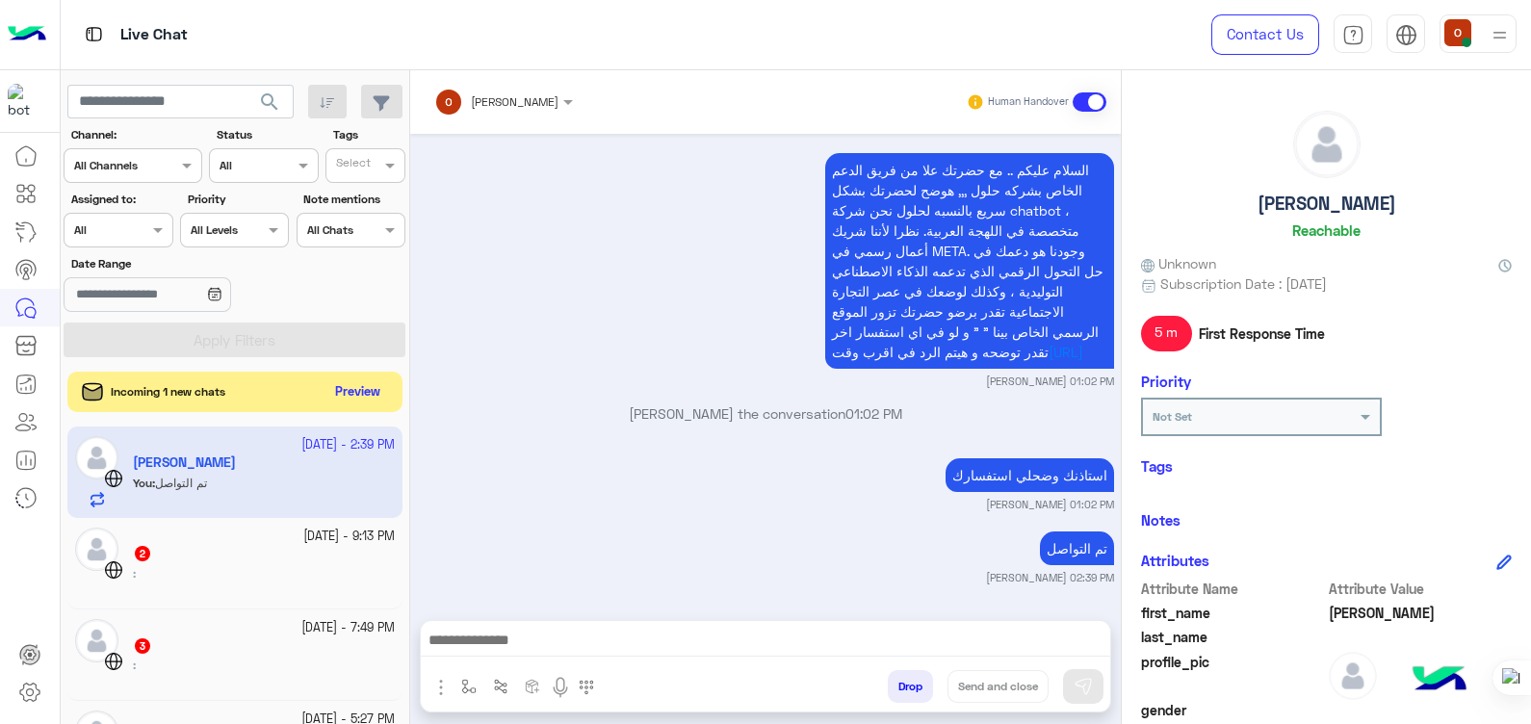
click at [362, 381] on button "Preview" at bounding box center [358, 392] width 60 height 26
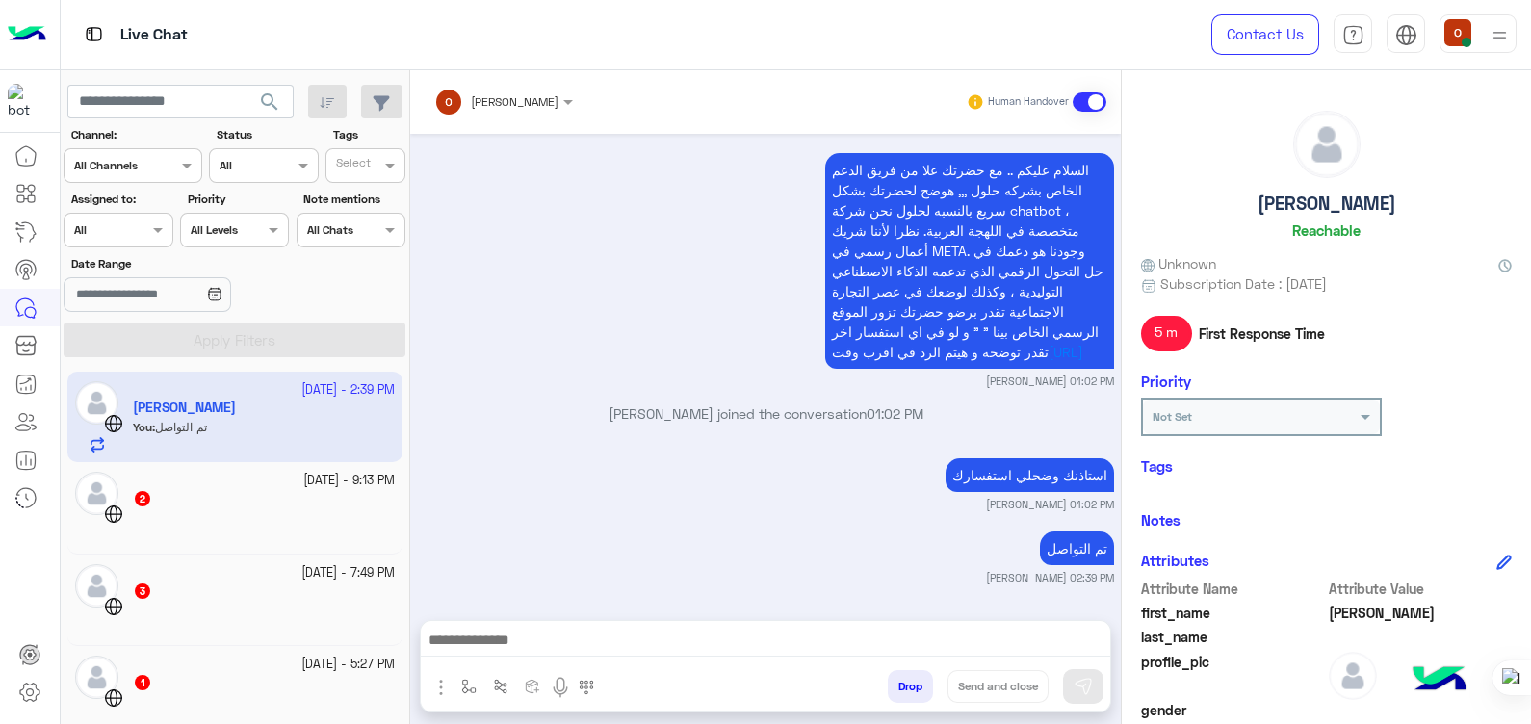
click at [13, 39] on img at bounding box center [27, 34] width 39 height 40
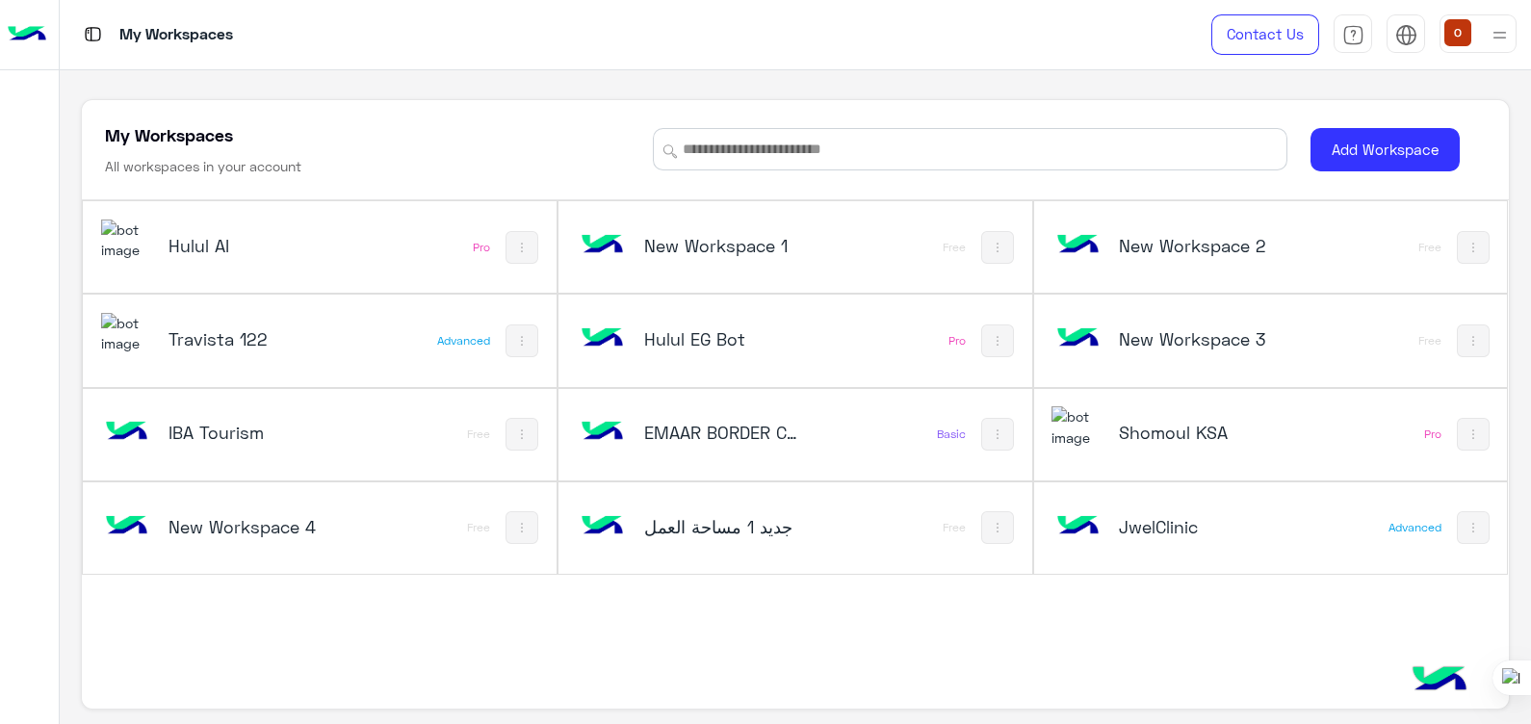
click at [1093, 430] on img at bounding box center [1078, 426] width 52 height 41
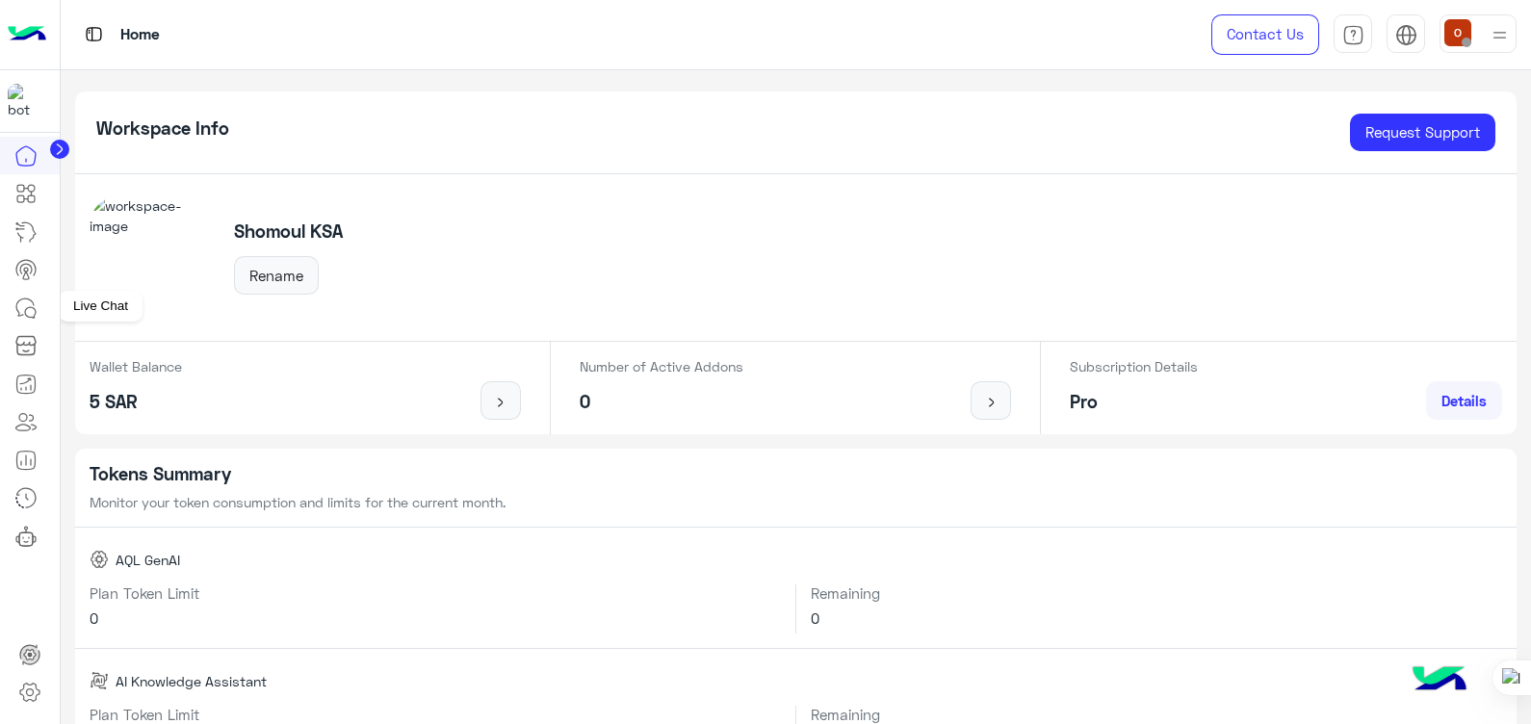
click at [33, 316] on icon at bounding box center [30, 312] width 11 height 11
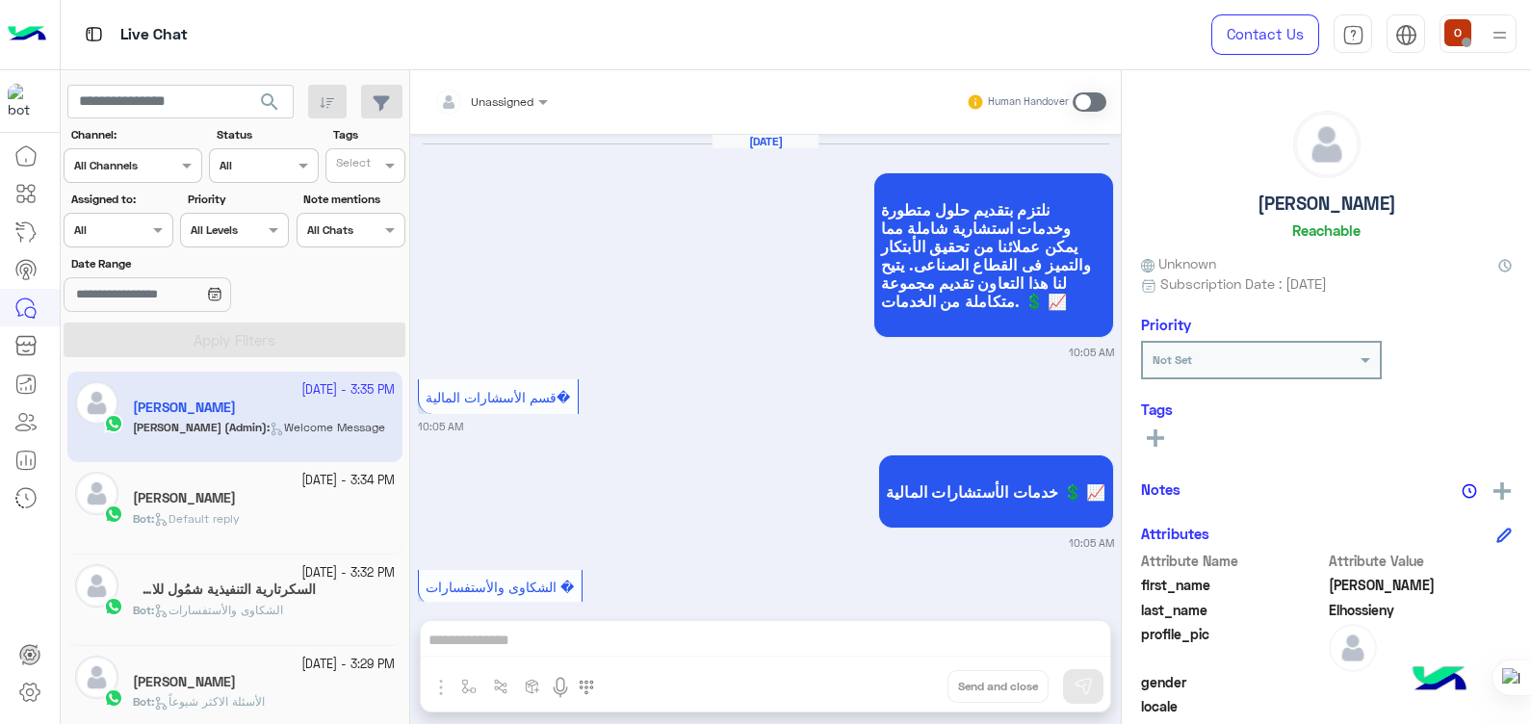
scroll to position [1747, 0]
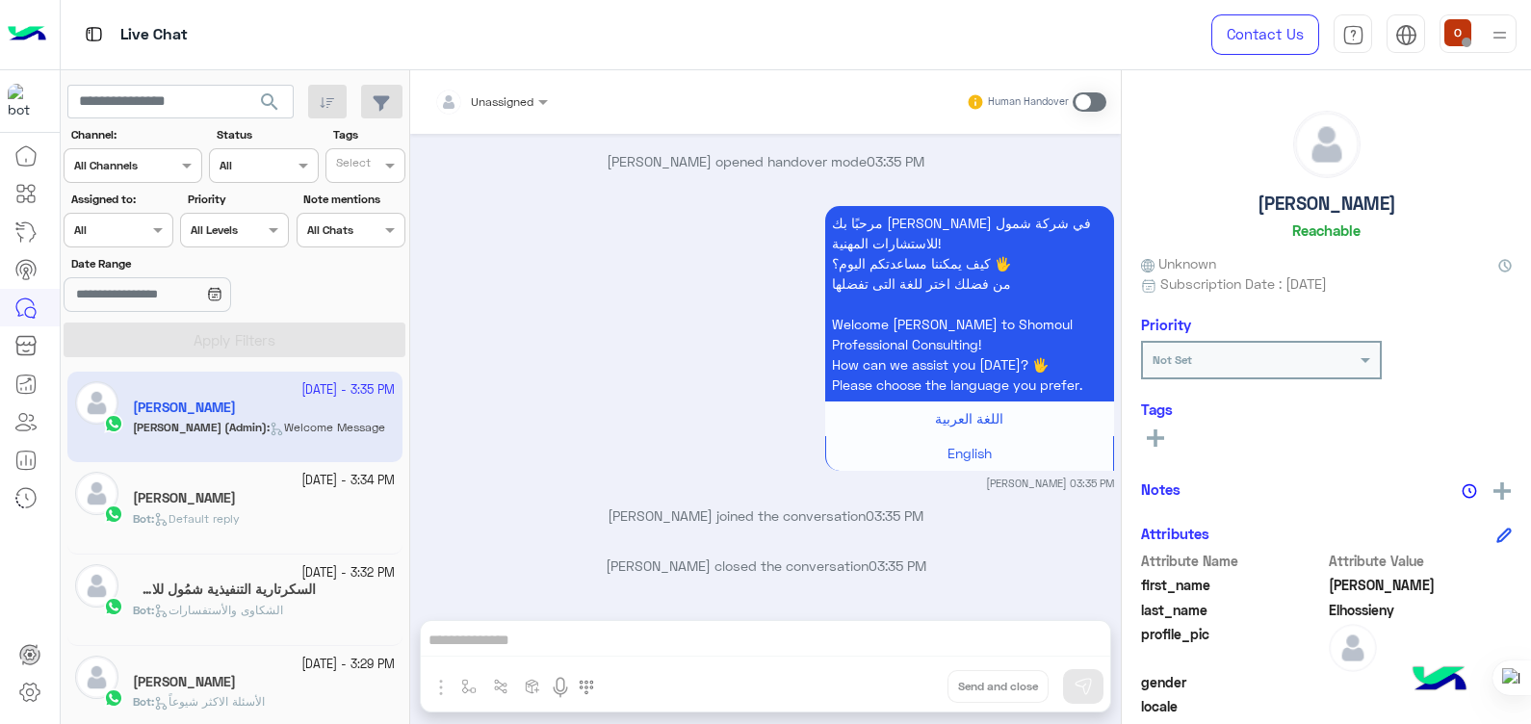
click at [261, 515] on div "Bot : Default reply" at bounding box center [264, 527] width 262 height 34
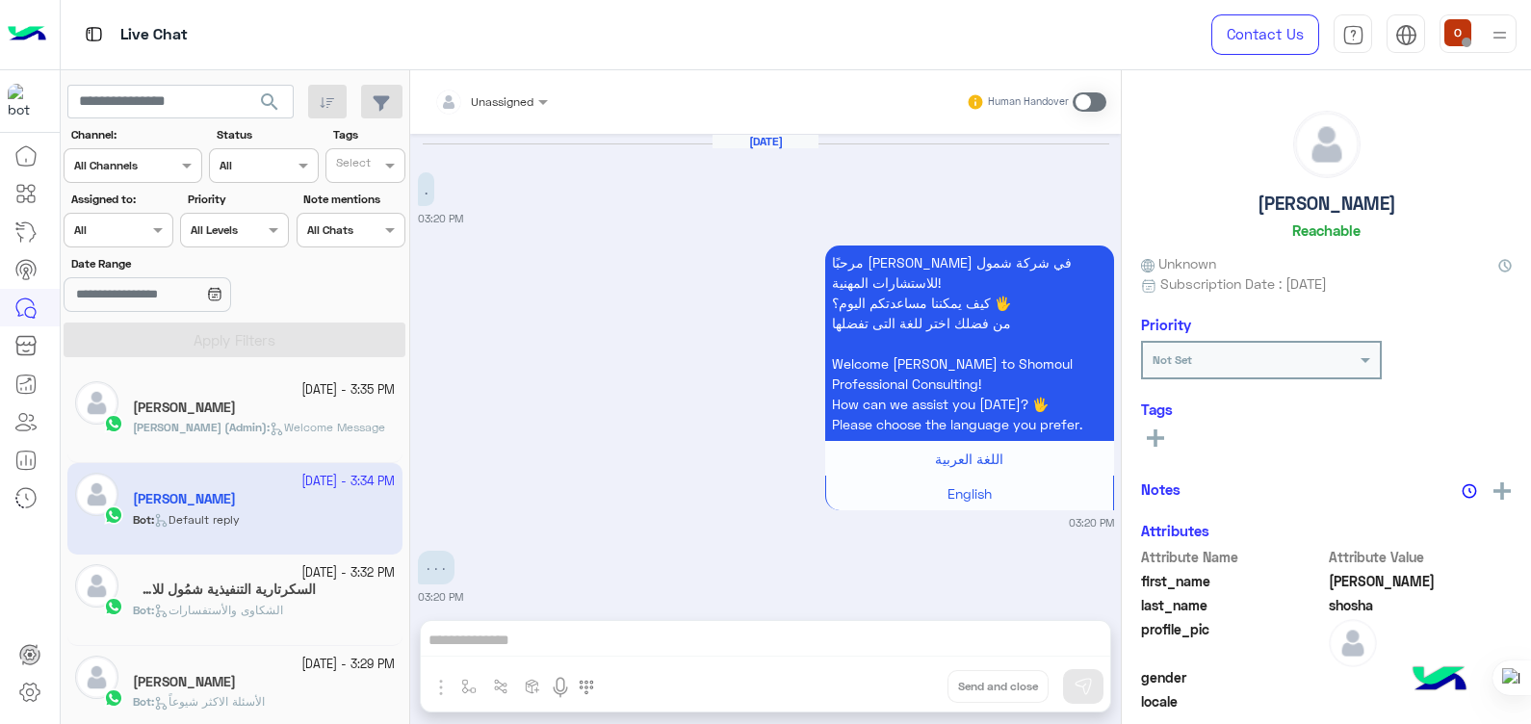
scroll to position [2812, 0]
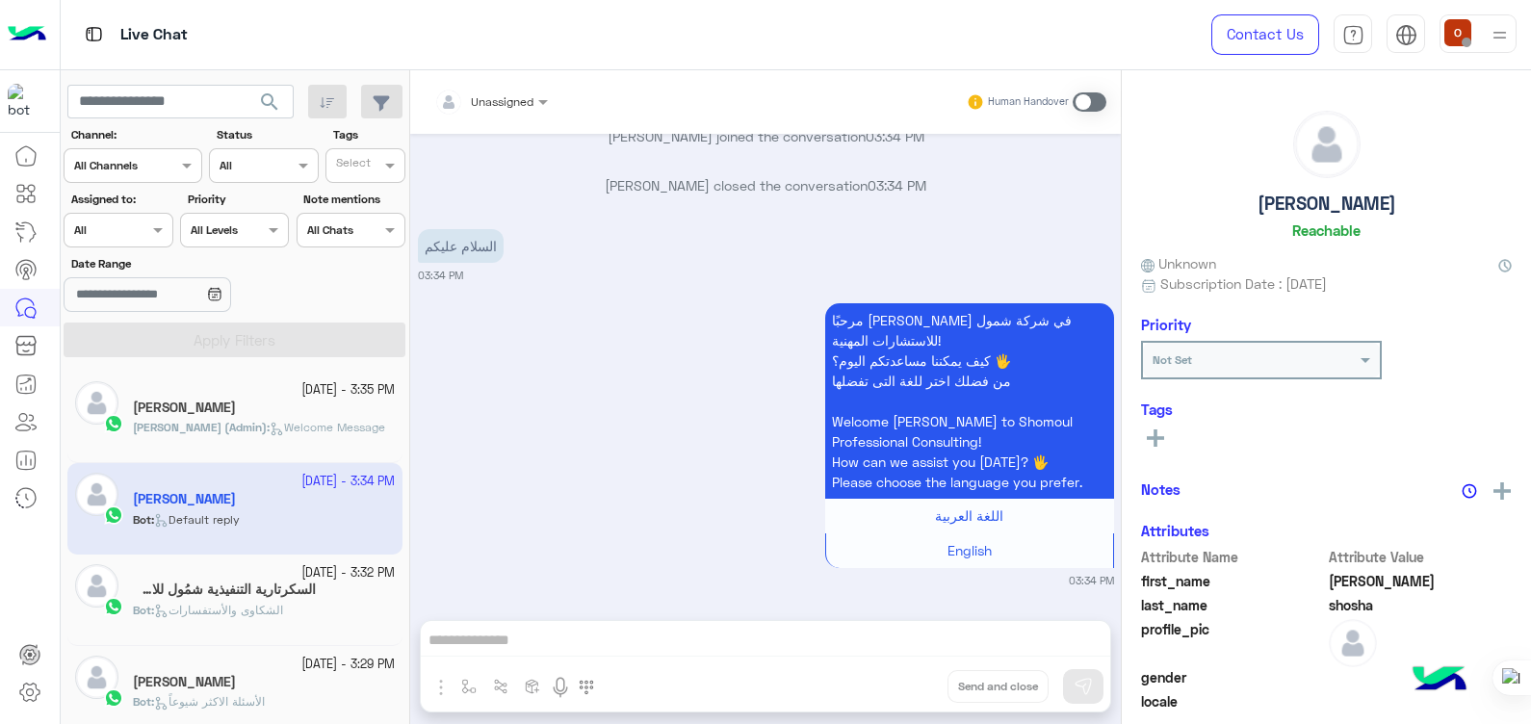
click at [250, 435] on p "[PERSON_NAME] (Admin) : Welcome Message" at bounding box center [259, 427] width 252 height 17
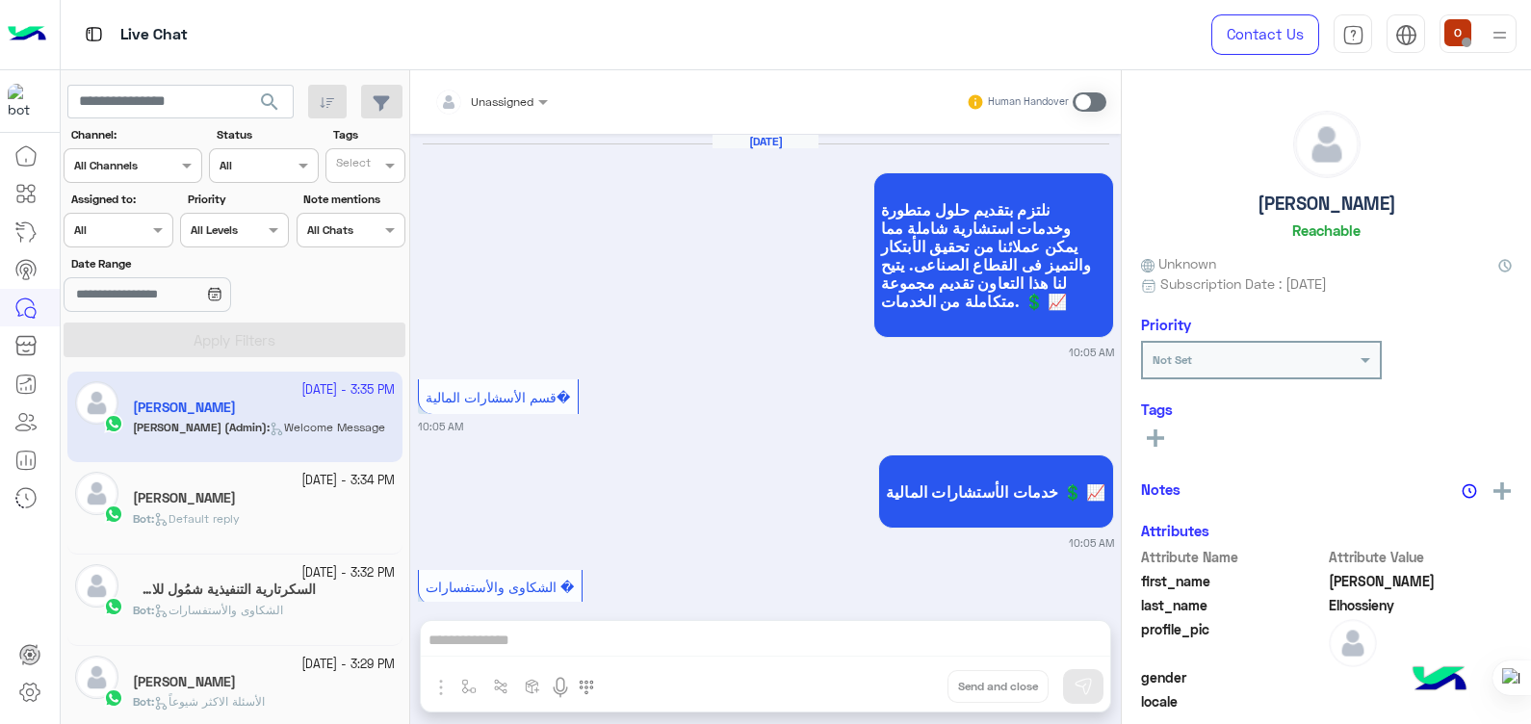
scroll to position [1747, 0]
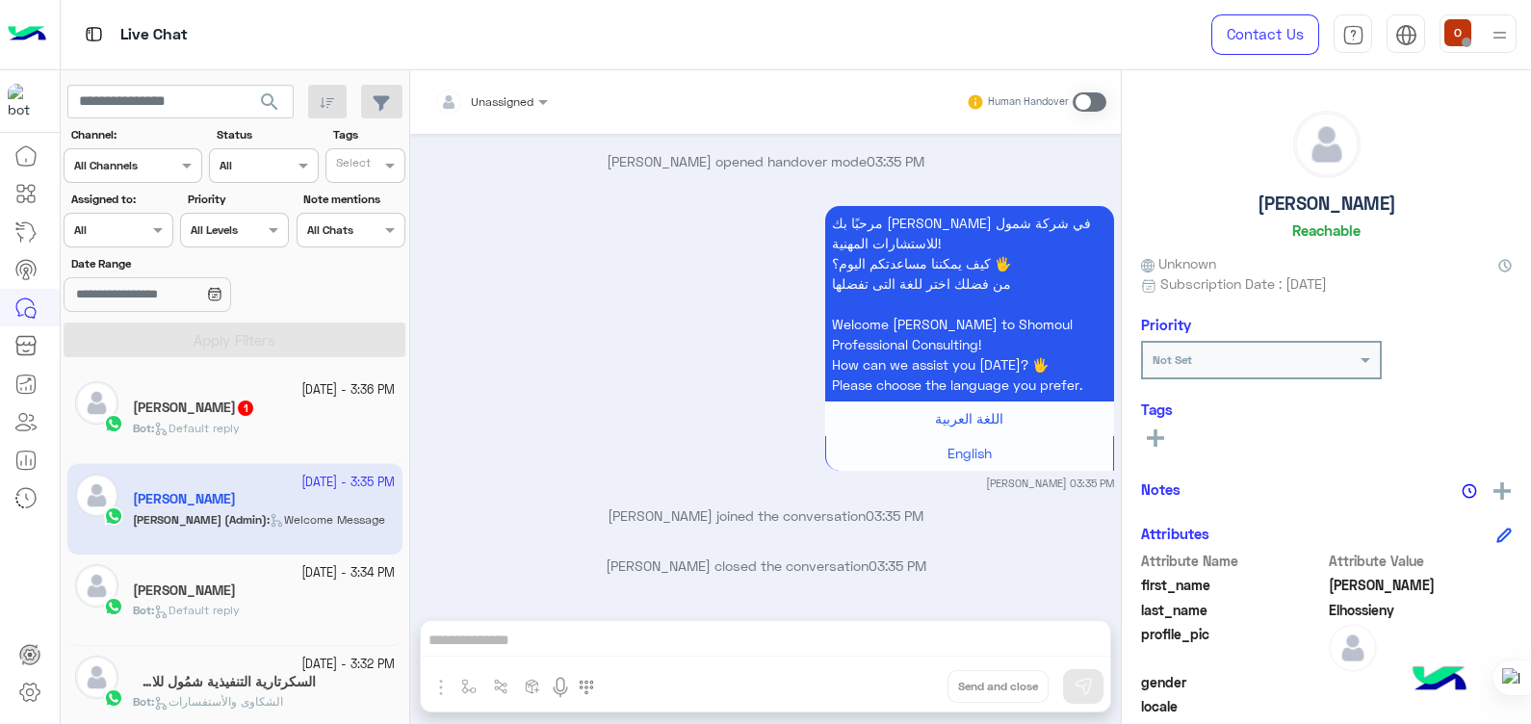
click at [250, 435] on div "Bot : Default reply" at bounding box center [264, 437] width 262 height 34
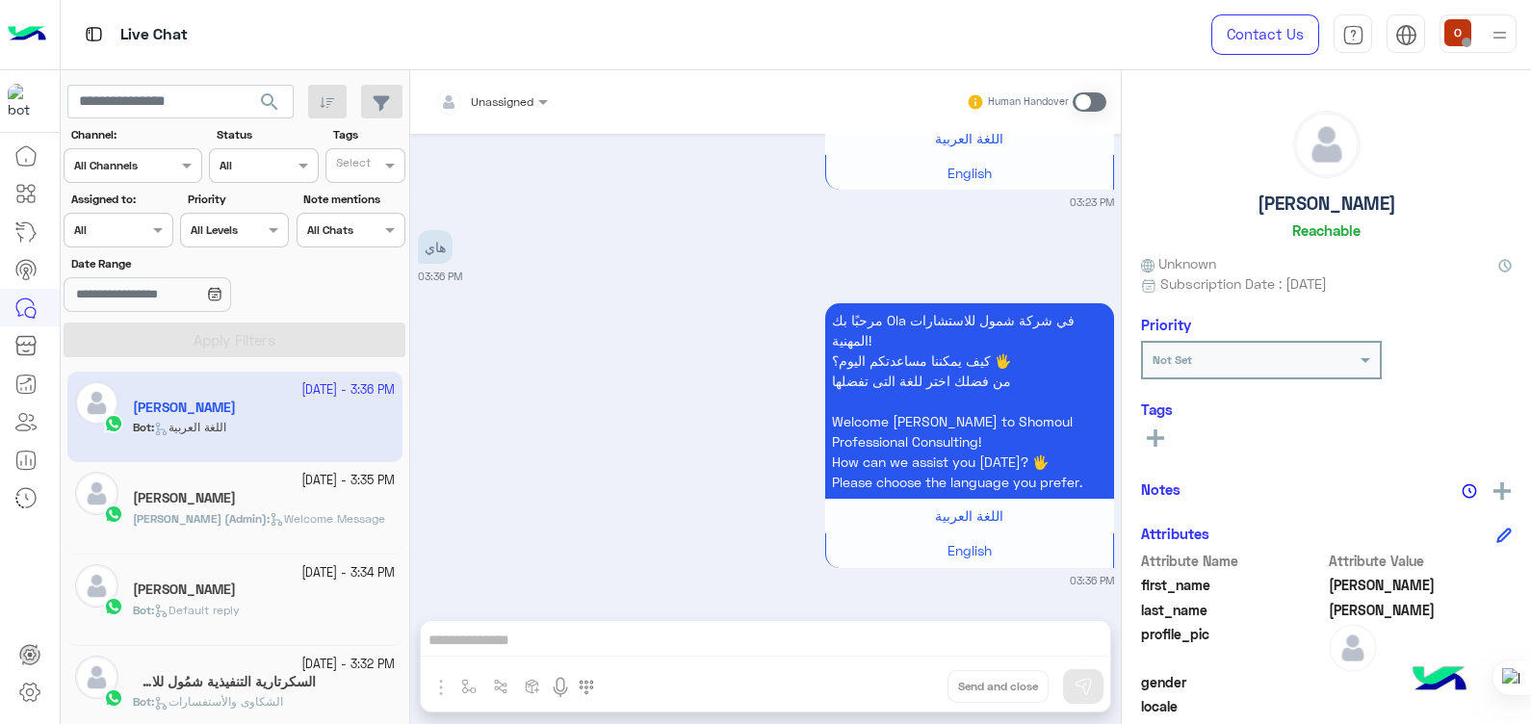
scroll to position [3126, 0]
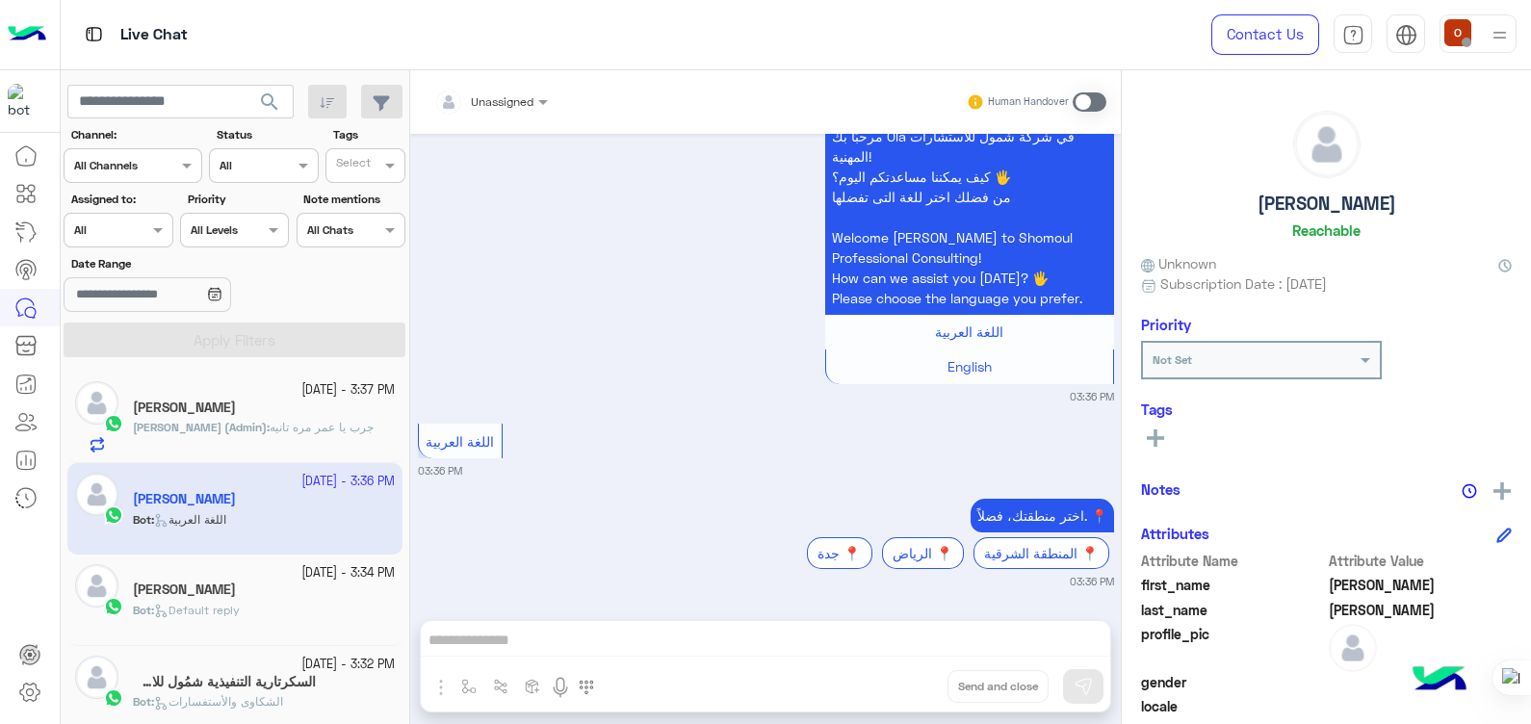
click at [206, 433] on span "[PERSON_NAME] (Admin)" at bounding box center [200, 427] width 134 height 14
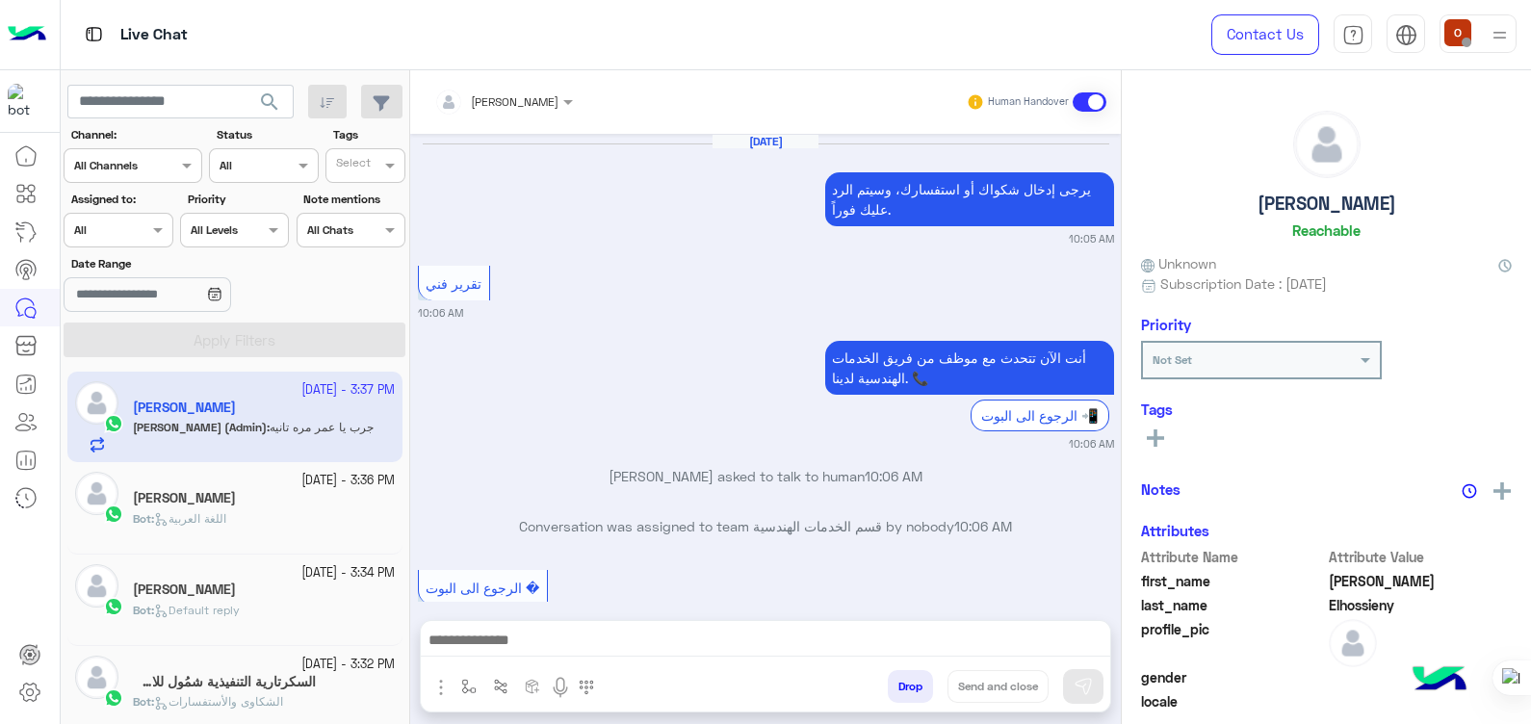
scroll to position [1498, 0]
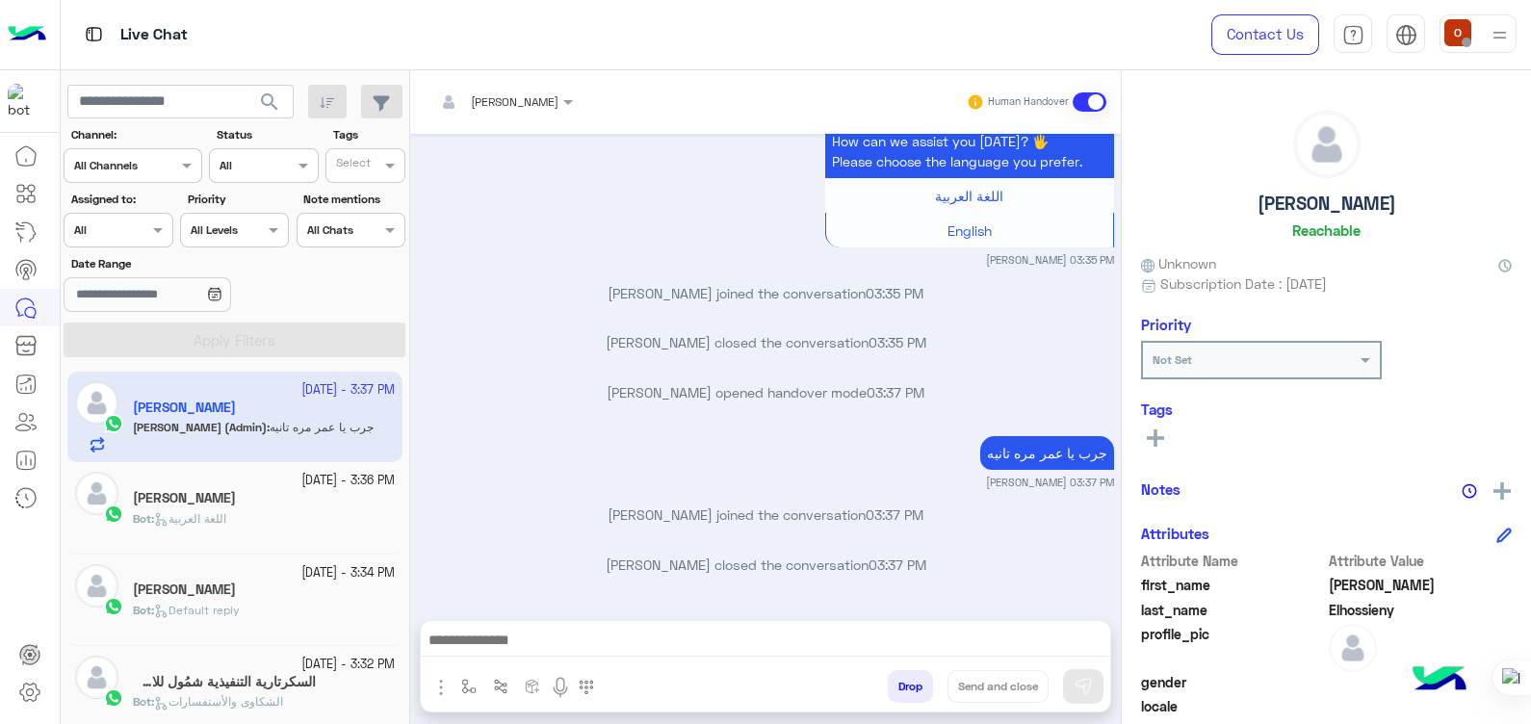
click at [226, 520] on span "اللغة العربية" at bounding box center [190, 518] width 72 height 14
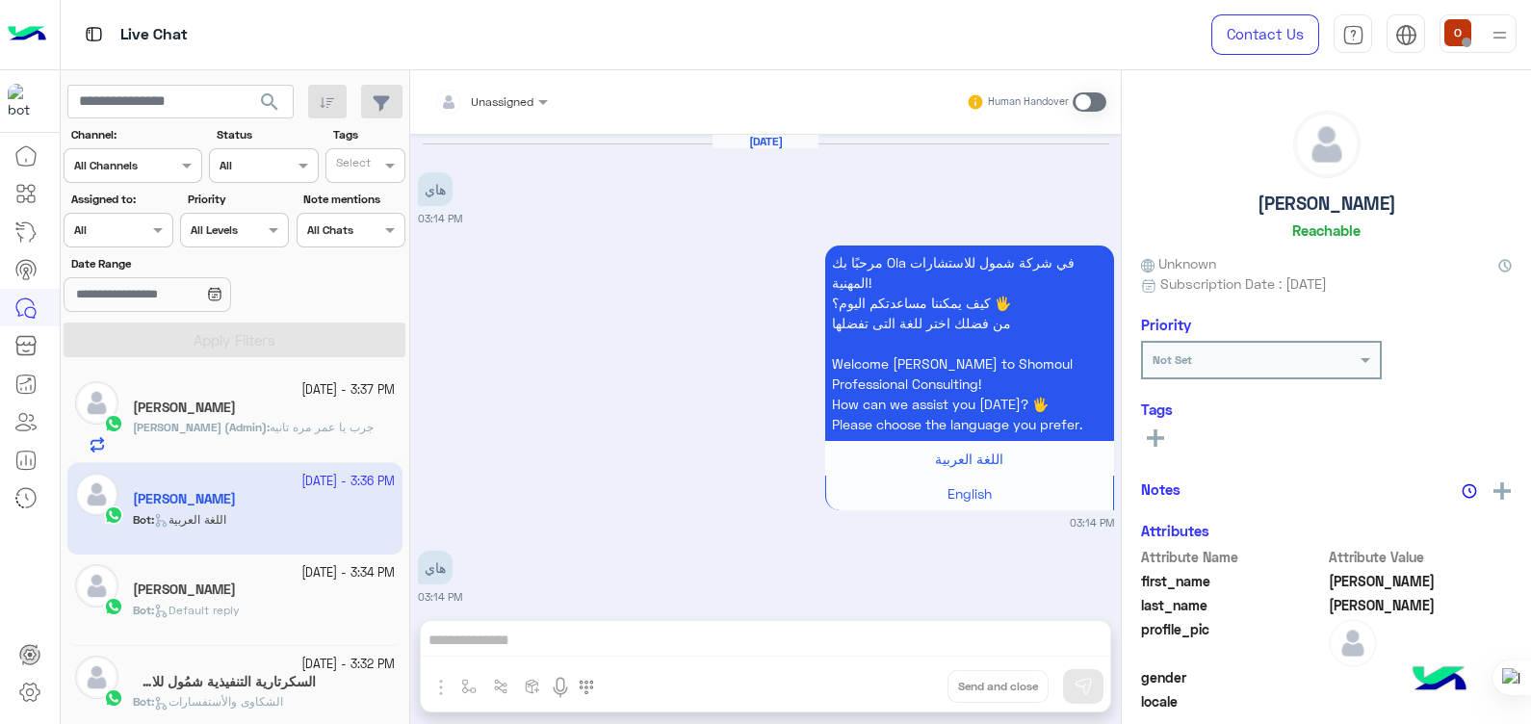
scroll to position [2960, 0]
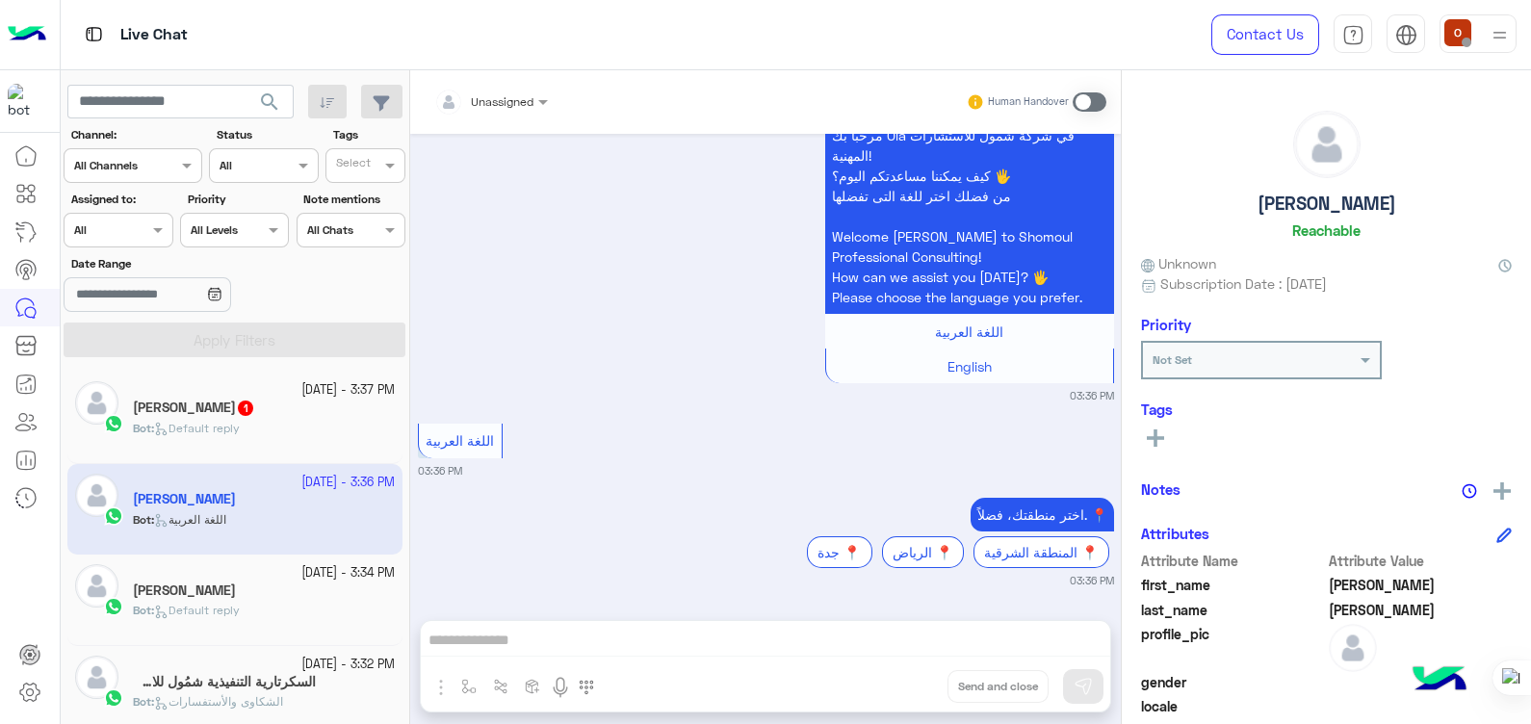
click at [228, 430] on span "Default reply" at bounding box center [197, 428] width 86 height 14
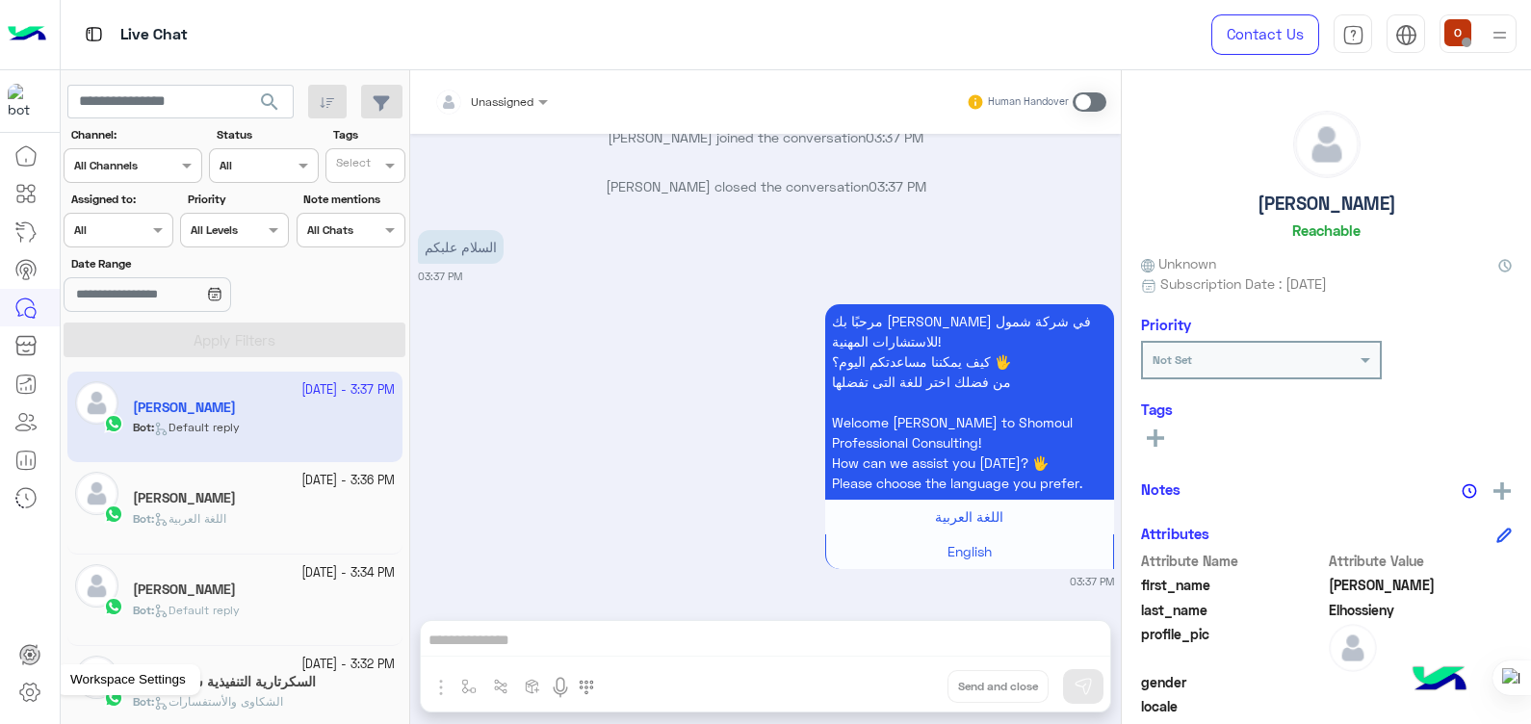
click at [21, 689] on icon at bounding box center [29, 692] width 23 height 23
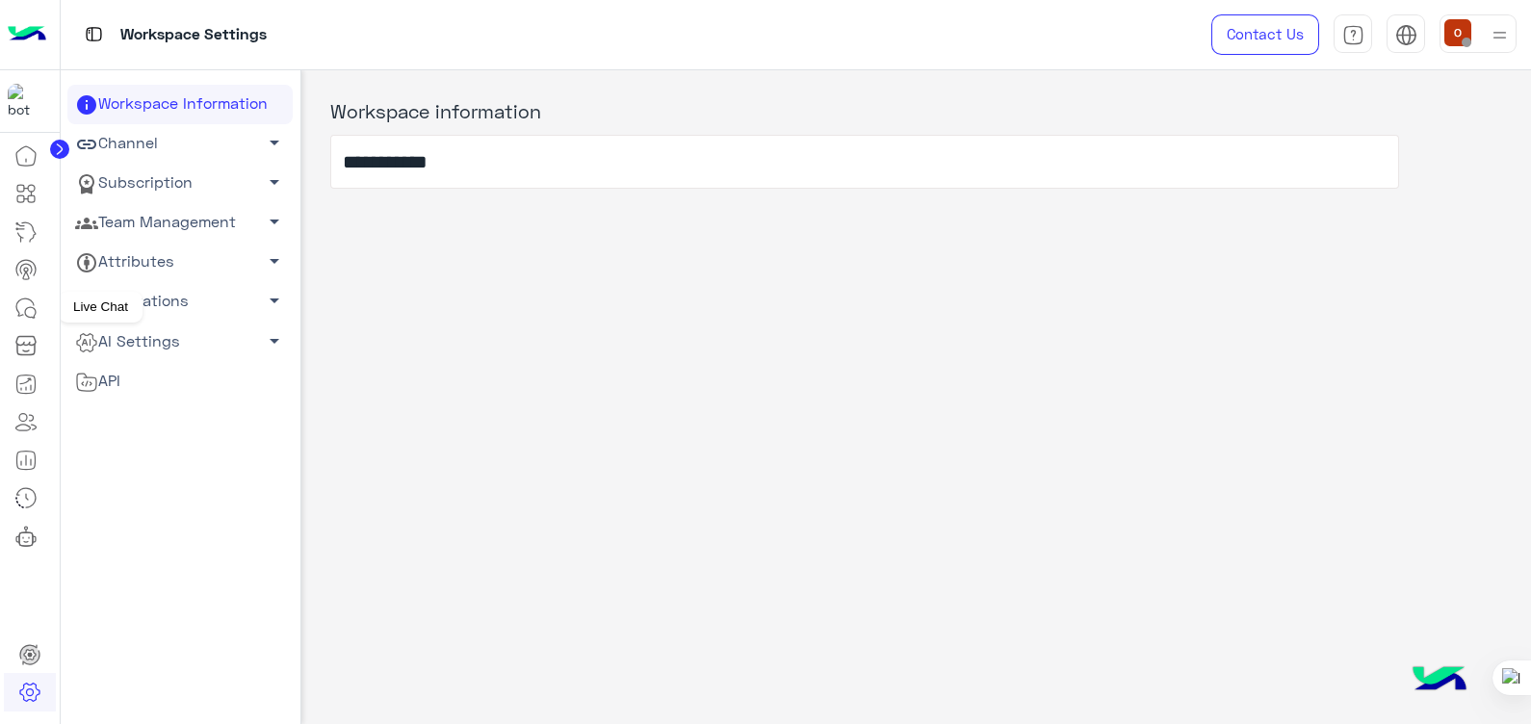
click at [28, 304] on icon at bounding box center [25, 308] width 23 height 23
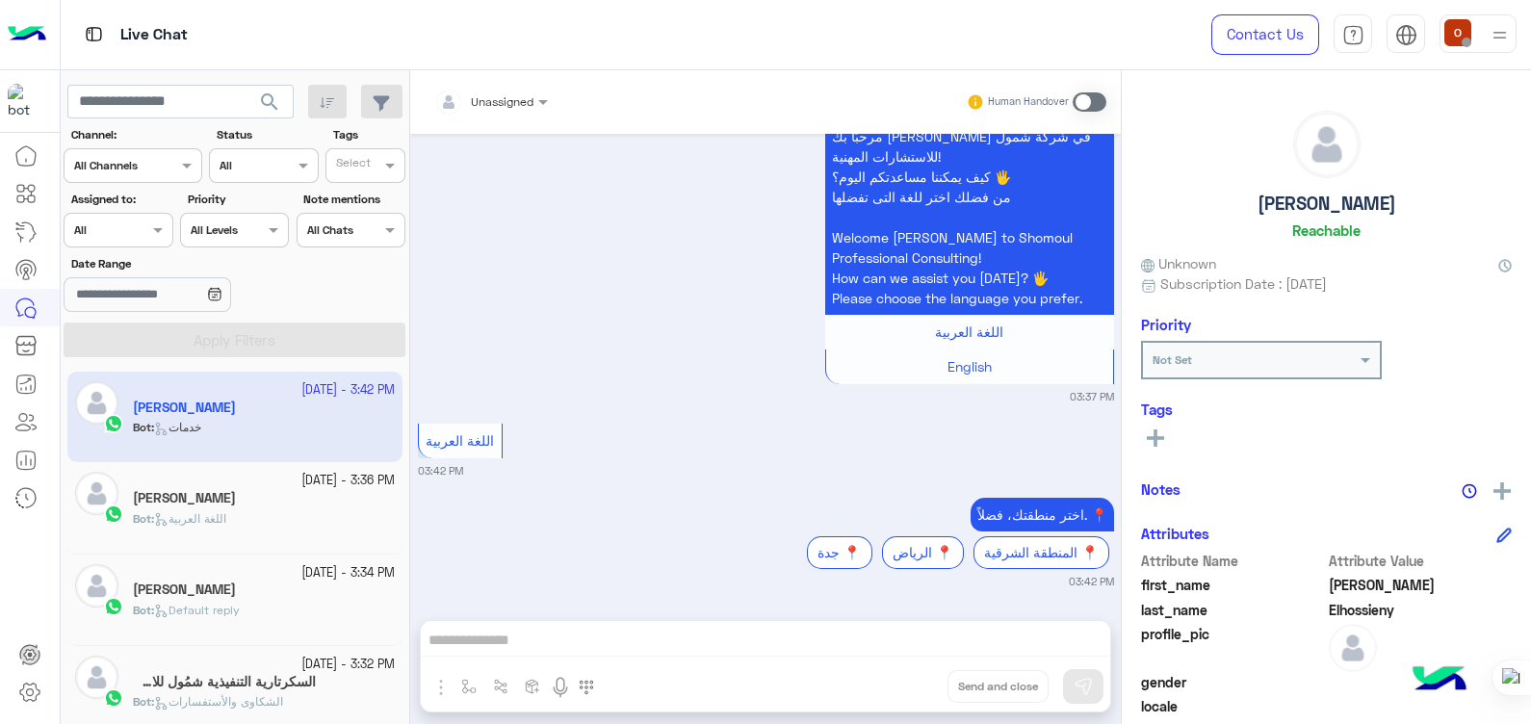
scroll to position [2101, 0]
